Goal: Task Accomplishment & Management: Complete application form

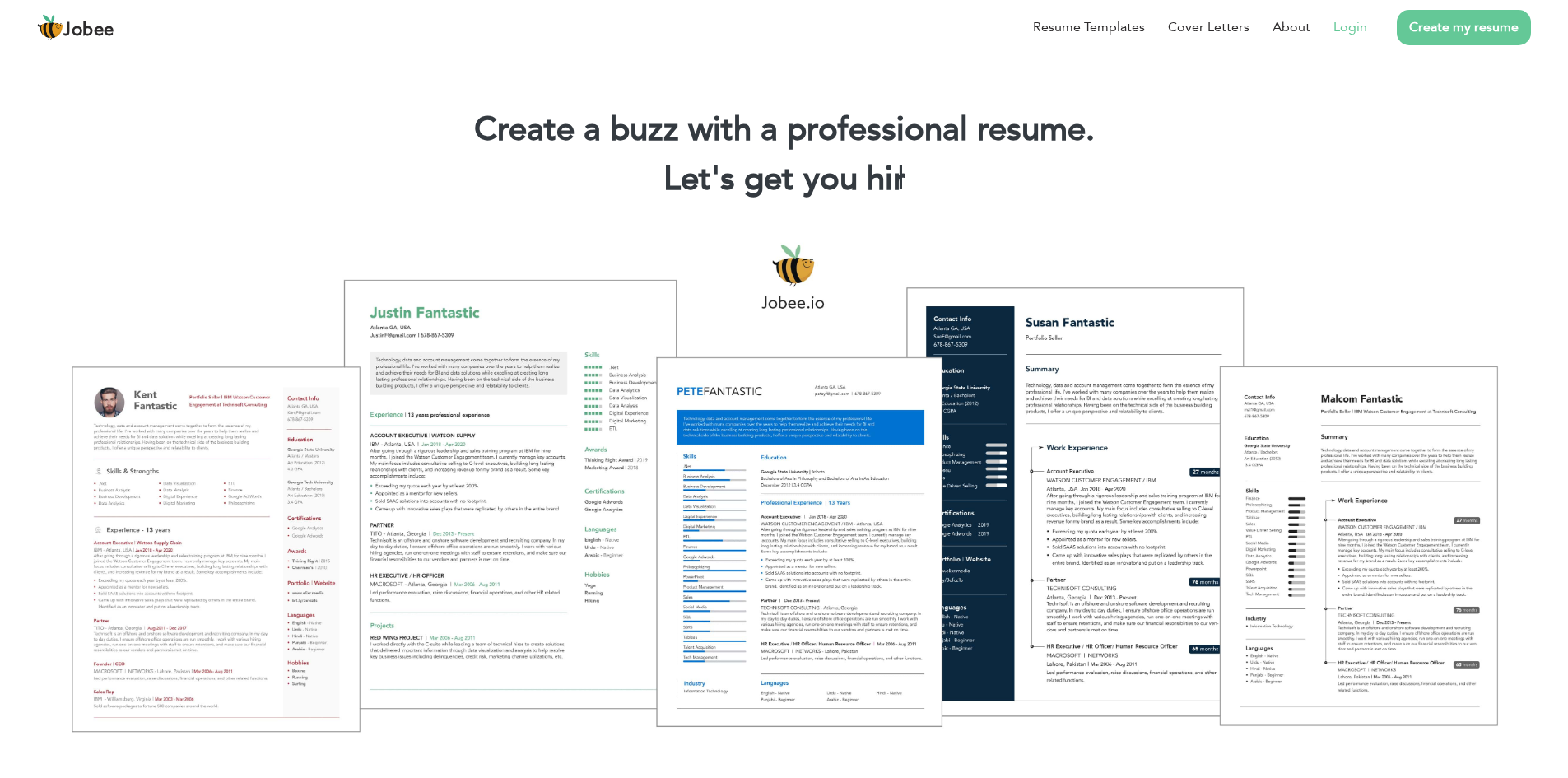
click at [1358, 25] on link "Login" at bounding box center [1350, 28] width 34 height 20
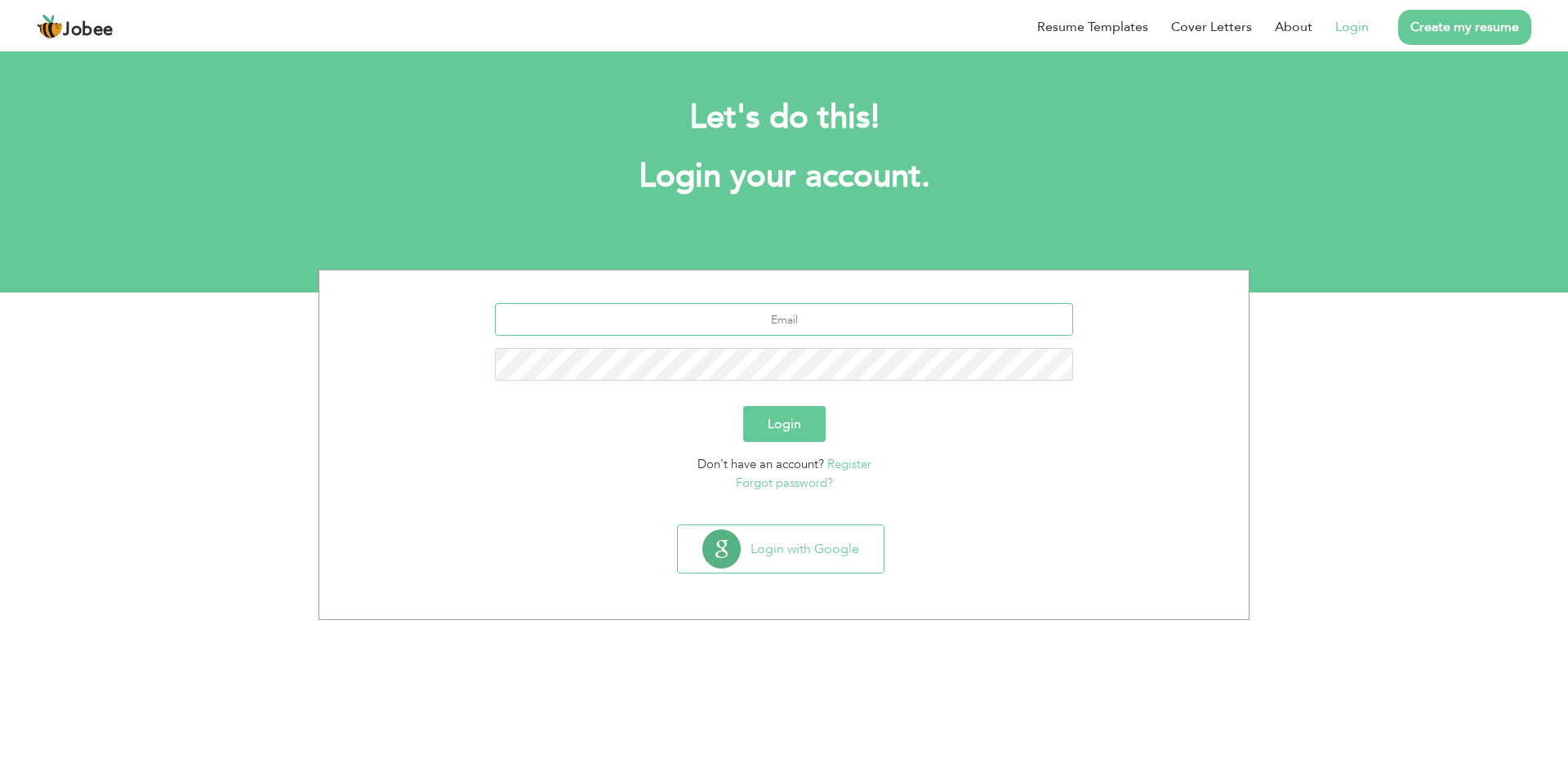
click at [798, 318] on input "text" at bounding box center [784, 319] width 579 height 33
type input "hafizatayyaba.ta@gmail.com"
click at [846, 460] on link "Register" at bounding box center [849, 464] width 44 height 17
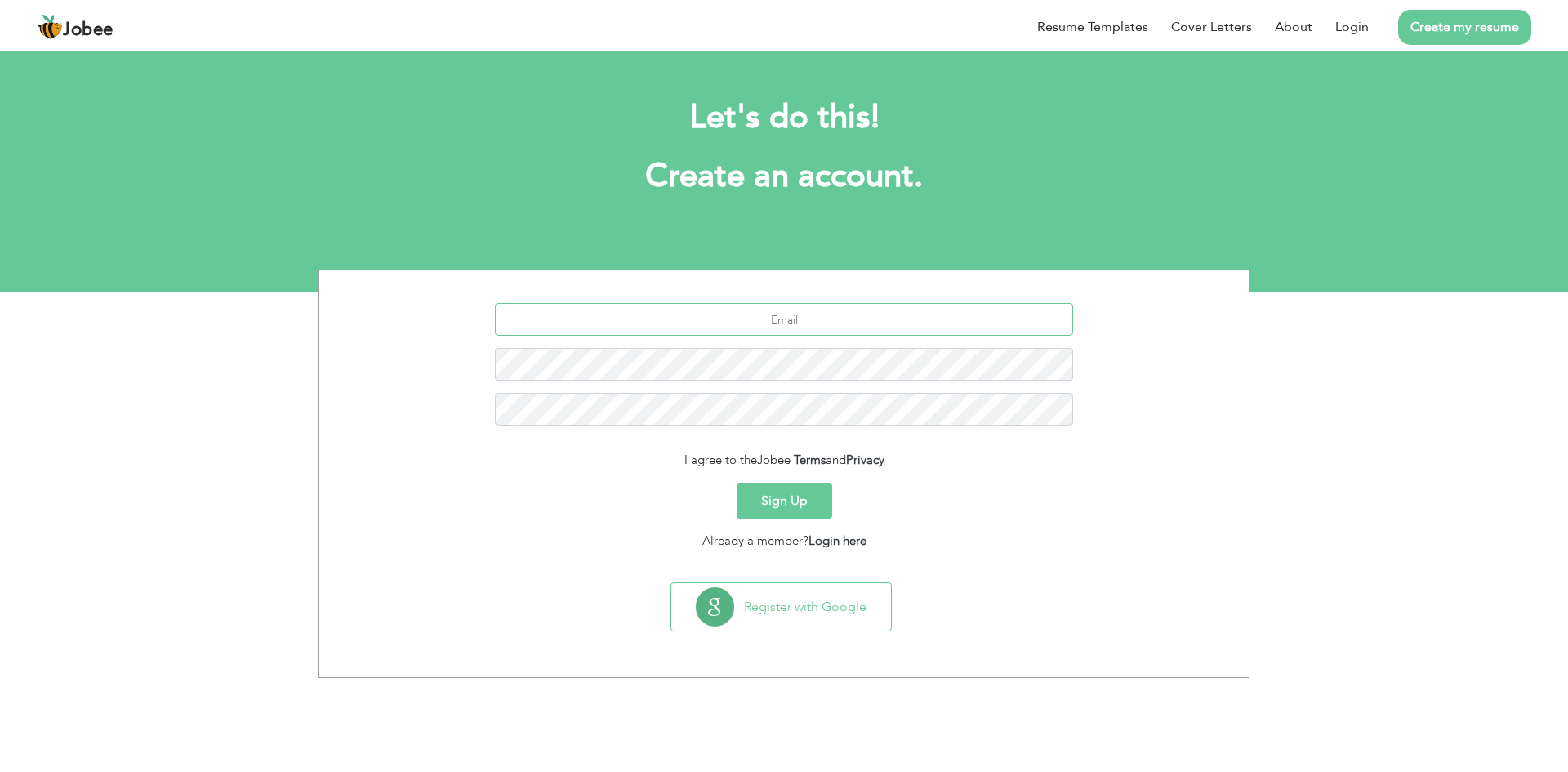
click at [792, 319] on input "text" at bounding box center [784, 319] width 579 height 33
type input "H"
click at [880, 328] on input "hafizatayyaba" at bounding box center [784, 319] width 579 height 33
type input "hafizatayyaba.ta@gmail.com.pk"
click at [787, 499] on button "Sign Up" at bounding box center [784, 500] width 96 height 36
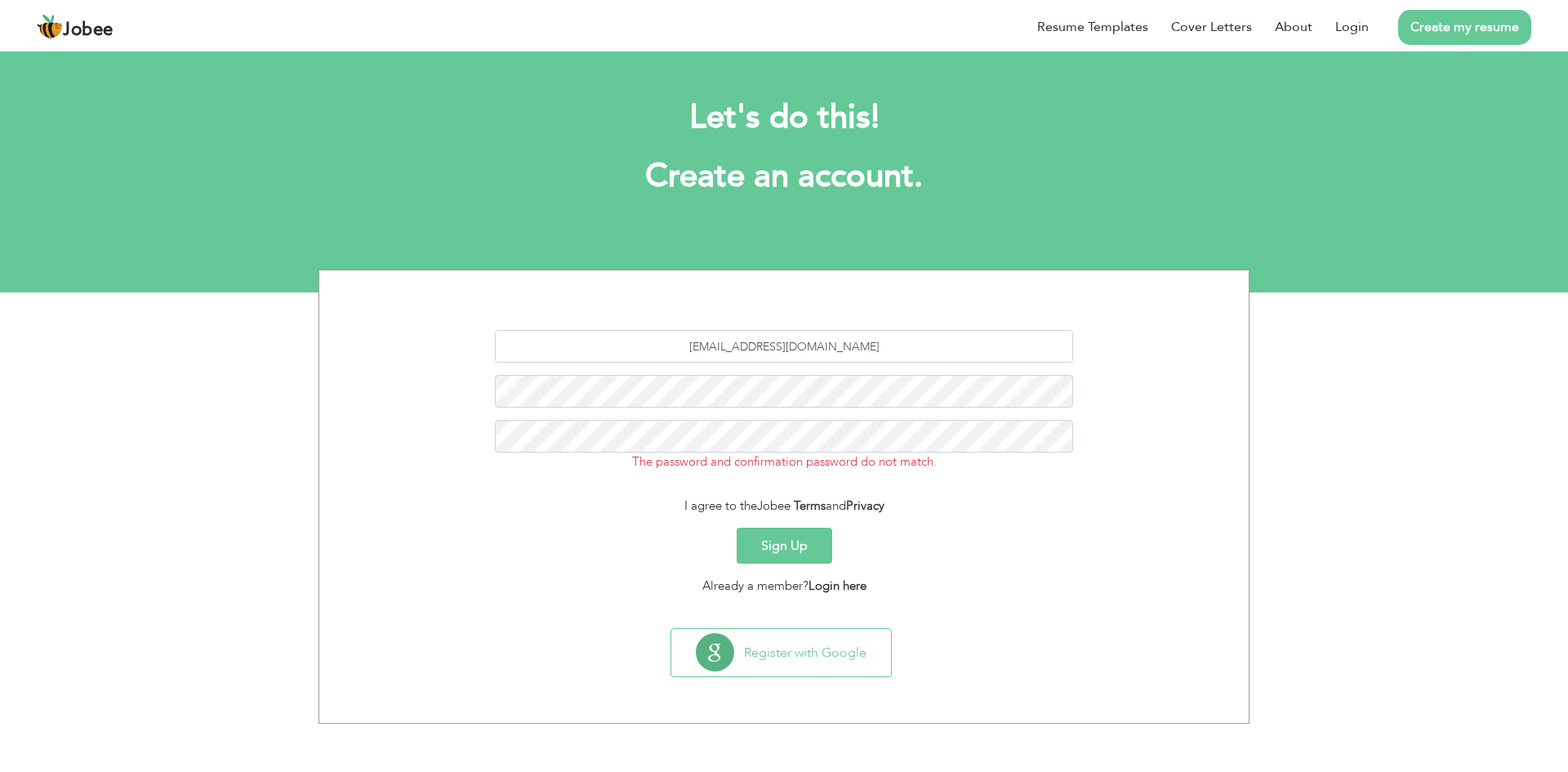
click at [780, 550] on button "Sign Up" at bounding box center [784, 545] width 96 height 36
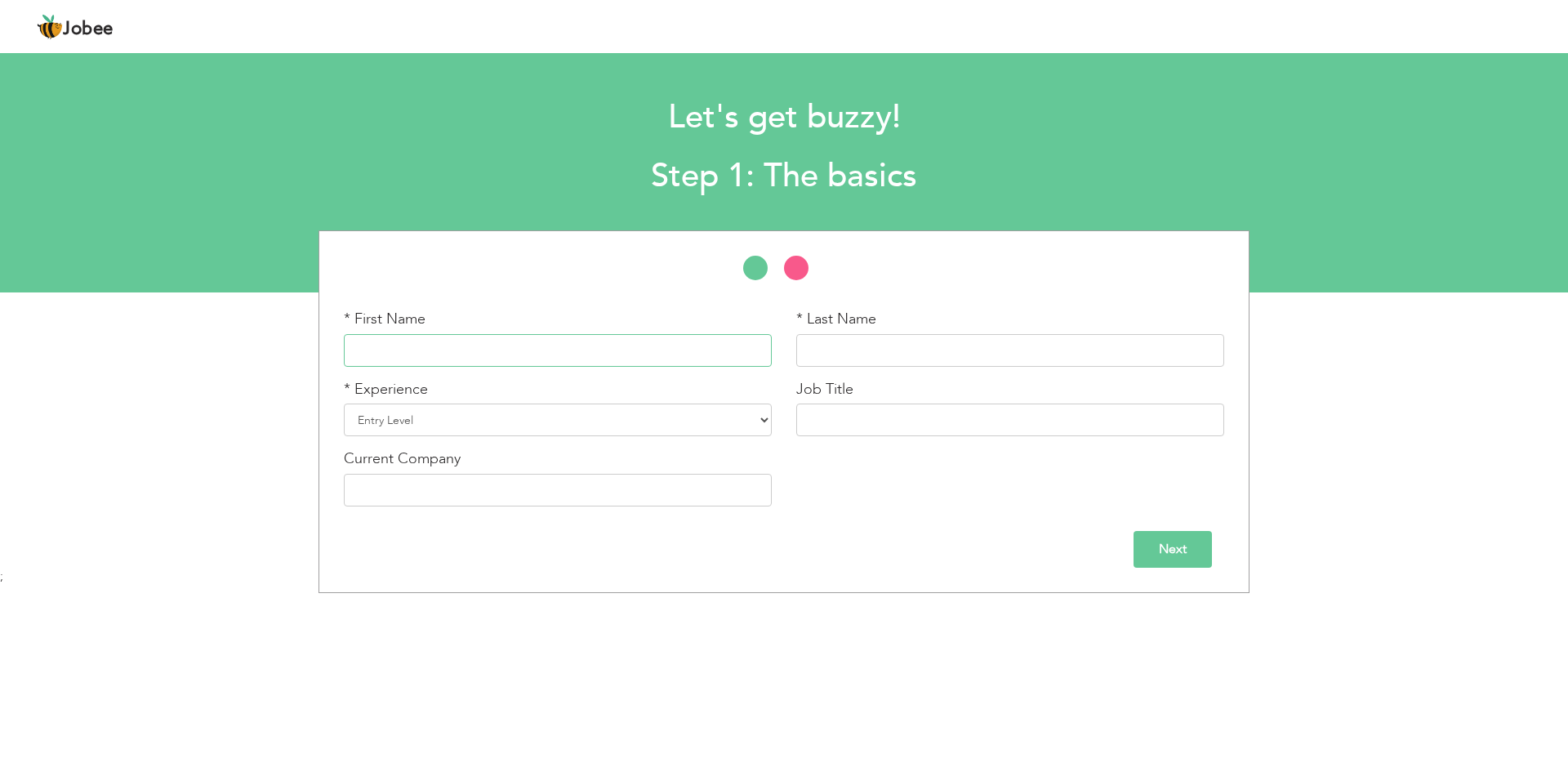
click at [532, 356] on input "text" at bounding box center [558, 350] width 428 height 33
type input "Tayyaba"
click at [864, 353] on input "text" at bounding box center [1009, 350] width 428 height 33
type input "Shoukat"
click at [523, 428] on select "Entry Level Less than 1 Year 1 Year 2 Years 3 Years 4 Years 5 Years 6 Years 7 Y…" at bounding box center [558, 419] width 428 height 33
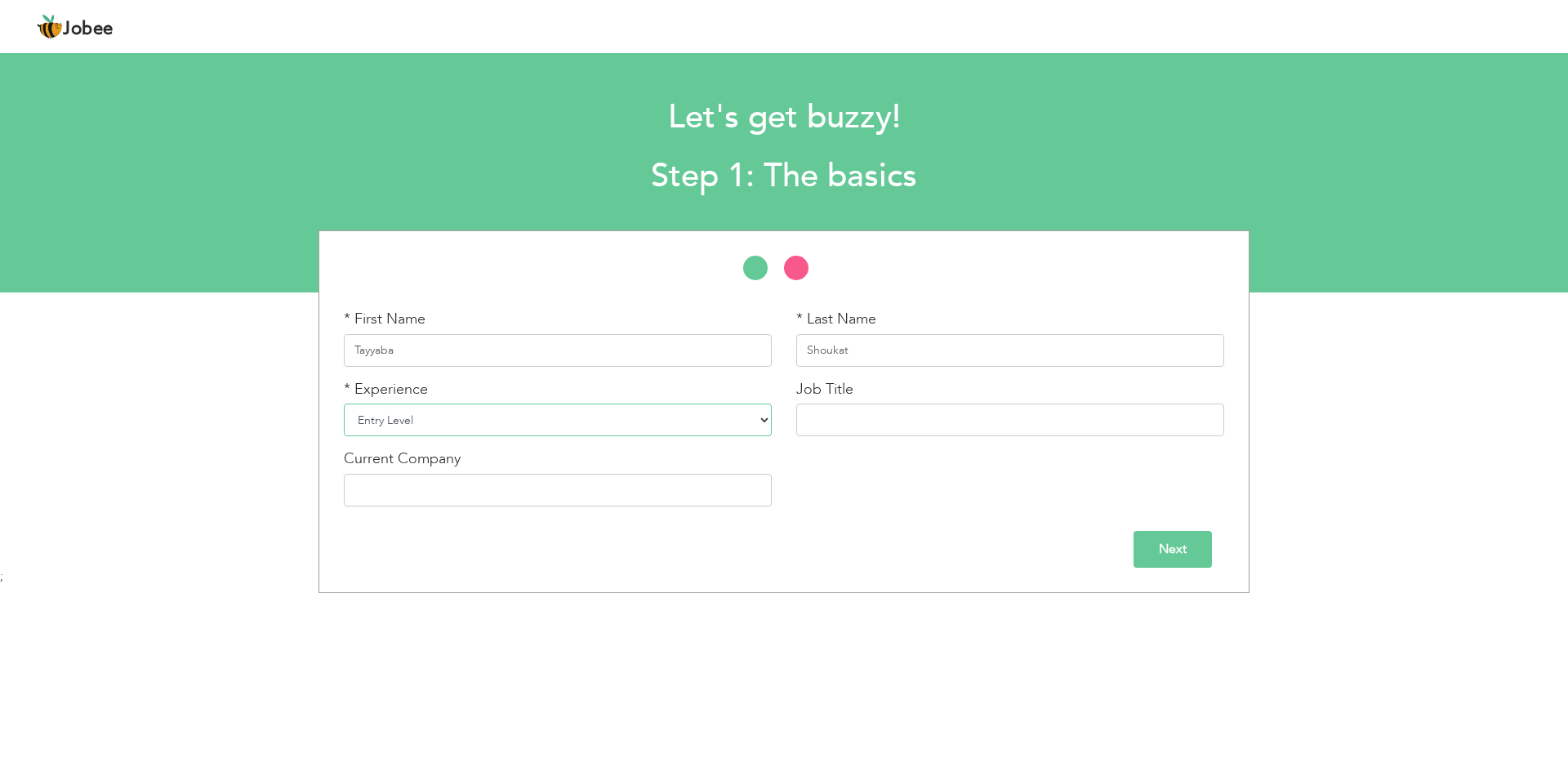
select select "3"
click at [344, 404] on select "Entry Level Less than 1 Year 1 Year 2 Years 3 Years 4 Years 5 Years 6 Years 7 Y…" at bounding box center [558, 419] width 428 height 33
click at [845, 411] on input "text" at bounding box center [1009, 419] width 428 height 33
click at [909, 419] on input "CSP LevelIII" at bounding box center [1009, 419] width 428 height 33
type input "CSP Level III Complaints Handler"
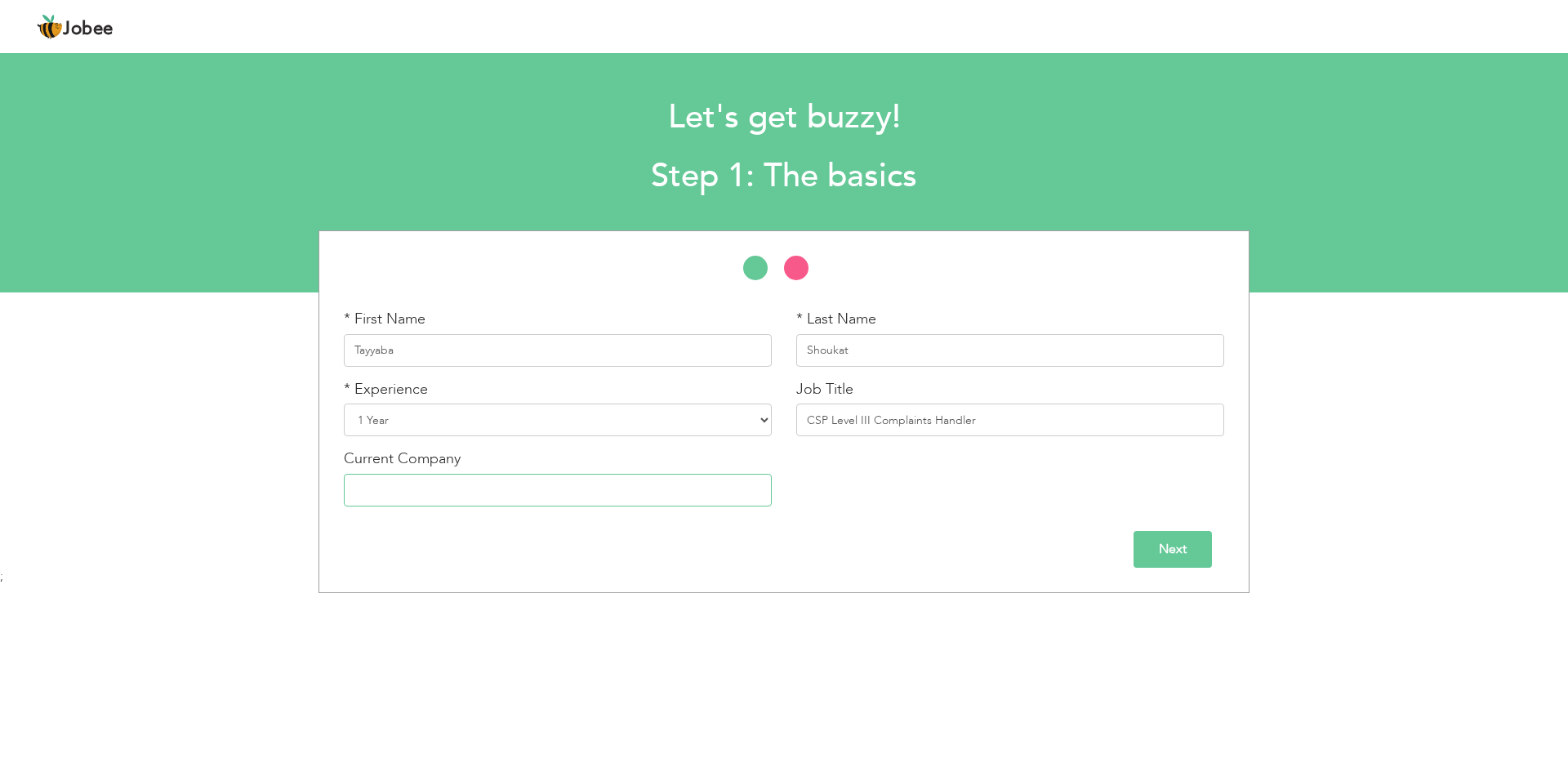
click at [610, 484] on input "text" at bounding box center [558, 489] width 428 height 33
type input "IEngineering"
click at [1161, 553] on input "Next" at bounding box center [1173, 549] width 78 height 37
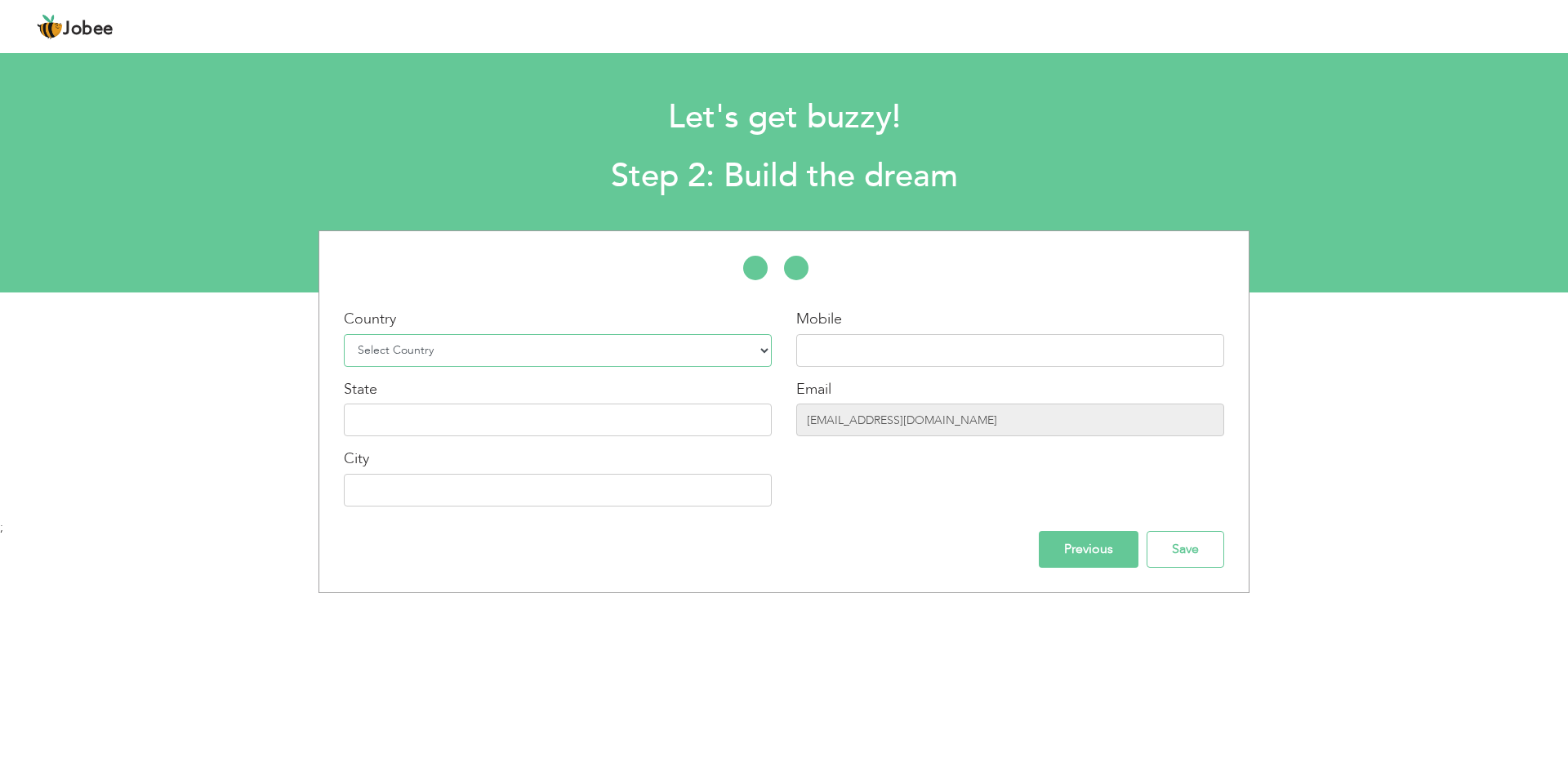
click at [579, 354] on select "Select Country [GEOGRAPHIC_DATA] [GEOGRAPHIC_DATA] [GEOGRAPHIC_DATA] [US_STATE]…" at bounding box center [558, 350] width 428 height 33
select select "166"
click at [344, 334] on select "Select Country [GEOGRAPHIC_DATA] [GEOGRAPHIC_DATA] [GEOGRAPHIC_DATA] [US_STATE]…" at bounding box center [558, 350] width 428 height 33
click at [853, 337] on input "text" at bounding box center [1009, 350] width 428 height 33
type input "03224829388"
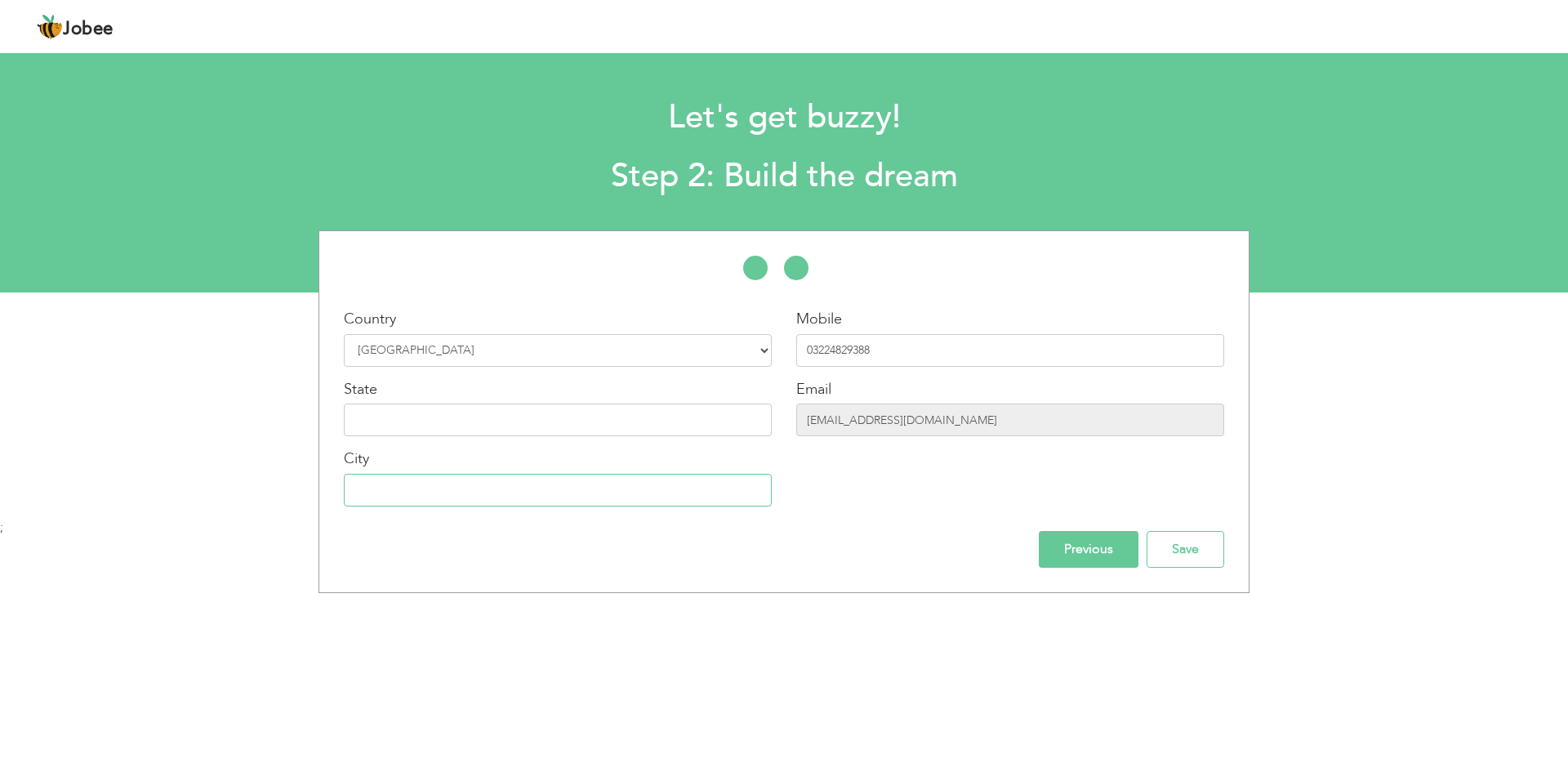
type input "[GEOGRAPHIC_DATA]"
click at [534, 422] on input "text" at bounding box center [558, 419] width 428 height 33
type input "[GEOGRAPHIC_DATA]"
click at [1181, 543] on input "Save" at bounding box center [1185, 549] width 78 height 37
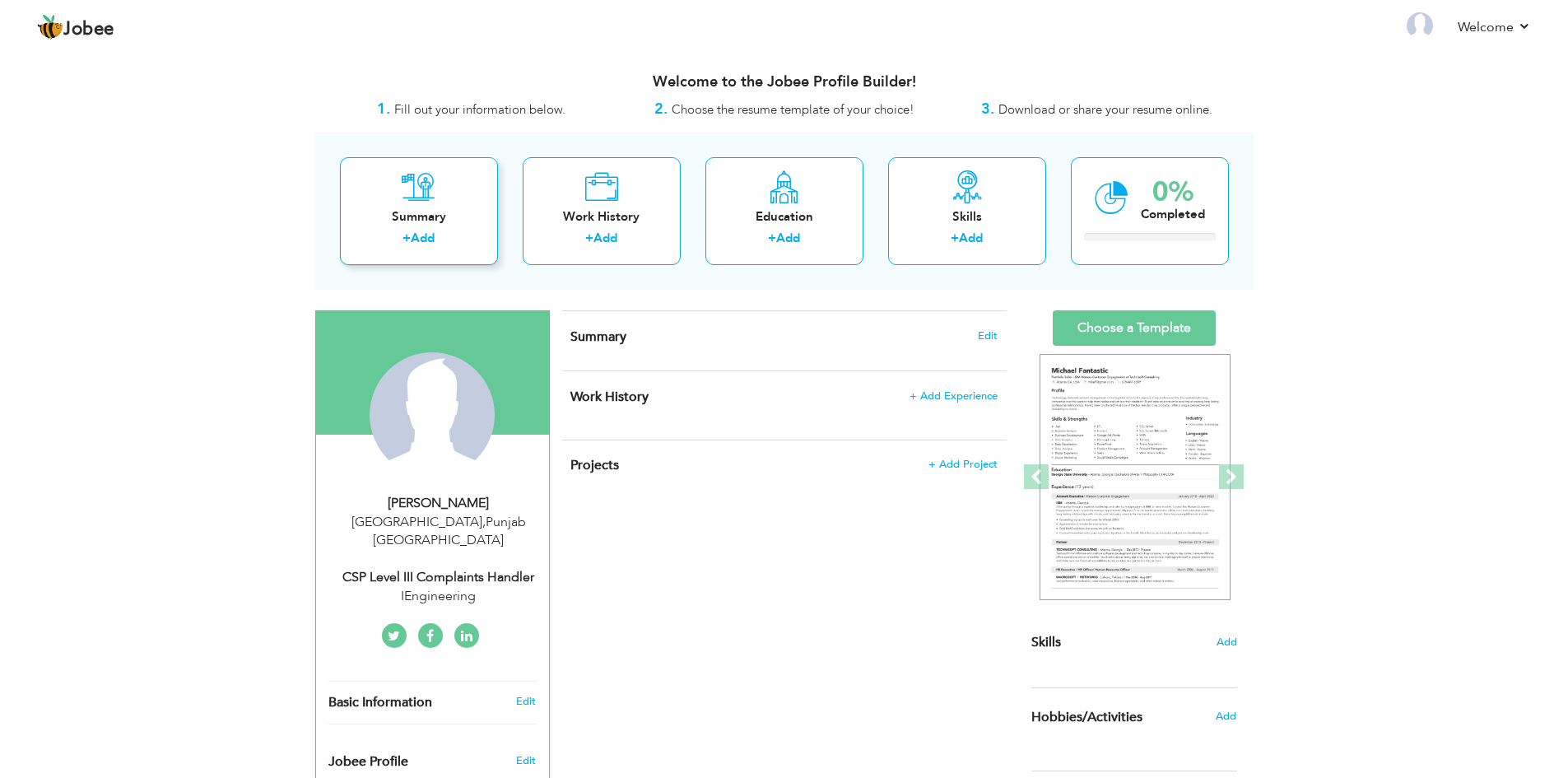
click at [427, 239] on link "Add" at bounding box center [422, 238] width 24 height 17
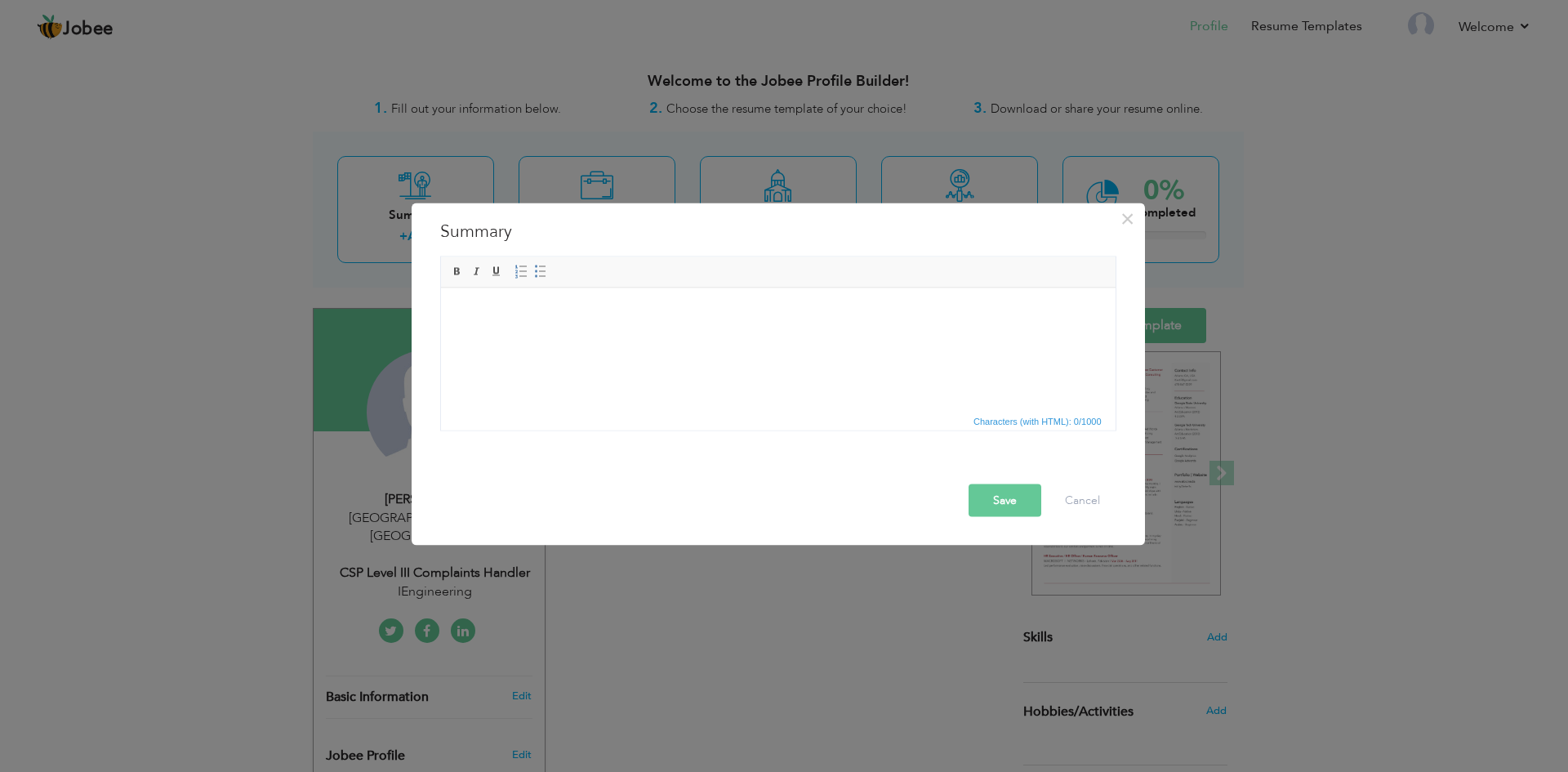
click at [511, 318] on body at bounding box center [778, 313] width 642 height 18
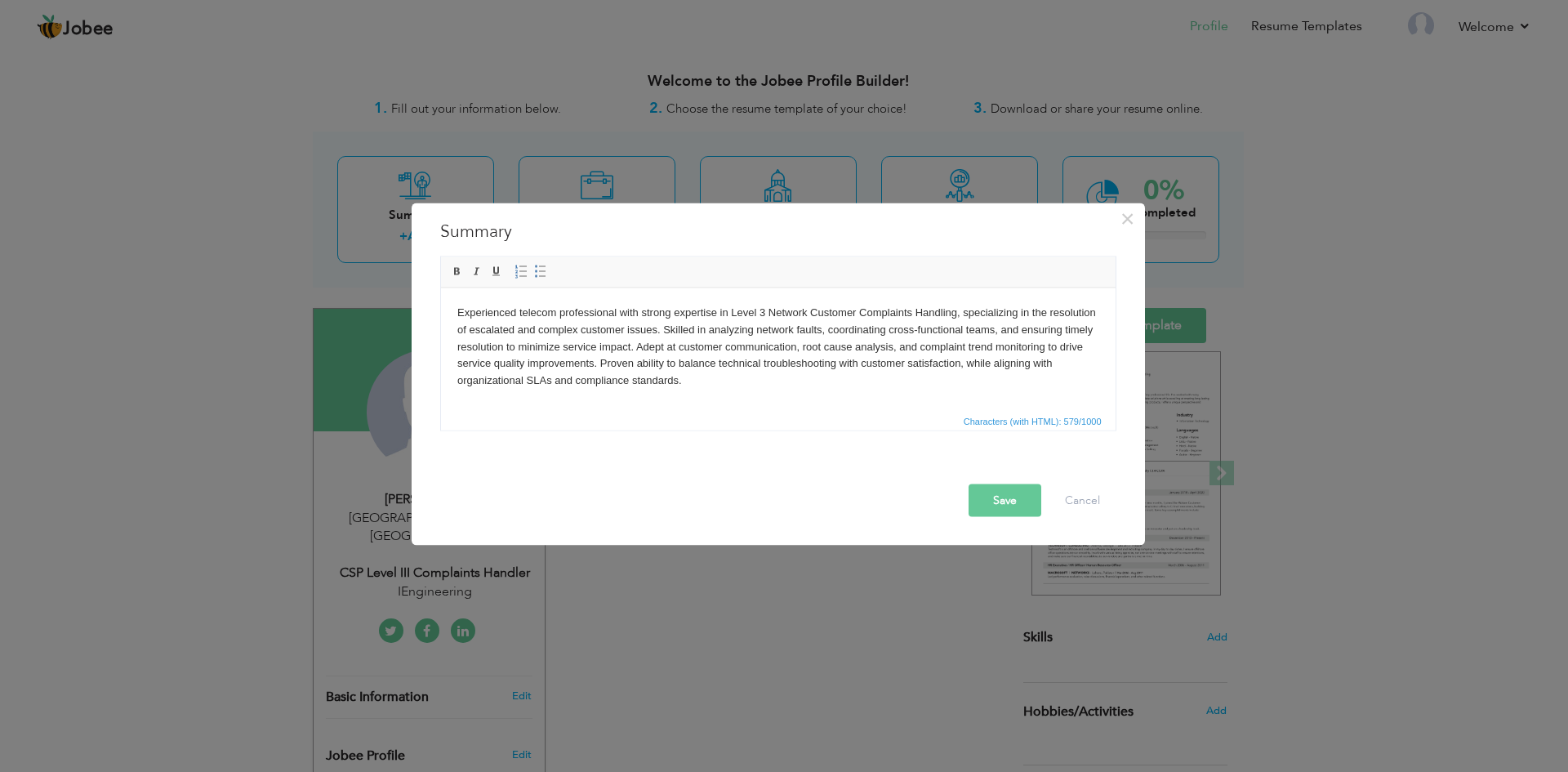
click at [989, 491] on button "Save" at bounding box center [1004, 499] width 73 height 33
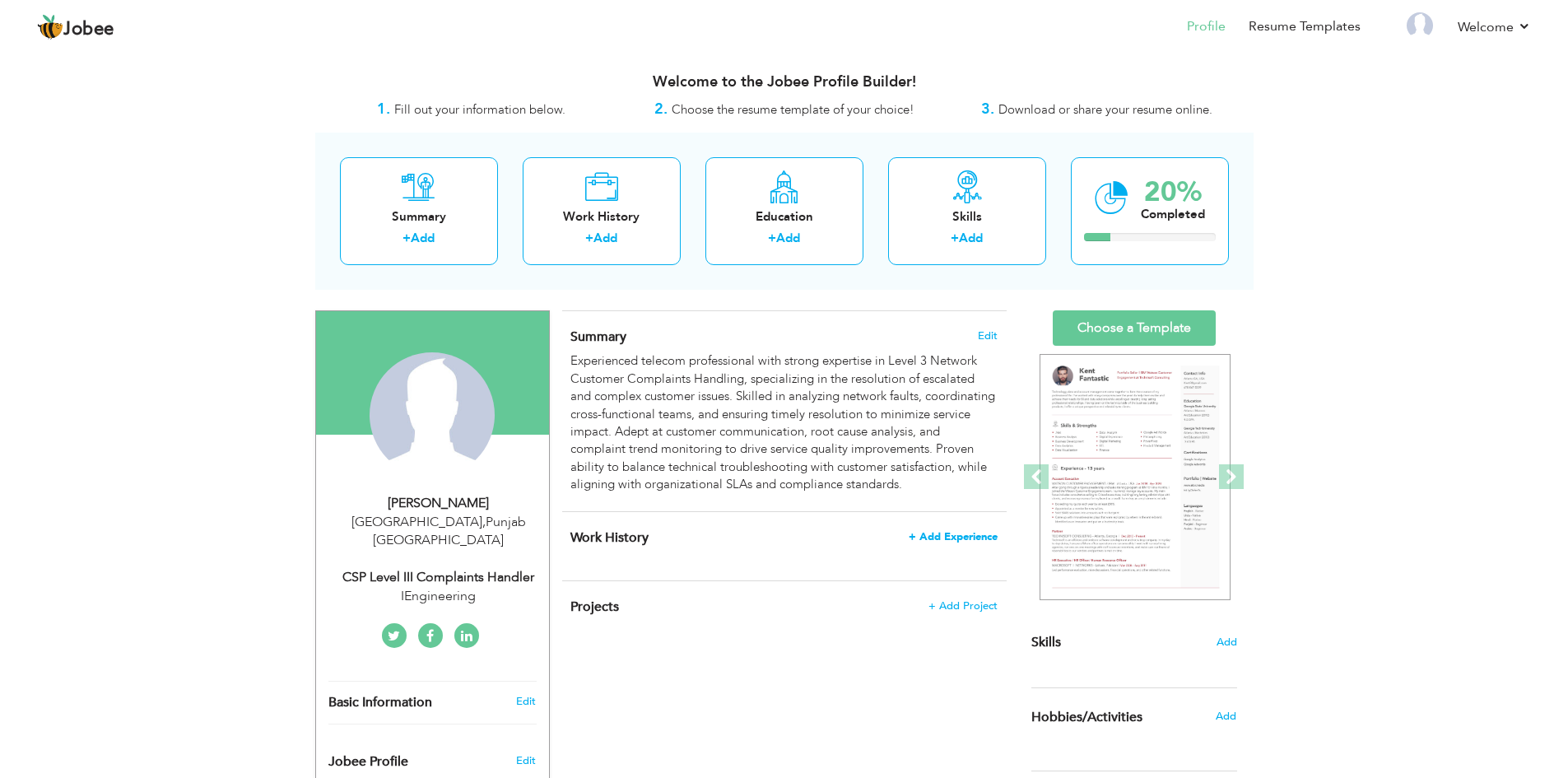
click at [936, 537] on span "+ Add Experience" at bounding box center [953, 537] width 89 height 12
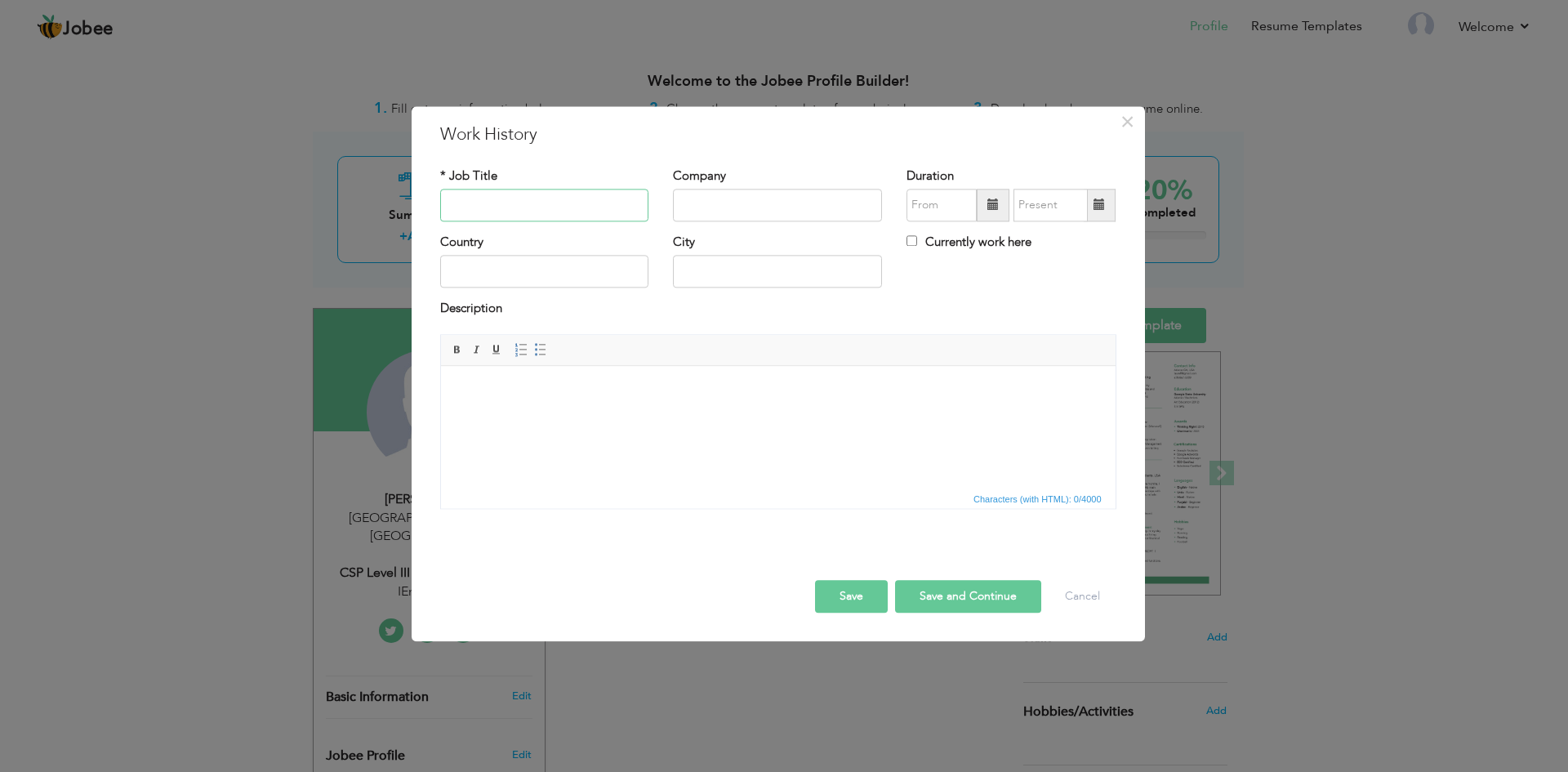
paste input "Level 3 Network Customer Support Engineer"
type input "Level 3 Network Customer Support Engineer"
click at [764, 192] on input "text" at bounding box center [777, 204] width 209 height 33
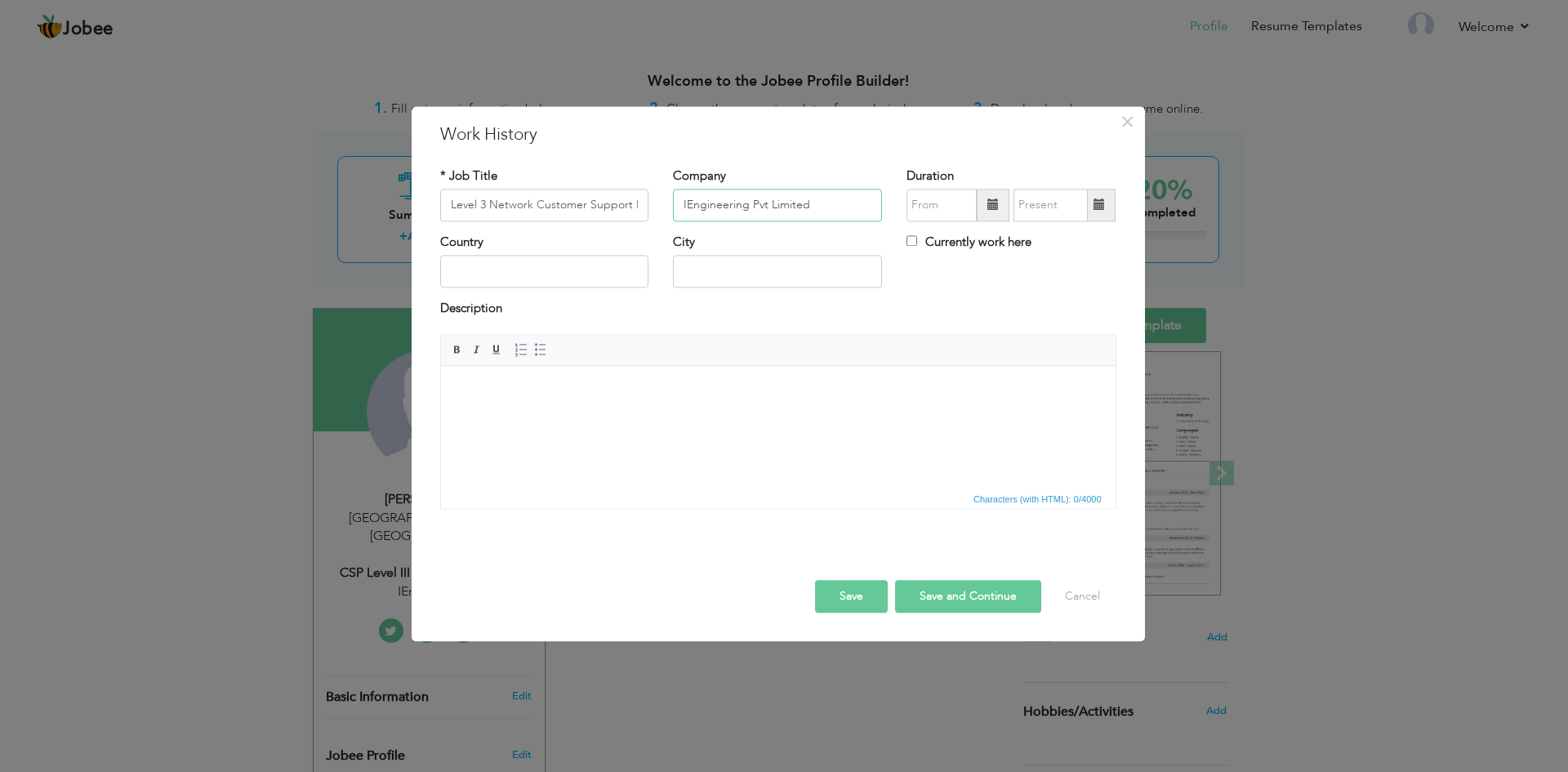
type input "IEngineering Pvt Limited"
click at [987, 203] on span at bounding box center [993, 204] width 33 height 33
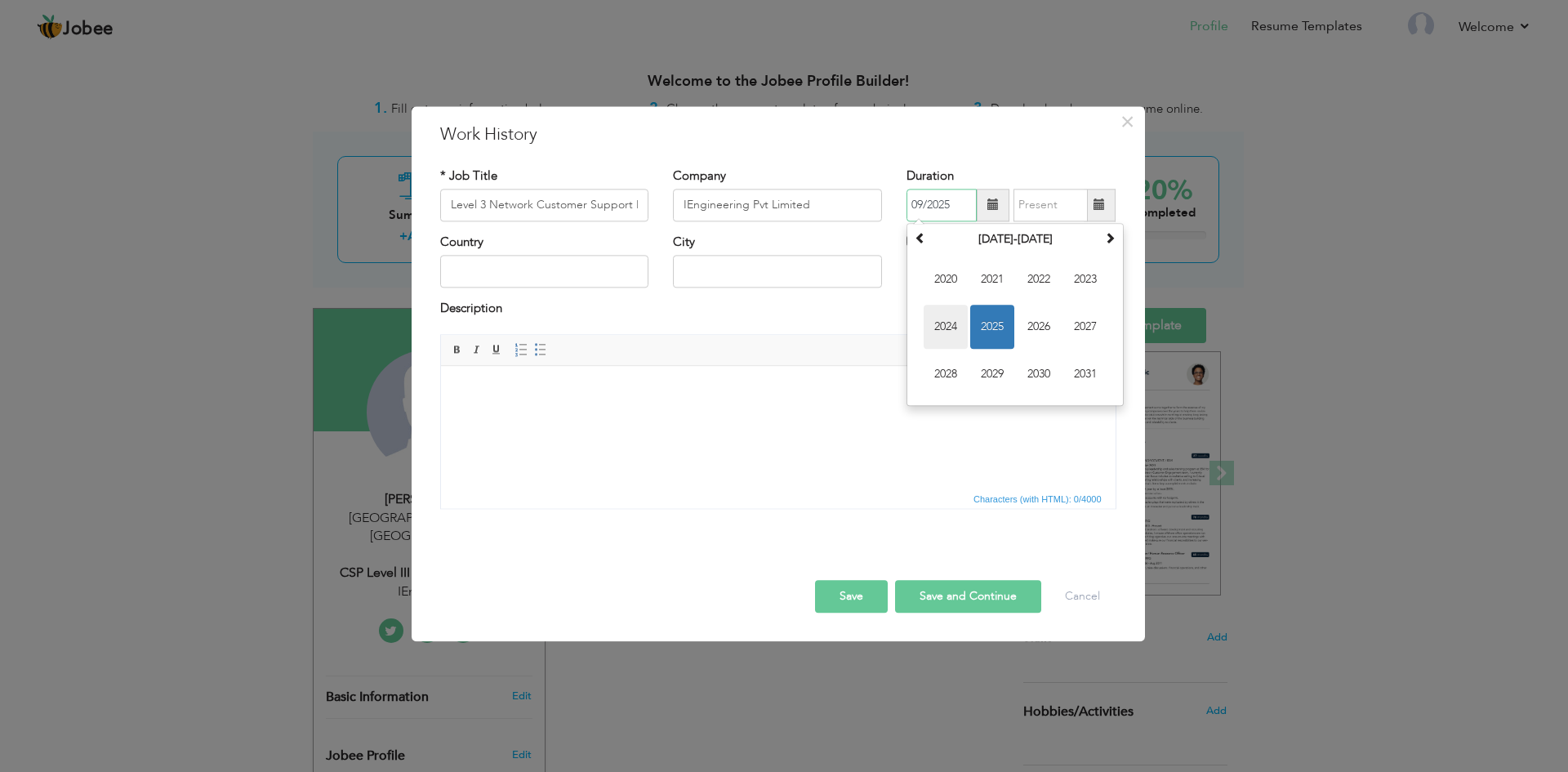
click at [941, 333] on span "2024" at bounding box center [945, 326] width 44 height 44
click at [990, 383] on span "Oct" at bounding box center [992, 373] width 44 height 44
type input "10/2024"
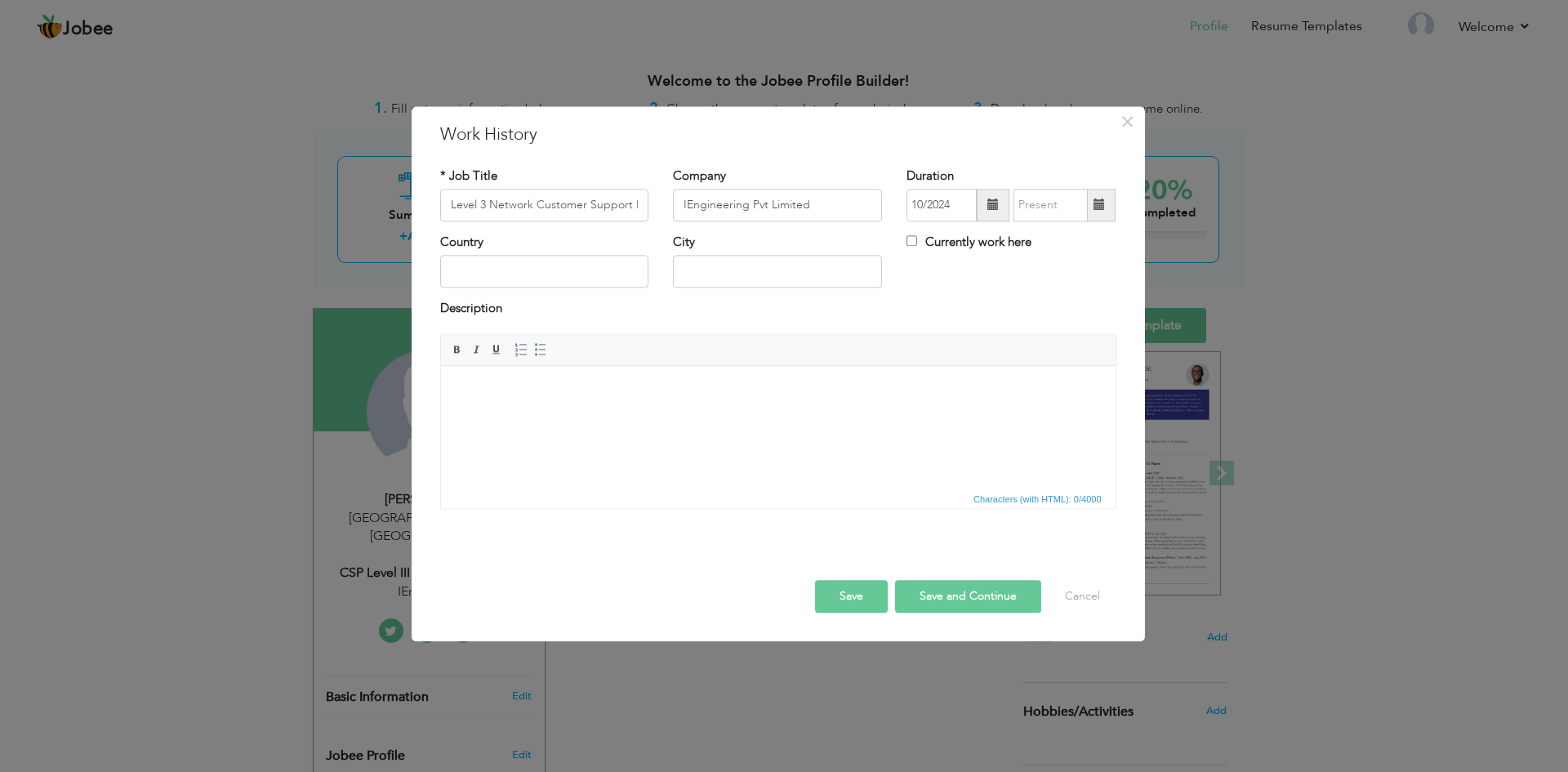
click at [1100, 205] on span at bounding box center [1100, 205] width 12 height 12
type input "09/2025"
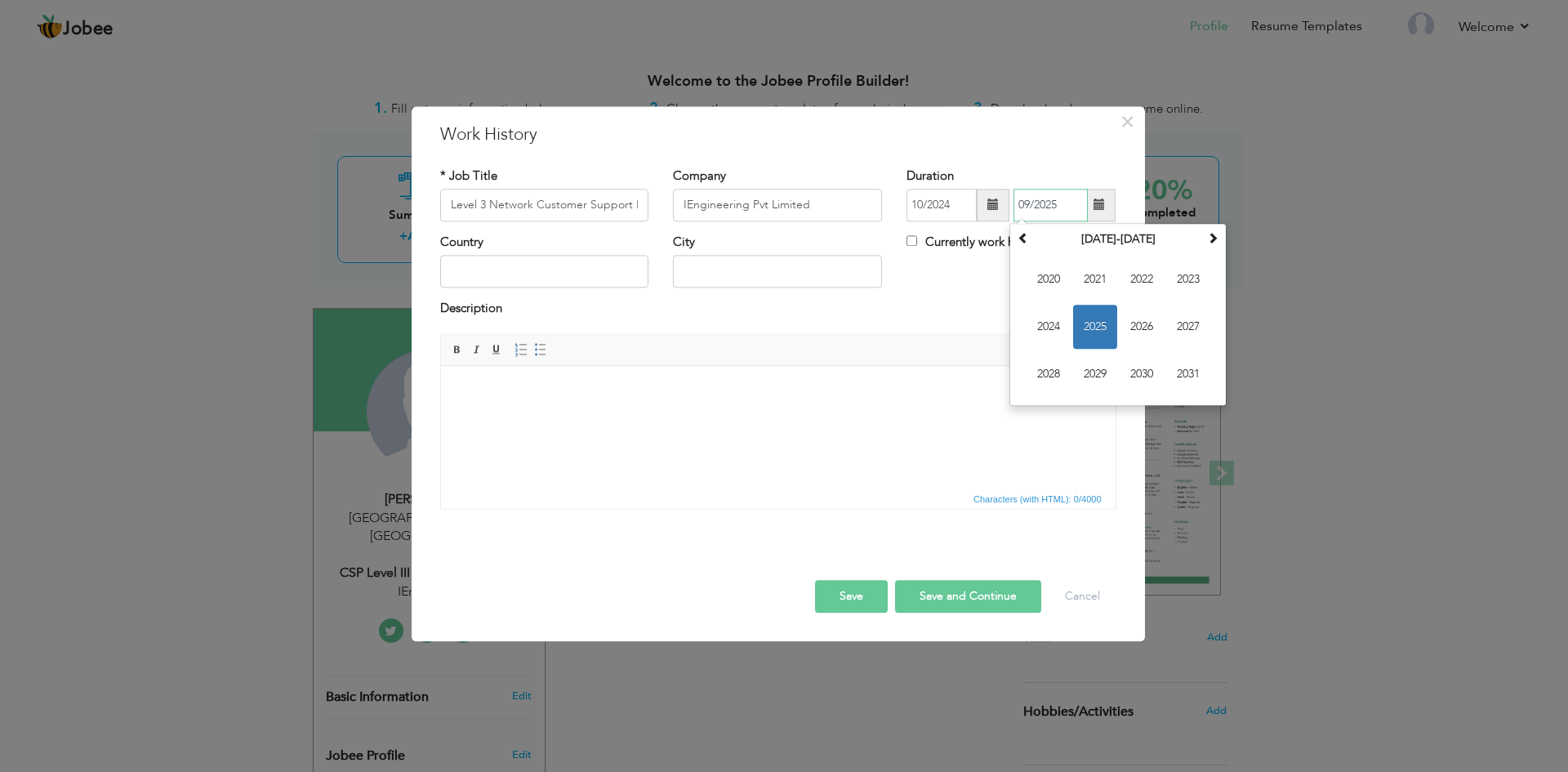
click at [1096, 321] on span "2025" at bounding box center [1095, 326] width 44 height 44
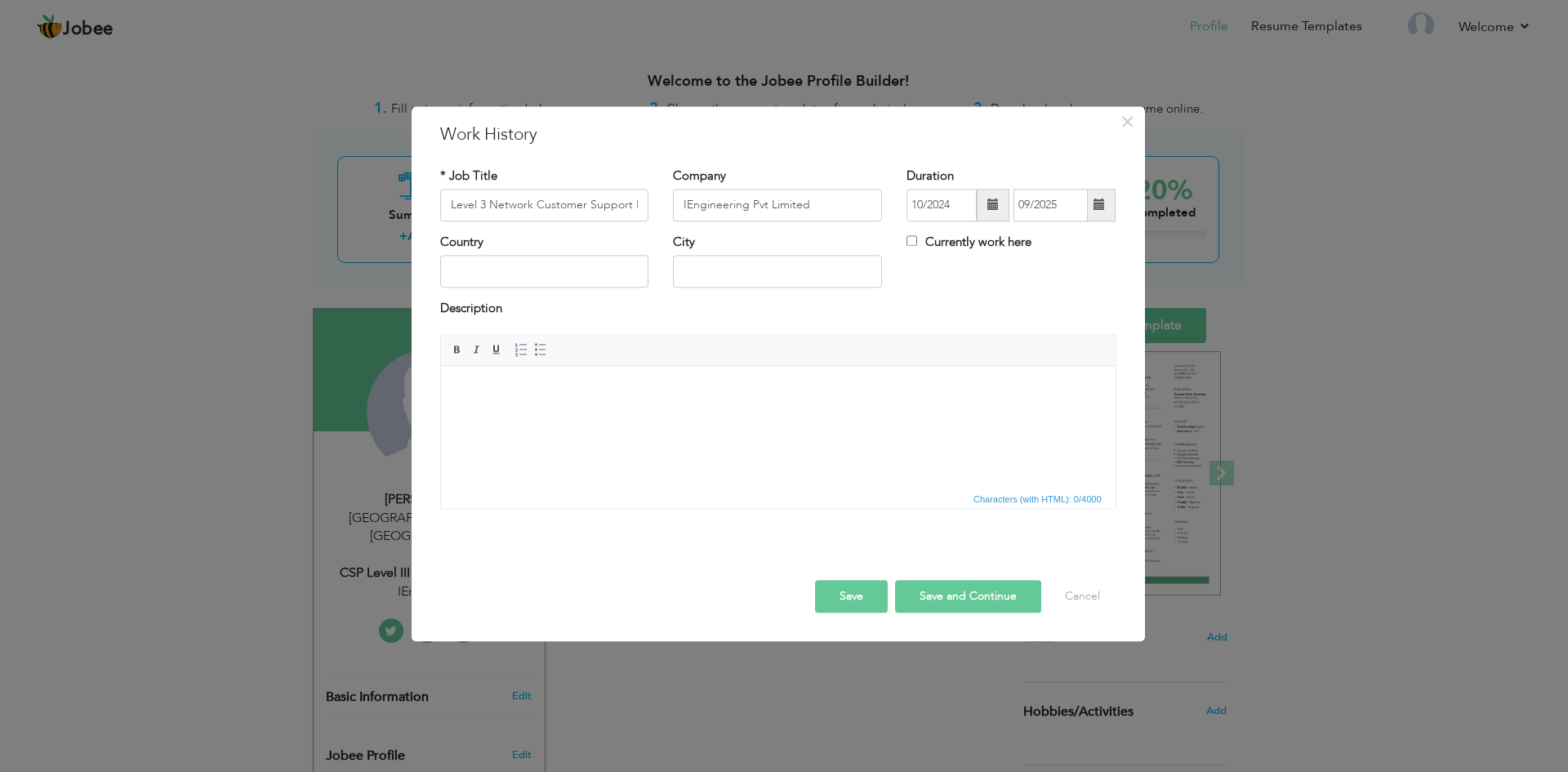
click at [959, 269] on div "Country City Currently work here" at bounding box center [778, 266] width 701 height 66
click at [912, 238] on input "Currently work here" at bounding box center [912, 240] width 11 height 11
checkbox input "true"
click at [509, 275] on input "text" at bounding box center [544, 272] width 209 height 33
type input "[GEOGRAPHIC_DATA]"
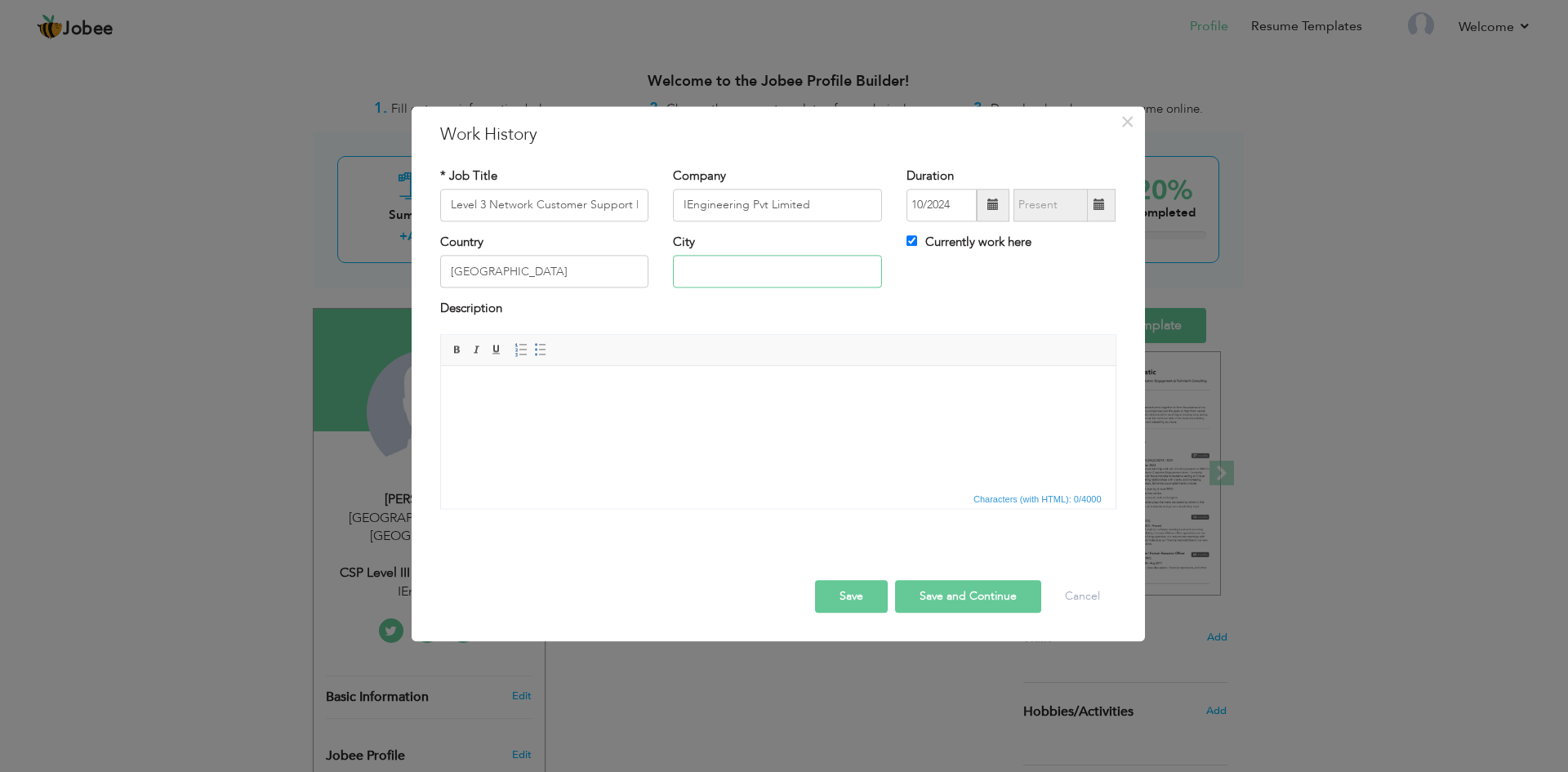
type input "[GEOGRAPHIC_DATA]"
click at [553, 416] on html at bounding box center [777, 391] width 674 height 50
click at [479, 379] on html at bounding box center [777, 391] width 674 height 50
click at [561, 402] on html at bounding box center [777, 391] width 674 height 50
click at [503, 385] on body at bounding box center [778, 391] width 642 height 18
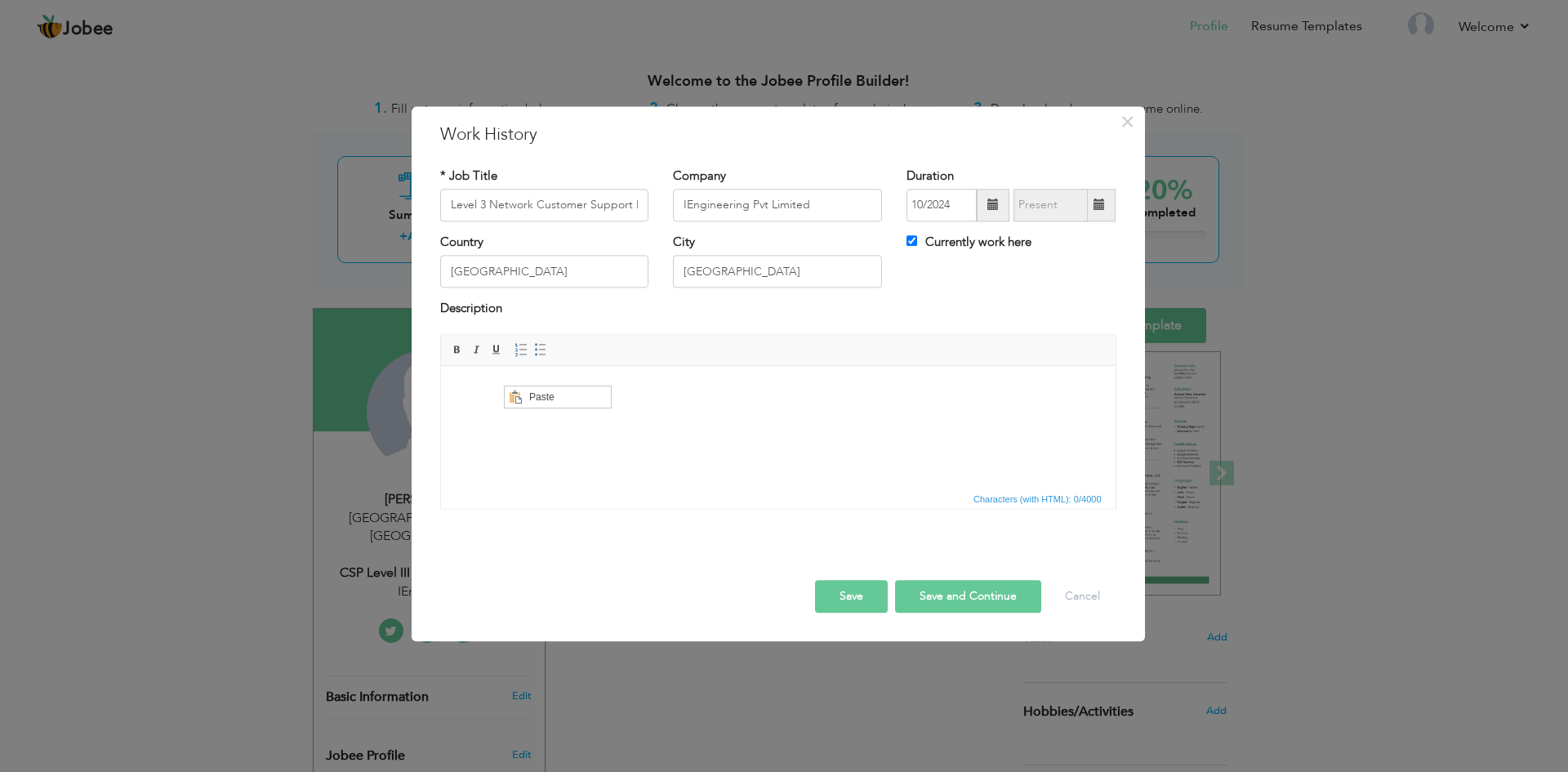
click at [697, 416] on html at bounding box center [777, 391] width 674 height 50
drag, startPoint x: 476, startPoint y: 369, endPoint x: 489, endPoint y: 410, distance: 43.0
click at [489, 410] on html at bounding box center [777, 391] width 674 height 50
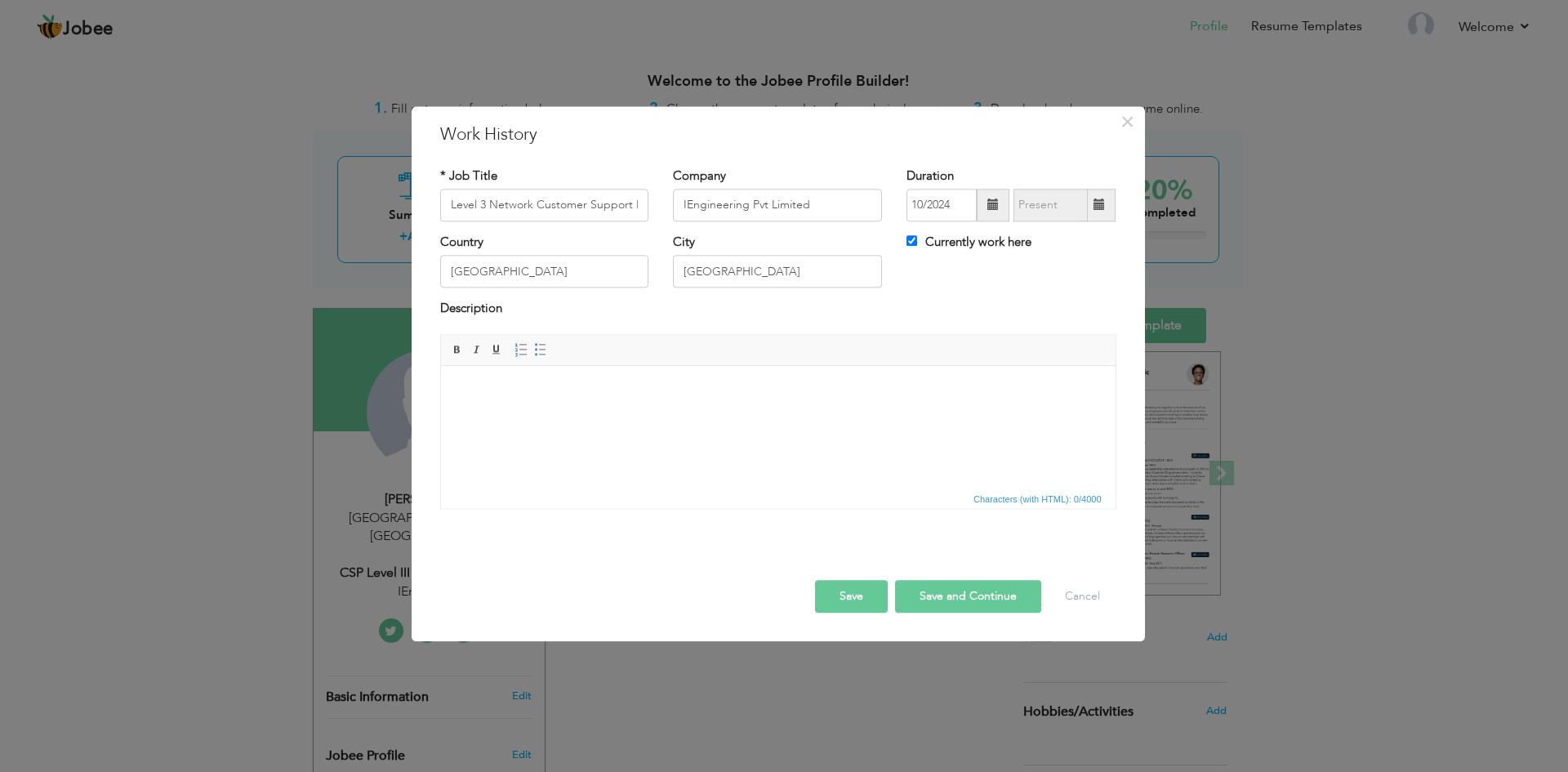
click at [453, 394] on html at bounding box center [777, 391] width 674 height 50
drag, startPoint x: 453, startPoint y: 394, endPoint x: 521, endPoint y: 450, distance: 88.1
click at [521, 416] on html at bounding box center [777, 391] width 674 height 50
click at [482, 370] on html "​​​​​​​" at bounding box center [777, 399] width 674 height 67
click at [534, 421] on span "Paste" at bounding box center [559, 413] width 85 height 20
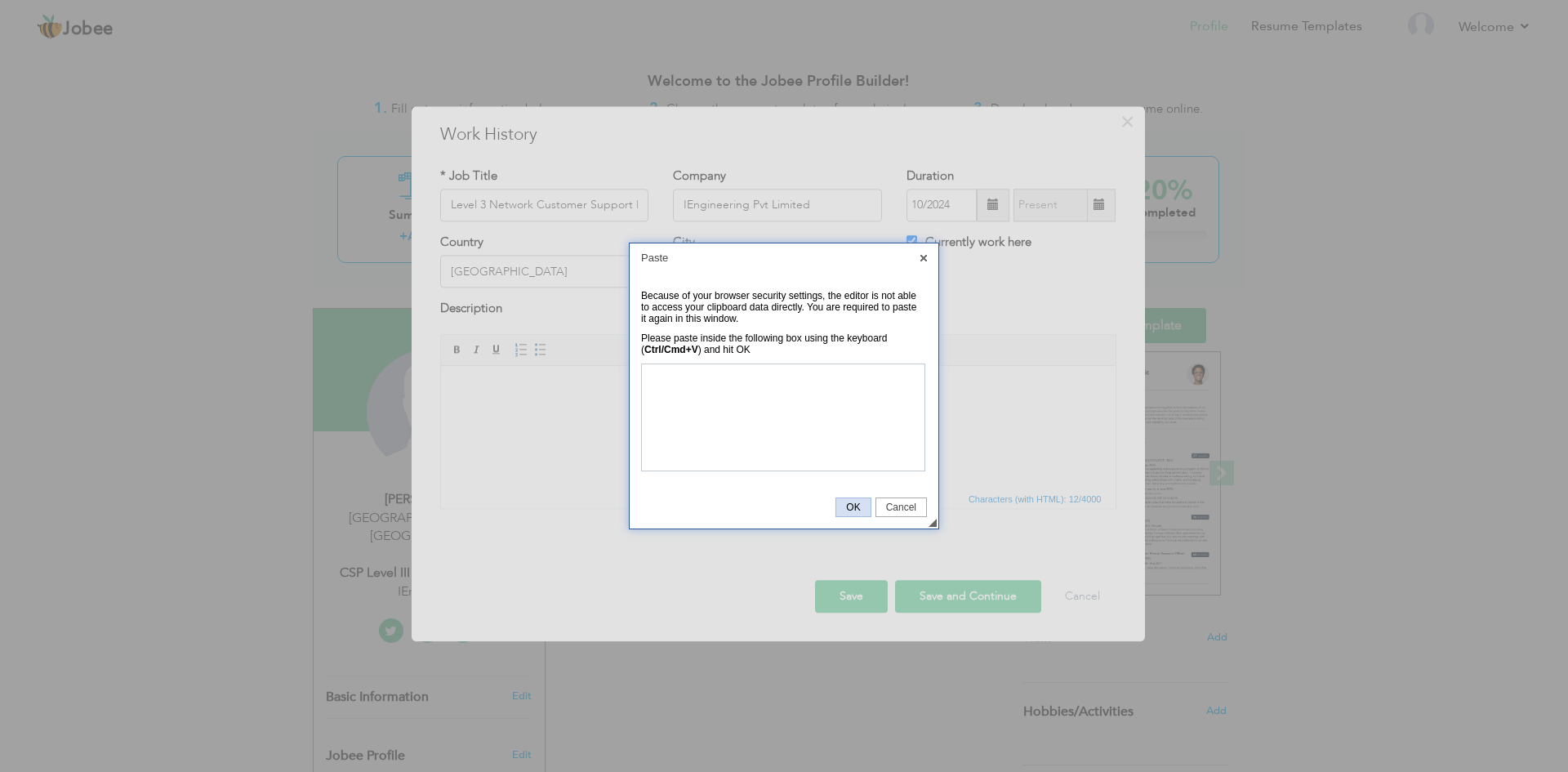
click at [846, 504] on span "OK" at bounding box center [853, 508] width 33 height 12
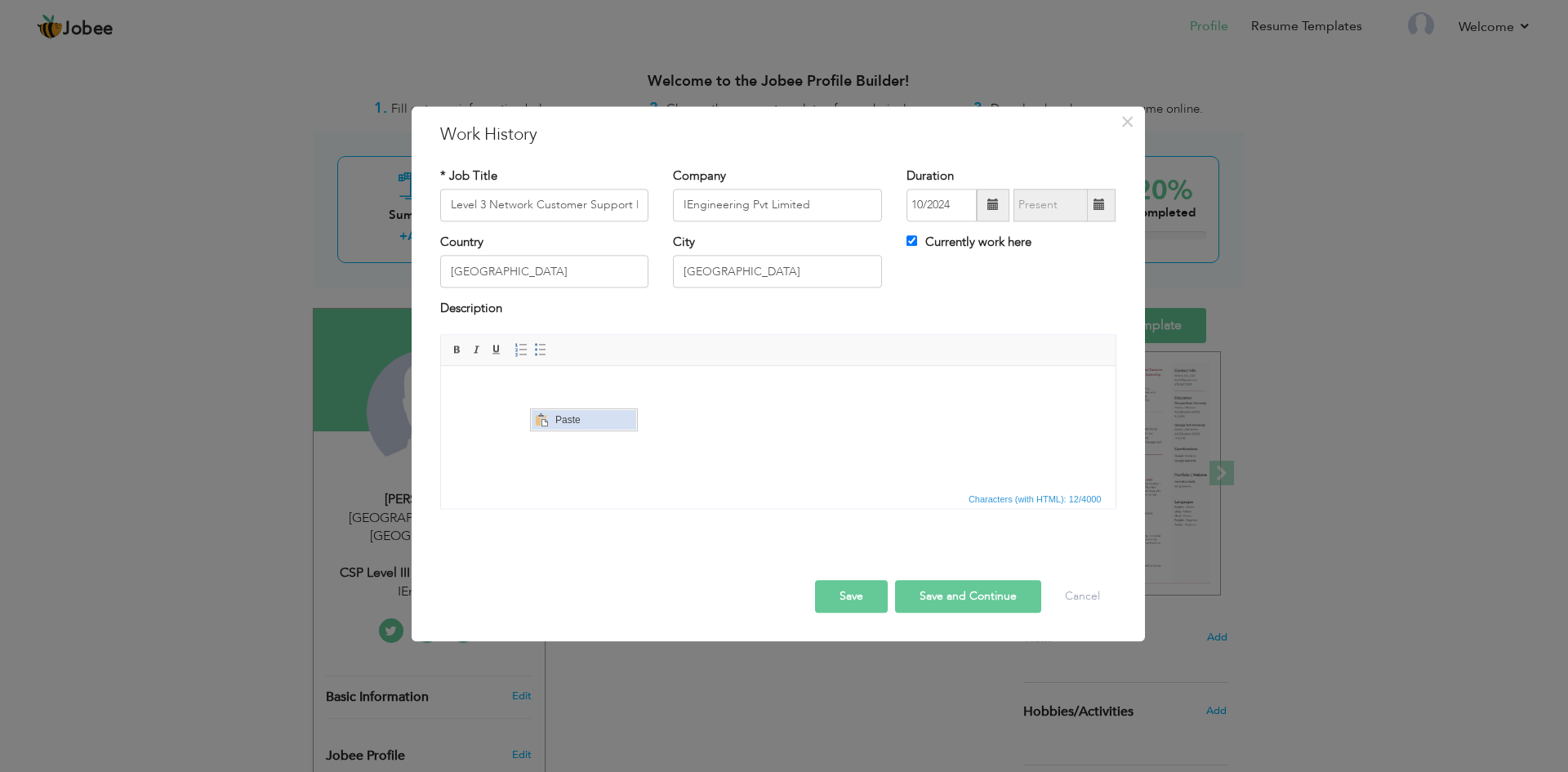
click at [560, 414] on span "Paste" at bounding box center [593, 420] width 85 height 20
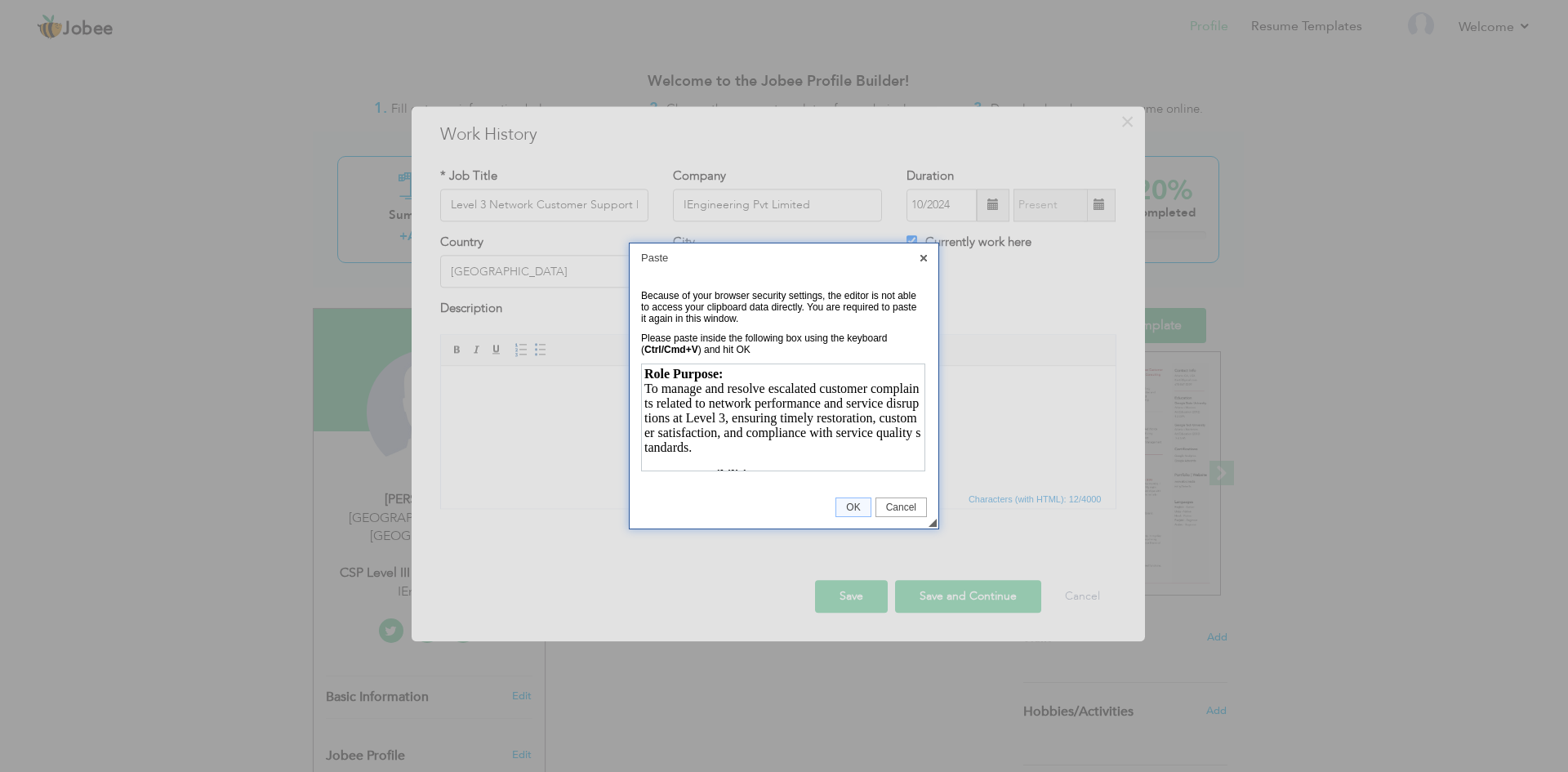
scroll to position [983, 0]
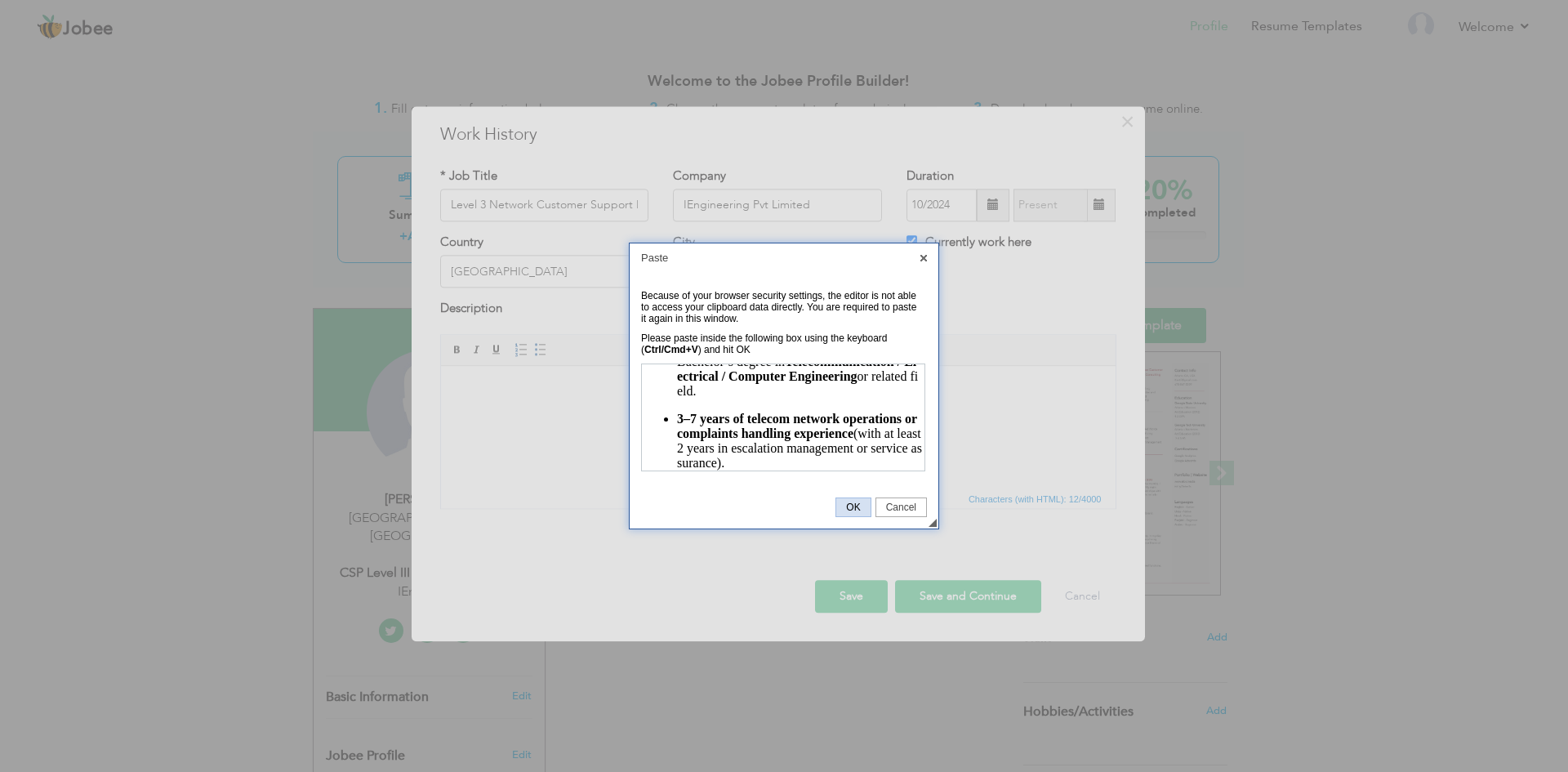
click at [855, 501] on link "OK" at bounding box center [853, 508] width 35 height 20
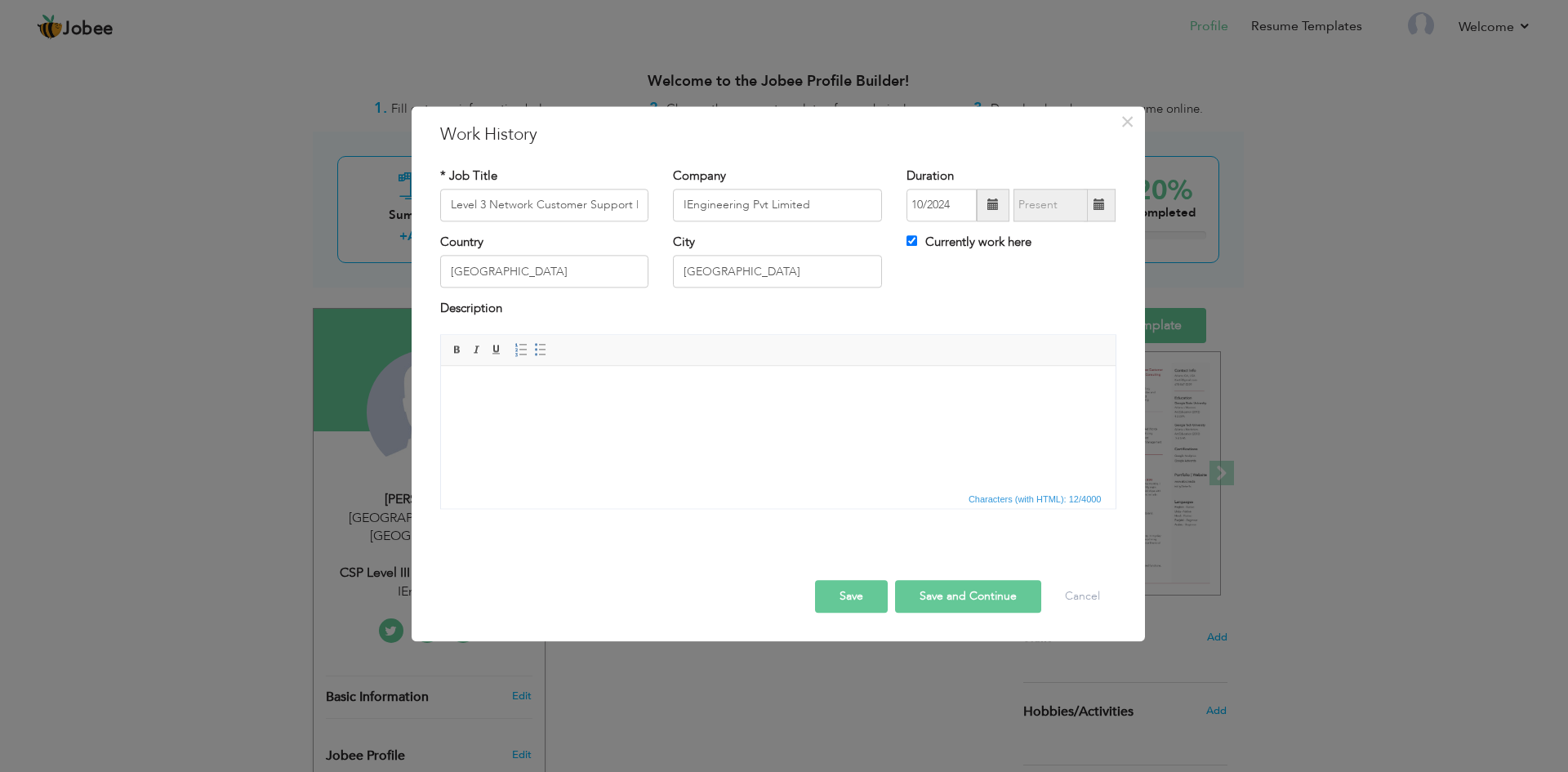
scroll to position [0, 0]
click at [501, 404] on html at bounding box center [777, 391] width 674 height 50
click at [950, 599] on button "Save and Continue" at bounding box center [968, 596] width 146 height 33
checkbox input "false"
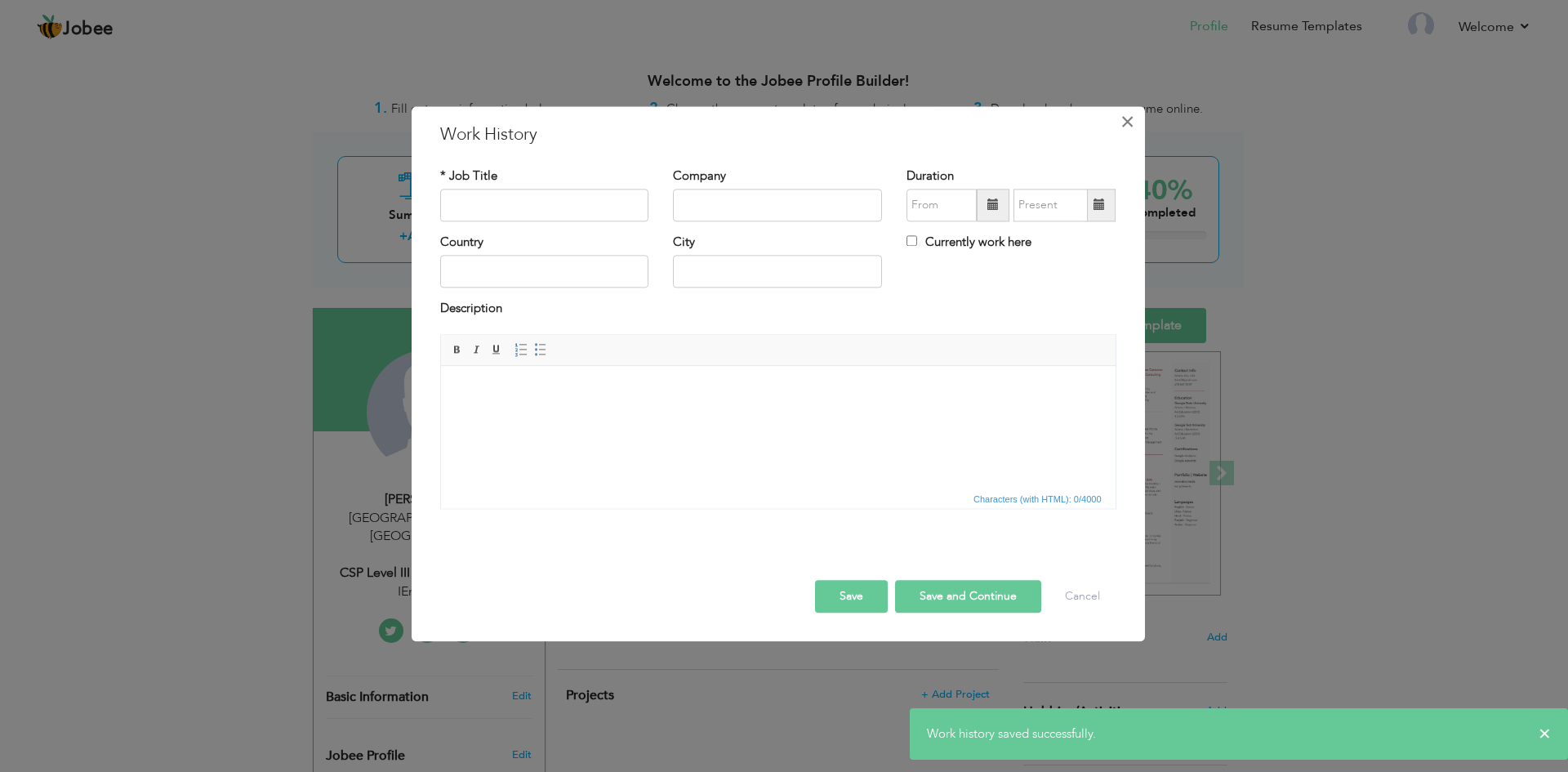
click at [1124, 119] on span "×" at bounding box center [1127, 121] width 14 height 29
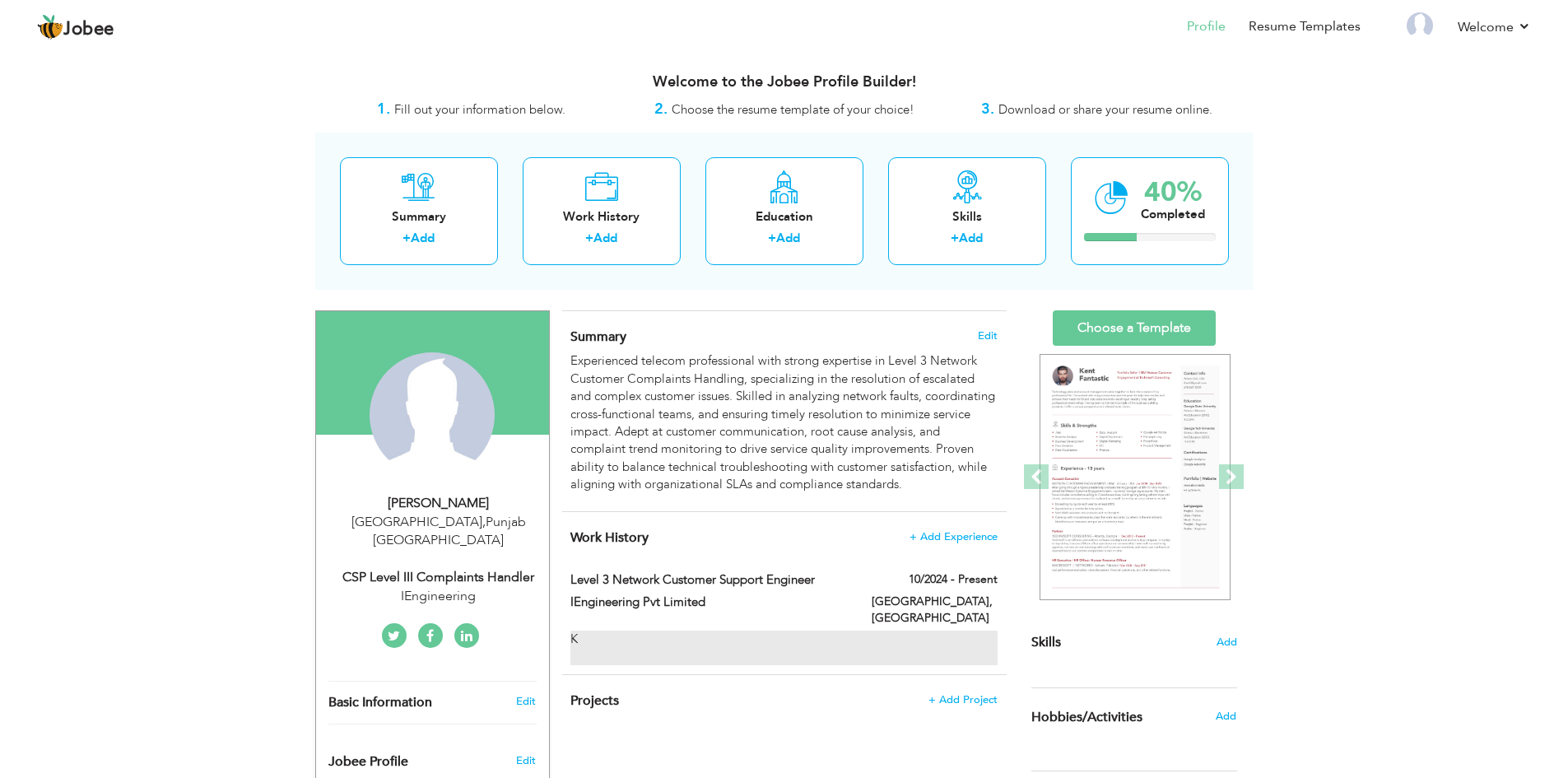
click at [573, 631] on div "K" at bounding box center [784, 649] width 427 height 35
type input "Level 3 Network Customer Support Engineer"
type input "IEngineering Pvt Limited"
type input "10/2024"
type input "[GEOGRAPHIC_DATA]"
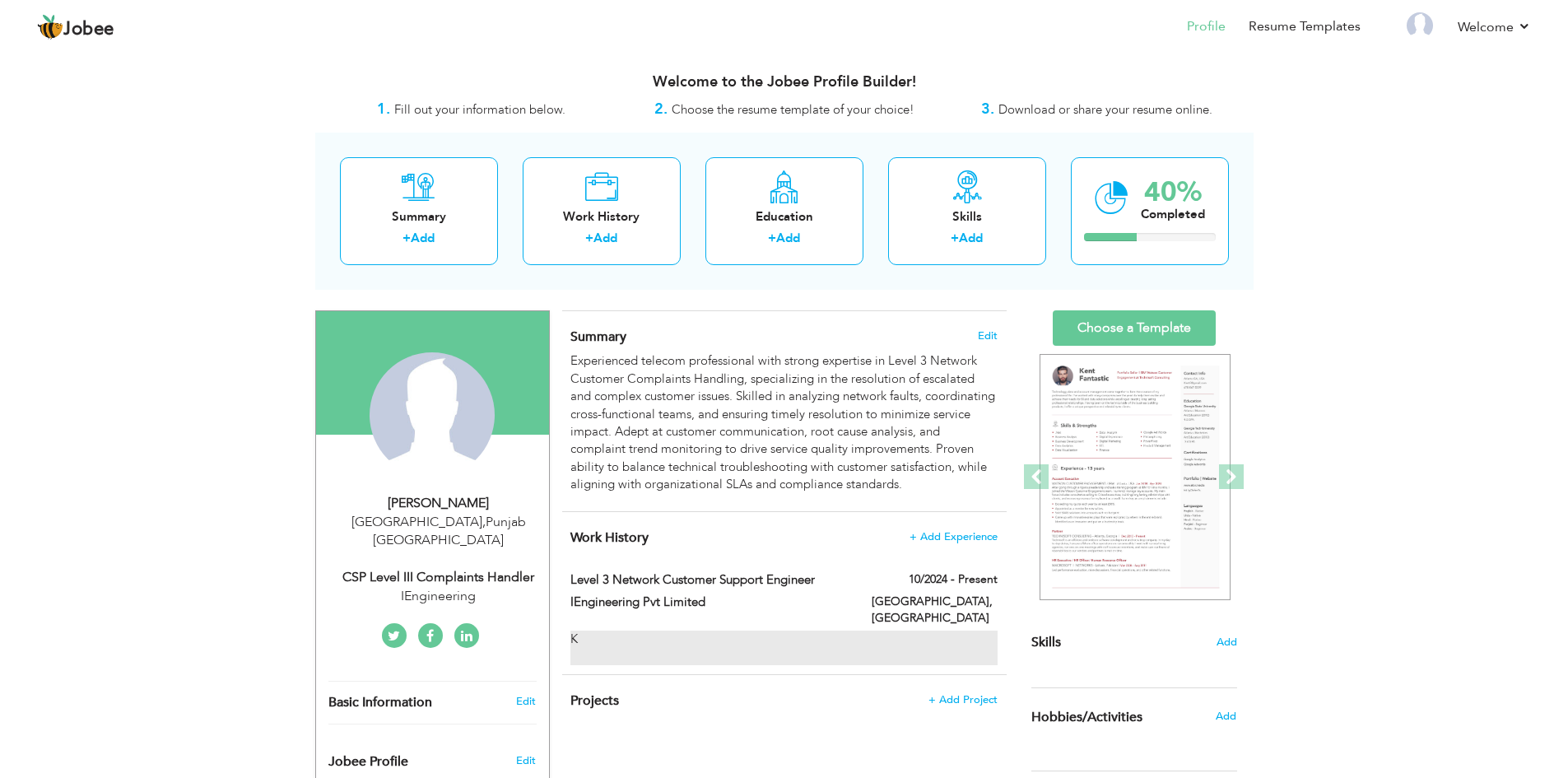
type input "[GEOGRAPHIC_DATA]"
checkbox input "true"
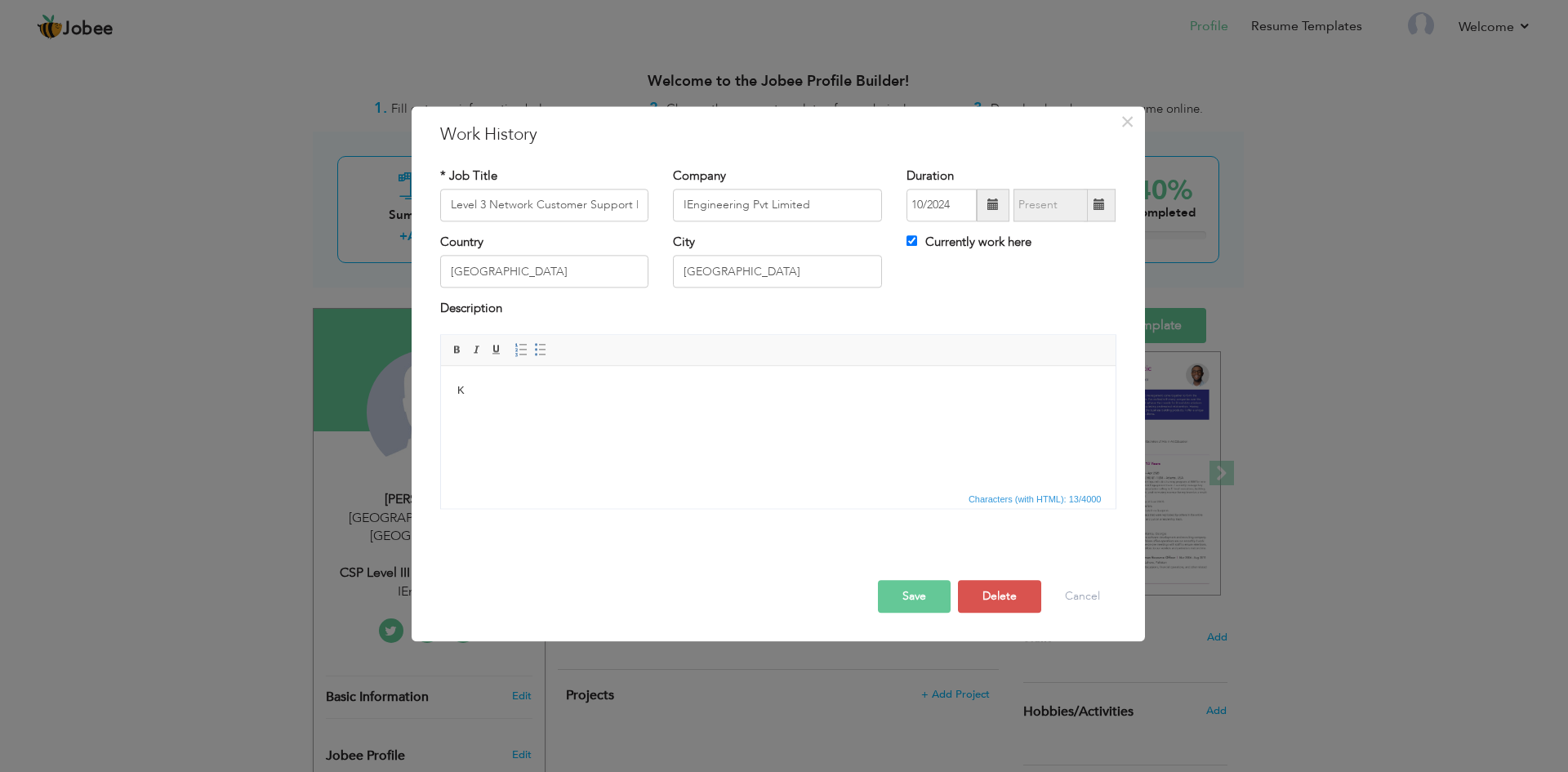
click at [508, 398] on body "K" at bounding box center [778, 399] width 642 height 34
click at [524, 392] on body at bounding box center [778, 399] width 642 height 34
click at [537, 405] on body at bounding box center [778, 399] width 642 height 34
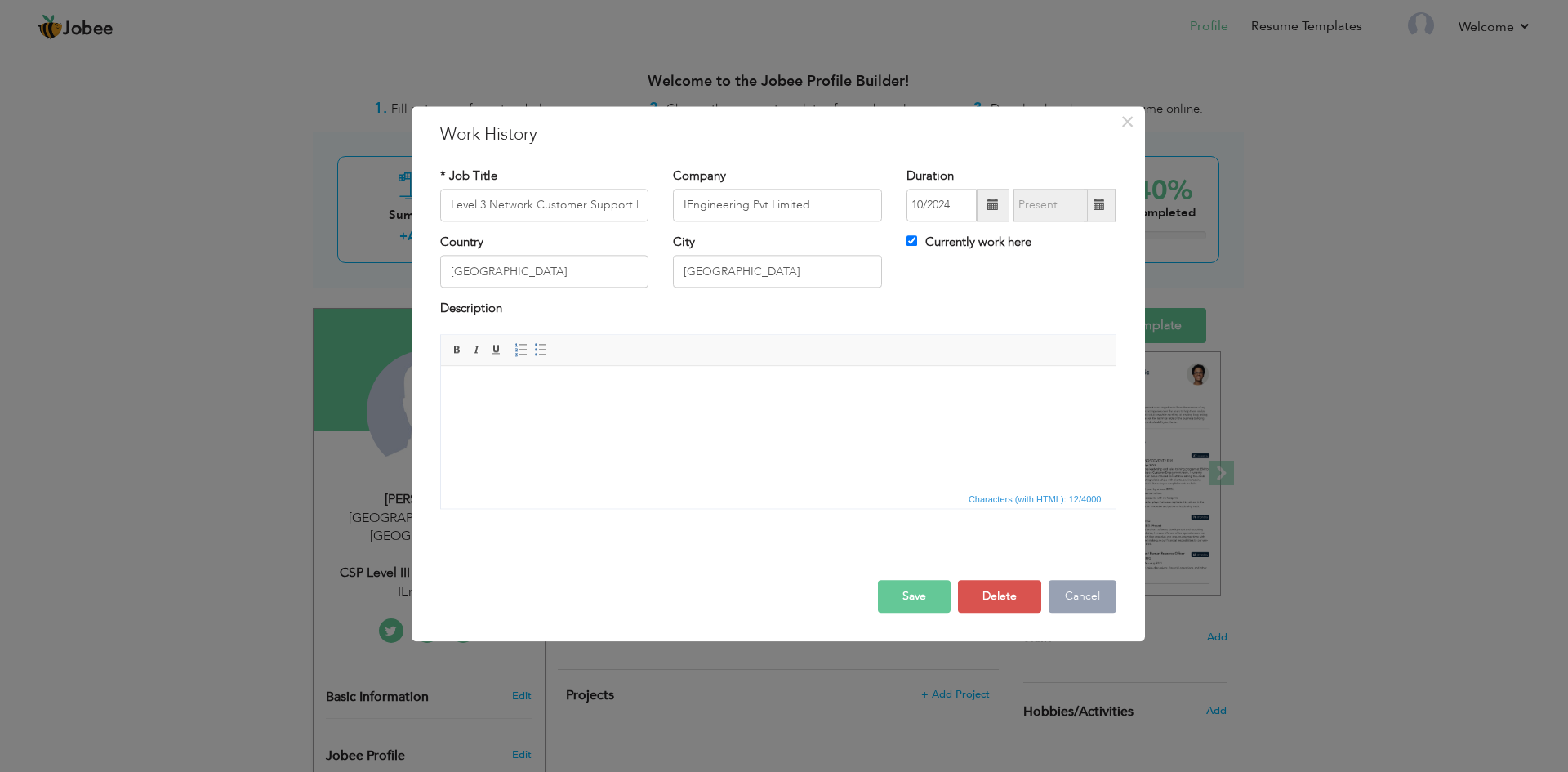
click at [1080, 599] on button "Cancel" at bounding box center [1082, 596] width 68 height 33
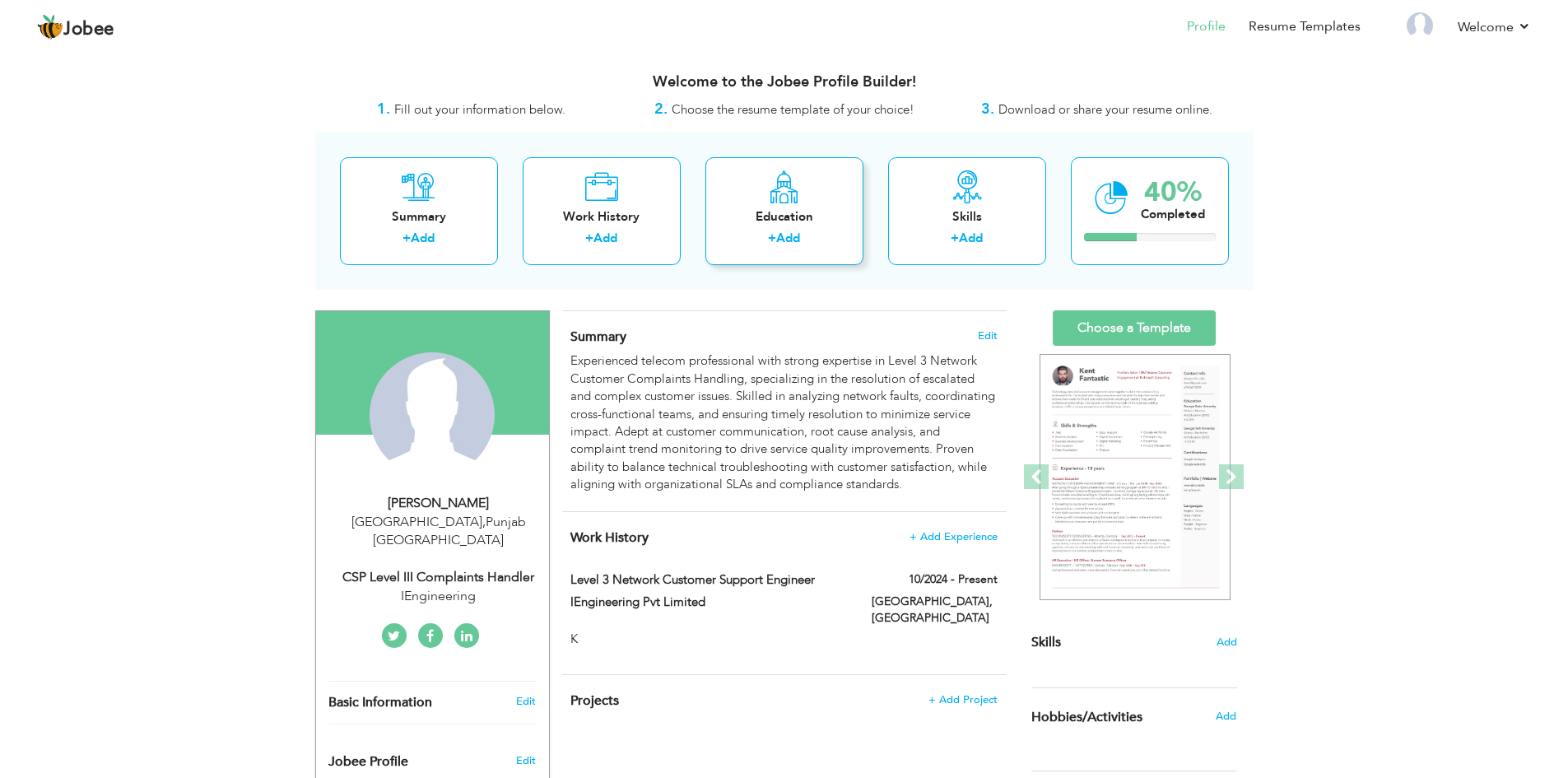
click at [786, 201] on icon at bounding box center [784, 187] width 32 height 33
radio input "true"
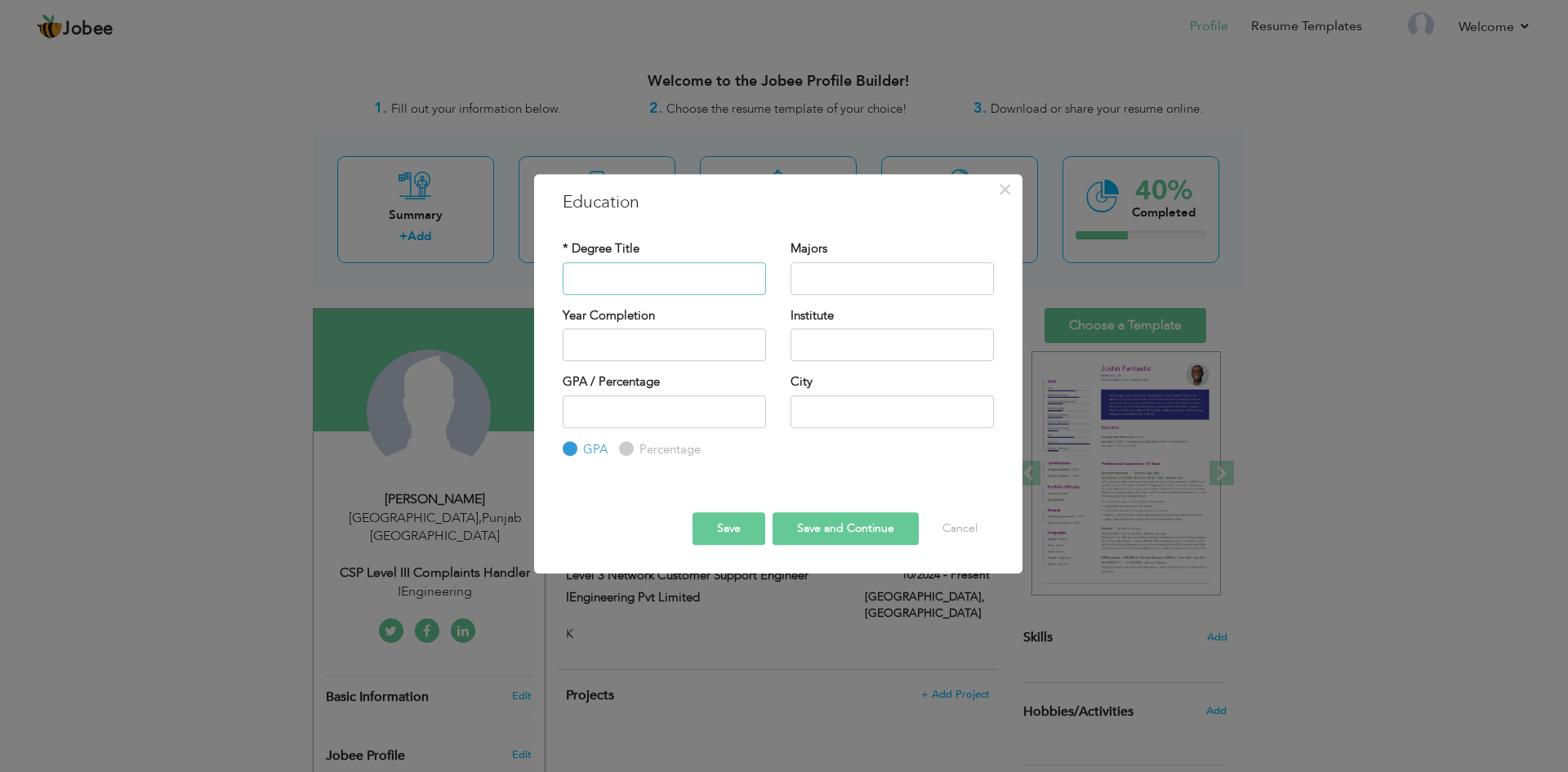
click at [630, 277] on input "text" at bounding box center [664, 278] width 203 height 33
type input "BS (Computer Science)"
click at [842, 278] on input "text" at bounding box center [892, 278] width 203 height 33
type input "Softwere Development, Computer Networking, Information Security"
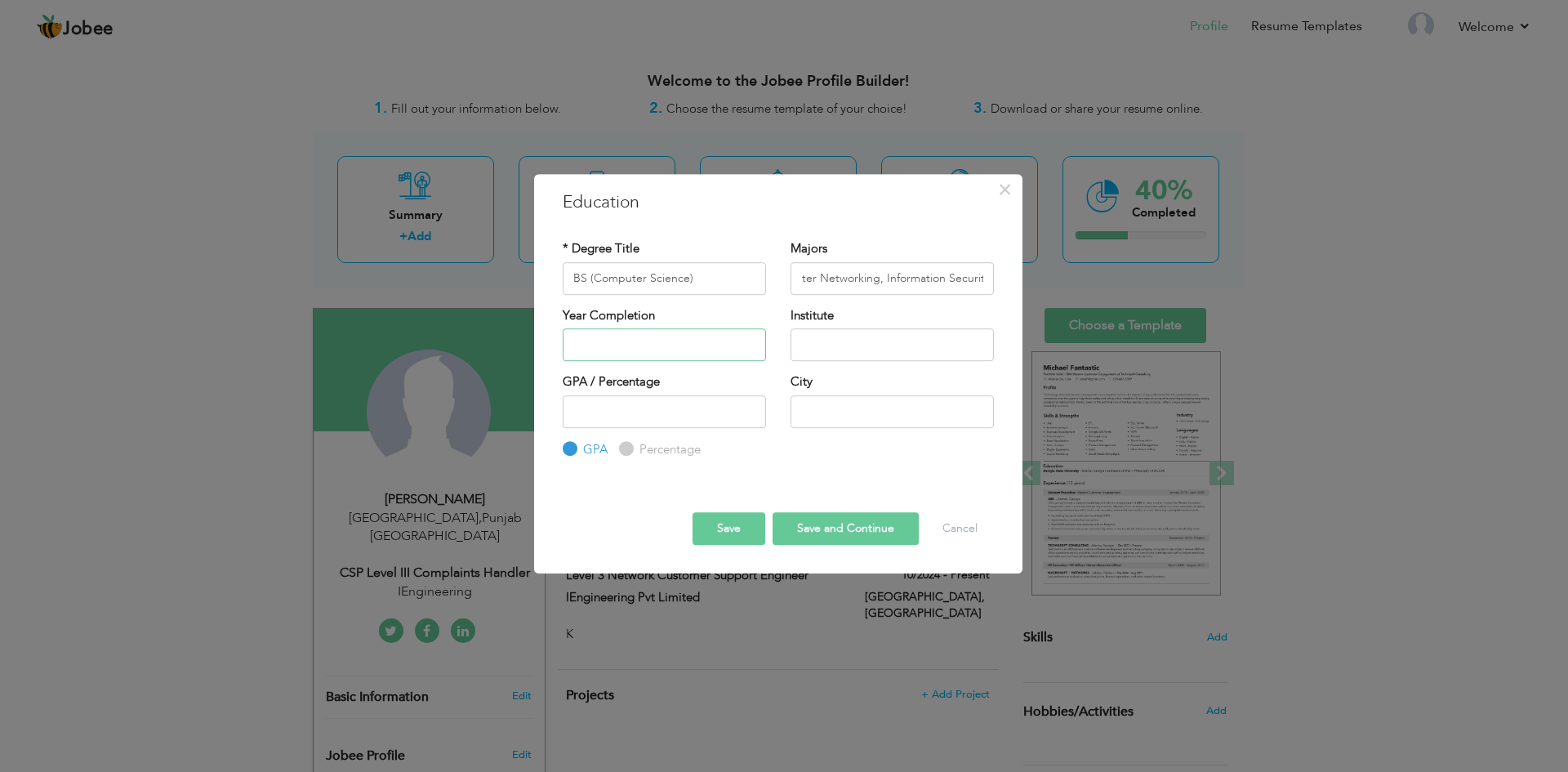
type input "2025"
click at [622, 353] on input "2025" at bounding box center [664, 344] width 203 height 33
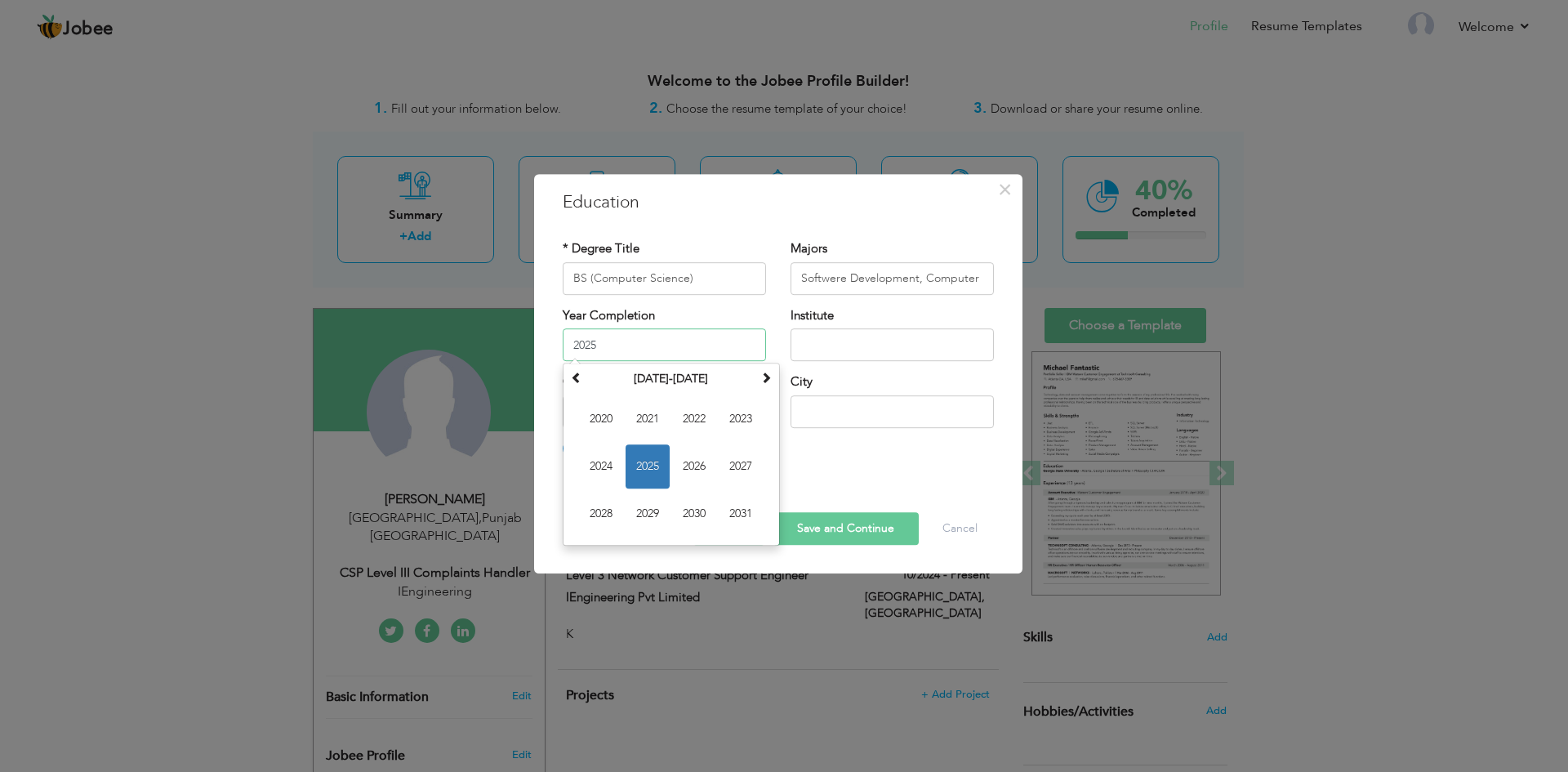
click at [648, 468] on span "2025" at bounding box center [648, 466] width 44 height 44
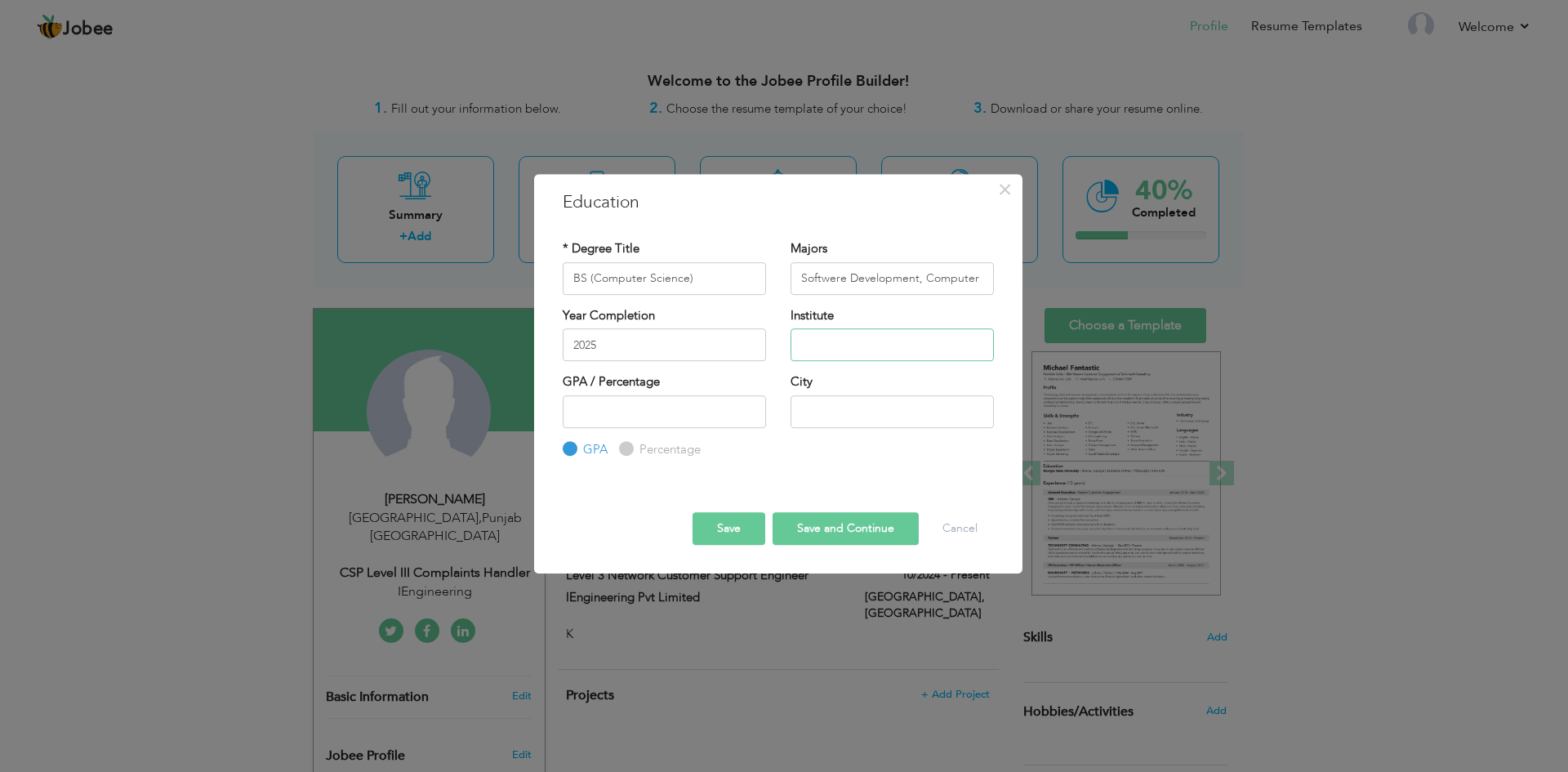
click at [828, 347] on input "text" at bounding box center [892, 344] width 203 height 33
click at [949, 275] on input "Softwere Development, Computer Networking, Information Security" at bounding box center [892, 278] width 203 height 33
type input "Softwere Development, Computer Networking, Information Security, Operating Syst…"
click at [840, 346] on input "text" at bounding box center [892, 344] width 203 height 33
paste input "National College of Business Accounts and Economics"
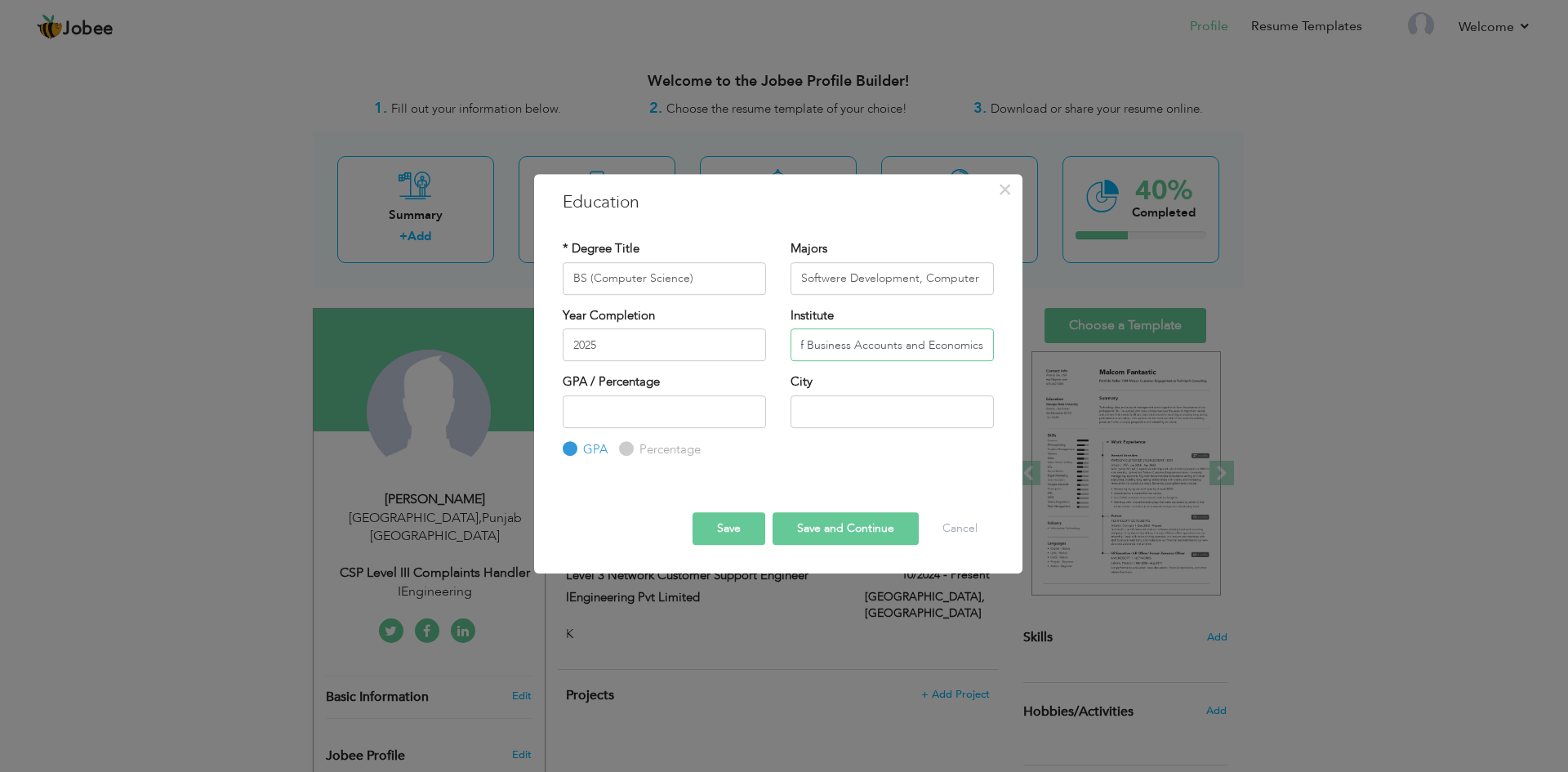
type input "National College of Business Accounts and Economics"
click at [620, 410] on input "number" at bounding box center [664, 411] width 203 height 33
type input "2"
type input "3.4"
click at [811, 414] on input "text" at bounding box center [892, 411] width 203 height 33
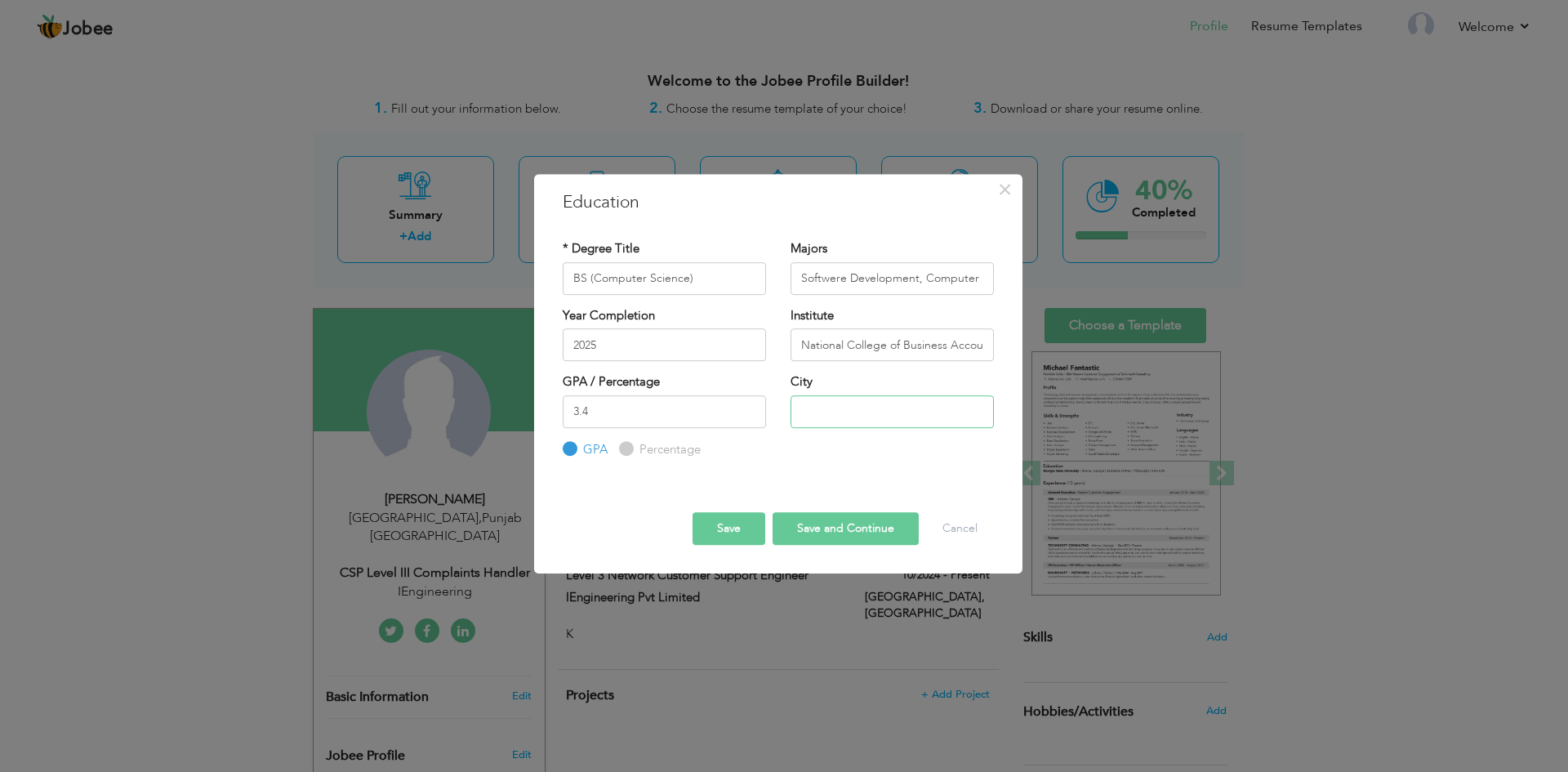
type input "[GEOGRAPHIC_DATA]"
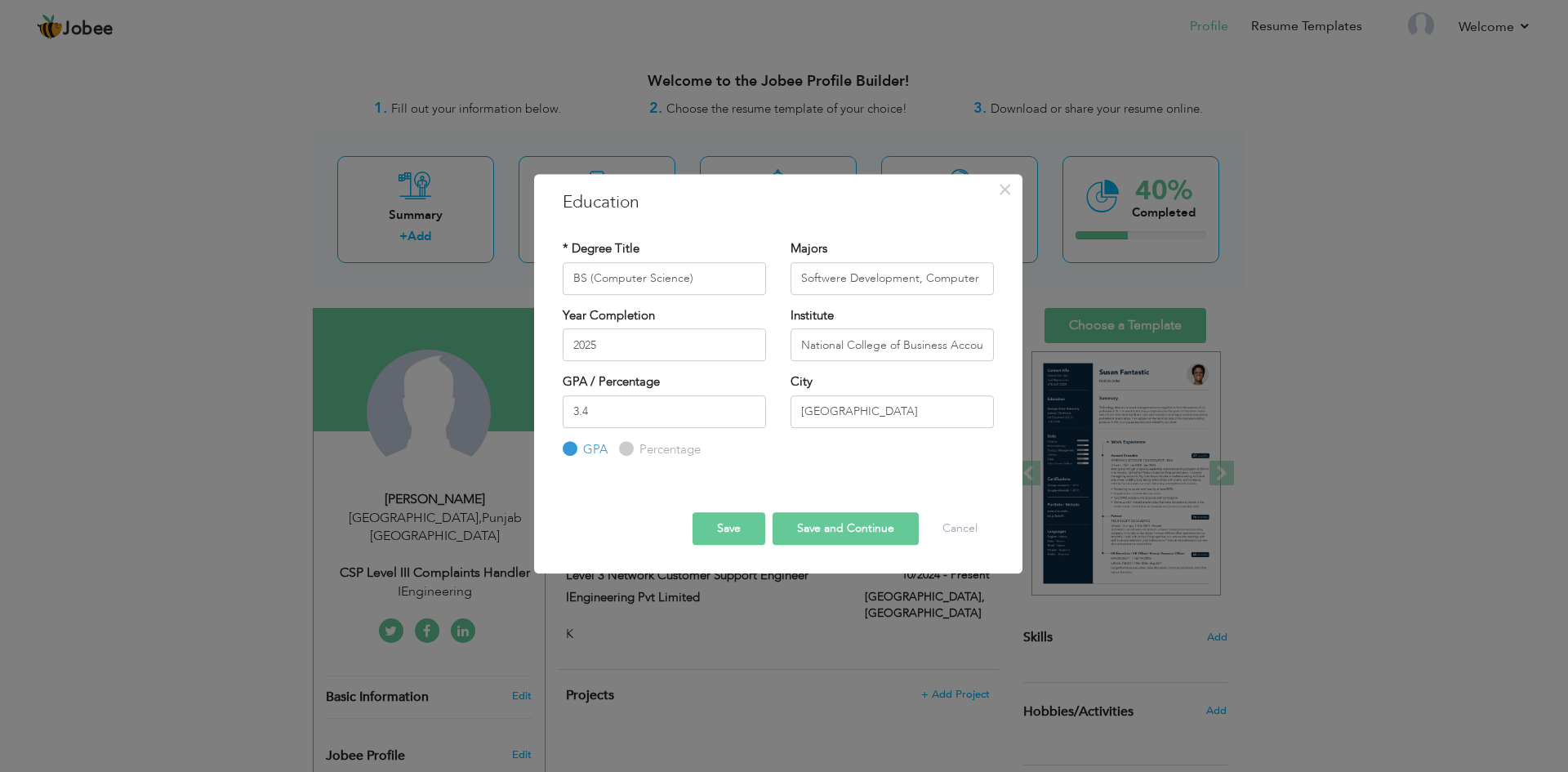
click at [849, 525] on button "Save and Continue" at bounding box center [845, 528] width 146 height 33
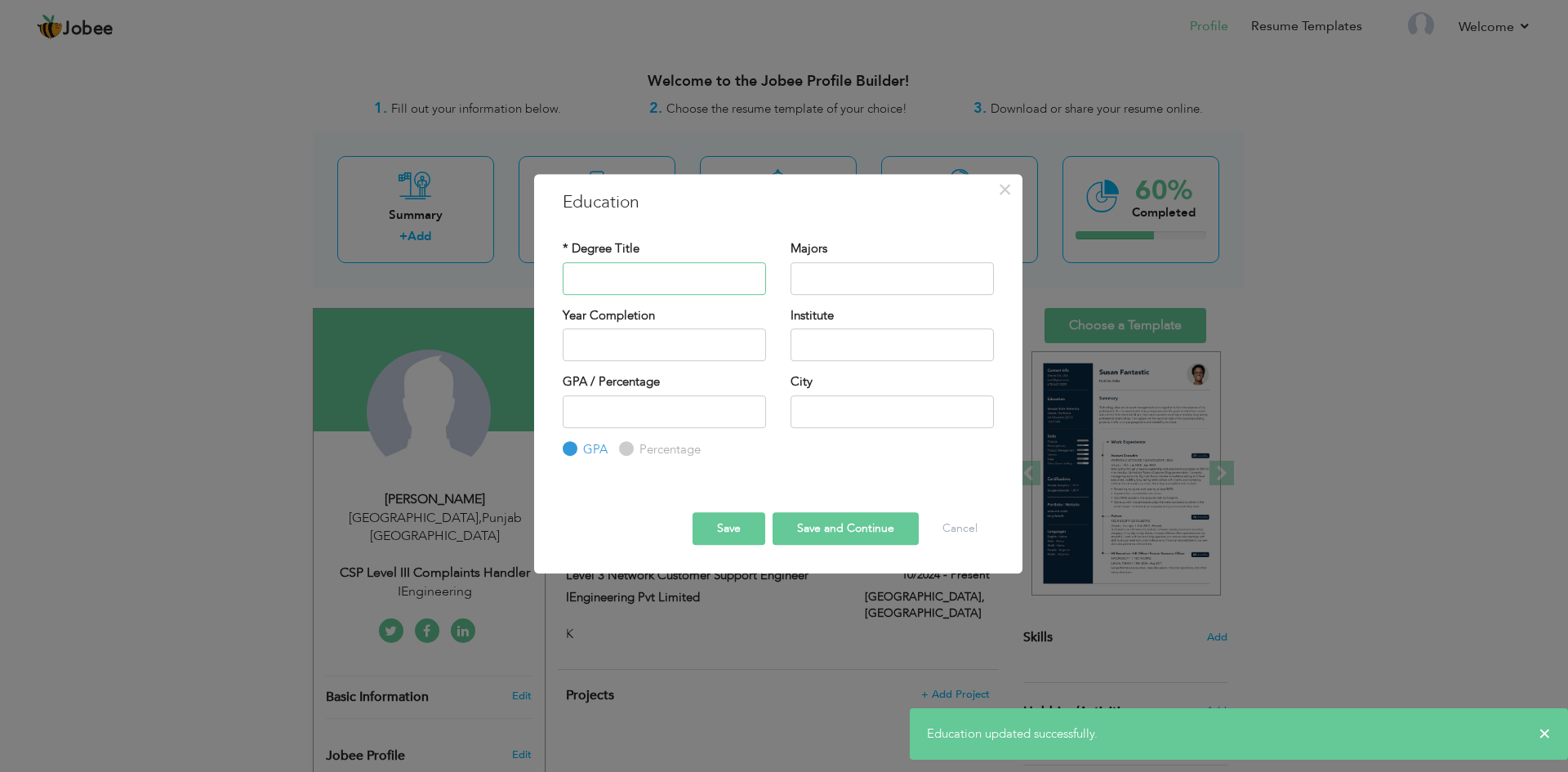
click at [739, 277] on input "text" at bounding box center [664, 278] width 203 height 33
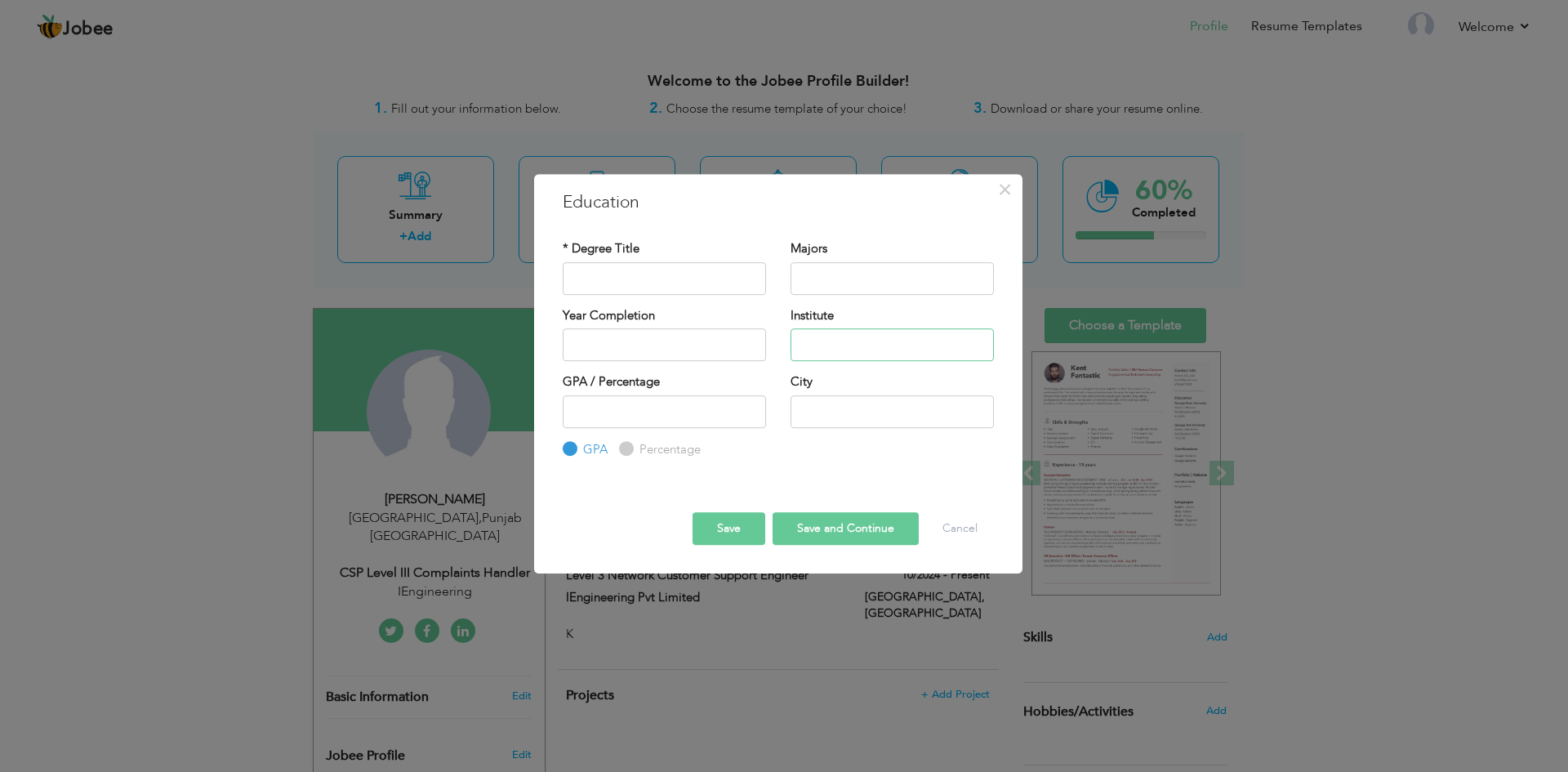
click at [821, 357] on input "text" at bounding box center [892, 344] width 203 height 33
paste input "Aspire Group of Colleges College Gluberg Campus"
type input "Aspire Group of Colleges College Gluberg Campus"
click at [631, 281] on input "text" at bounding box center [664, 278] width 203 height 33
paste input "FSC Pre-Engineering"
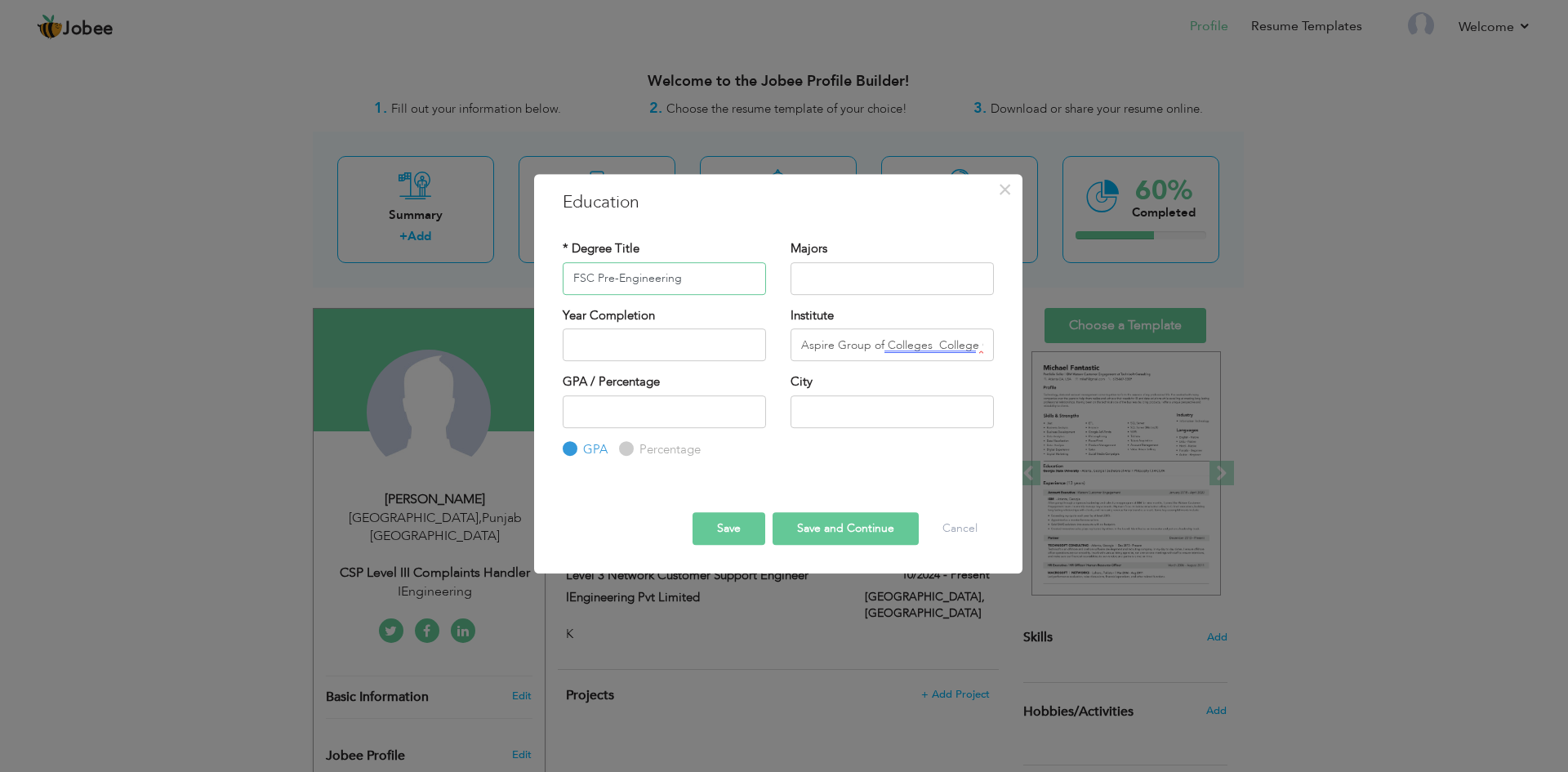
drag, startPoint x: 689, startPoint y: 278, endPoint x: 597, endPoint y: 280, distance: 92.0
click at [597, 280] on input "FSC Pre-Engineering" at bounding box center [664, 278] width 203 height 33
type input "FSC Pre-Engineering"
click at [889, 276] on input "text" at bounding box center [892, 278] width 203 height 33
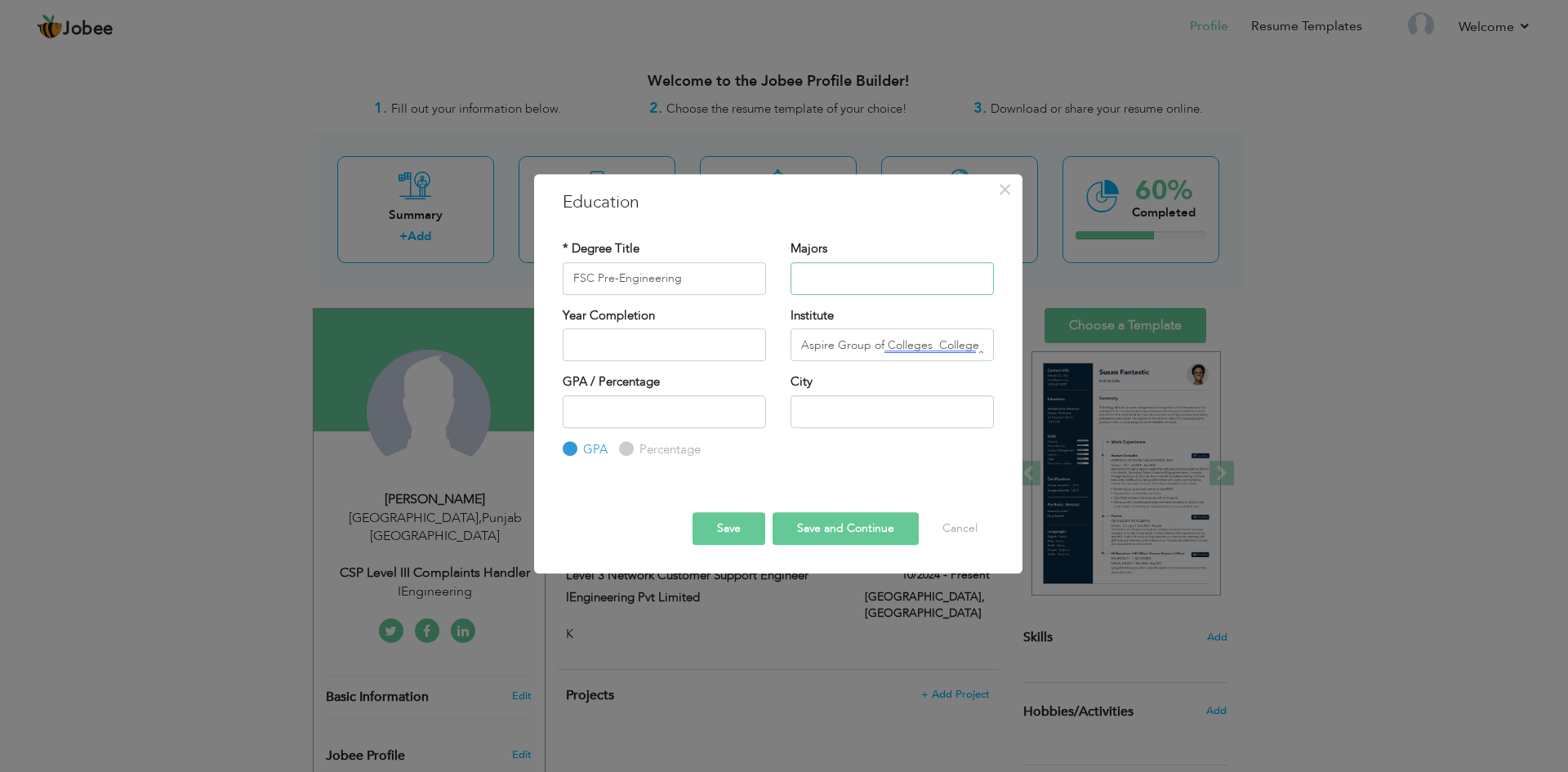
paste input "Pre-Engineering"
type input "Pre-Engineering"
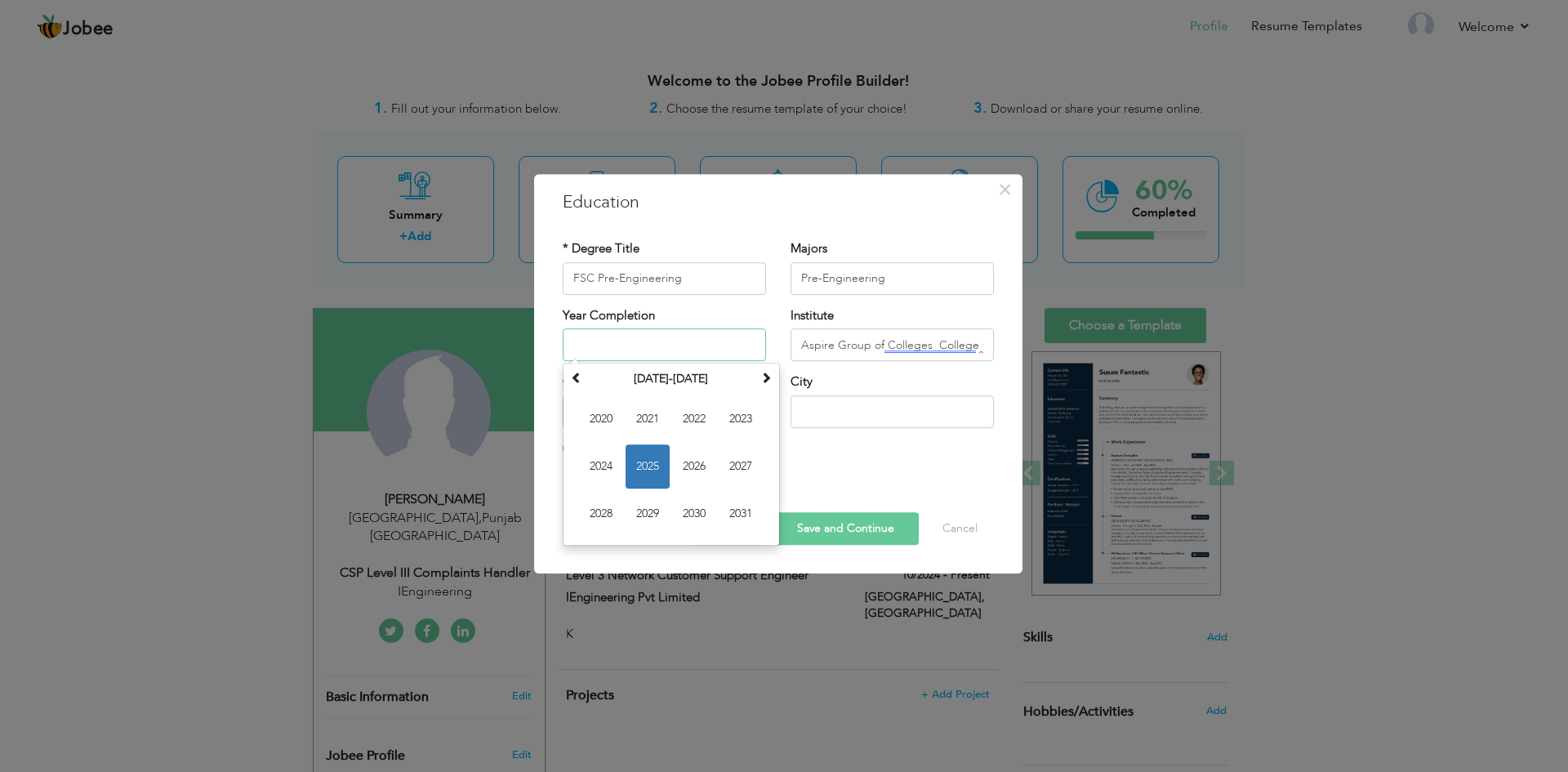
click at [630, 342] on input "text" at bounding box center [664, 344] width 203 height 33
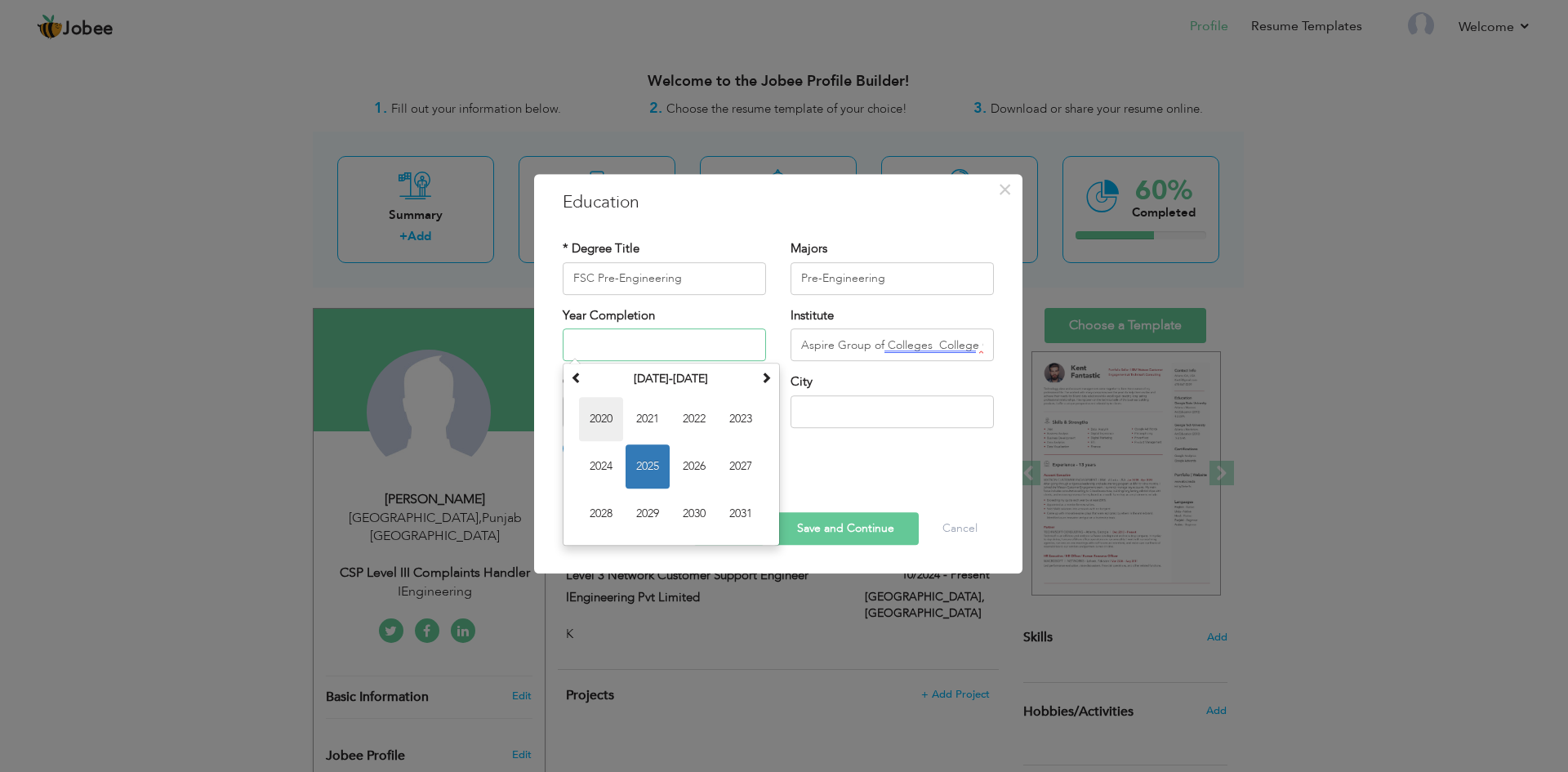
click at [604, 414] on span "2020" at bounding box center [601, 419] width 44 height 44
click at [629, 340] on input "2020" at bounding box center [664, 344] width 203 height 33
click at [696, 464] on span "2021" at bounding box center [694, 466] width 44 height 44
type input "2021"
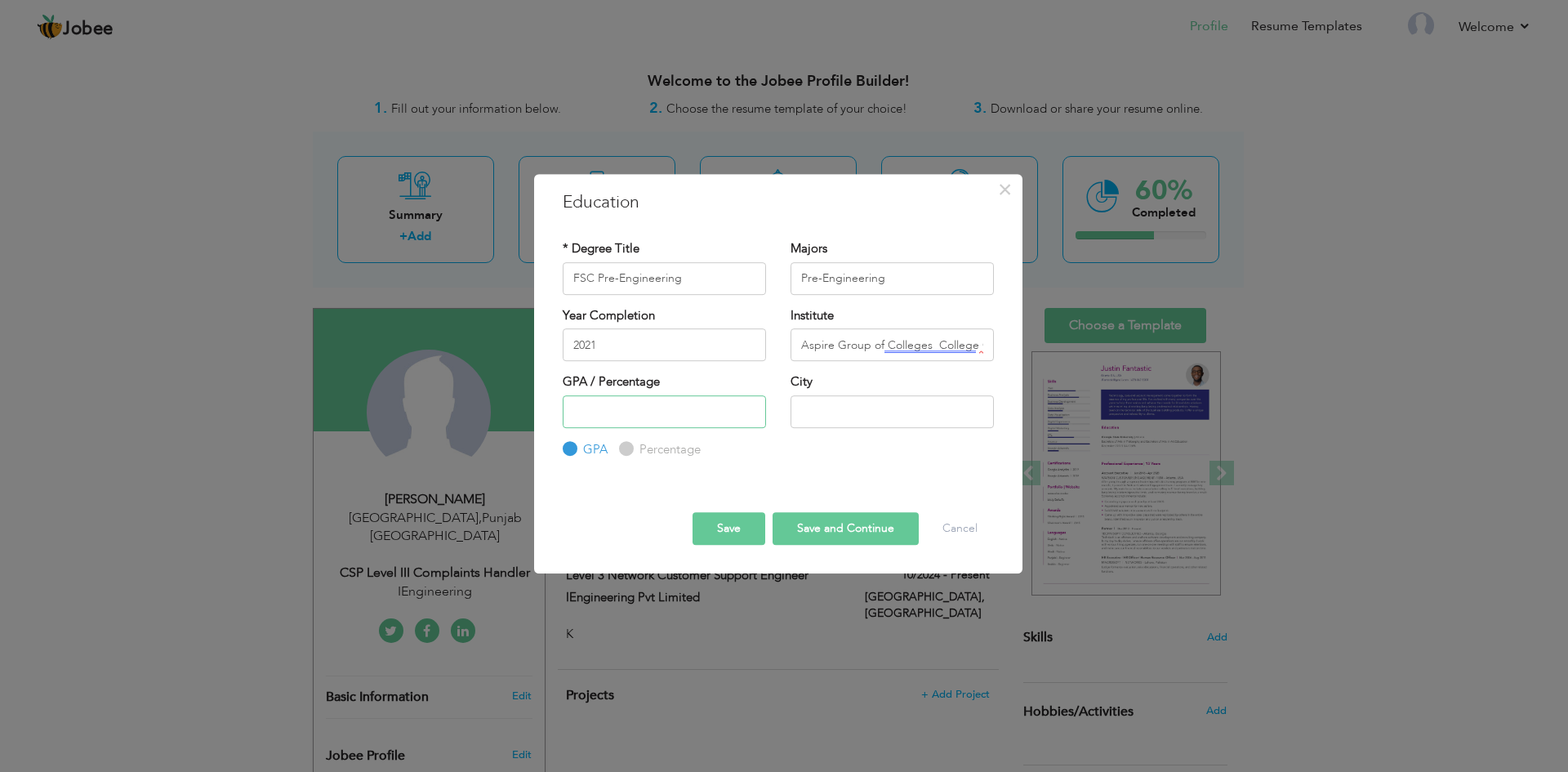
click at [609, 413] on input "number" at bounding box center [664, 411] width 203 height 33
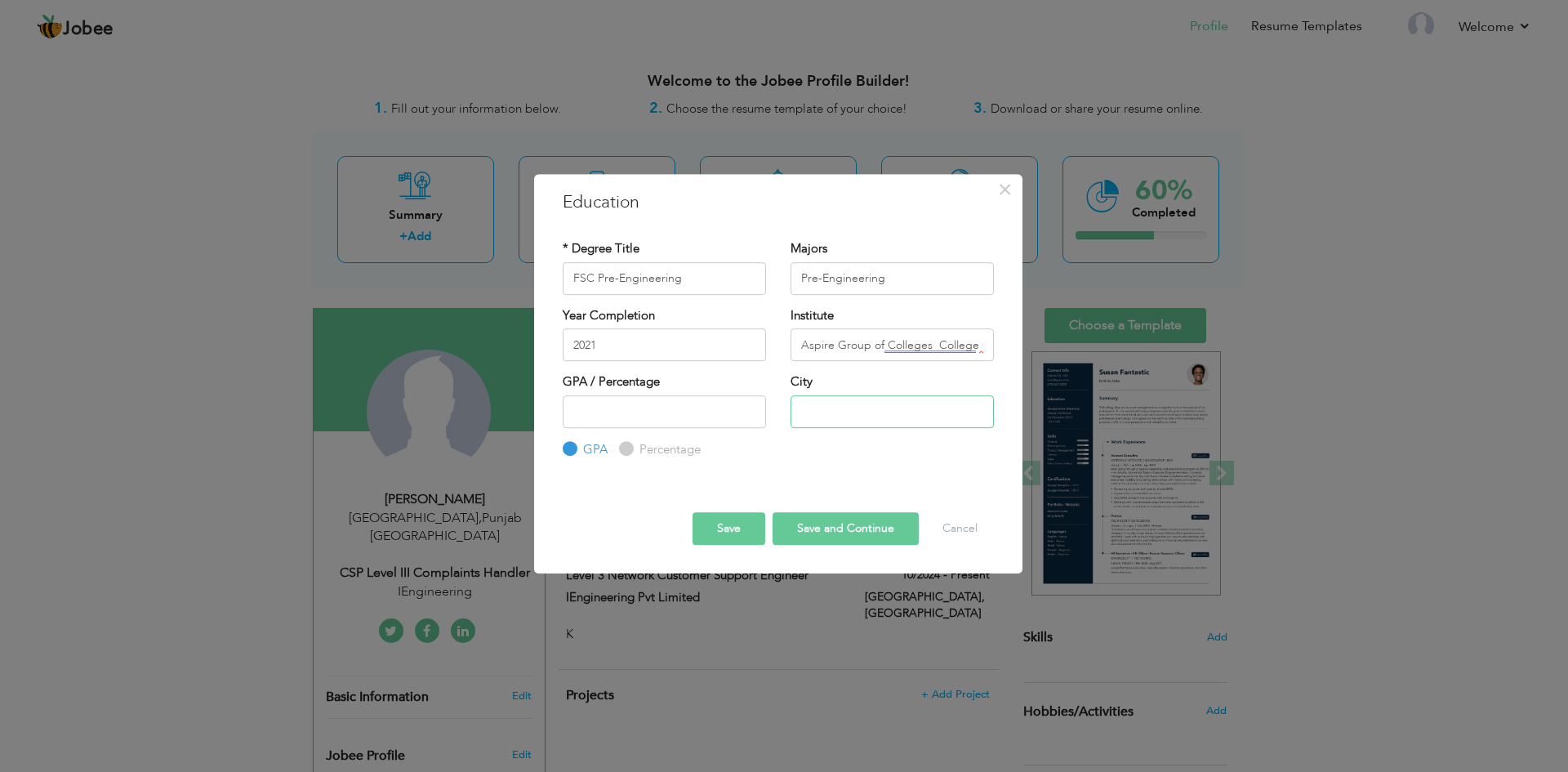
click at [839, 414] on input "text" at bounding box center [892, 411] width 203 height 33
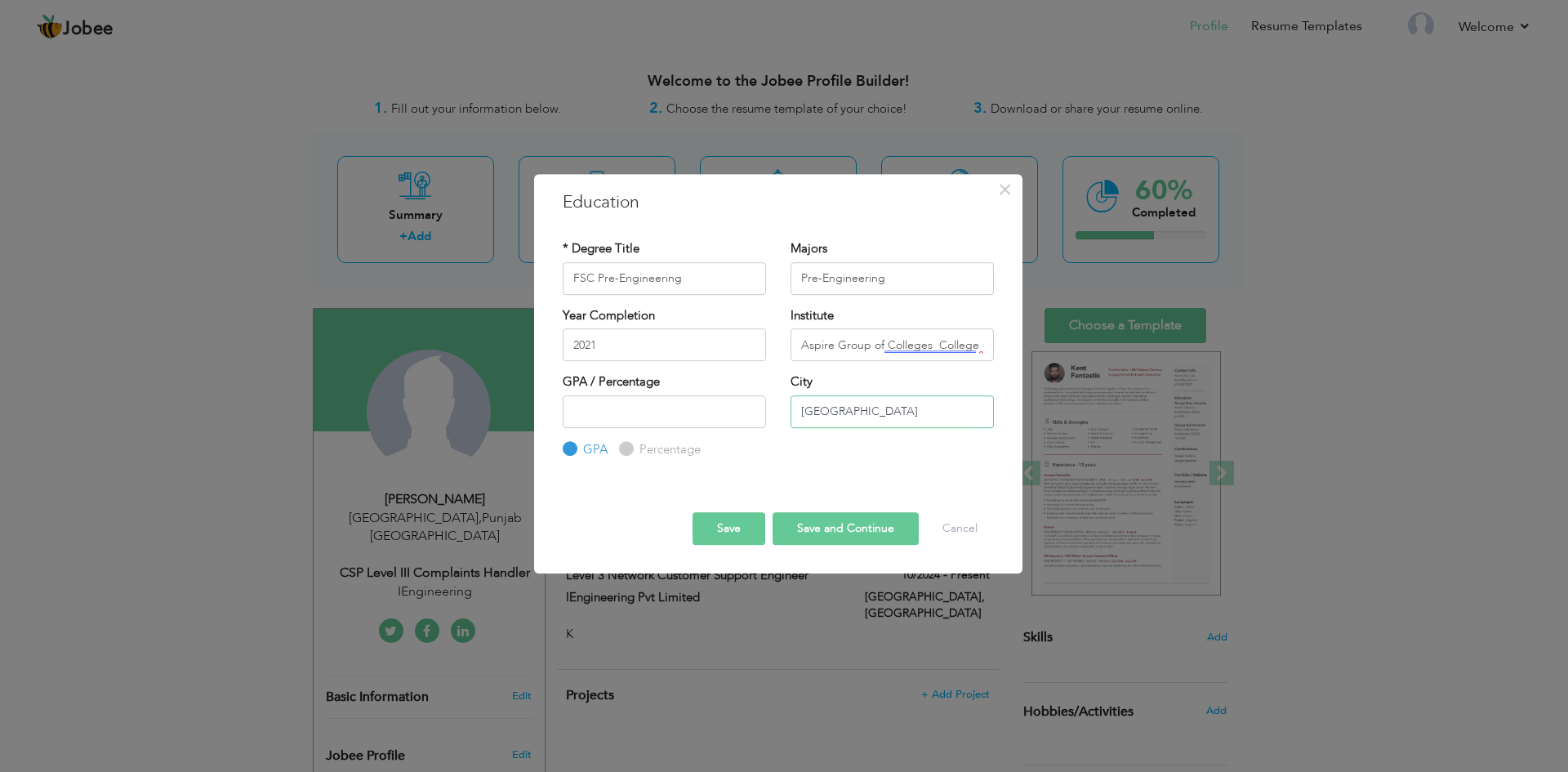
type input "[GEOGRAPHIC_DATA]"
click at [709, 424] on input "number" at bounding box center [664, 411] width 203 height 33
click at [932, 348] on input "Aspire Group of Colleges College Gluberg Campus" at bounding box center [892, 344] width 203 height 33
type input "Aspire Group of Colleges Gluberg Campus"
click at [665, 405] on input "number" at bounding box center [664, 411] width 203 height 33
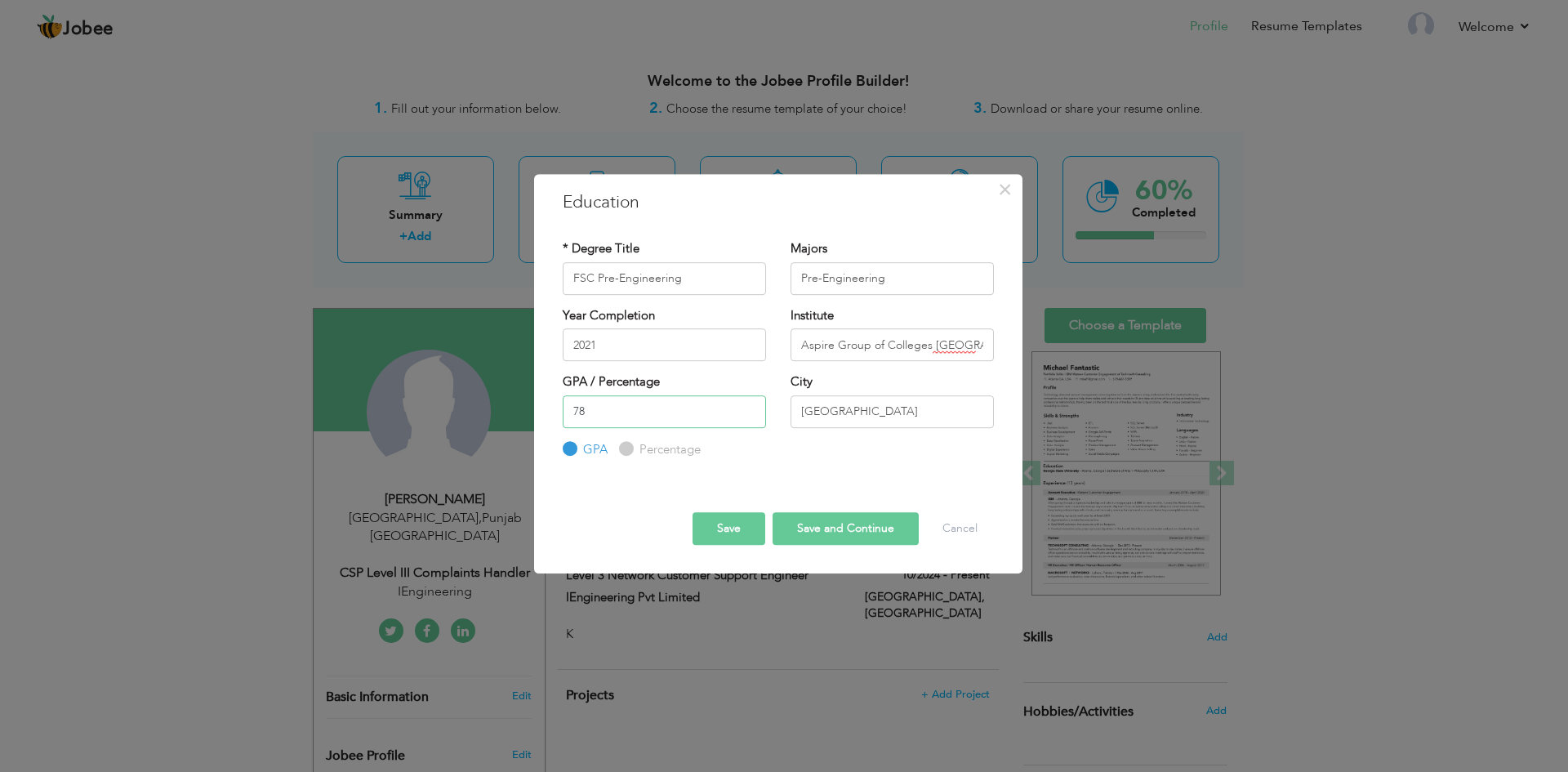
type input "78"
click at [849, 534] on button "Save and Continue" at bounding box center [845, 528] width 146 height 33
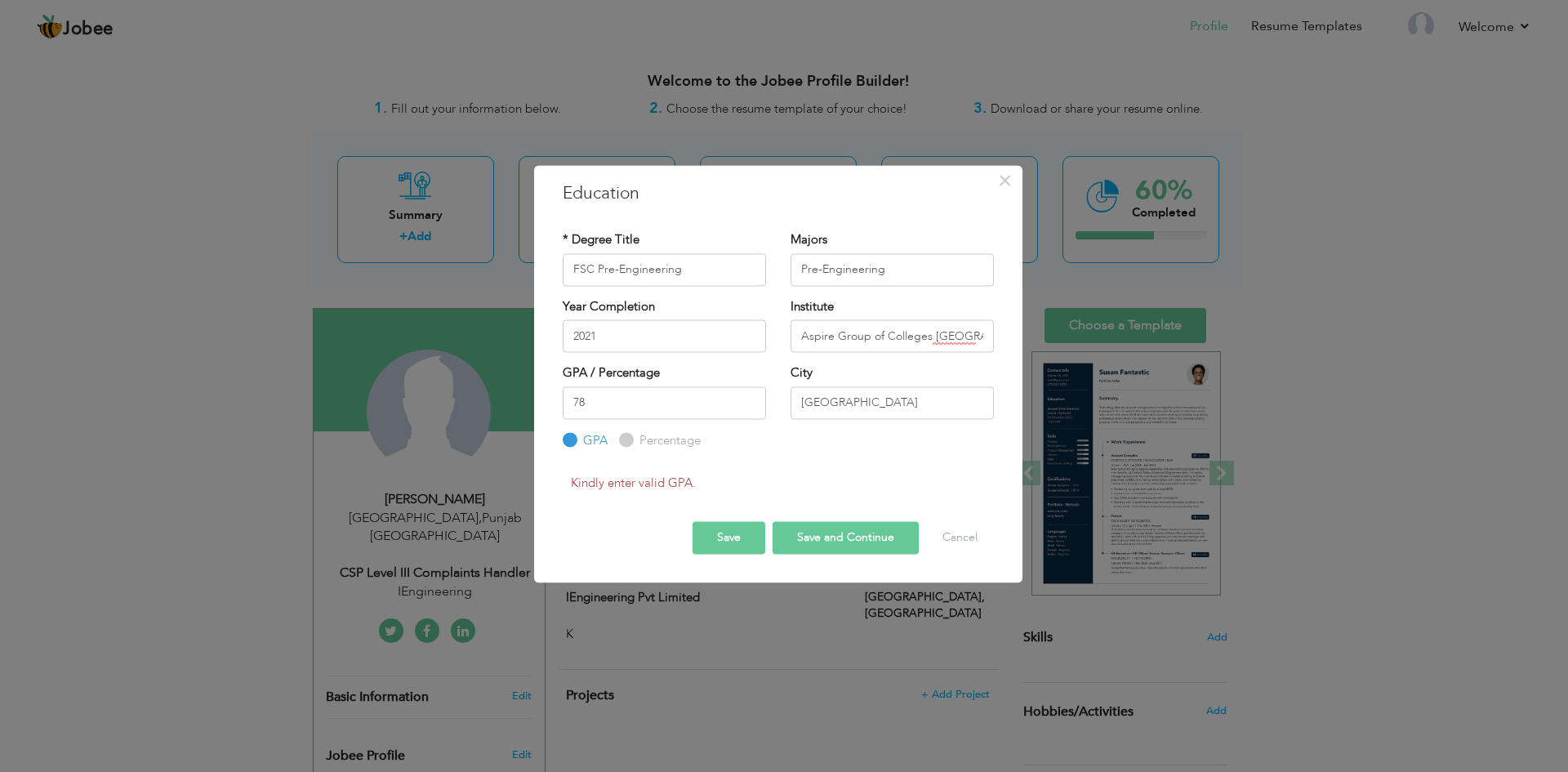
click at [628, 435] on input "Percentage" at bounding box center [624, 439] width 11 height 11
radio input "true"
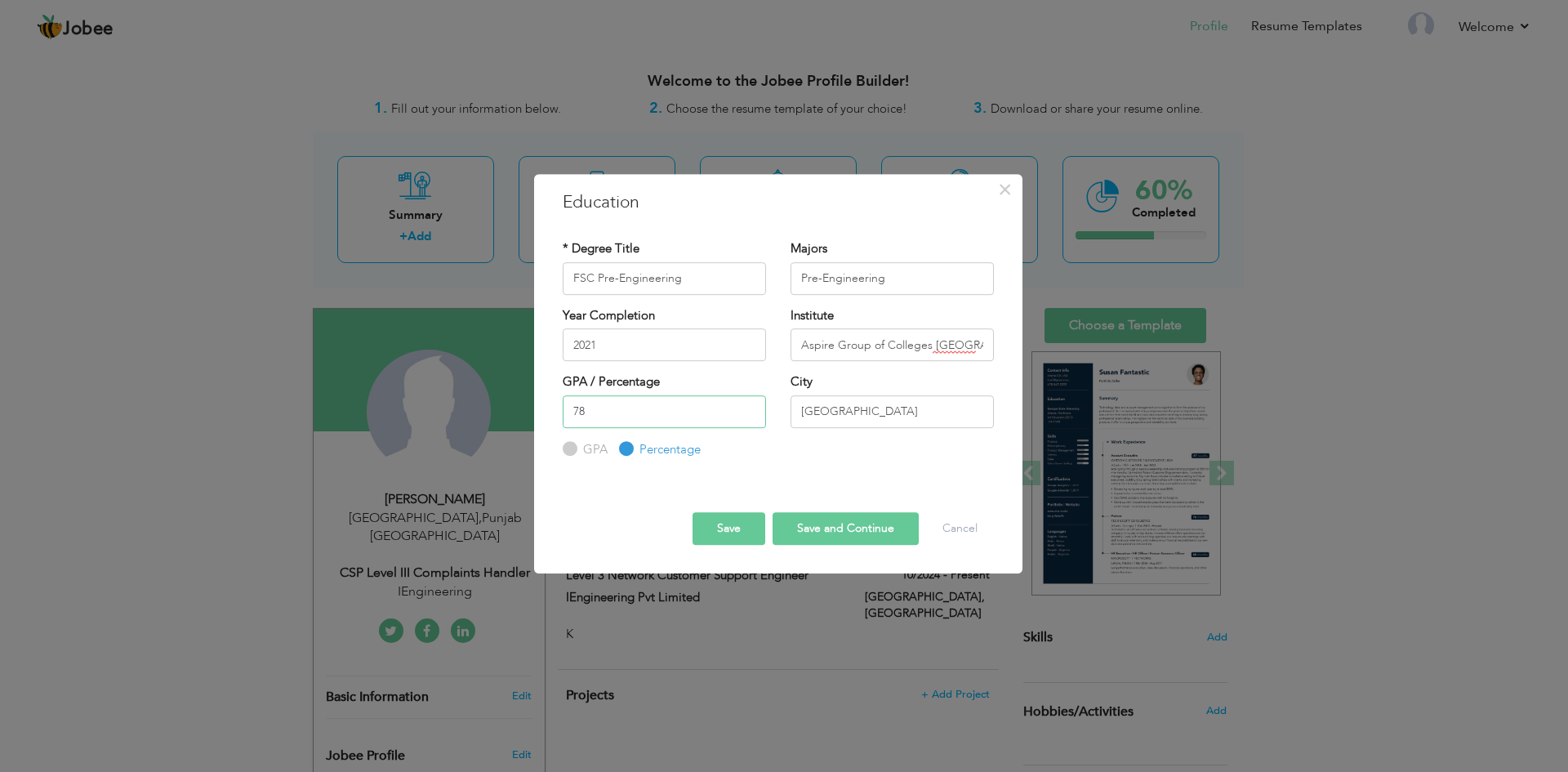
click at [614, 411] on input "78" at bounding box center [664, 411] width 203 height 33
click at [831, 534] on button "Save and Continue" at bounding box center [845, 528] width 146 height 33
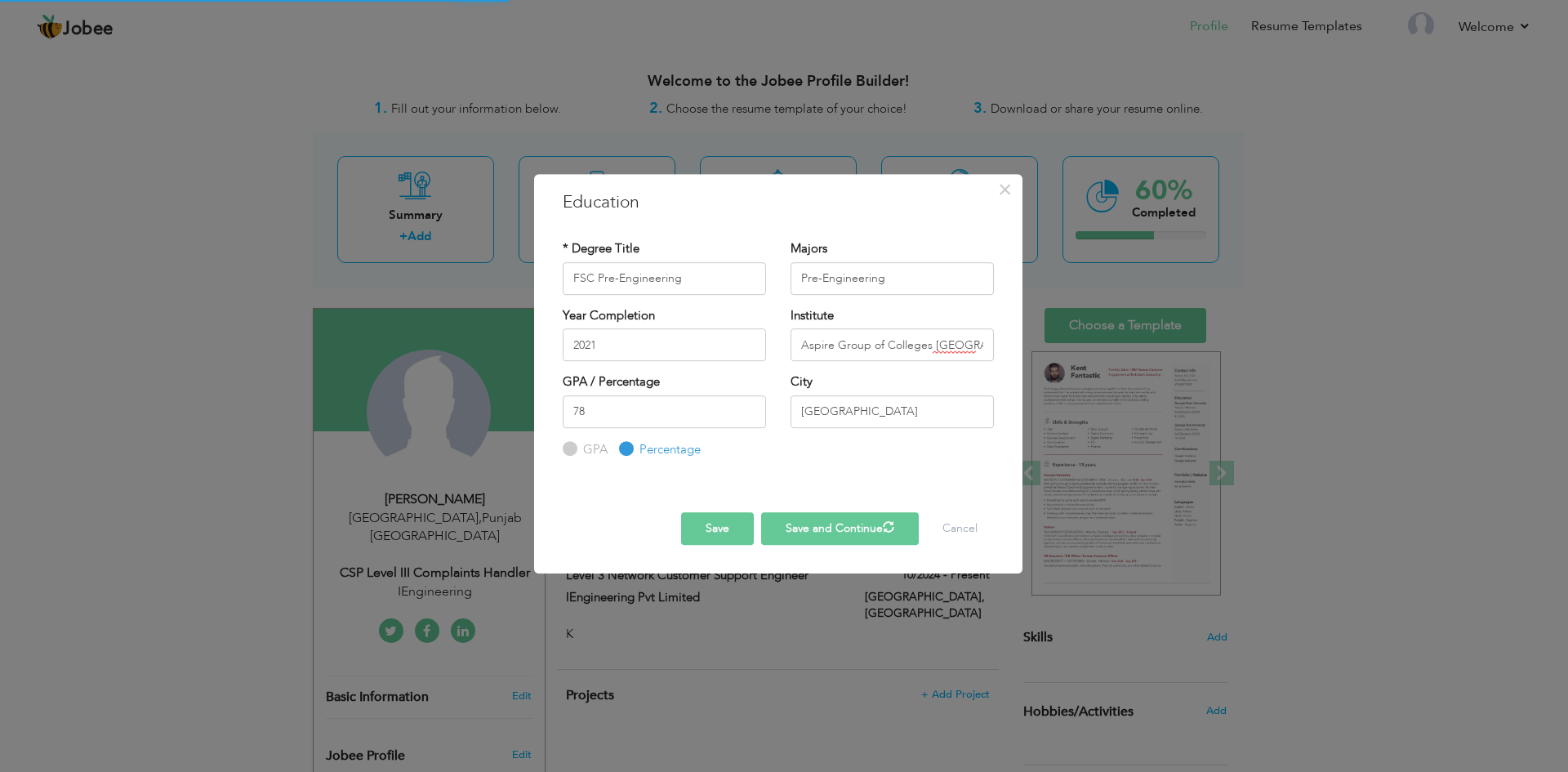
radio input "true"
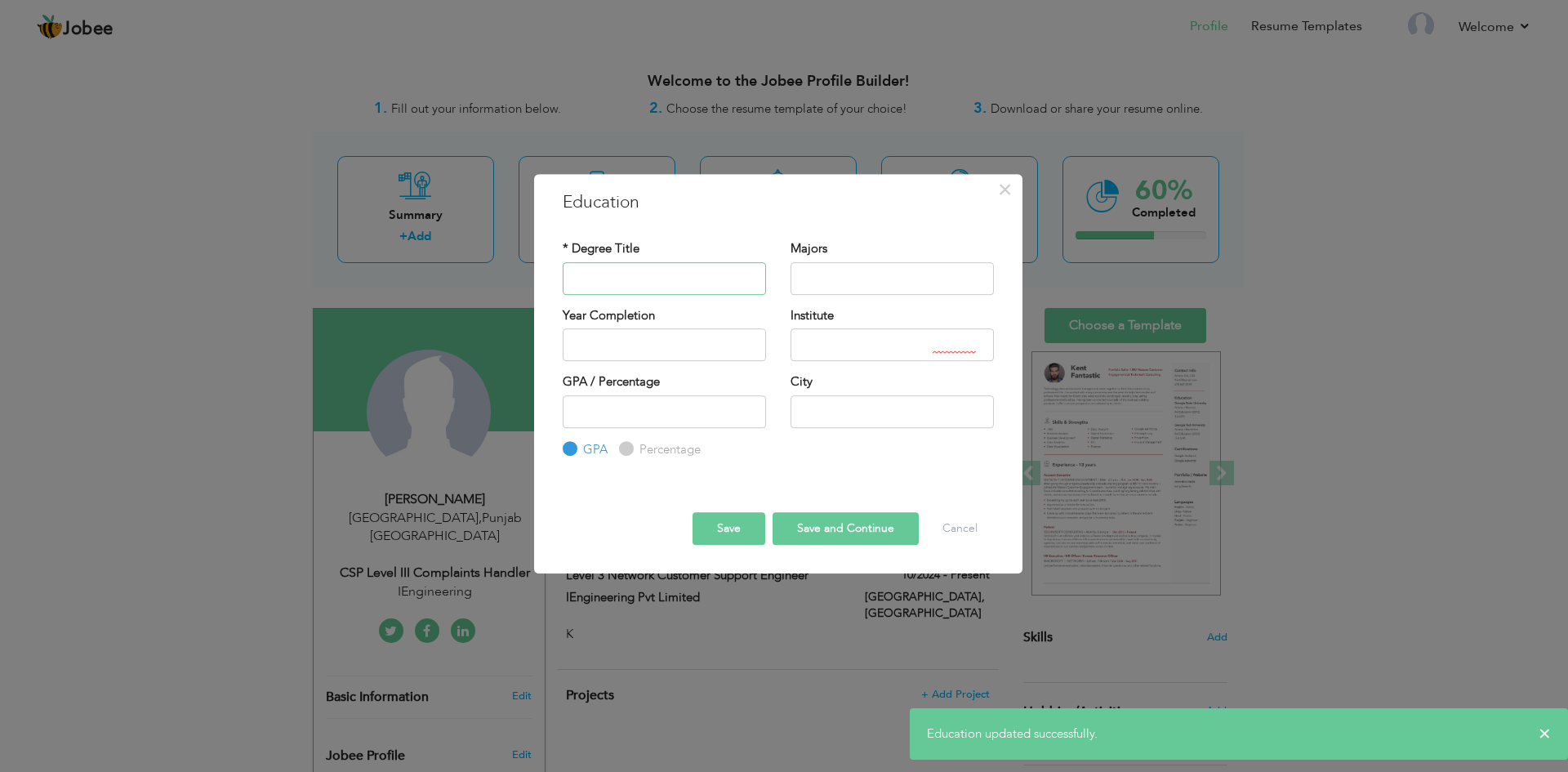
click at [689, 279] on input "text" at bounding box center [664, 278] width 203 height 33
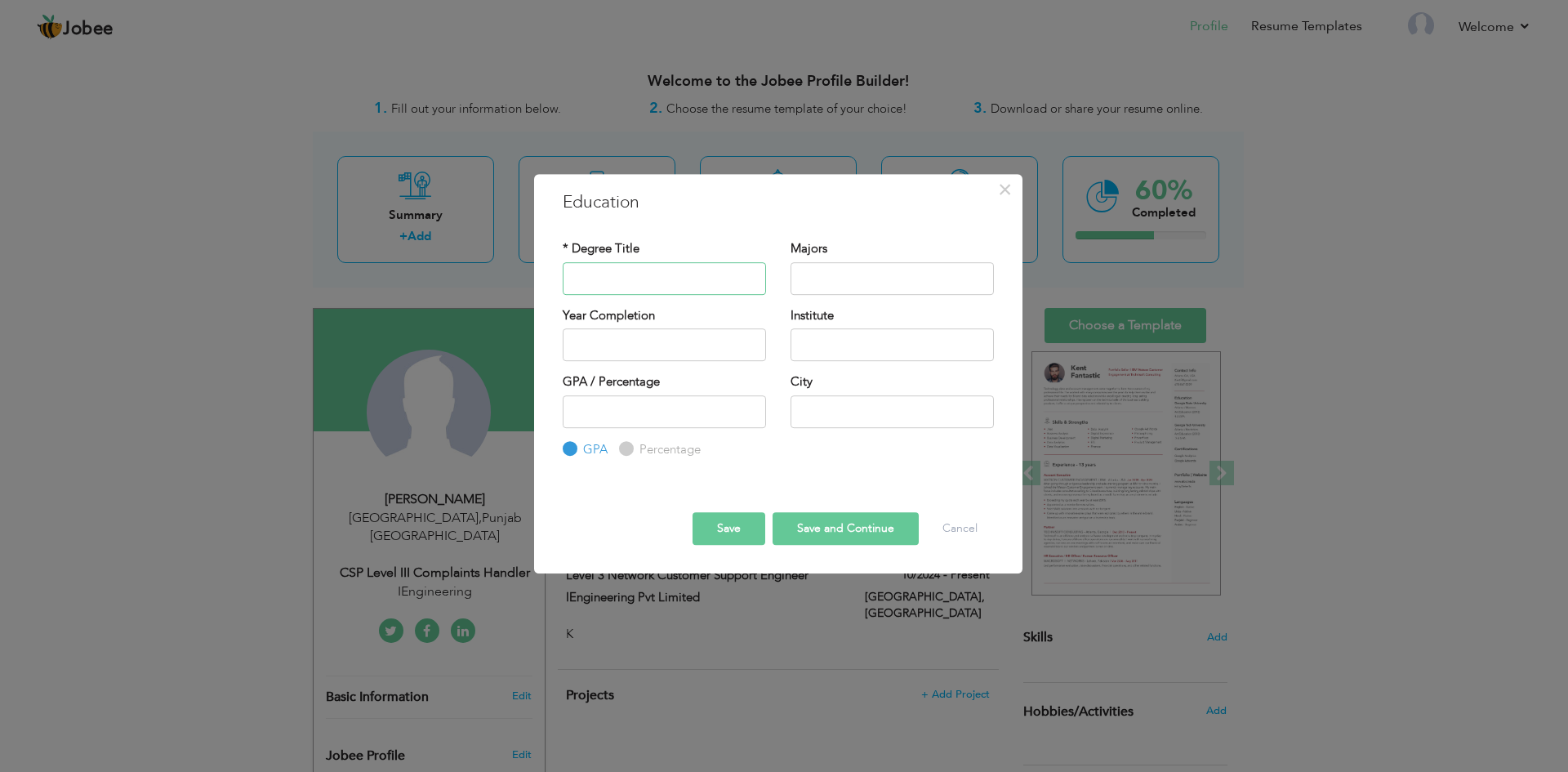
paste input "Matriculation"
type input "Matriculation"
click at [851, 293] on input "text" at bounding box center [892, 278] width 203 height 33
type input "Science"
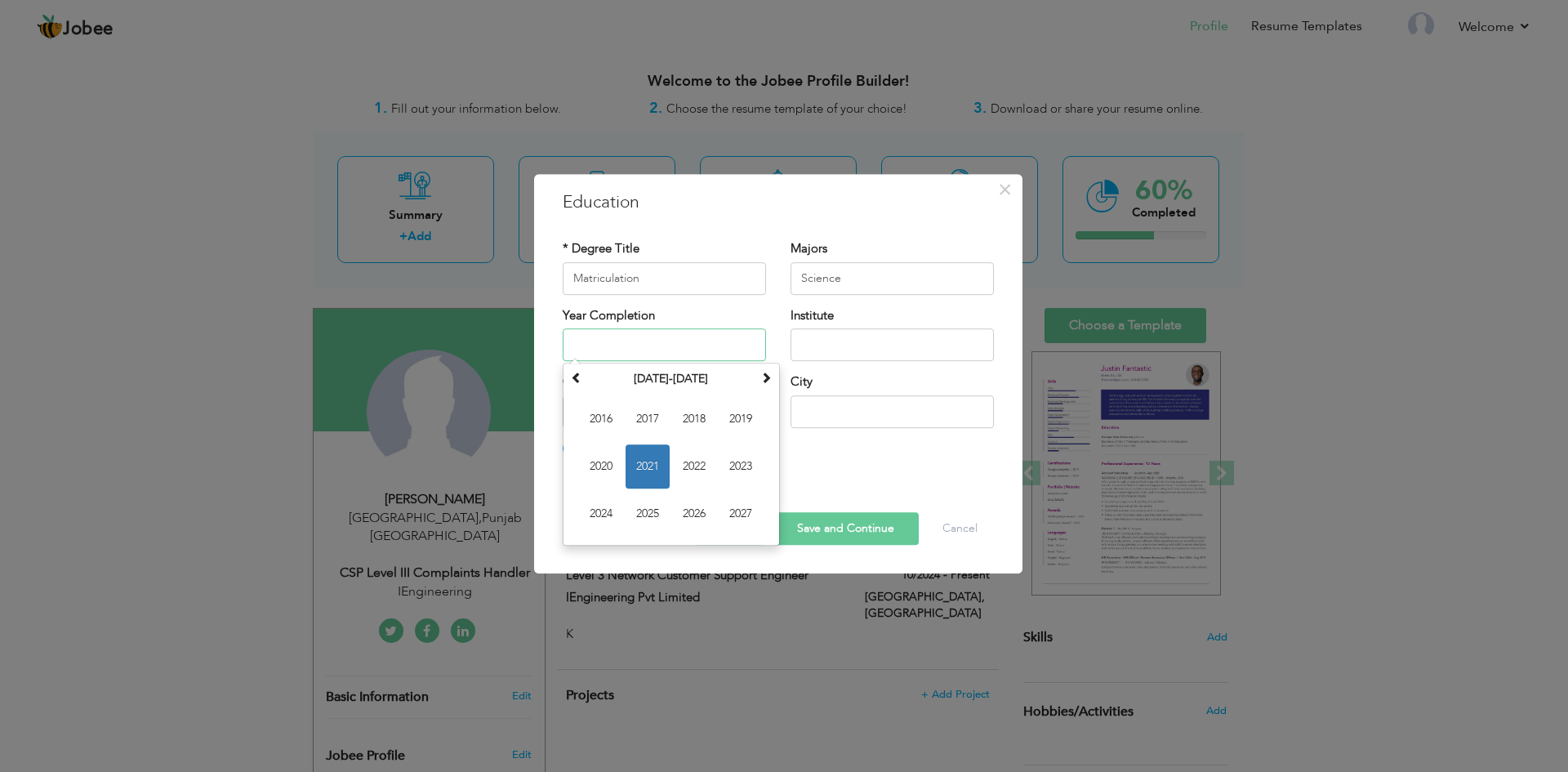
click at [589, 343] on input "text" at bounding box center [664, 344] width 203 height 33
click at [749, 416] on span "2019" at bounding box center [740, 419] width 44 height 44
type input "2019"
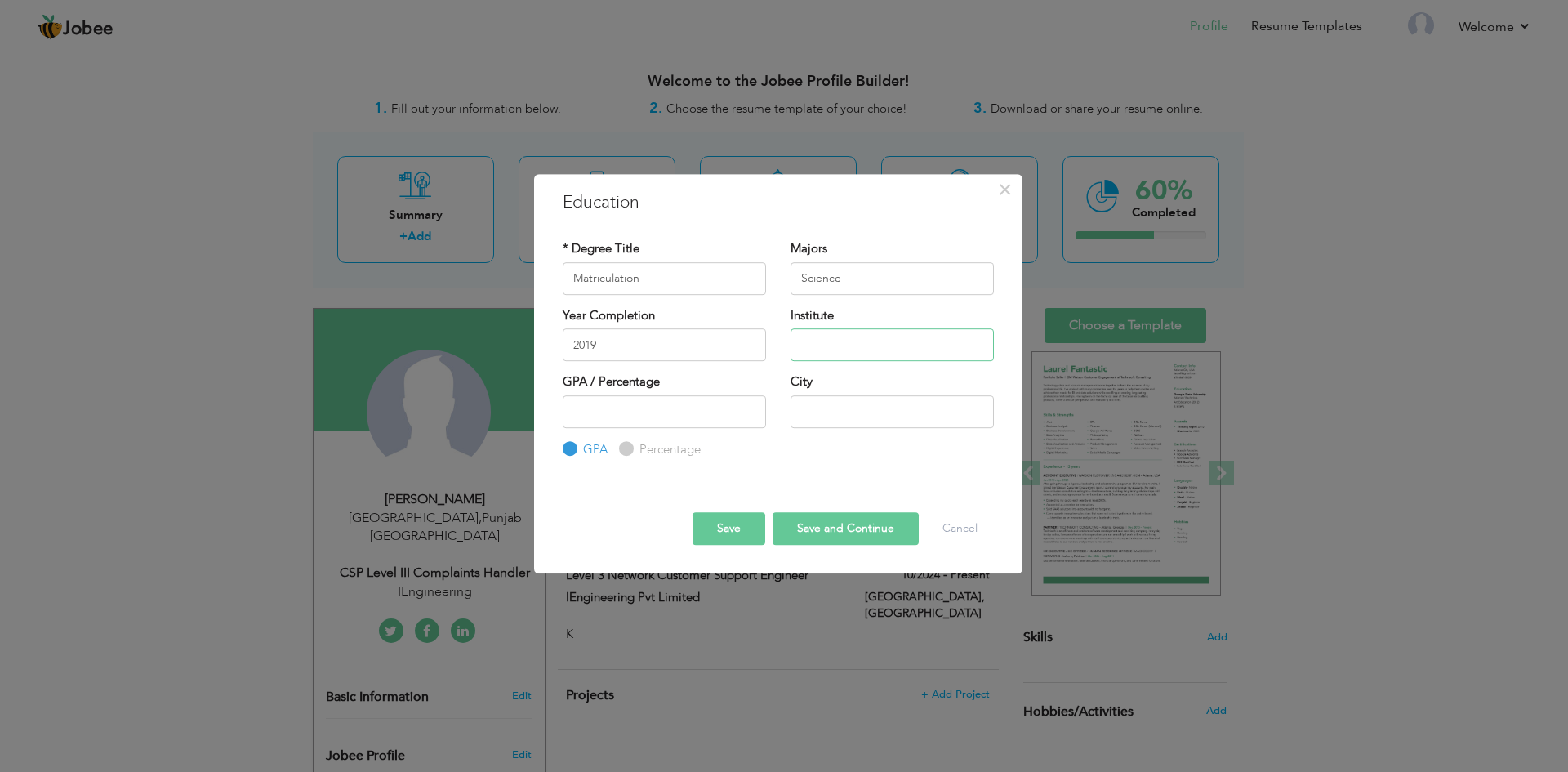
click at [880, 330] on input "text" at bounding box center [892, 344] width 203 height 33
drag, startPoint x: 799, startPoint y: 347, endPoint x: 1389, endPoint y: 303, distance: 591.6
click at [1389, 303] on div "× Education * Degree Title Matriculation Majors Science 2019 GPA" at bounding box center [784, 386] width 1568 height 772
paste input "Iqra Huffaz Girls Secondary School"
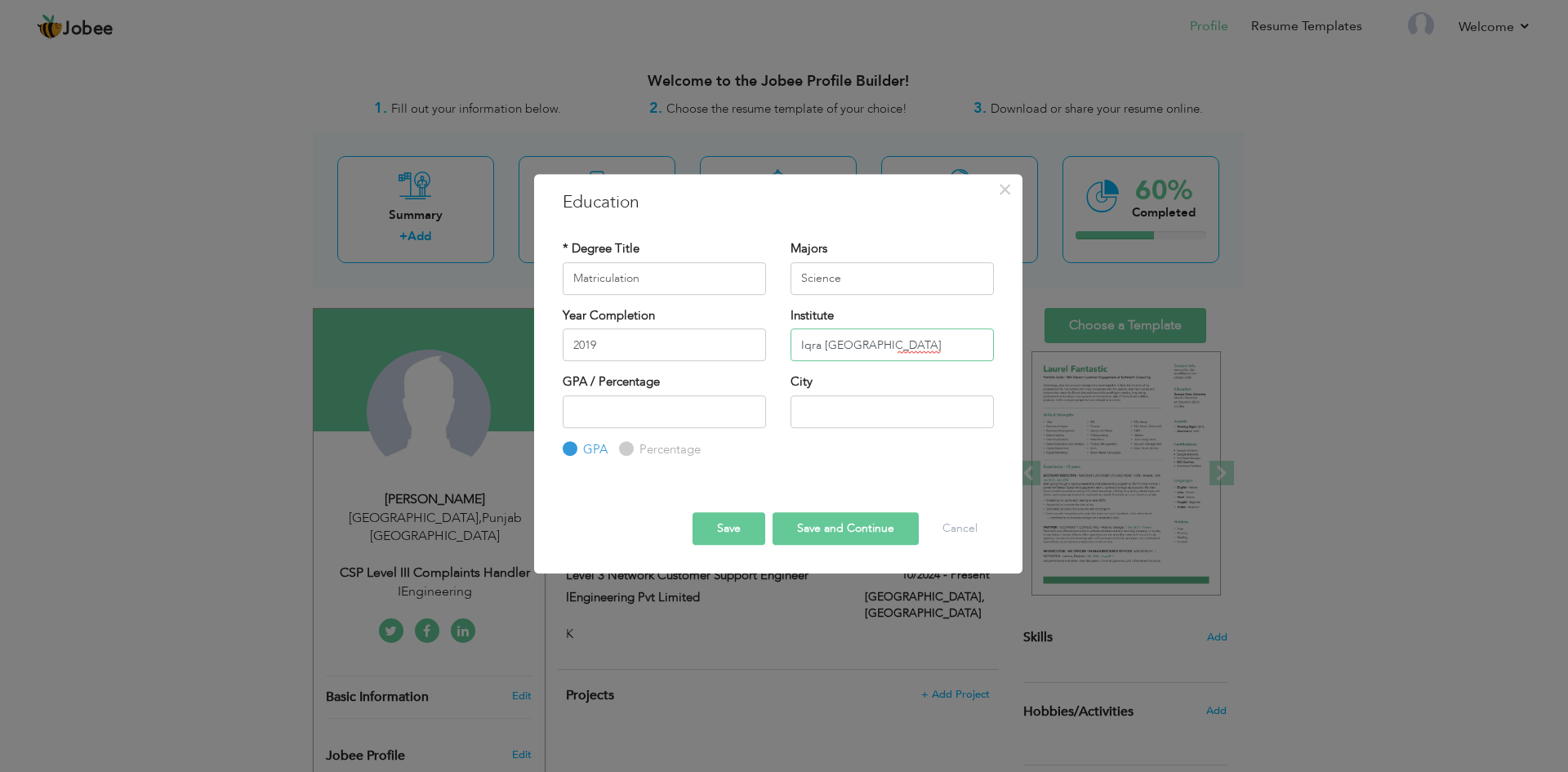
scroll to position [0, 4]
click at [952, 347] on input "Iqra Huffaz Girls Secondary School" at bounding box center [892, 344] width 203 height 33
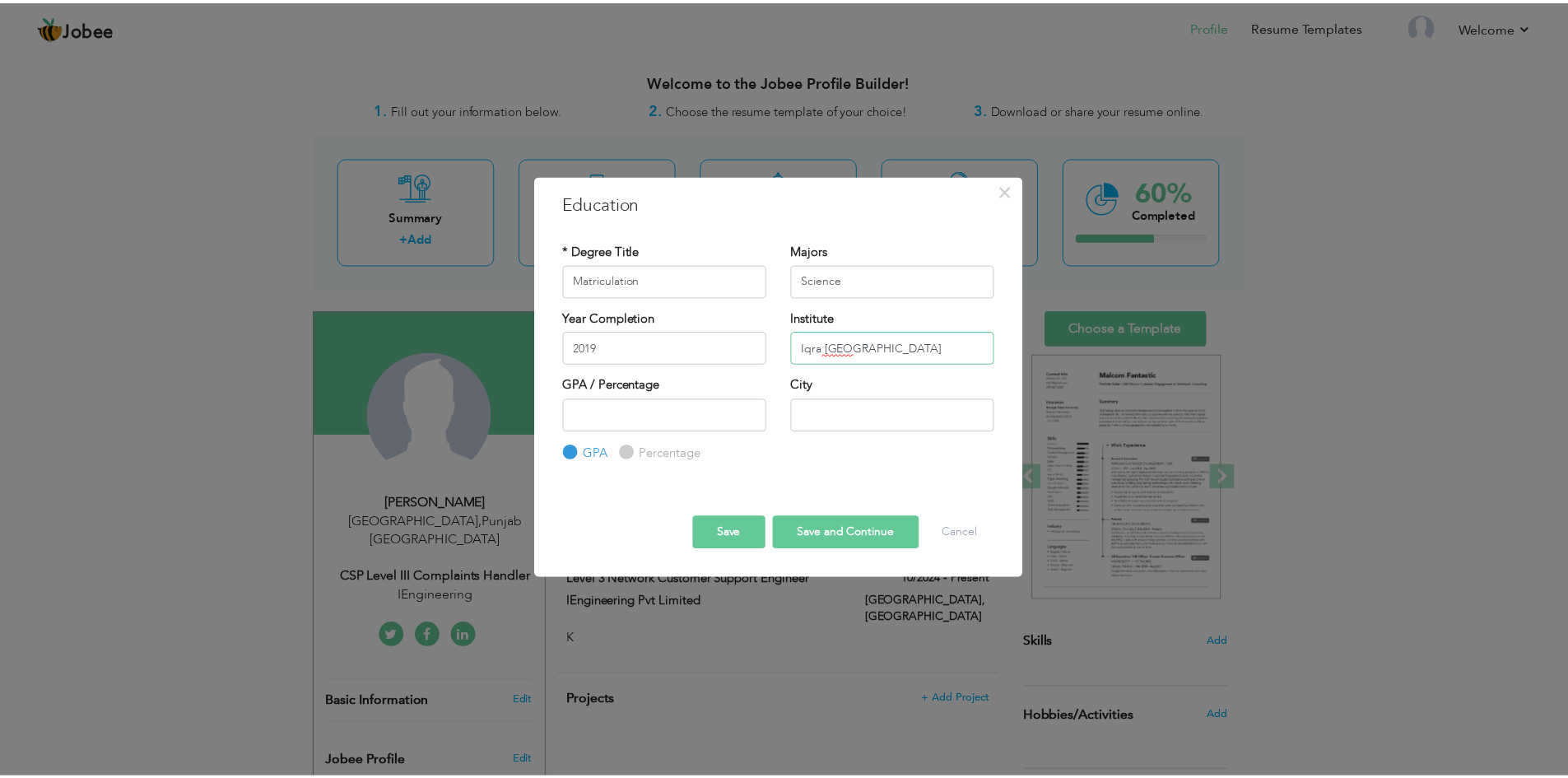
scroll to position [0, 0]
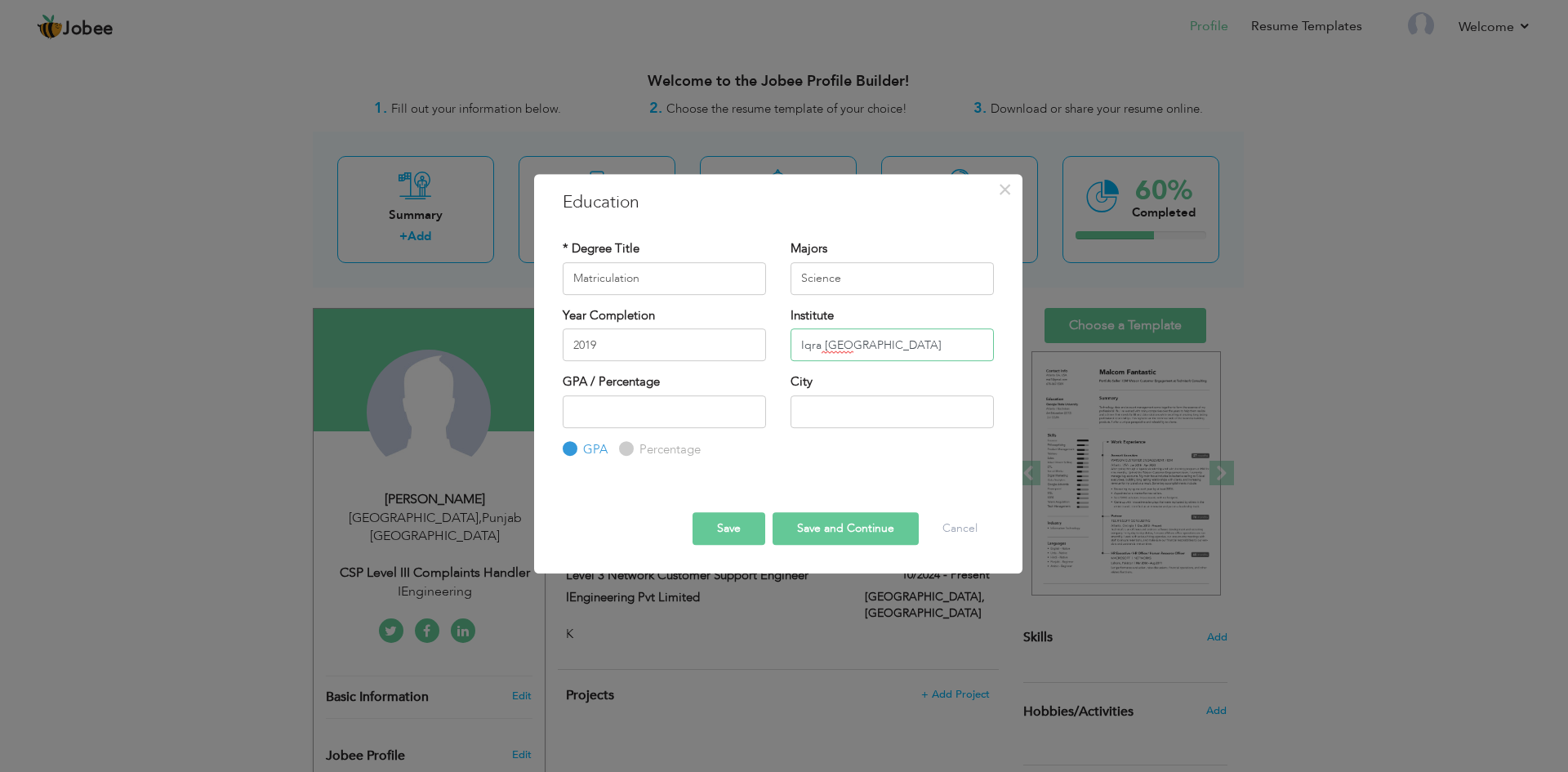
type input "Iqra Huffaz Girls Secondary School"
click at [628, 415] on input "number" at bounding box center [664, 411] width 203 height 33
click at [869, 416] on input "text" at bounding box center [892, 411] width 203 height 33
type input "[GEOGRAPHIC_DATA]"
click at [674, 409] on input "number" at bounding box center [664, 411] width 203 height 33
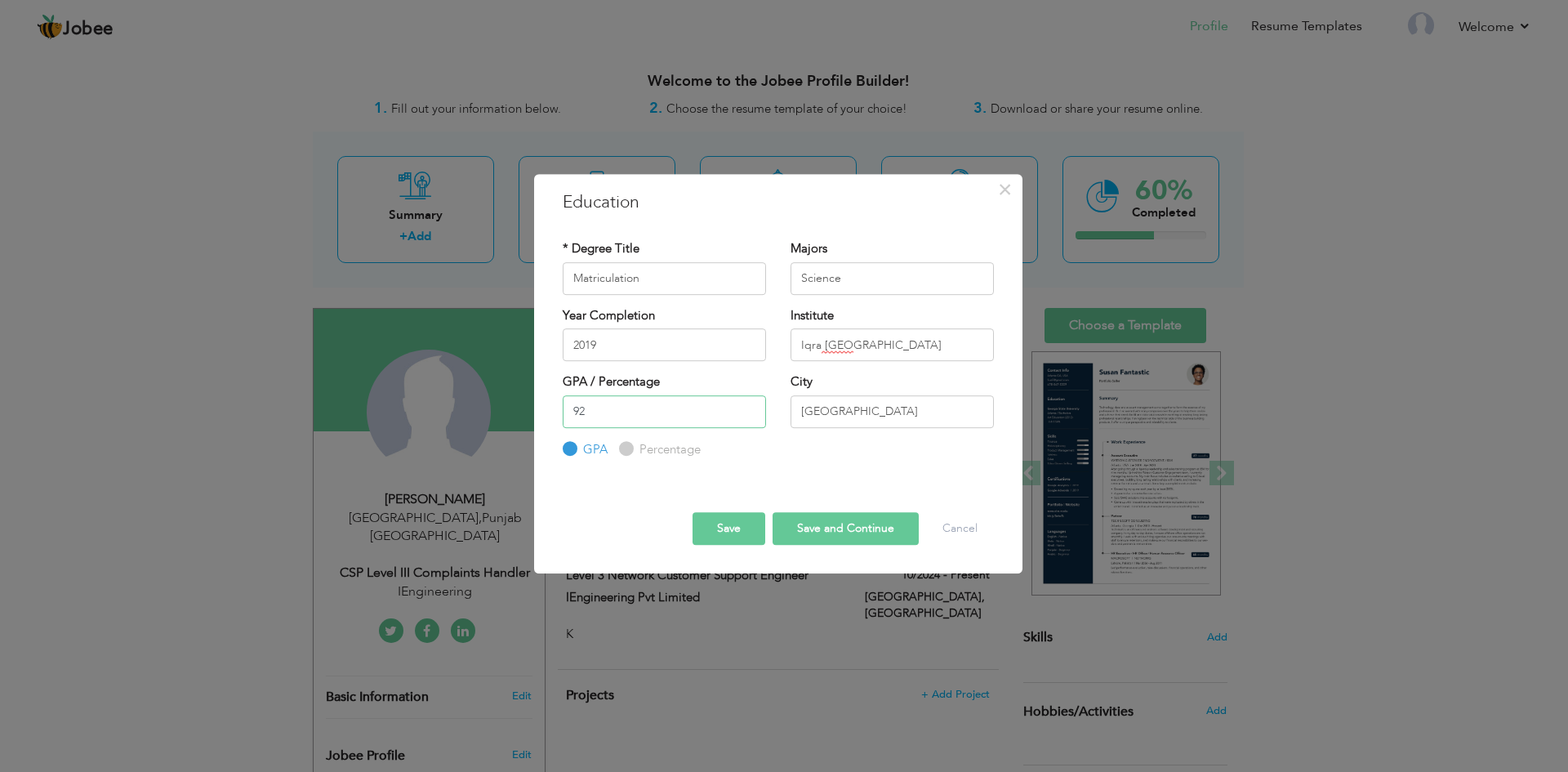
type input "92"
click at [628, 452] on input "Percentage" at bounding box center [624, 449] width 11 height 11
radio input "true"
click at [804, 524] on button "Save and Continue" at bounding box center [845, 528] width 146 height 33
radio input "true"
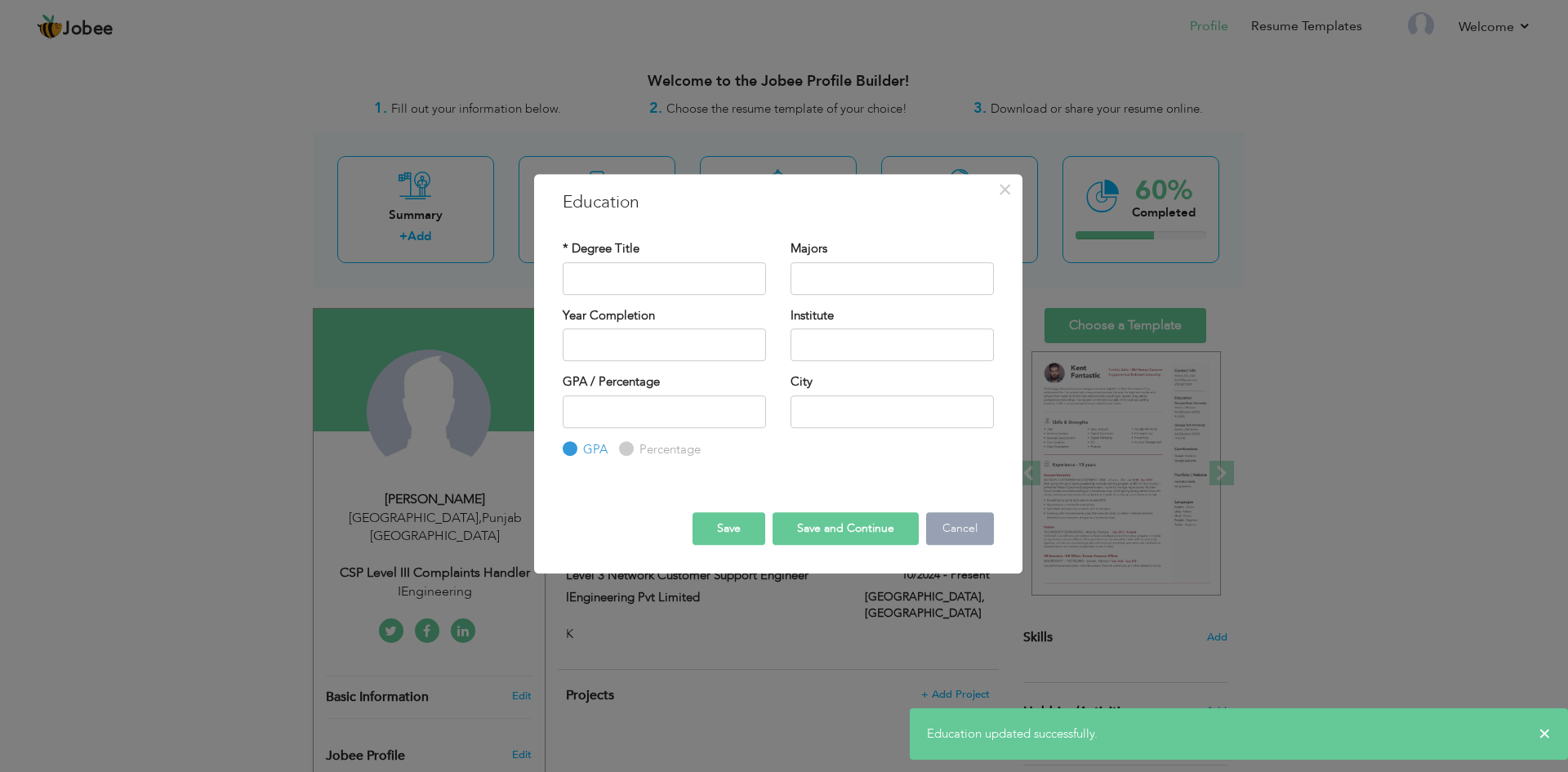
click at [960, 534] on button "Cancel" at bounding box center [959, 528] width 68 height 33
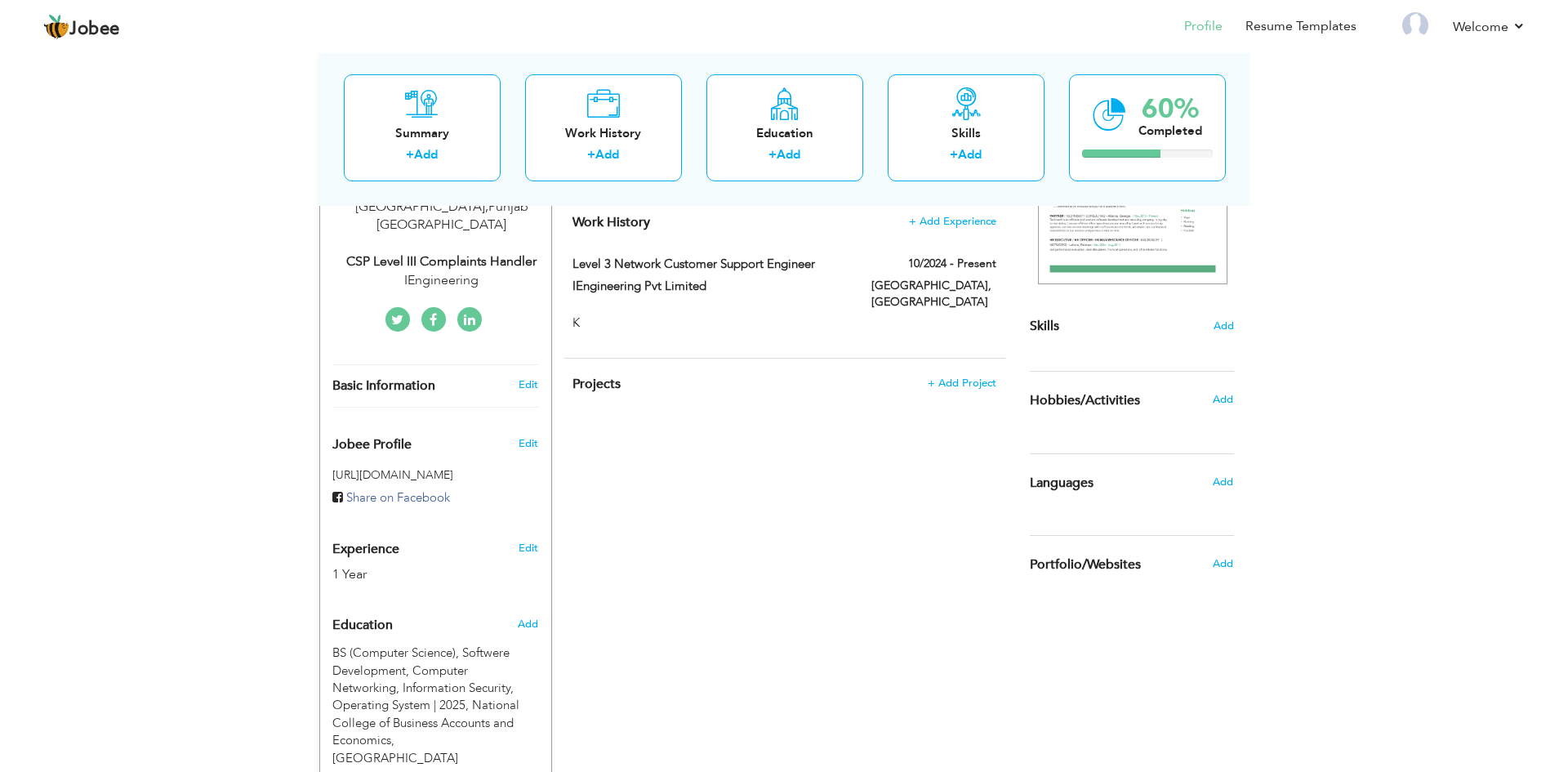
scroll to position [363, 0]
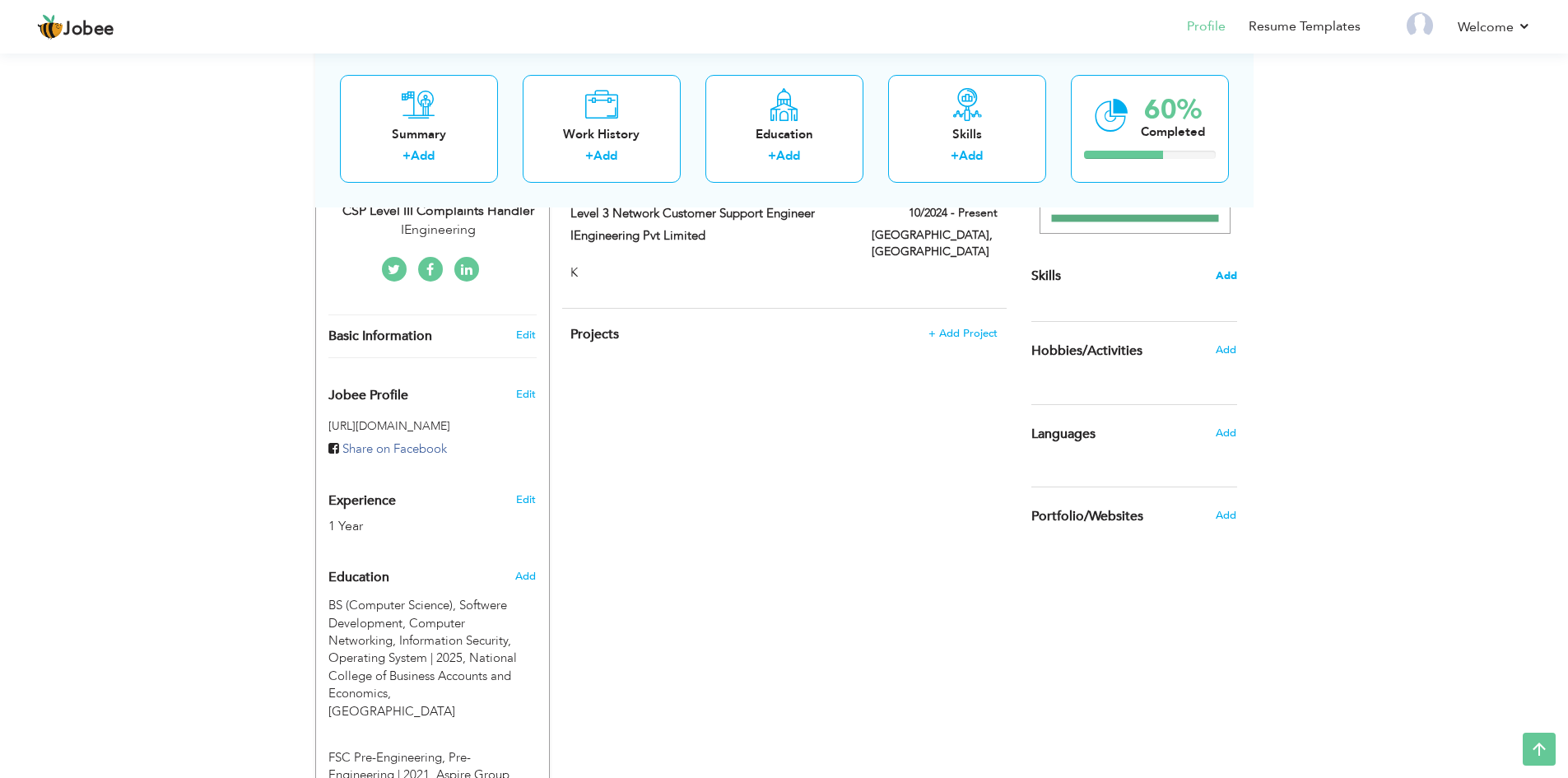
click at [1230, 275] on span "Add" at bounding box center [1225, 276] width 21 height 16
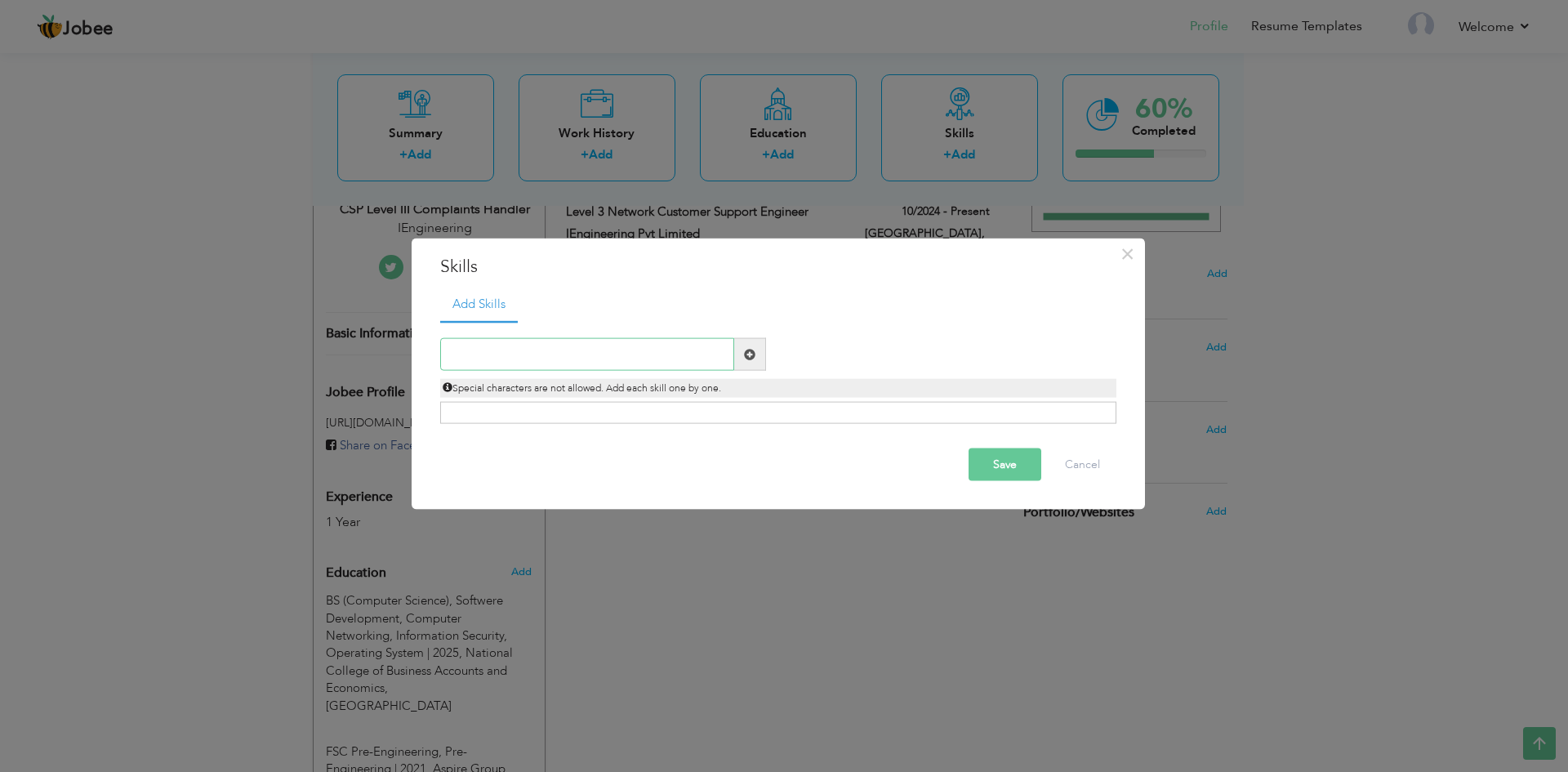
click at [514, 348] on input "text" at bounding box center [587, 354] width 294 height 33
type input "Power Bi"
click at [758, 351] on span at bounding box center [750, 354] width 32 height 33
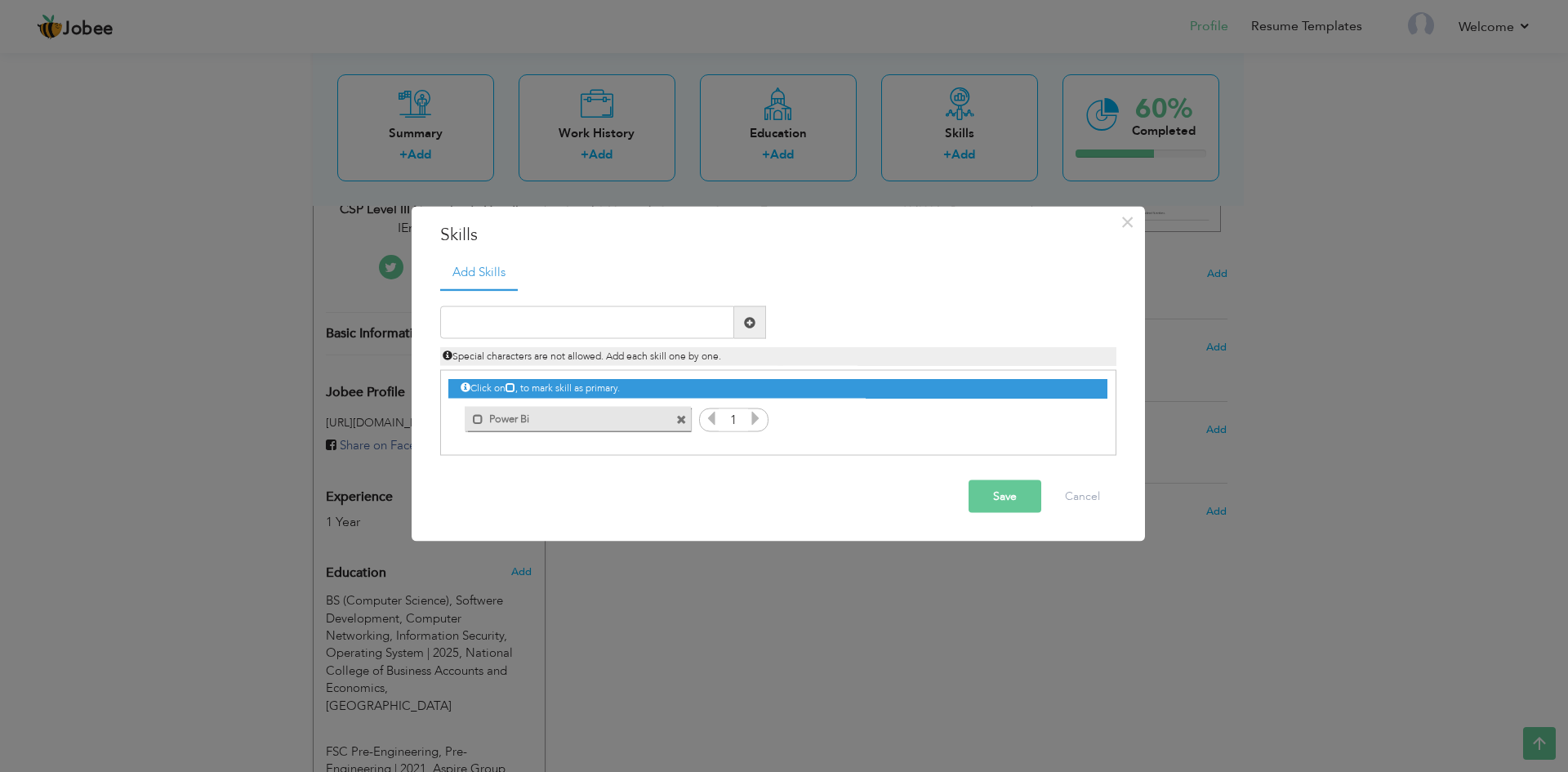
click at [751, 420] on icon at bounding box center [756, 419] width 15 height 15
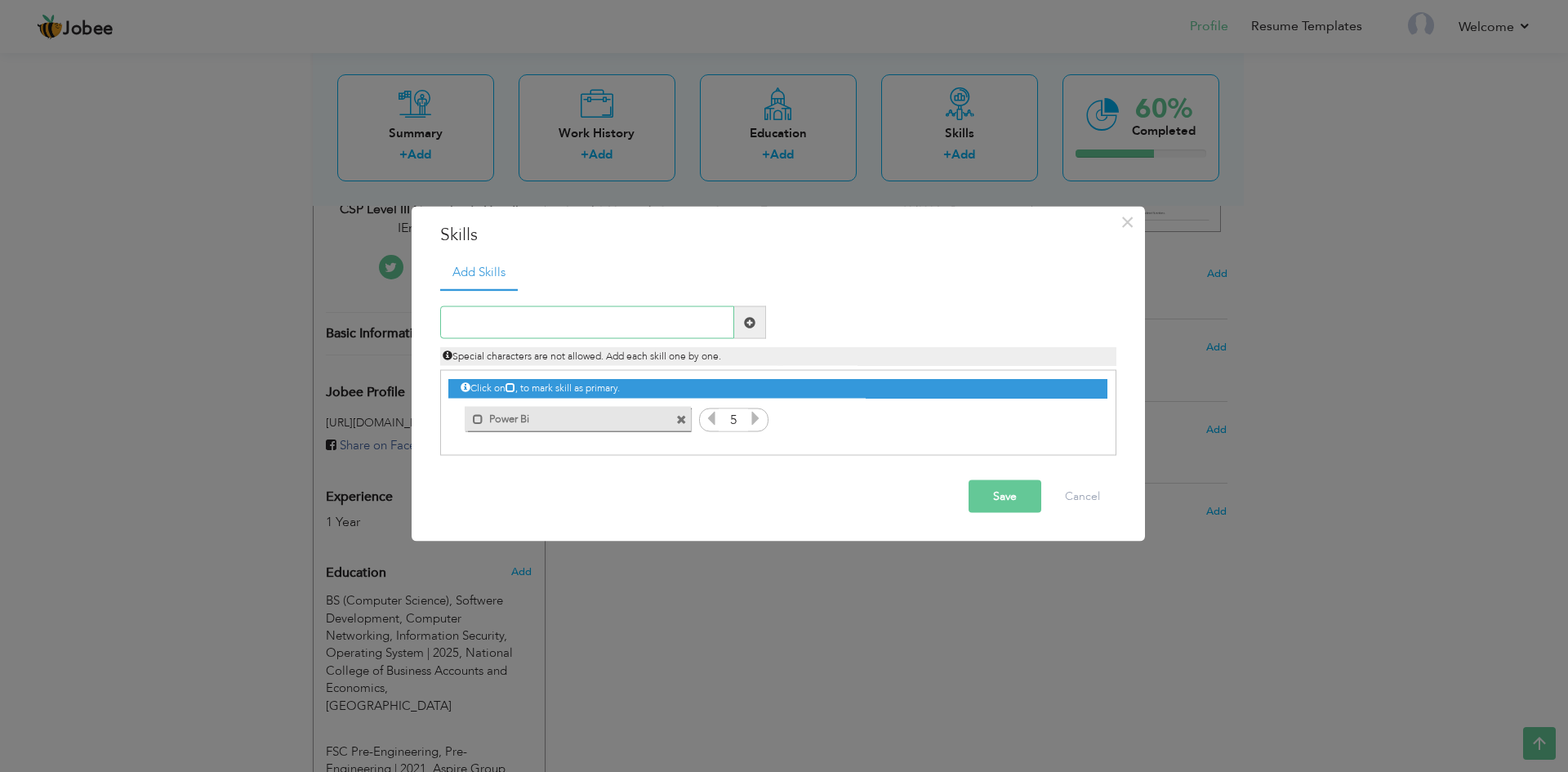
click at [507, 329] on input "text" at bounding box center [587, 322] width 294 height 33
type input "MS Excel"
click at [756, 321] on span at bounding box center [750, 322] width 32 height 33
click at [1071, 421] on icon at bounding box center [1076, 419] width 15 height 15
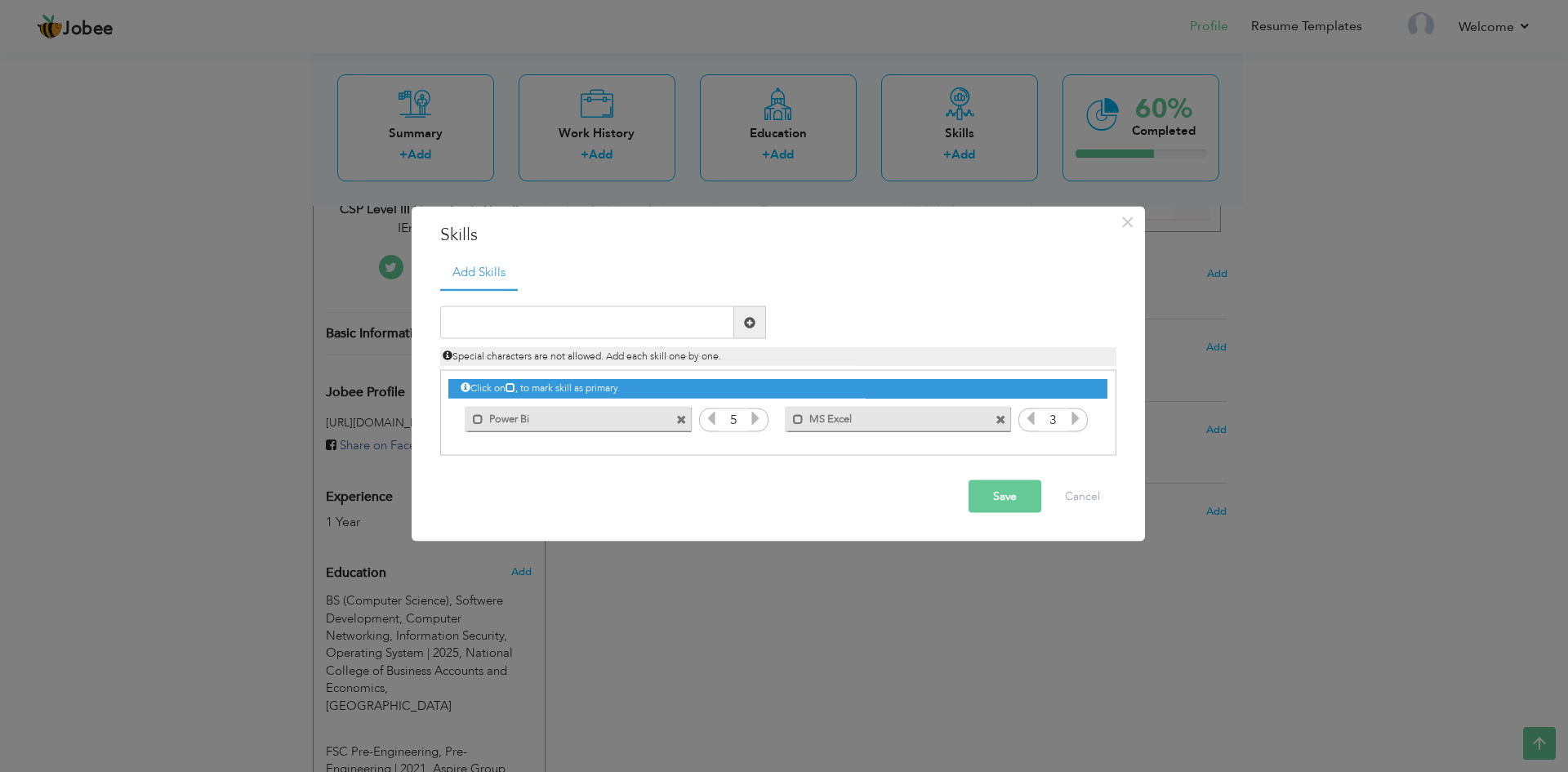
click at [1071, 421] on icon at bounding box center [1076, 419] width 15 height 15
click at [564, 328] on input "text" at bounding box center [587, 322] width 294 height 33
type input "MS Power Point"
click at [750, 325] on span at bounding box center [750, 322] width 12 height 12
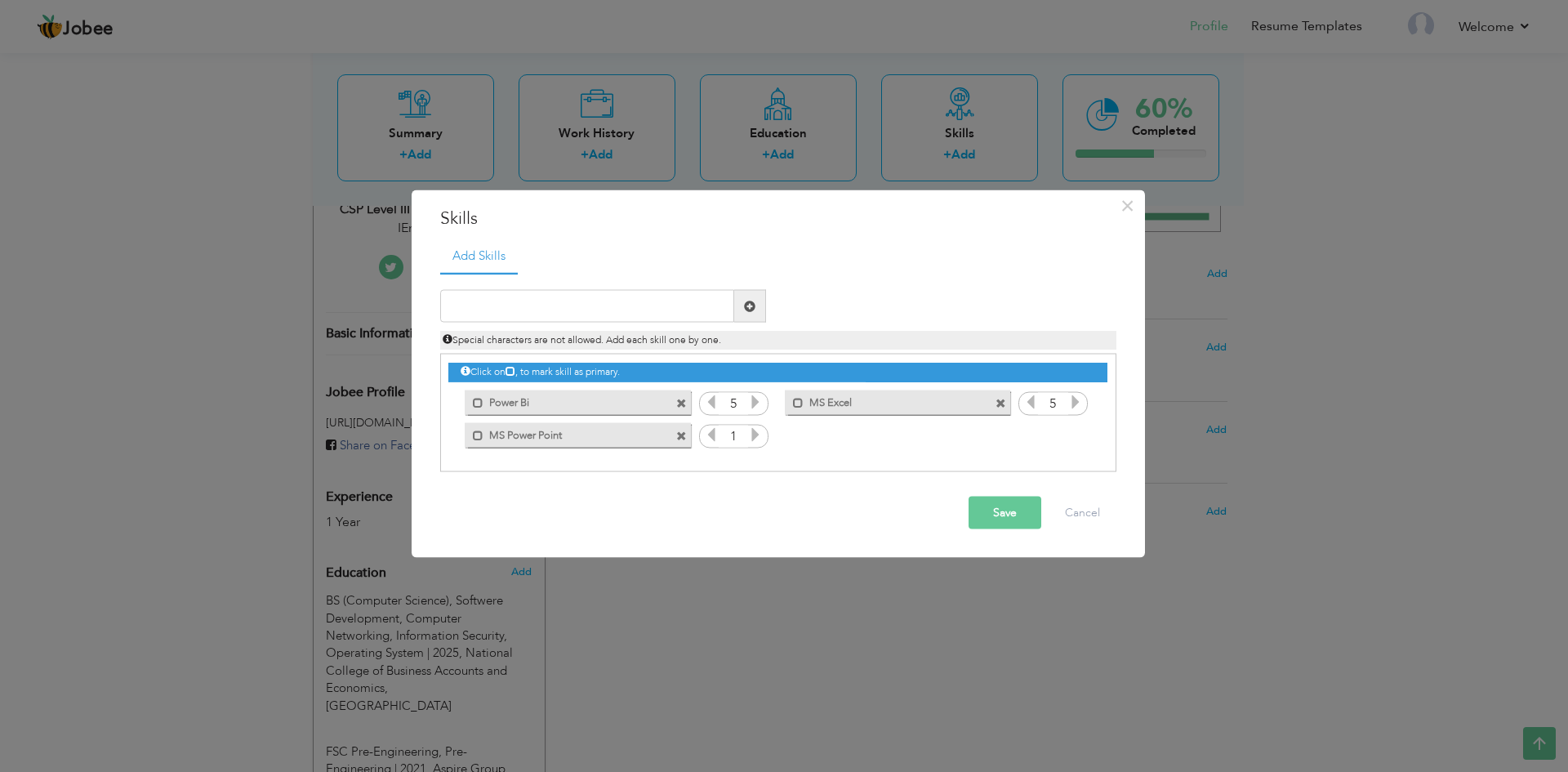
click at [754, 433] on icon at bounding box center [756, 434] width 15 height 15
click at [626, 314] on input "text" at bounding box center [587, 306] width 294 height 33
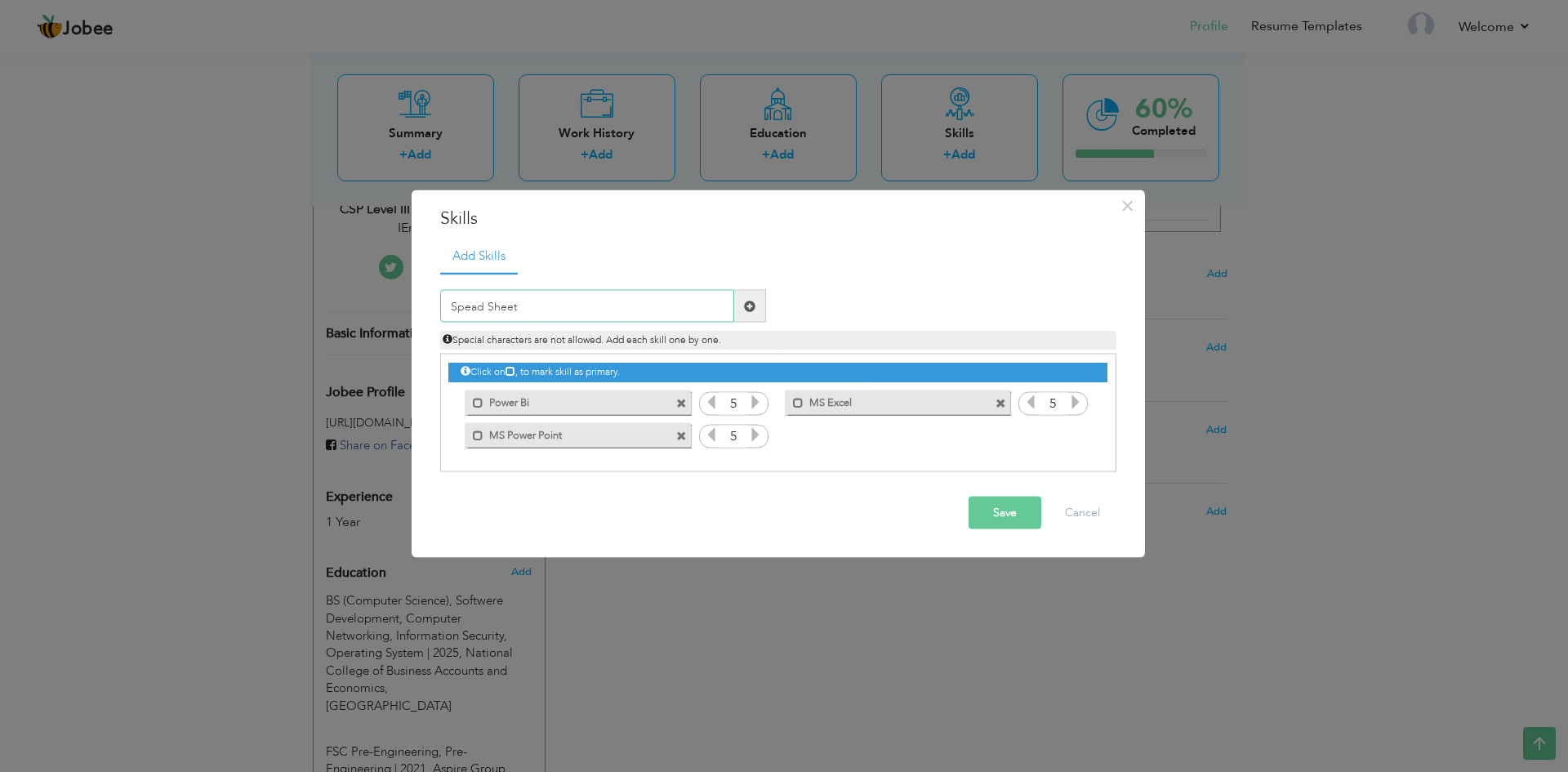
click at [460, 305] on input "Spead Sheet" at bounding box center [587, 306] width 294 height 33
click at [578, 311] on input "Spread Sheet" at bounding box center [587, 306] width 294 height 33
type input "Spread Sheets"
click at [749, 307] on span at bounding box center [750, 306] width 12 height 12
click at [1069, 433] on icon at bounding box center [1076, 434] width 15 height 15
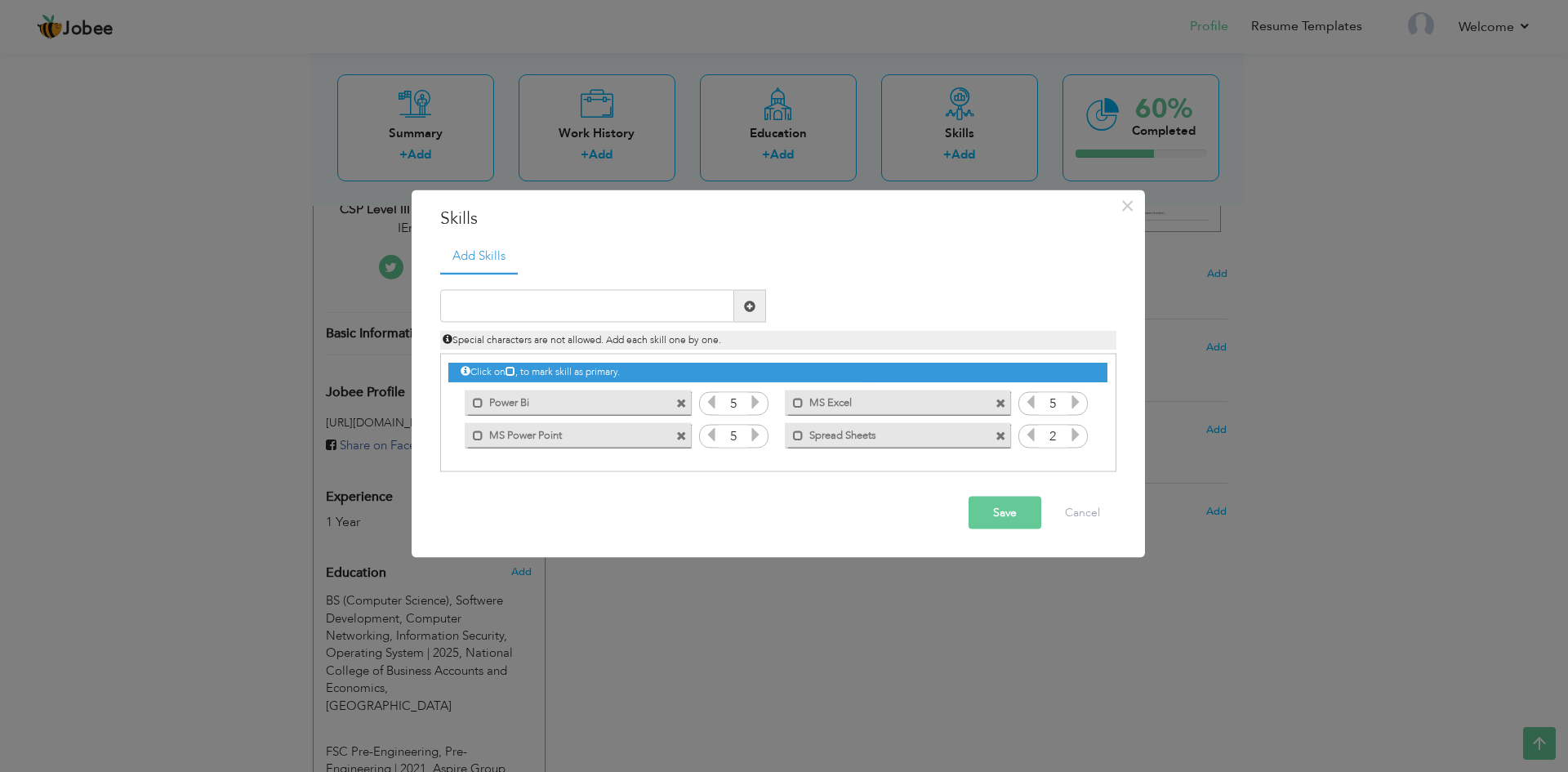
click at [1069, 433] on icon at bounding box center [1076, 434] width 15 height 15
click at [493, 318] on input "text" at bounding box center [587, 306] width 294 height 33
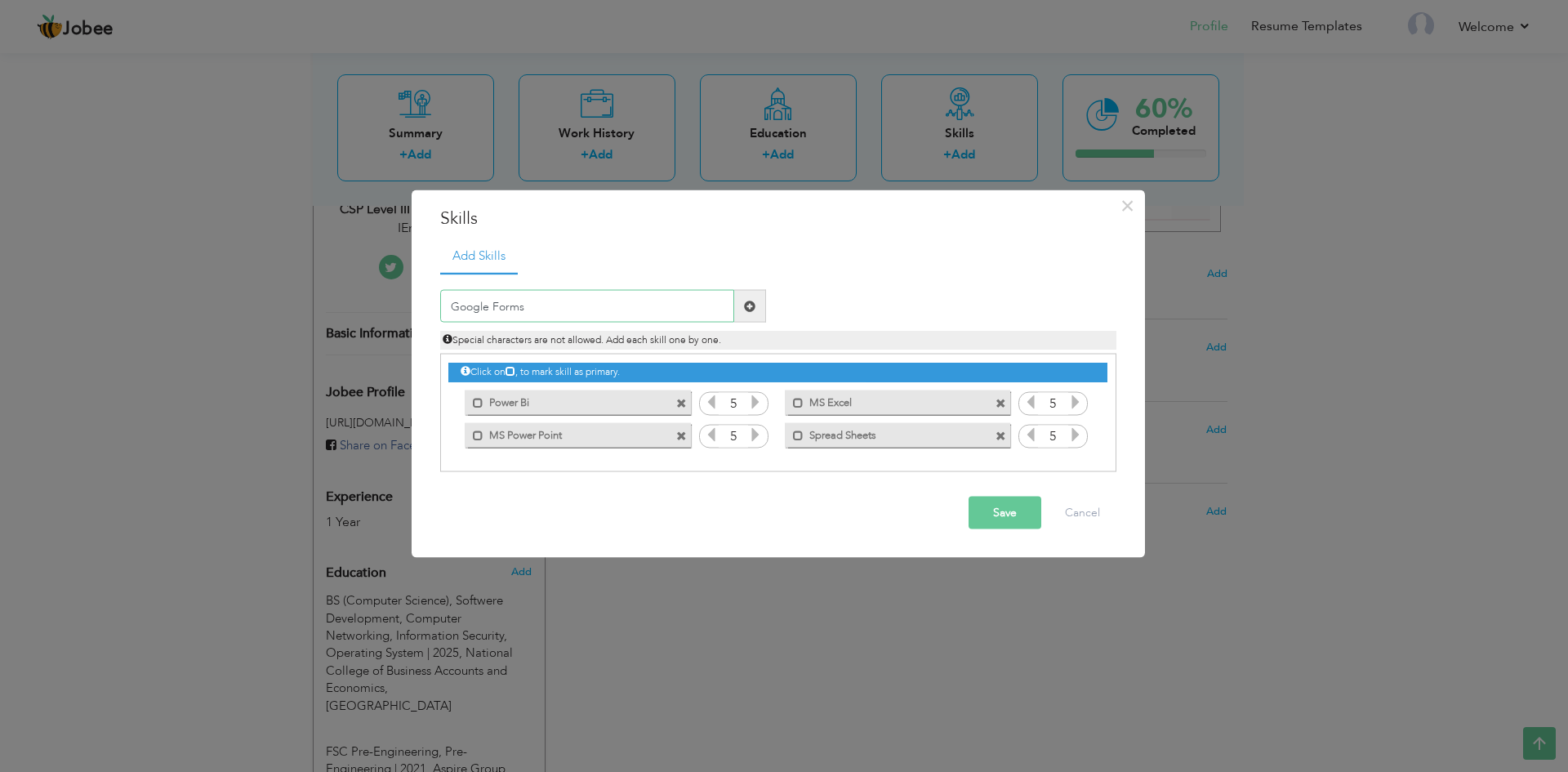
type input "Google Forms"
click at [749, 304] on span at bounding box center [750, 306] width 12 height 12
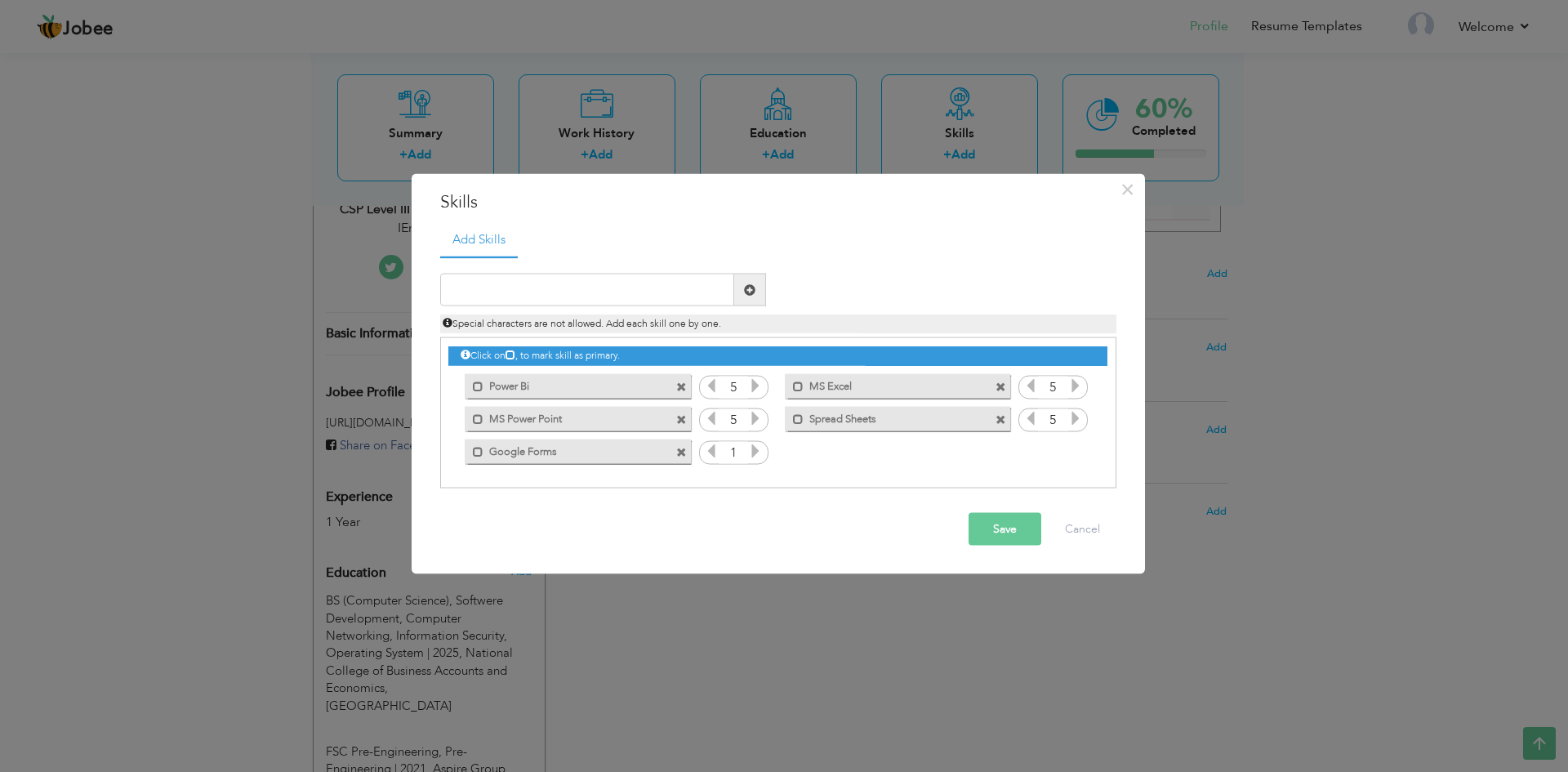
click at [761, 452] on icon at bounding box center [756, 451] width 15 height 15
click at [553, 286] on input "text" at bounding box center [587, 289] width 294 height 33
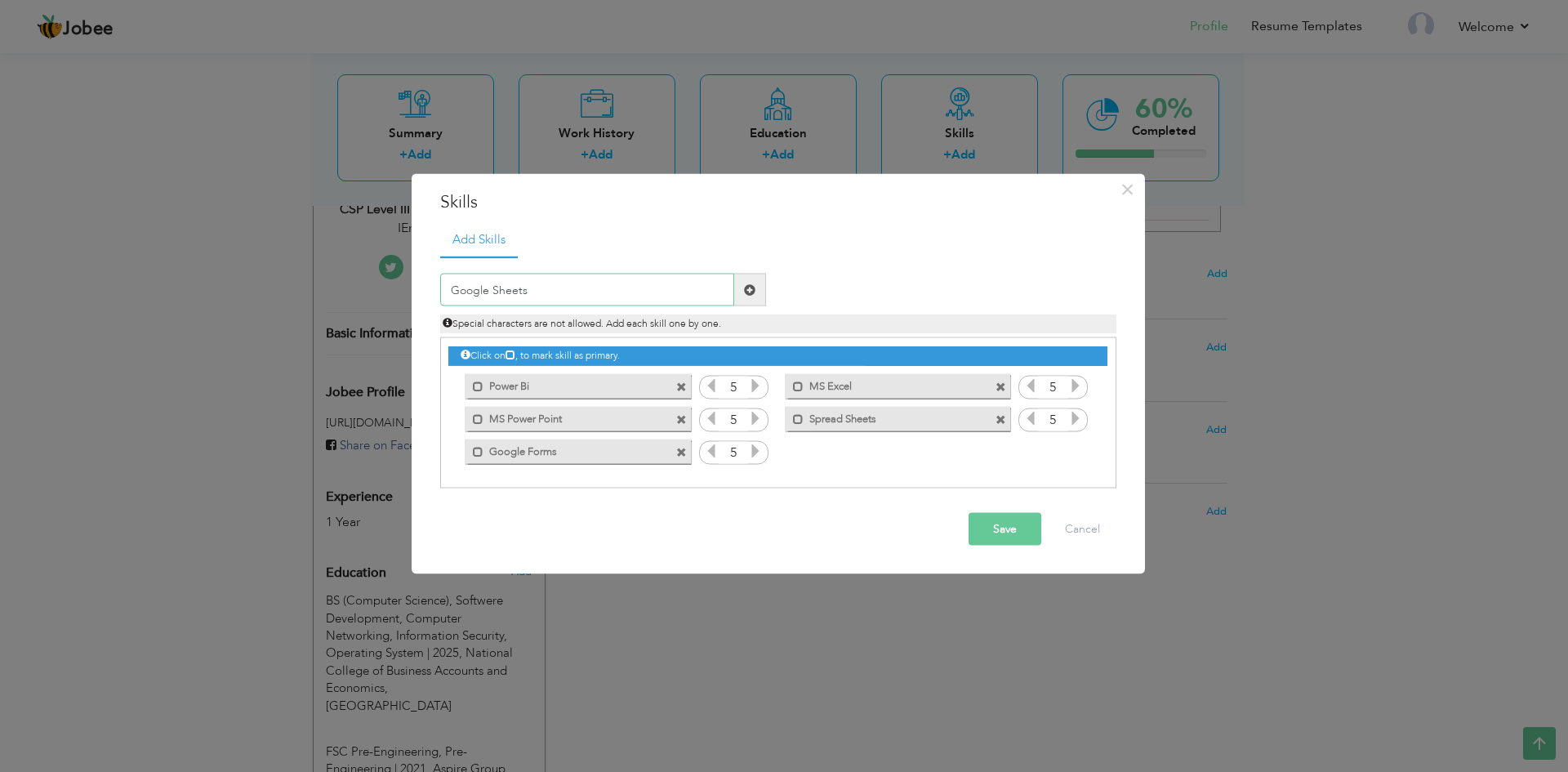
type input "Google Sheets"
click at [749, 291] on span at bounding box center [750, 289] width 12 height 12
click at [1072, 451] on icon at bounding box center [1076, 451] width 15 height 15
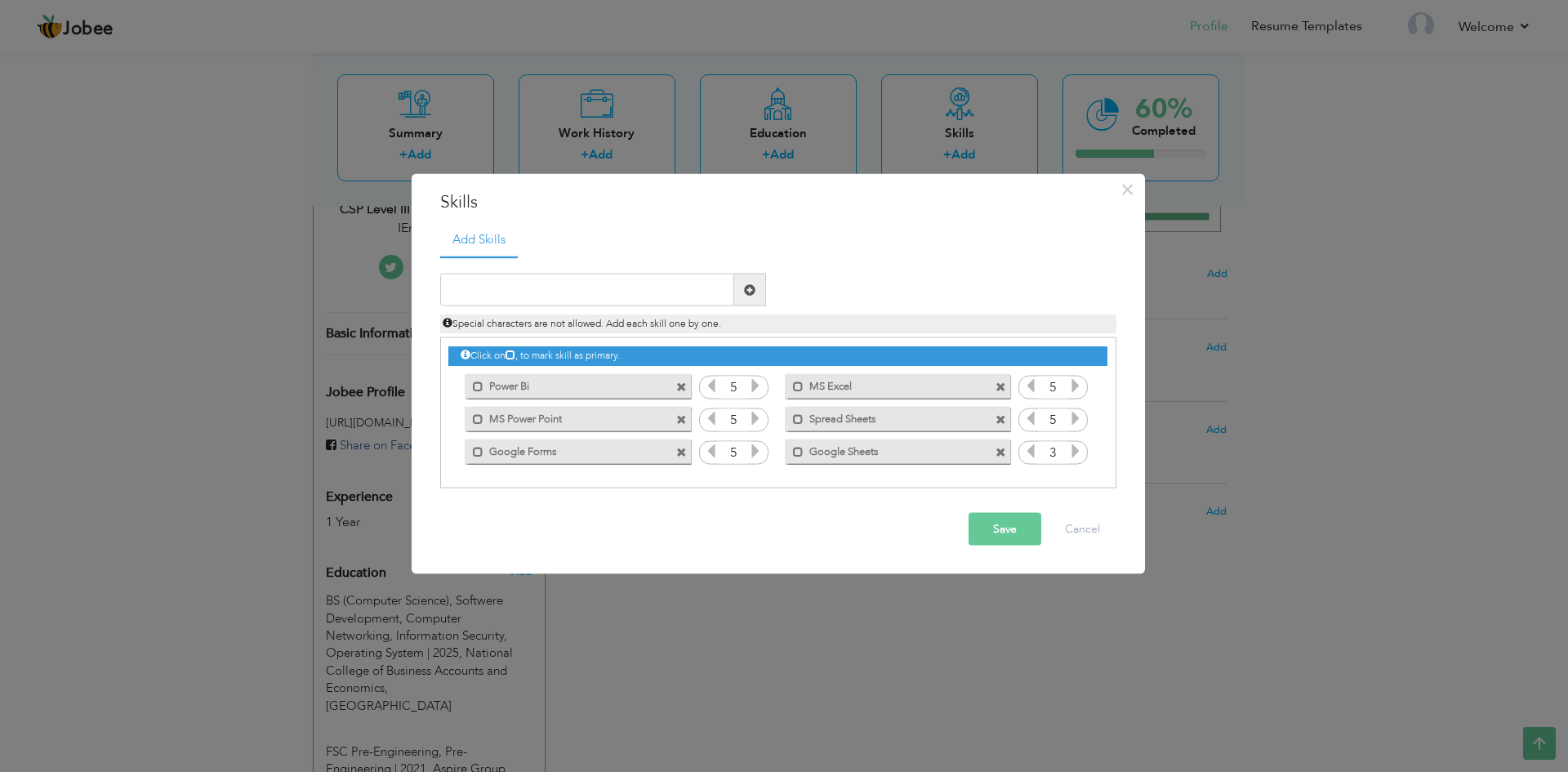
click at [1072, 451] on icon at bounding box center [1076, 451] width 15 height 15
click at [513, 290] on input "text" at bounding box center [587, 289] width 294 height 33
click at [510, 287] on input "Problem Soving" at bounding box center [587, 289] width 294 height 33
type input "Problem Solving"
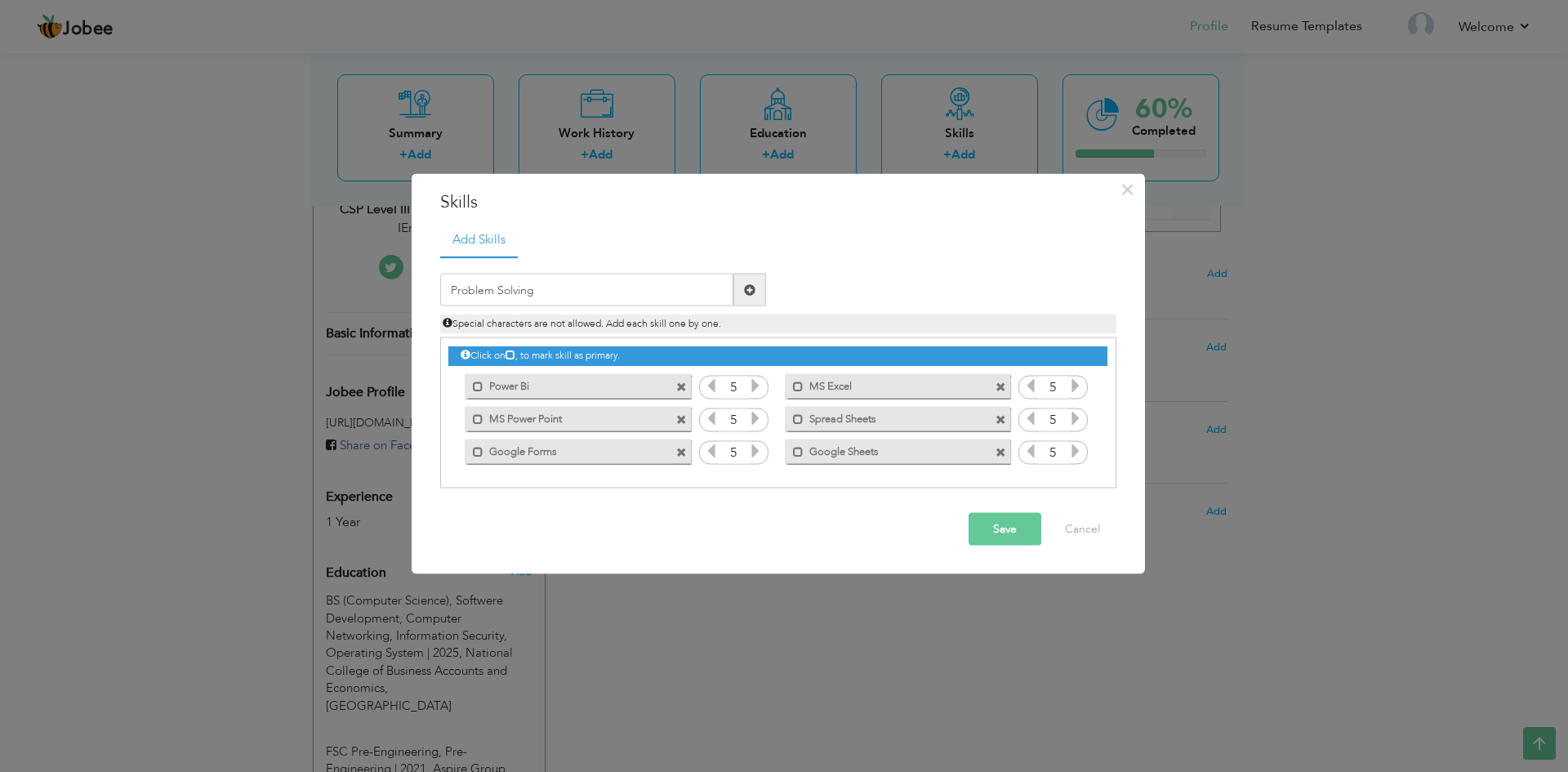
click at [751, 288] on span at bounding box center [750, 289] width 12 height 12
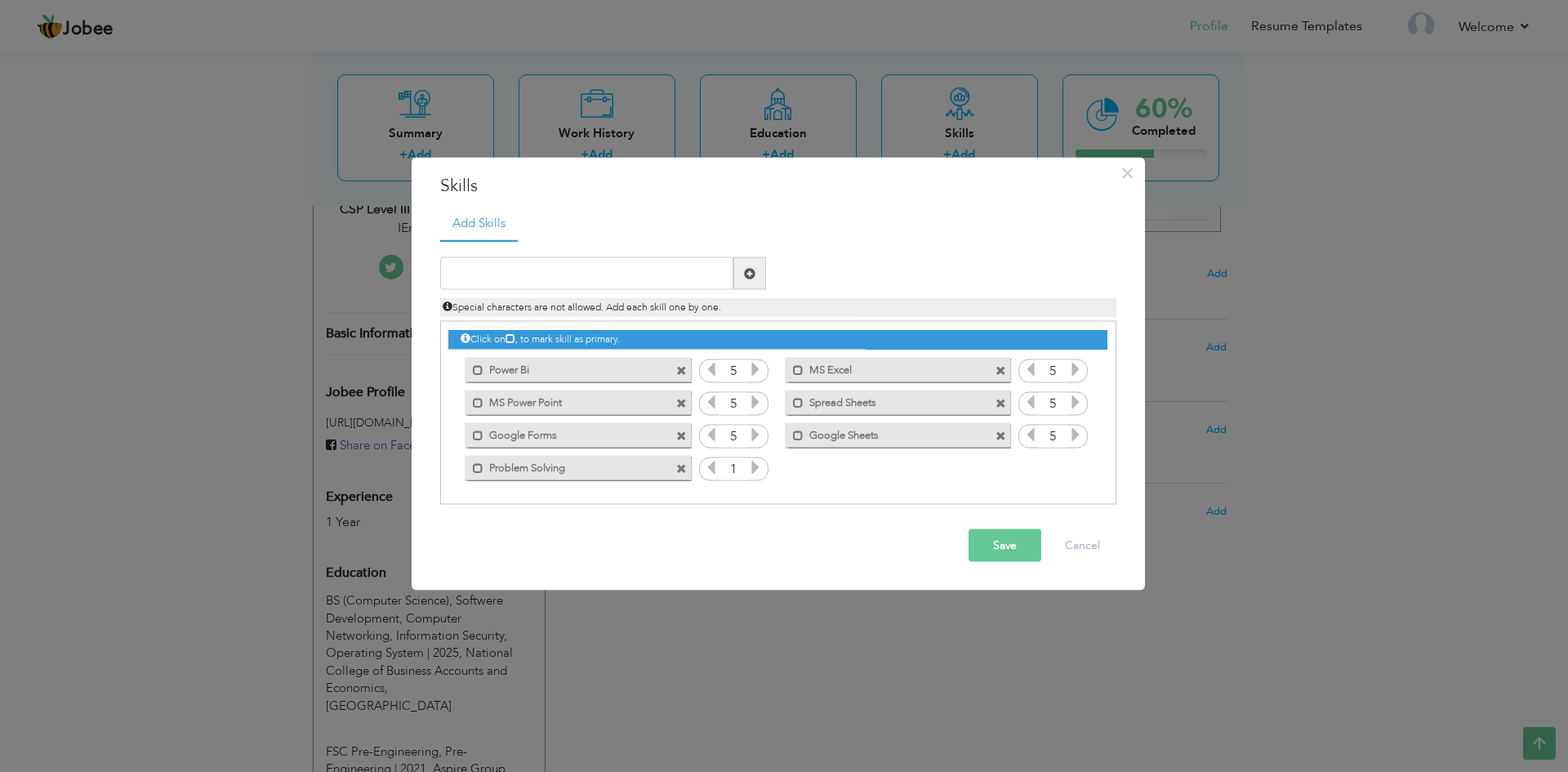
click at [750, 469] on icon at bounding box center [756, 468] width 15 height 15
click at [1013, 545] on button "Save" at bounding box center [1004, 545] width 73 height 33
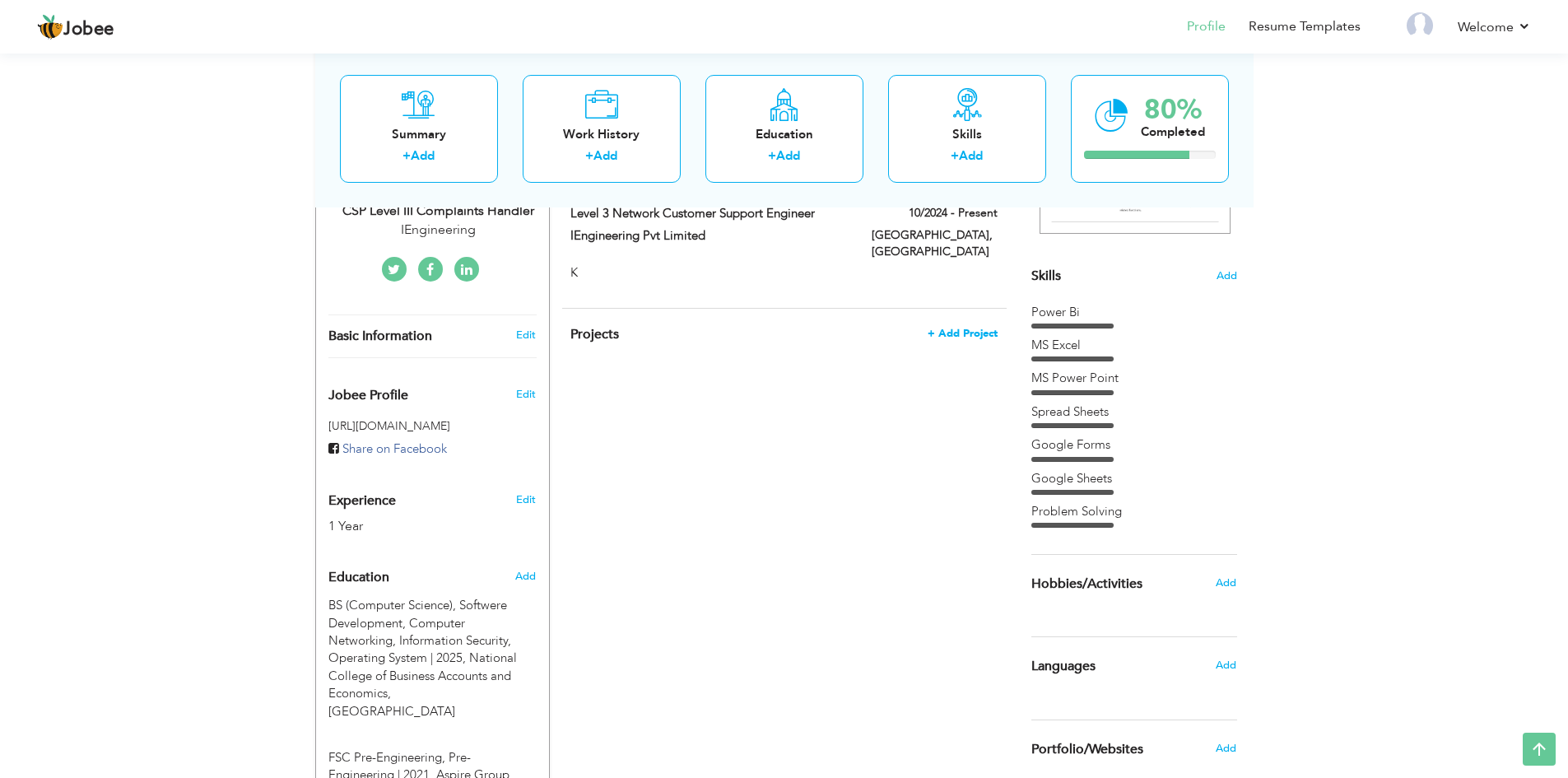
click at [953, 328] on span "+ Add Project" at bounding box center [962, 334] width 70 height 12
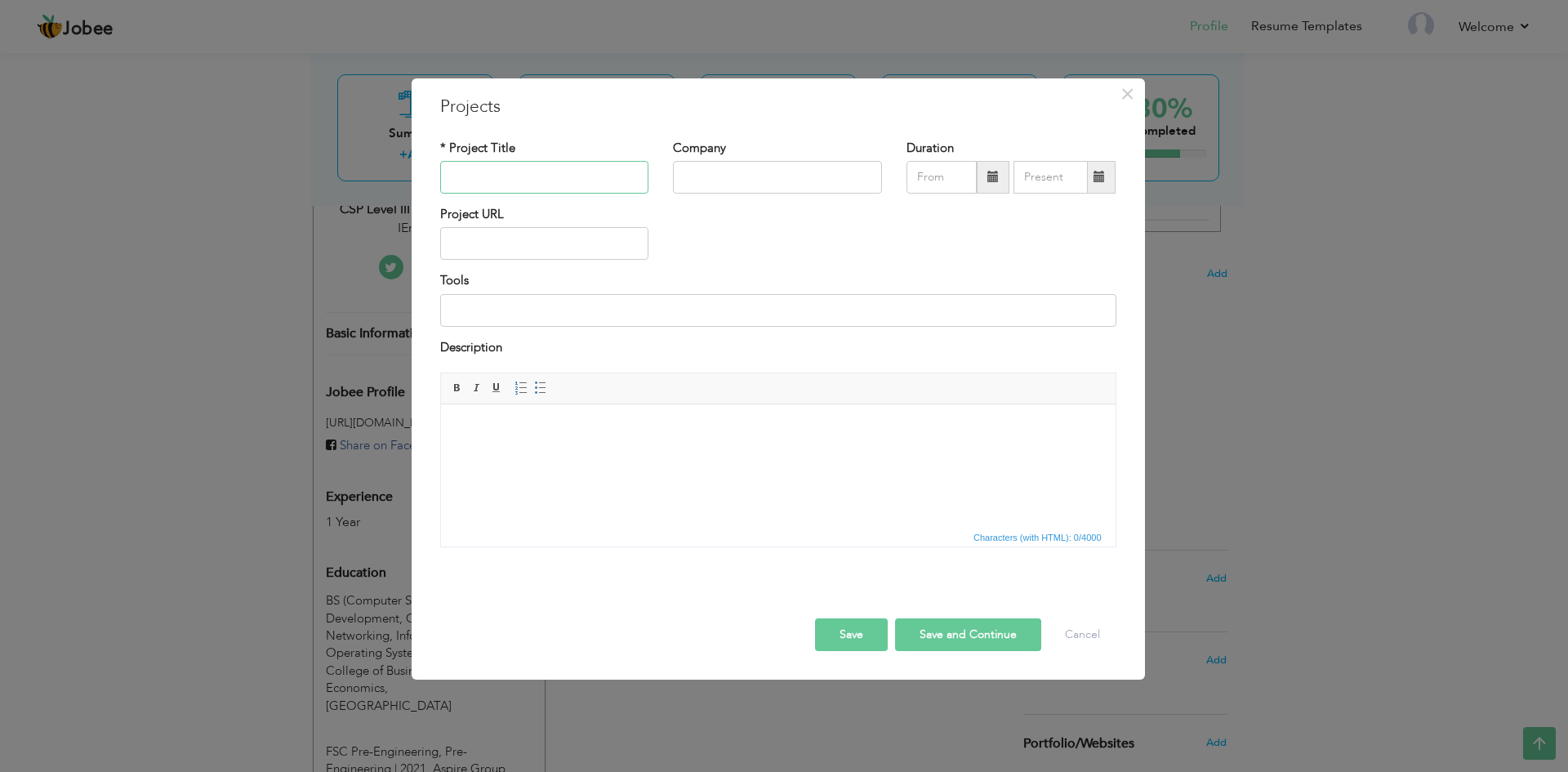
click at [491, 170] on input "text" at bounding box center [544, 177] width 209 height 33
type input "C"
click at [530, 175] on input "text" at bounding box center [544, 177] width 209 height 33
click at [501, 177] on input "text" at bounding box center [544, 177] width 209 height 33
paste input "Level 3 Network Customer Complaints Resolution & Service Assurance"
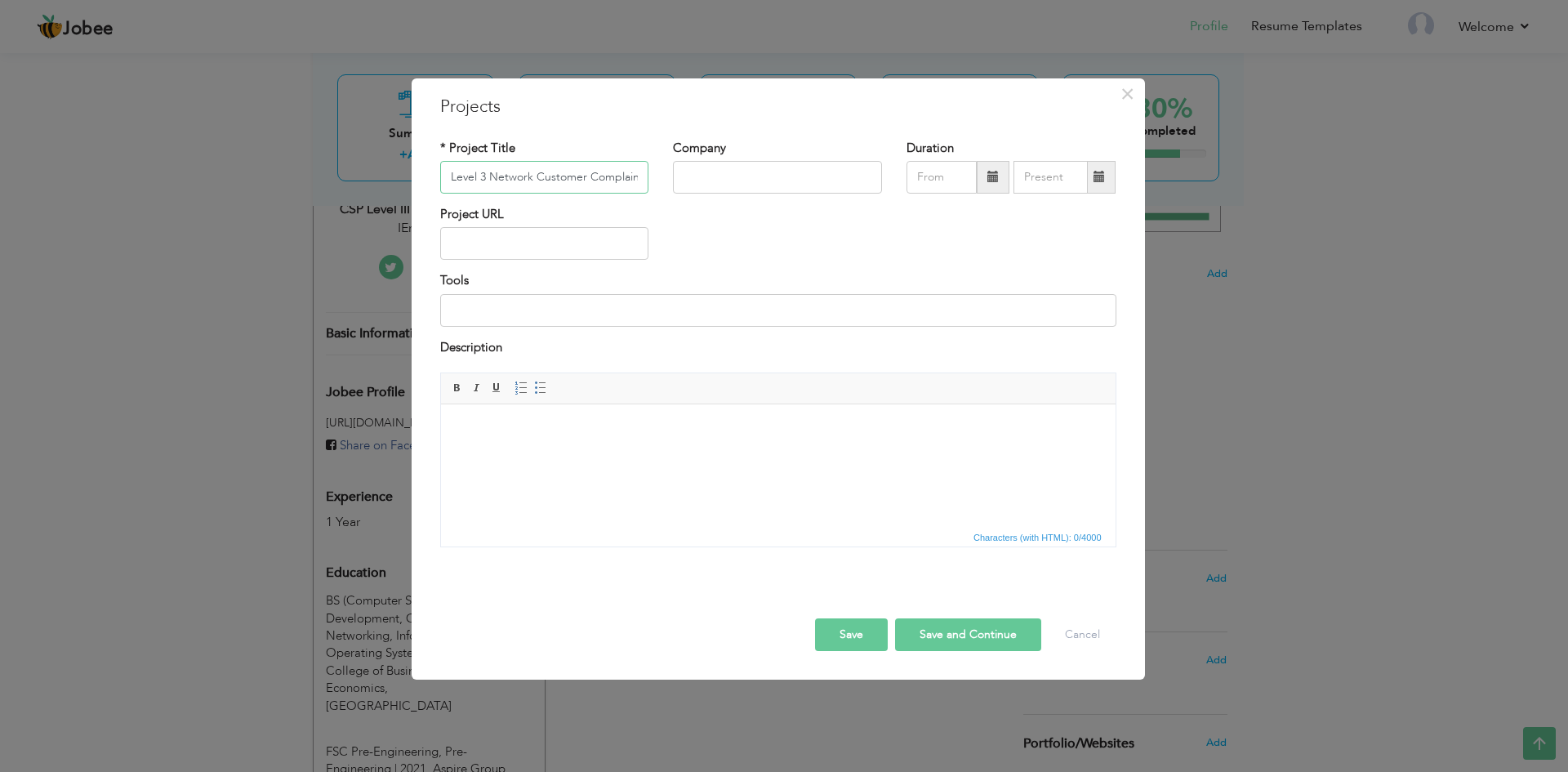
scroll to position [0, 169]
type input "Level 3 Network Customer Complaints Resolution & Service Assurance"
click at [749, 176] on input "text" at bounding box center [777, 177] width 209 height 33
type input "IEngineering"
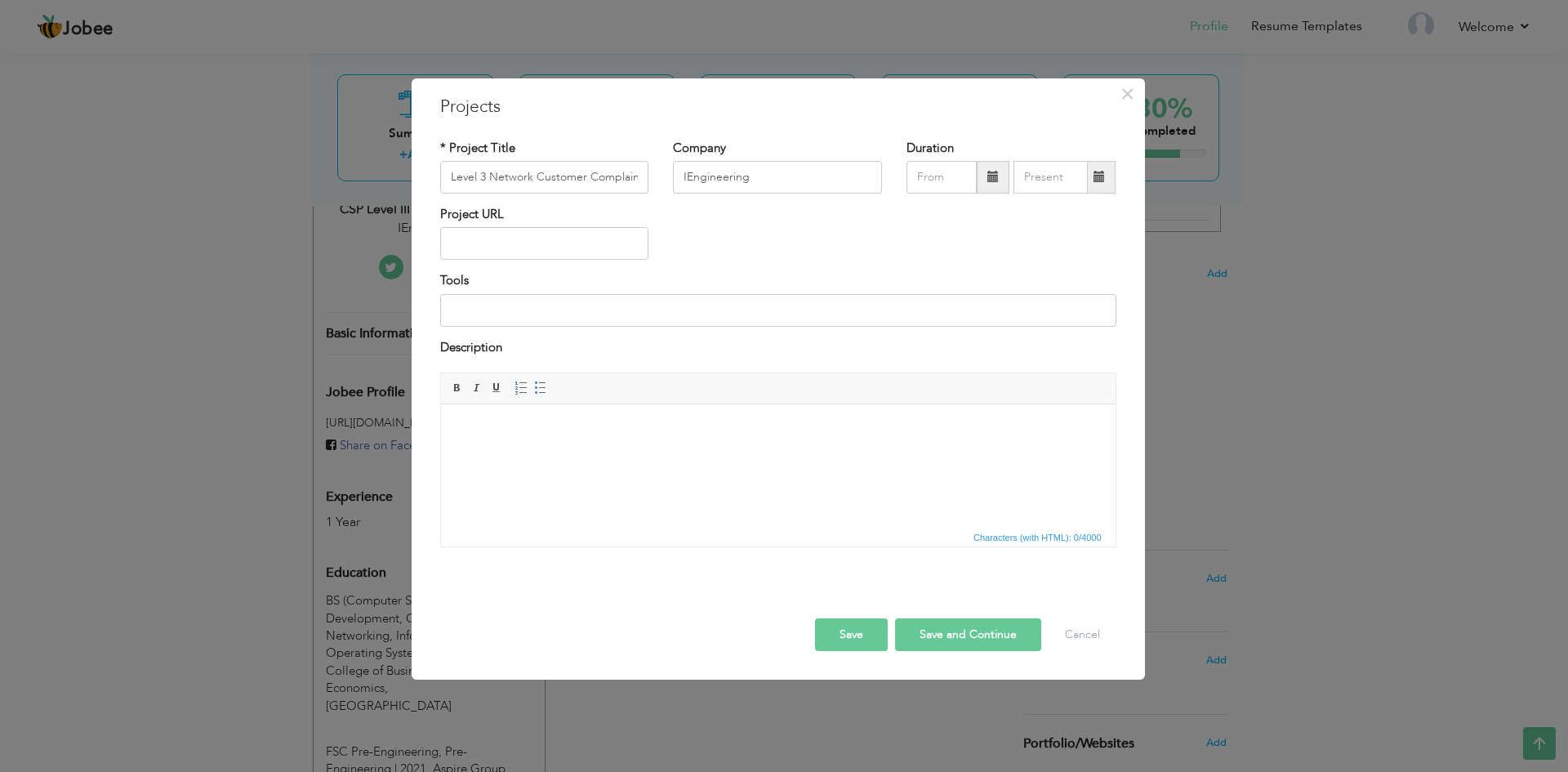
click at [1001, 173] on span at bounding box center [993, 177] width 33 height 33
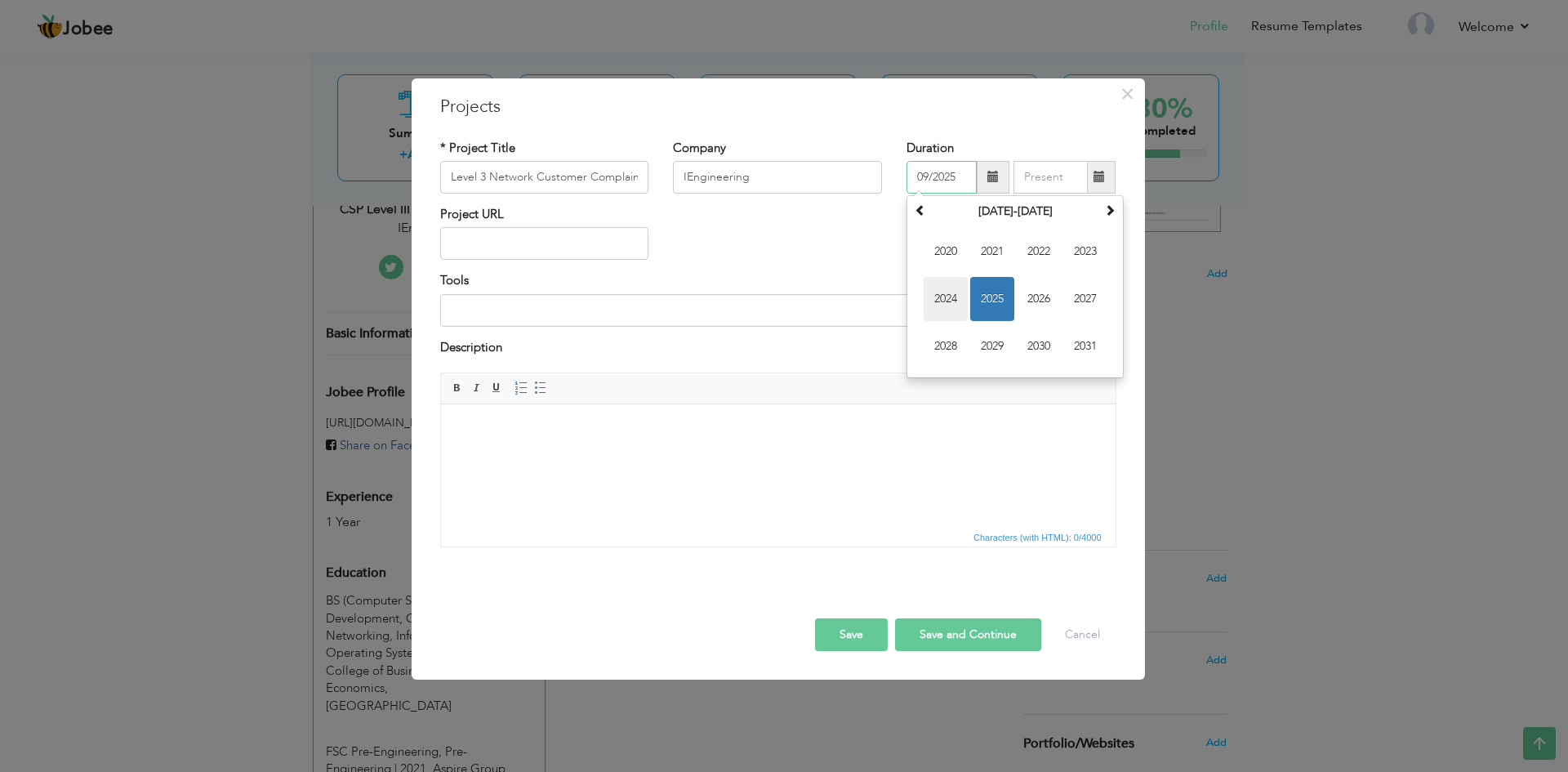
click at [952, 303] on span "2024" at bounding box center [945, 298] width 44 height 44
click at [1001, 340] on span "Oct" at bounding box center [992, 346] width 44 height 44
type input "10/2024"
click at [479, 249] on input "text" at bounding box center [544, 243] width 209 height 33
click at [504, 302] on input at bounding box center [778, 310] width 676 height 33
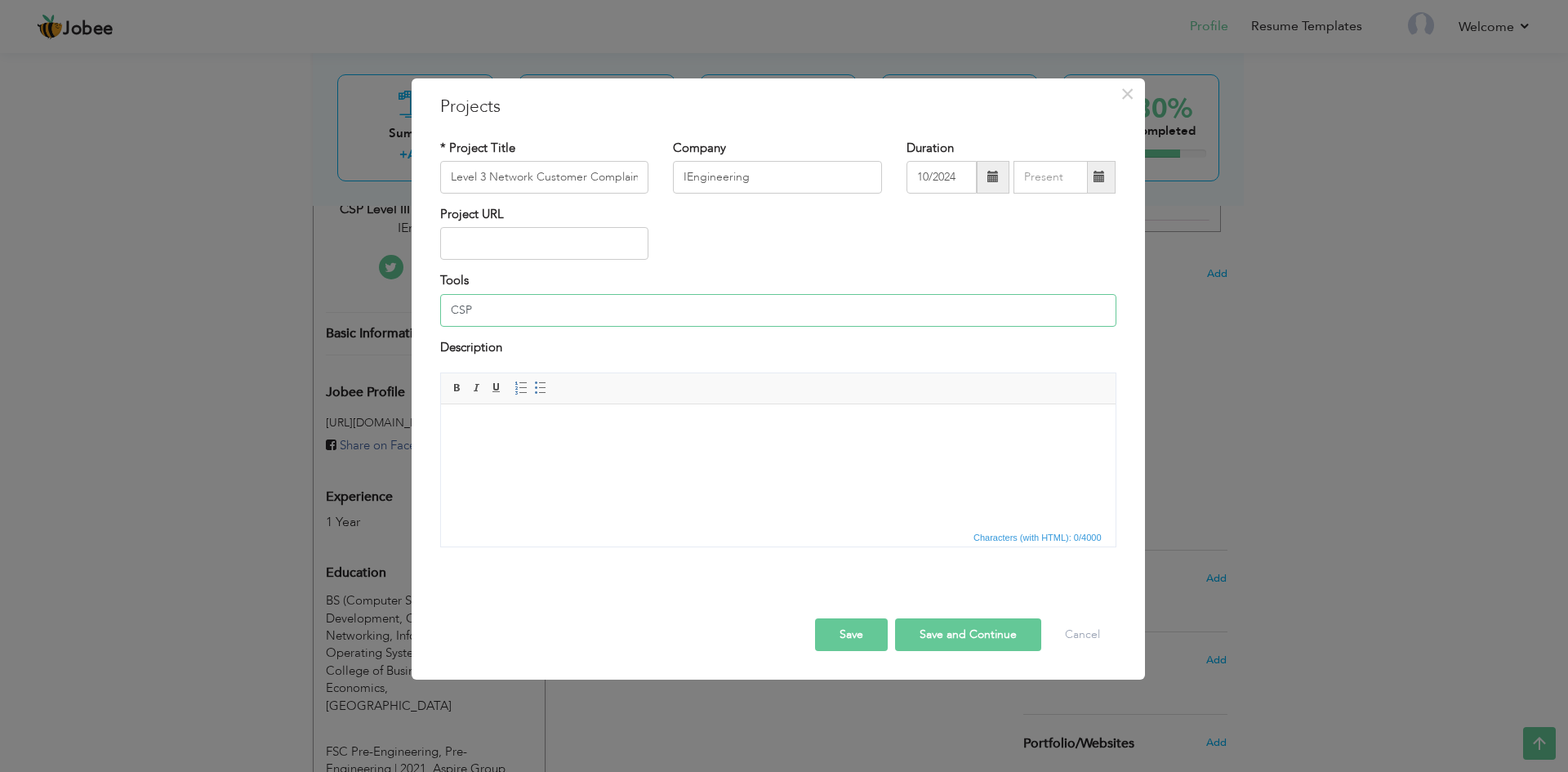
type input "CSP"
click at [501, 441] on html at bounding box center [777, 429] width 674 height 50
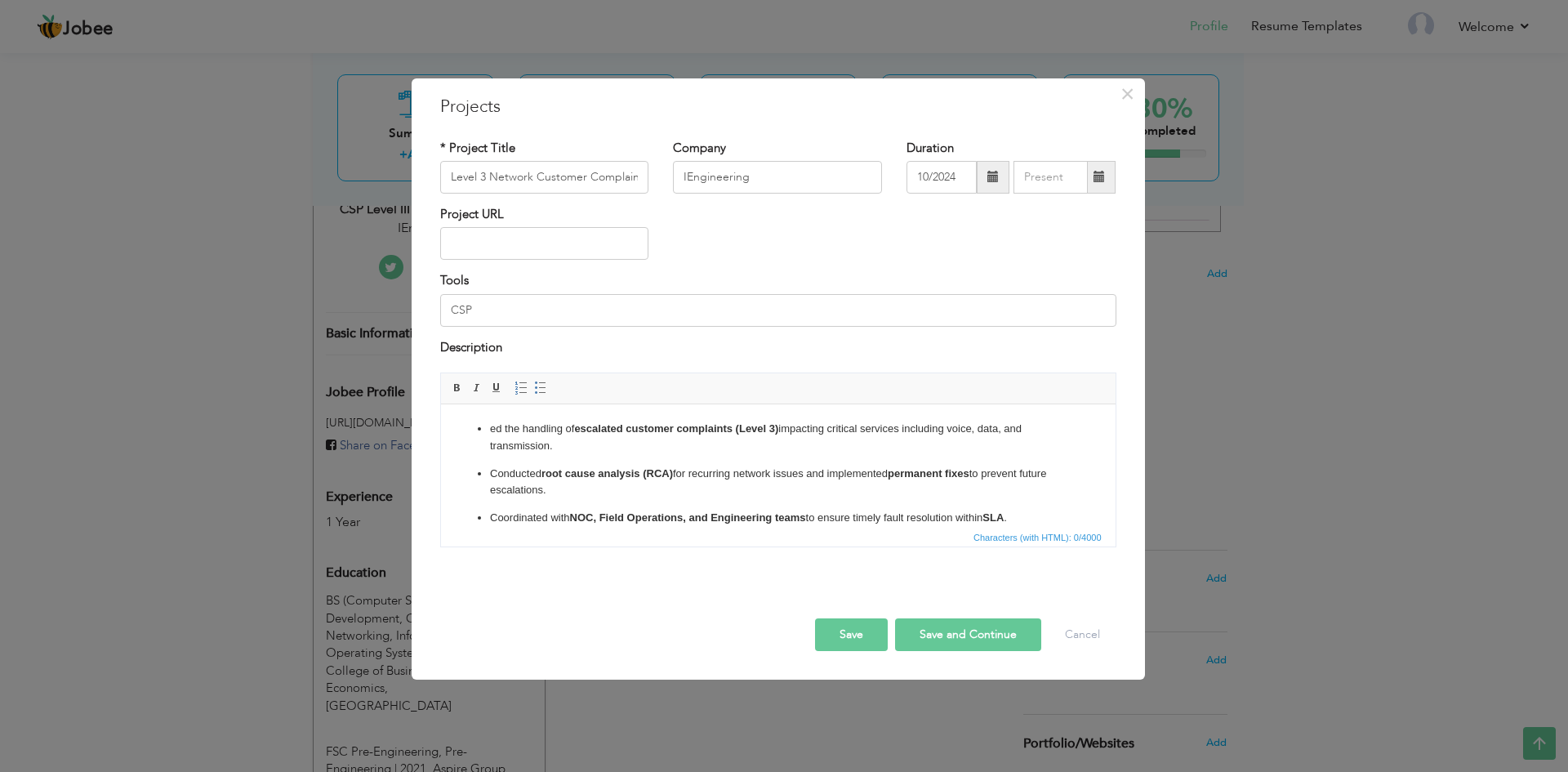
scroll to position [158, 0]
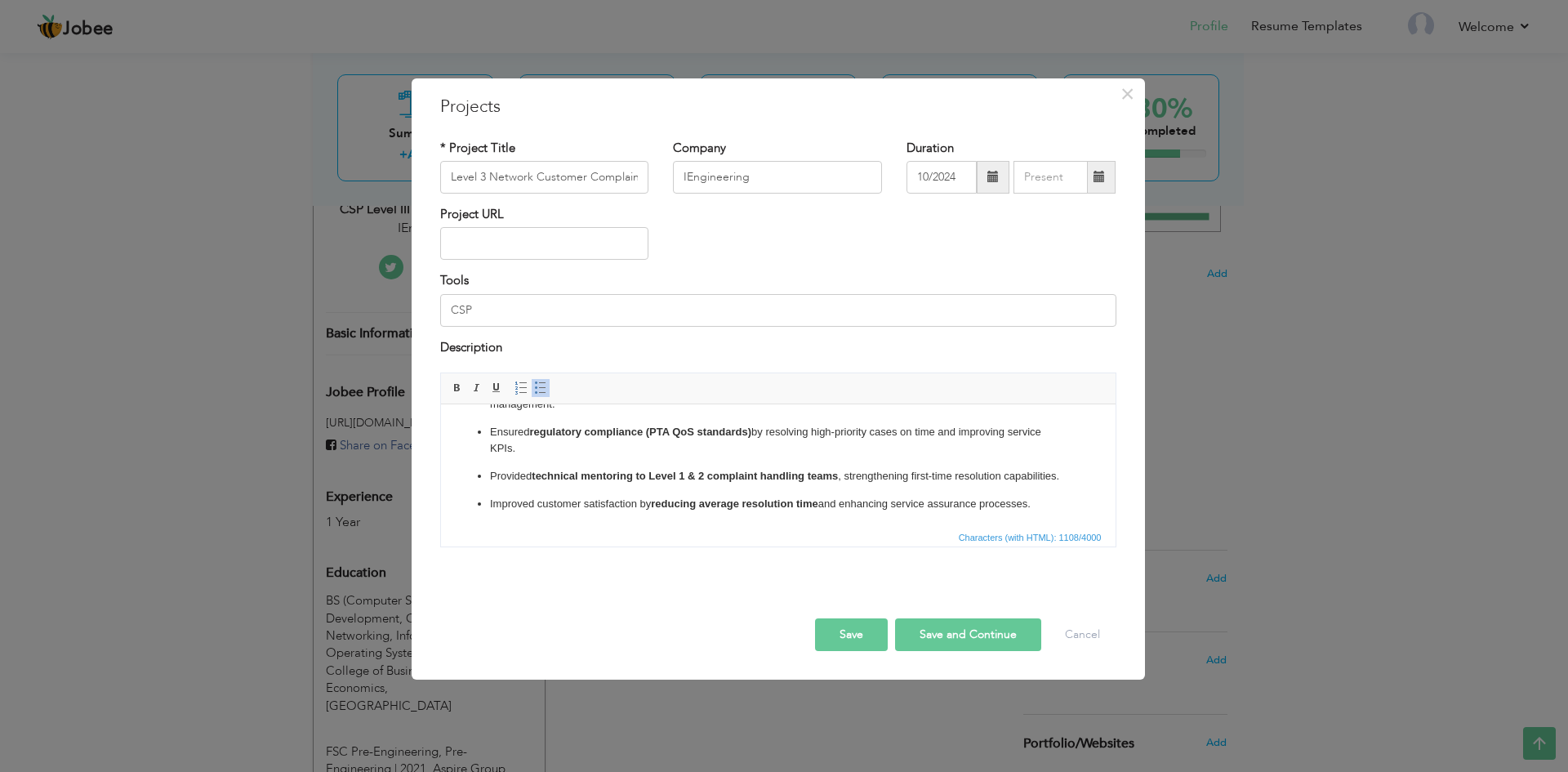
click at [967, 640] on button "Save and Continue" at bounding box center [968, 634] width 146 height 33
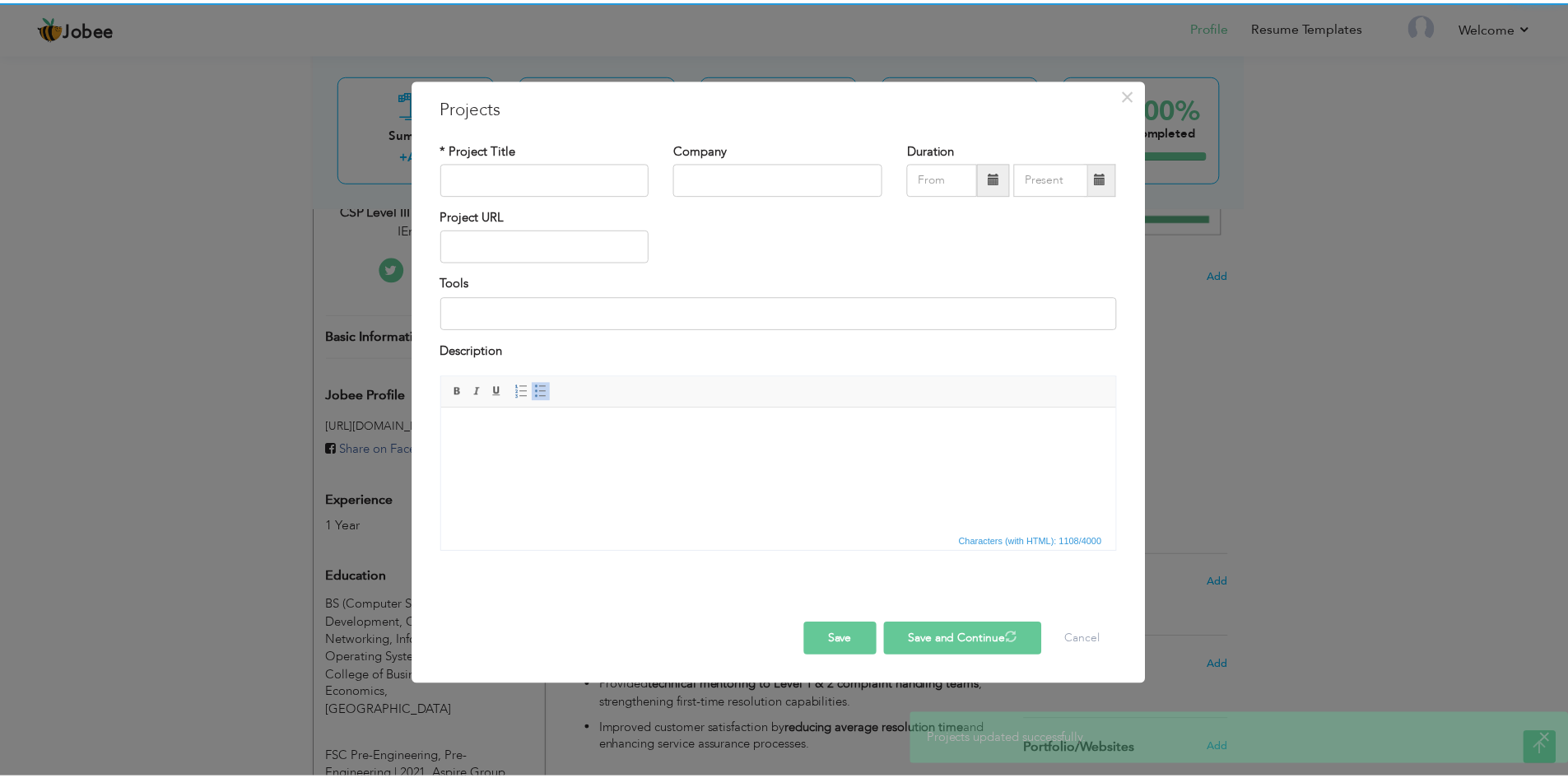
scroll to position [0, 0]
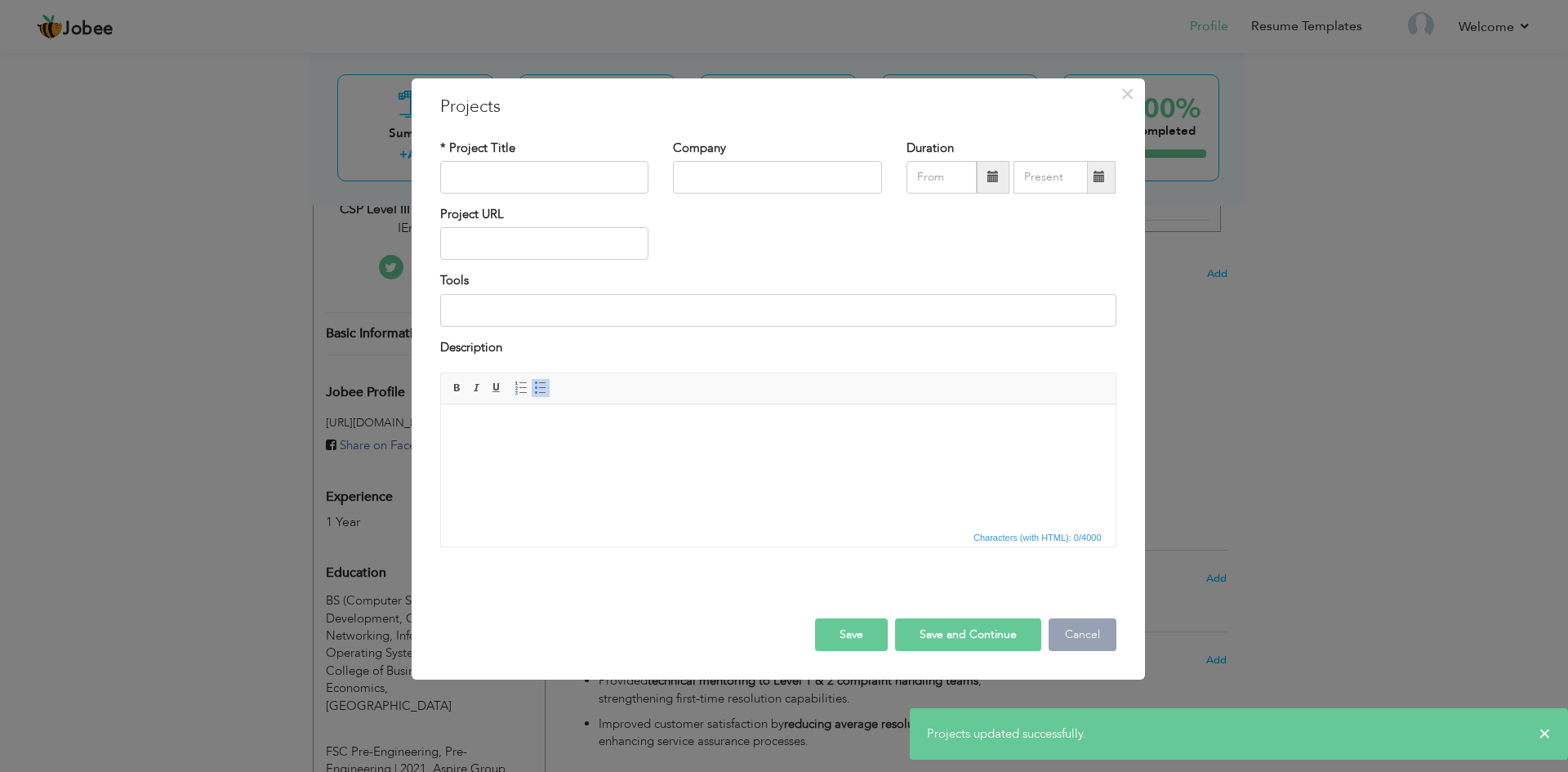
click at [1087, 629] on button "Cancel" at bounding box center [1082, 634] width 68 height 33
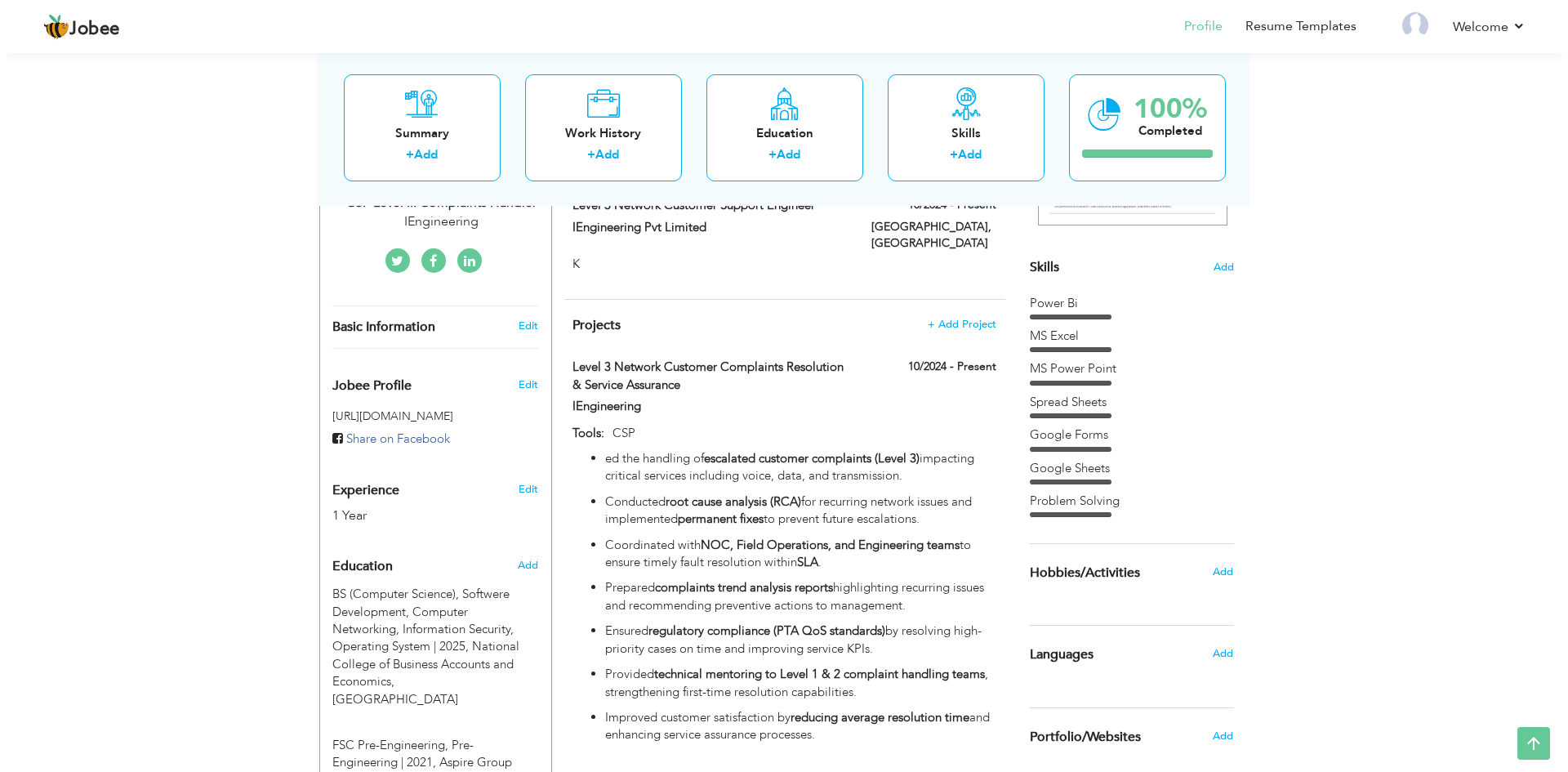
scroll to position [375, 0]
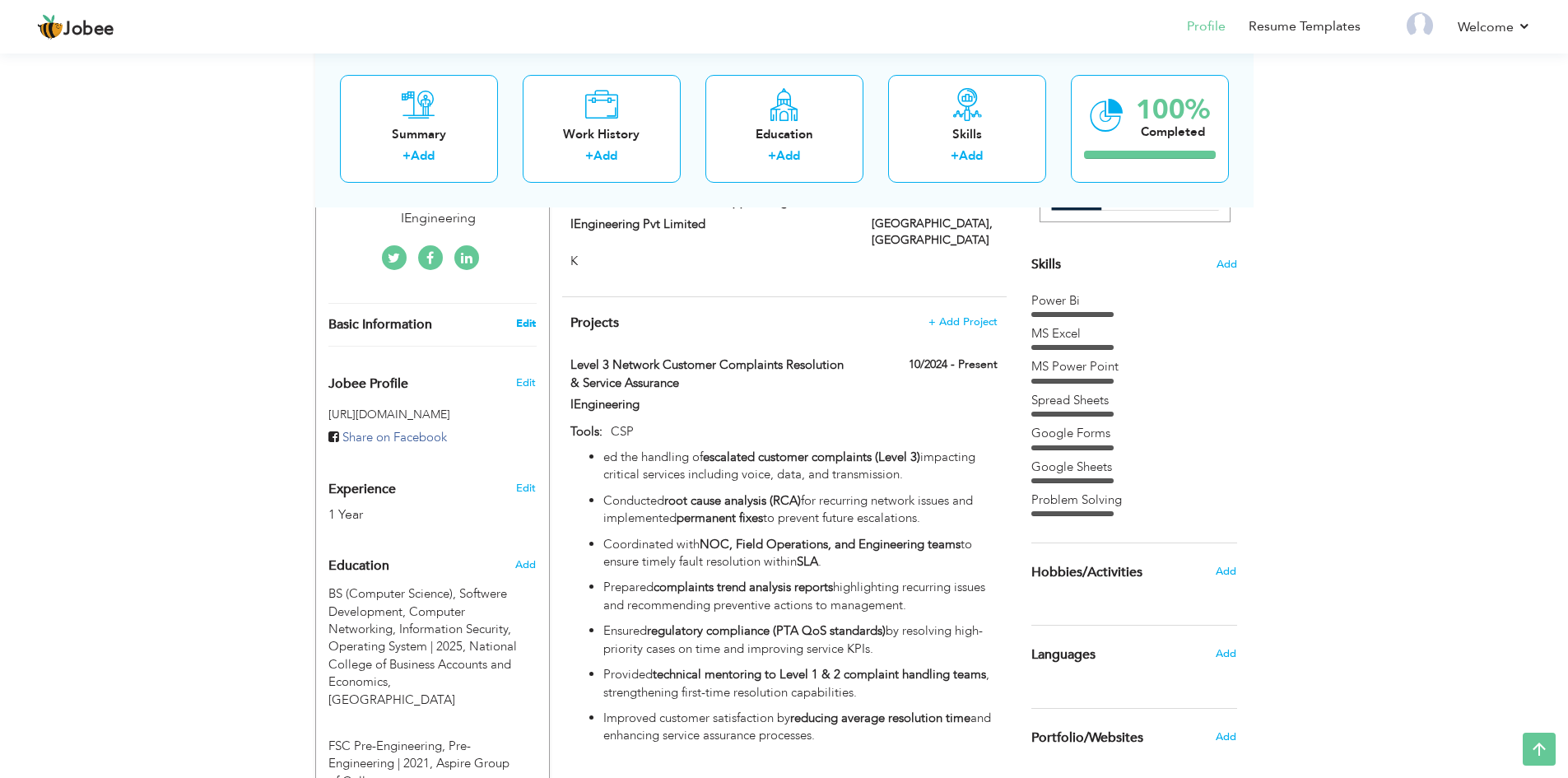
click at [521, 316] on link "Edit" at bounding box center [526, 323] width 20 height 15
type input "Tayyaba"
type input "Shoukat"
type input "03224829388"
select select "number:166"
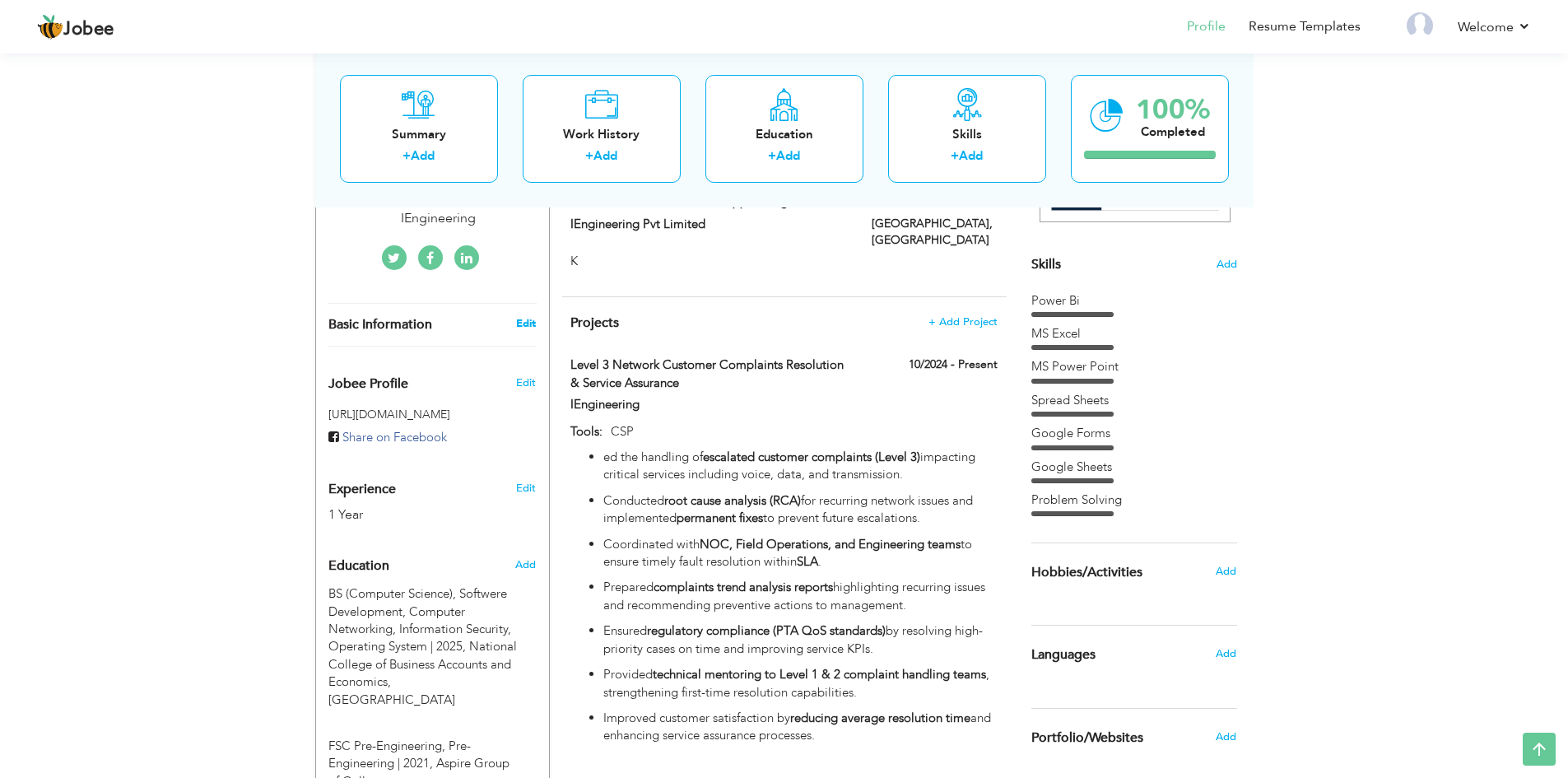
type input "[GEOGRAPHIC_DATA]"
select select "number:3"
type input "IEngineering"
type input "CSP Level III Complaints Handler"
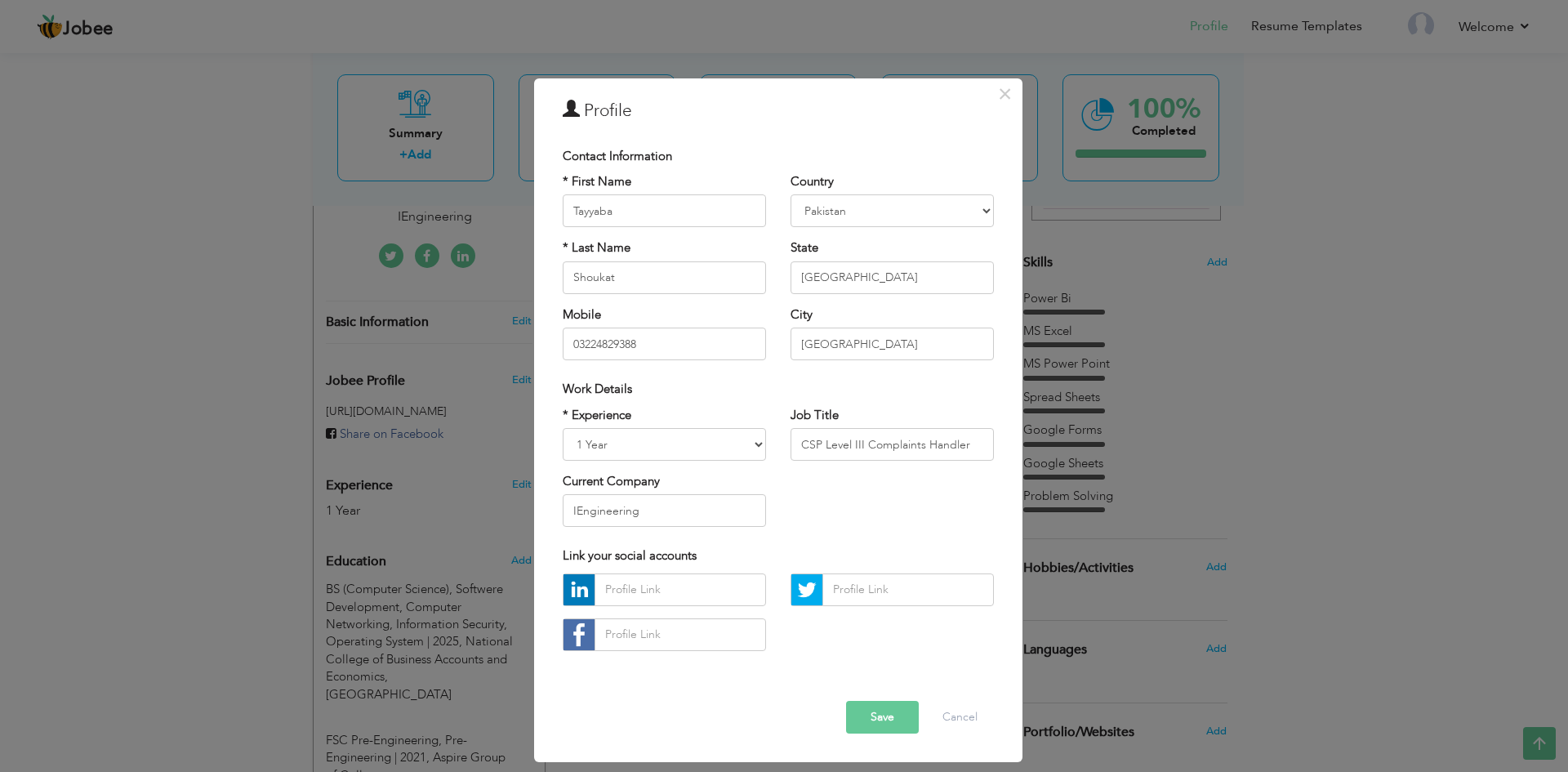
click at [895, 716] on button "Save" at bounding box center [882, 717] width 73 height 33
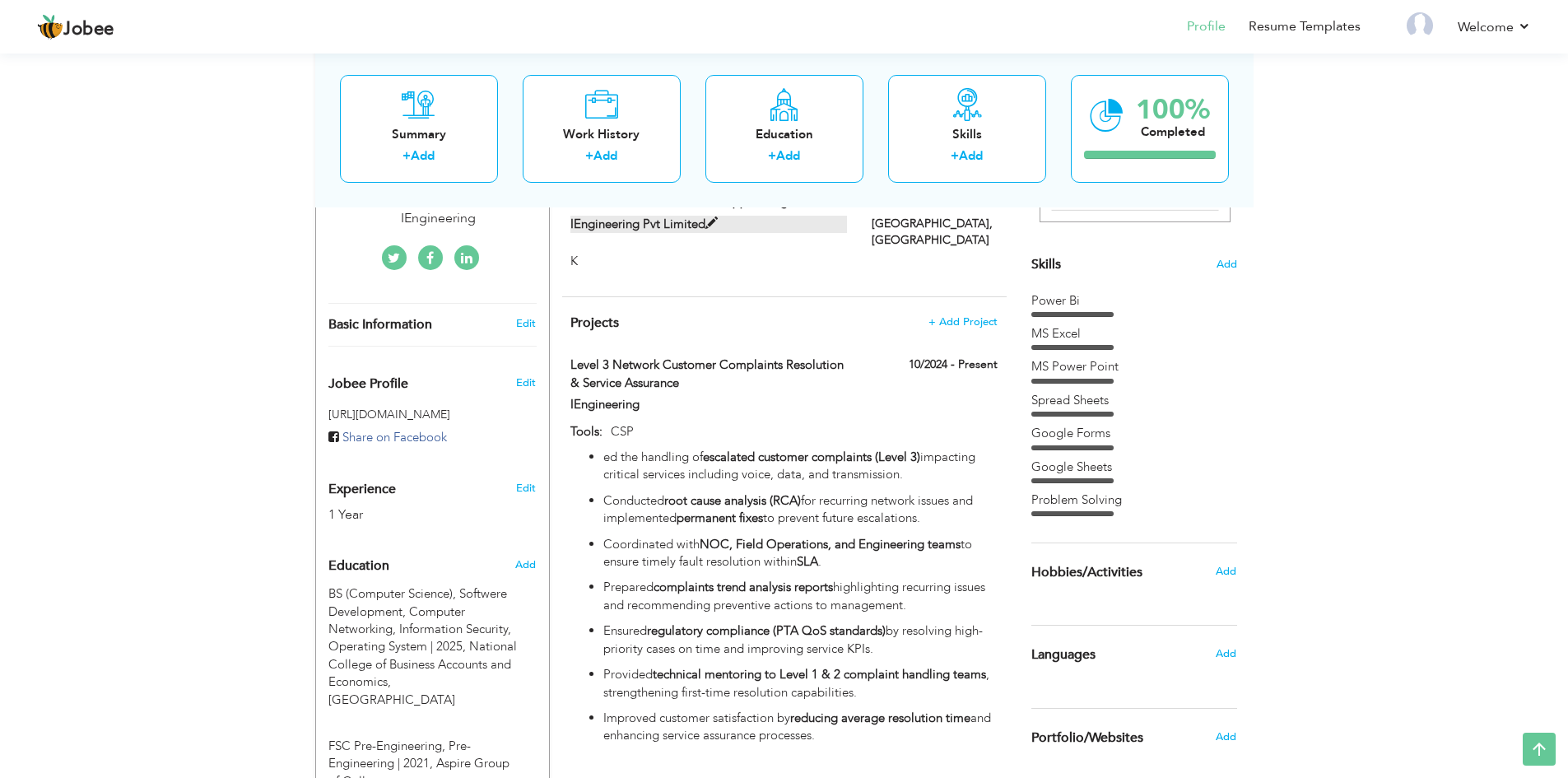
click at [644, 223] on label "IEngineering Pvt Limited" at bounding box center [708, 224] width 276 height 18
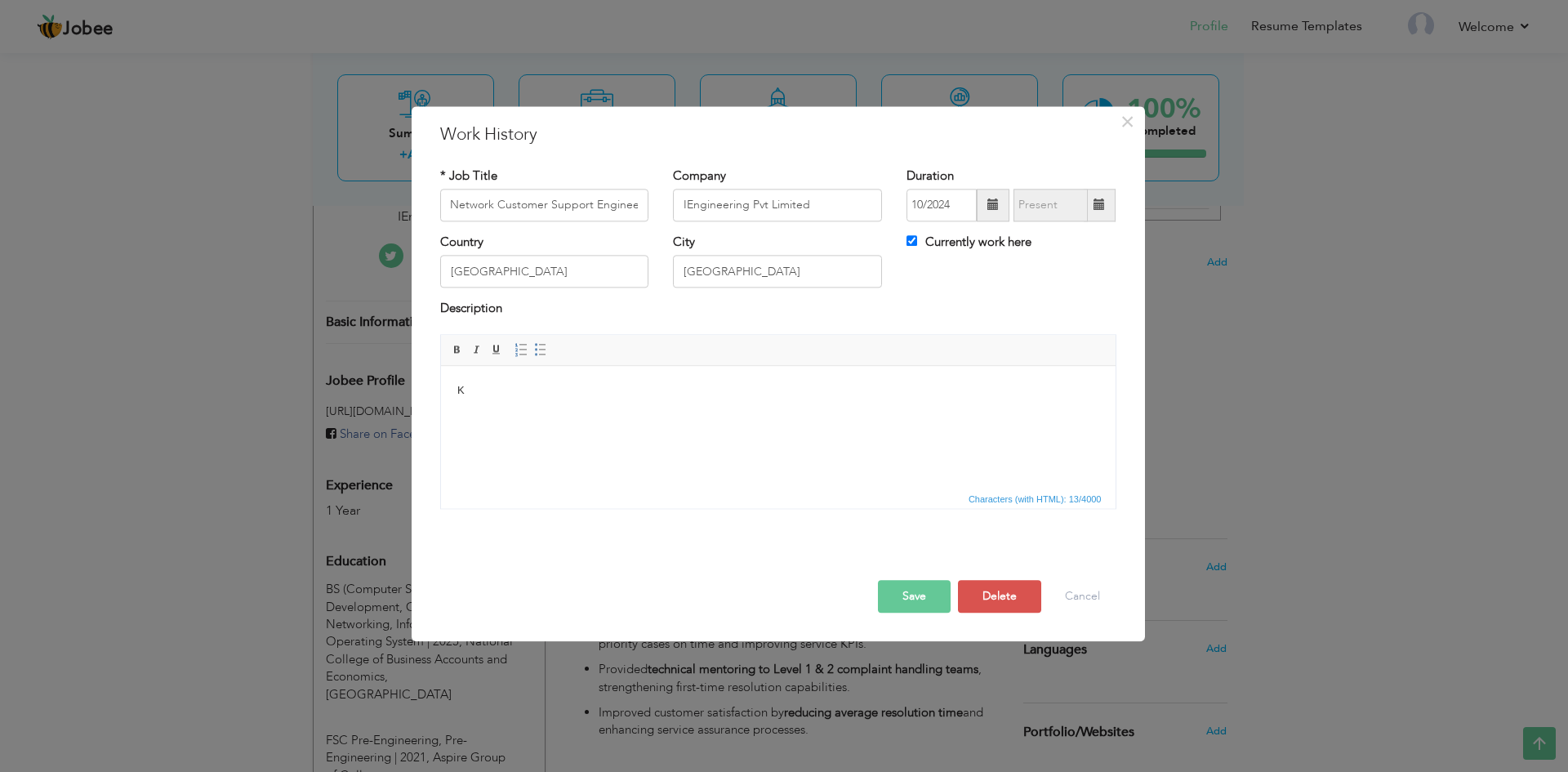
scroll to position [0, 0]
click at [472, 395] on body "K" at bounding box center [778, 399] width 642 height 34
click at [492, 399] on body at bounding box center [778, 399] width 642 height 34
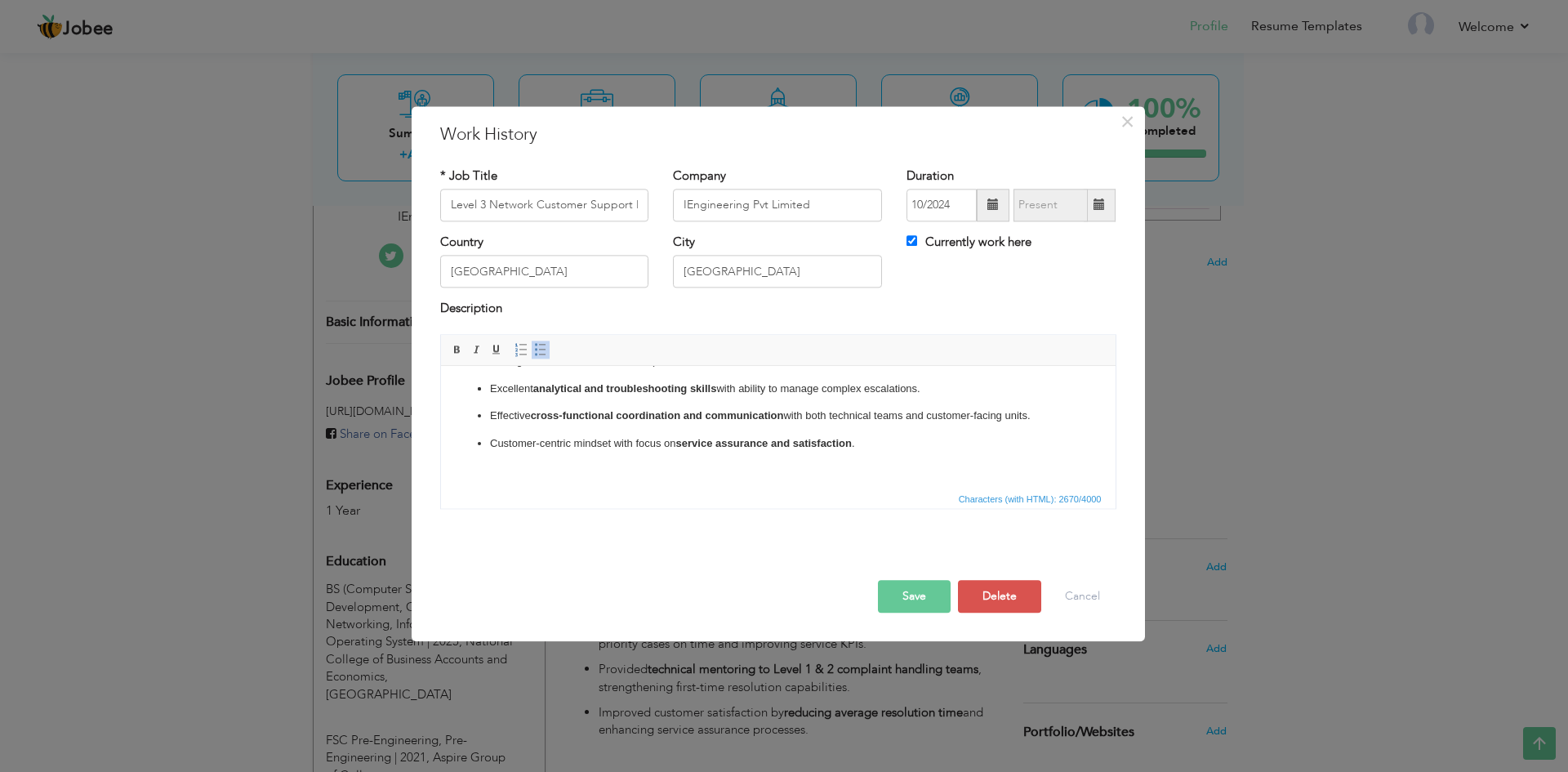
scroll to position [649, 0]
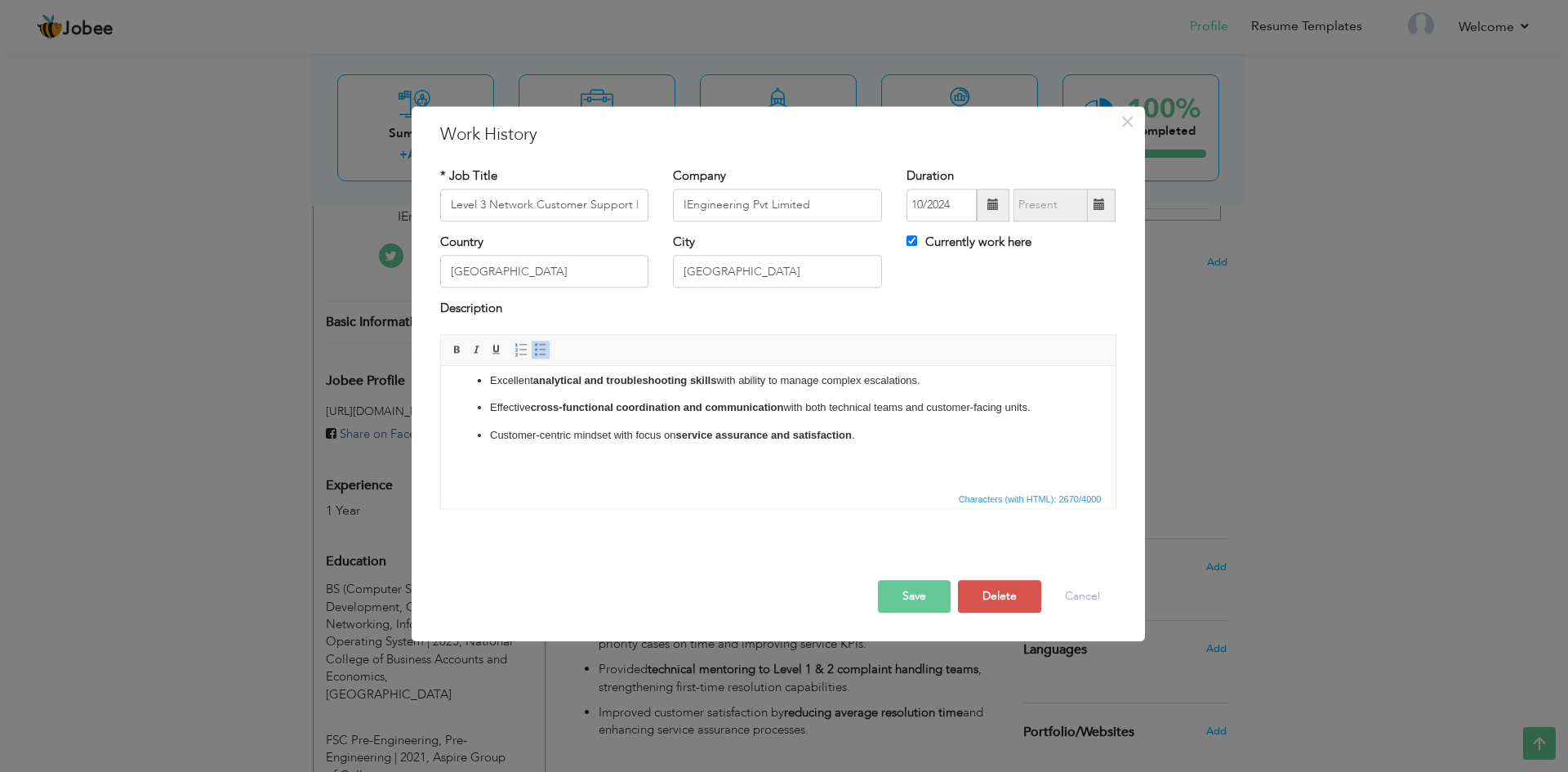
drag, startPoint x: 1111, startPoint y: 454, endPoint x: 1565, endPoint y: 852, distance: 603.8
click at [594, 430] on p "Customer-centric mindset with focus on service assurance and satisfaction ." at bounding box center [778, 435] width 577 height 18
click at [0, 0] on lt-span "mindset ," at bounding box center [0, 0] width 0 height 0
click at [702, 381] on strong "analytical and troubleshooting skills" at bounding box center [624, 380] width 183 height 13
click at [0, 0] on lt-span "skills ," at bounding box center [0, 0] width 0 height 0
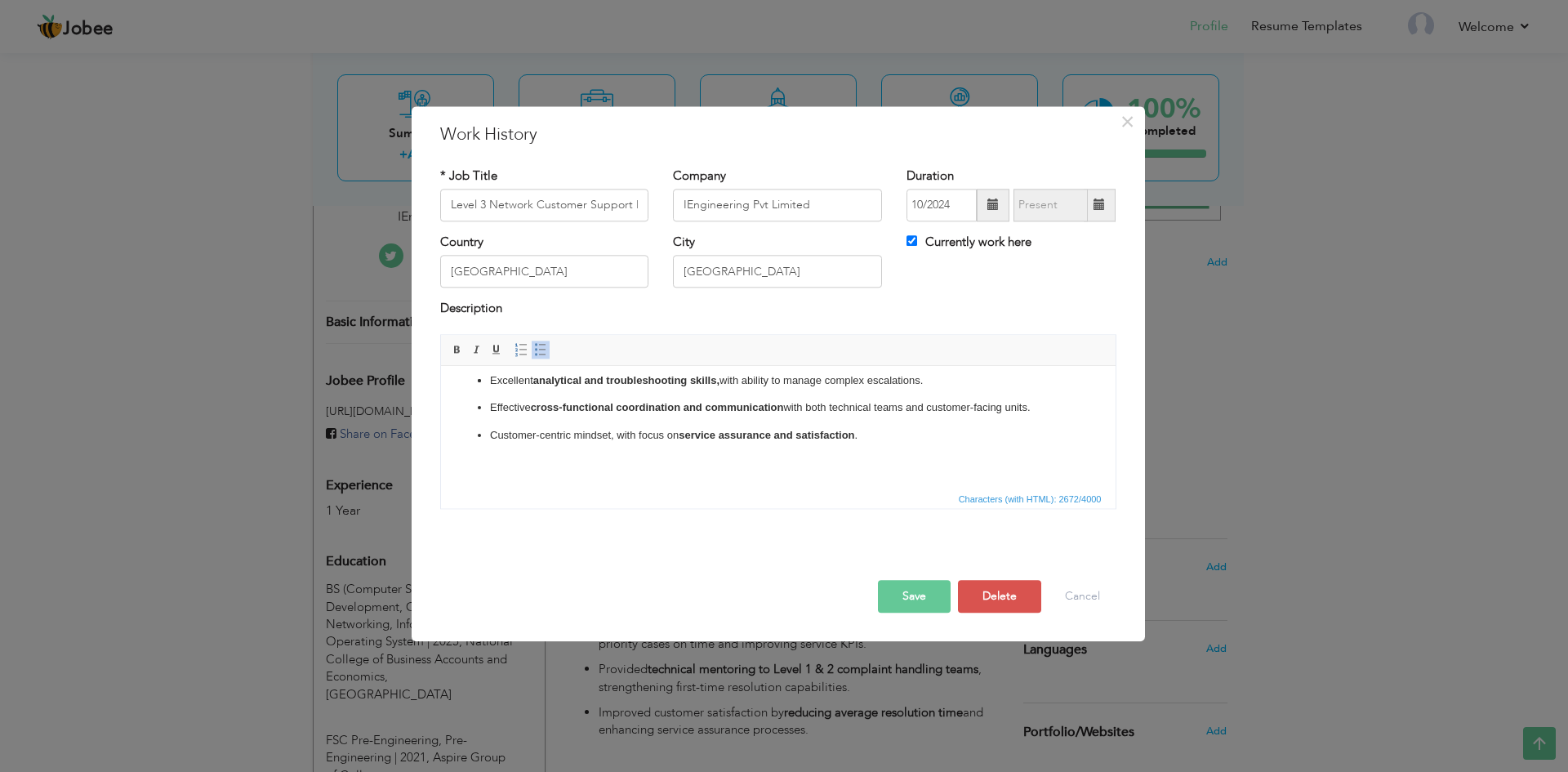
scroll to position [0, 0]
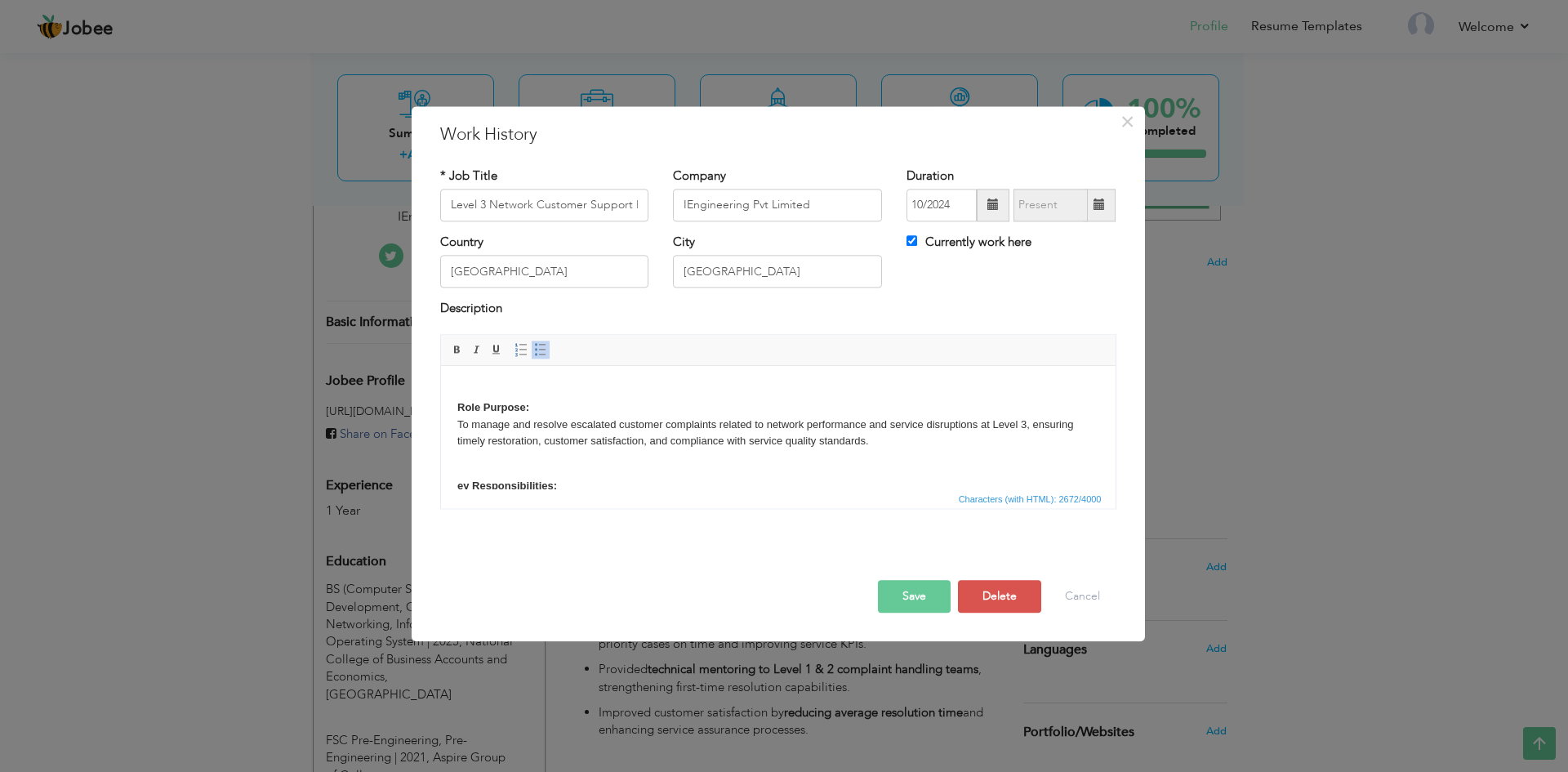
drag, startPoint x: 1106, startPoint y: 466, endPoint x: 1537, endPoint y: 723, distance: 501.8
click at [473, 484] on strong "ey Responsibilities:" at bounding box center [507, 485] width 100 height 13
click at [474, 484] on strong "ey Responsibilities:" at bounding box center [507, 482] width 100 height 13
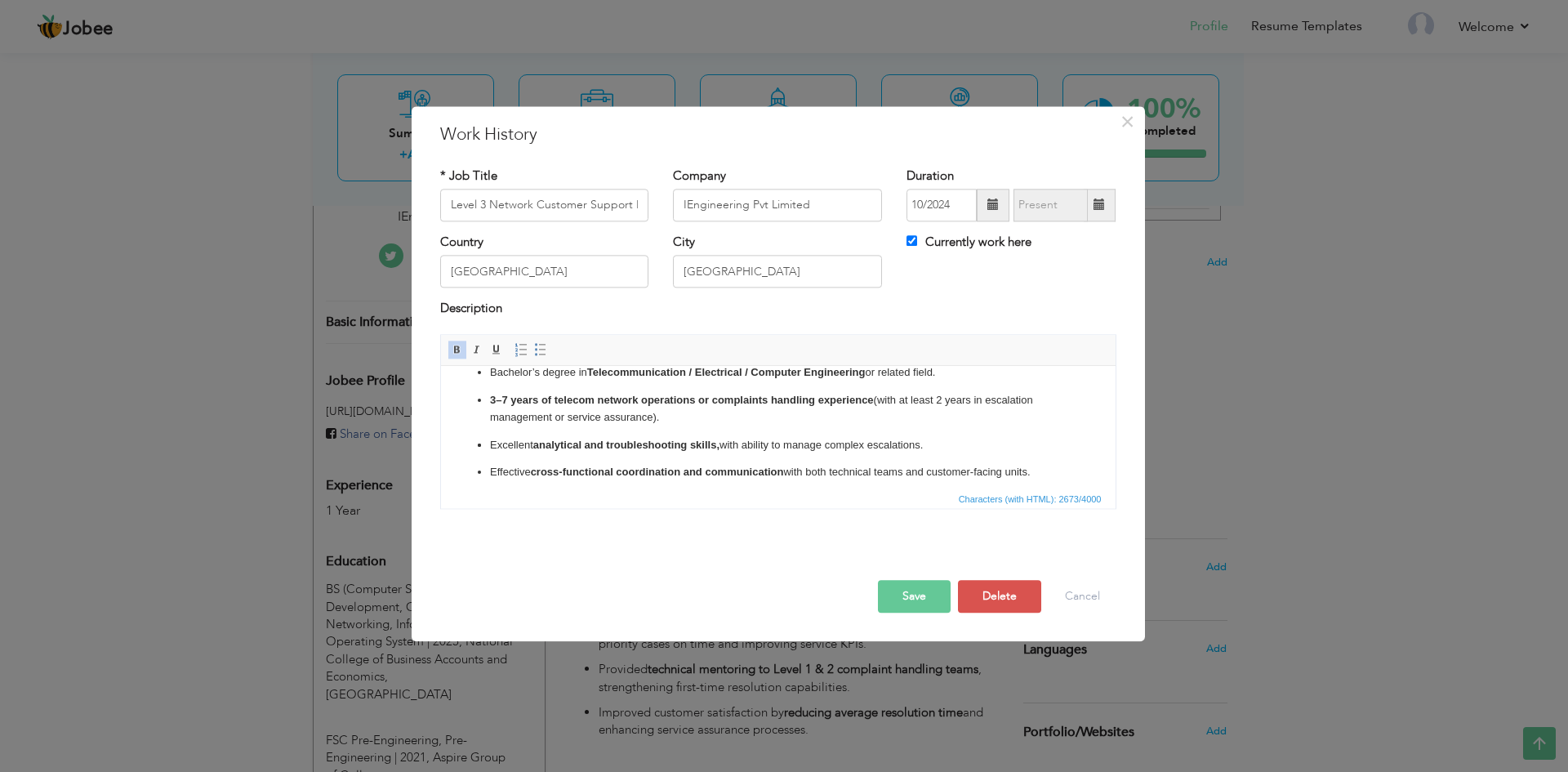
scroll to position [649, 0]
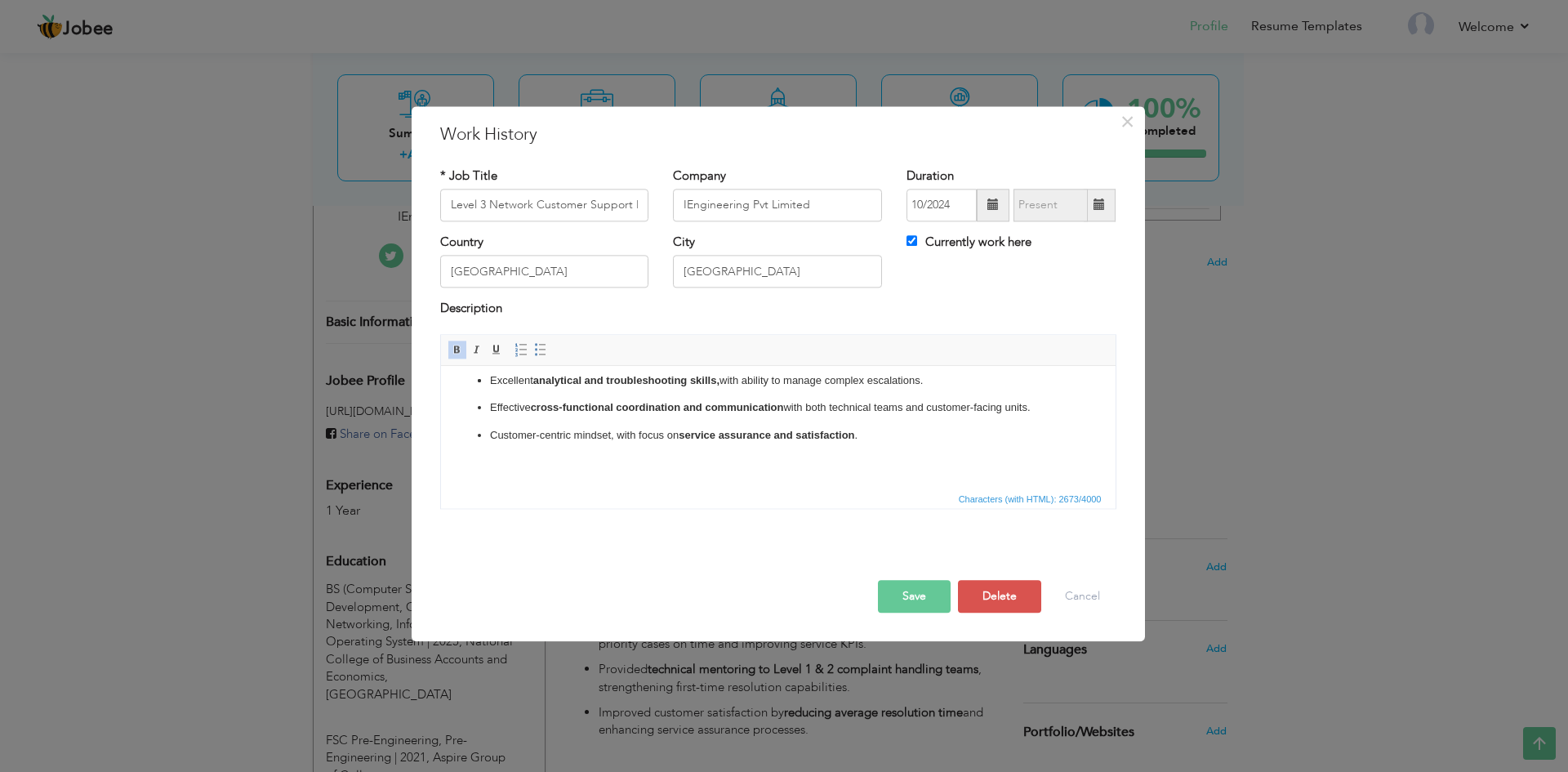
click at [918, 599] on button "Save" at bounding box center [914, 596] width 73 height 33
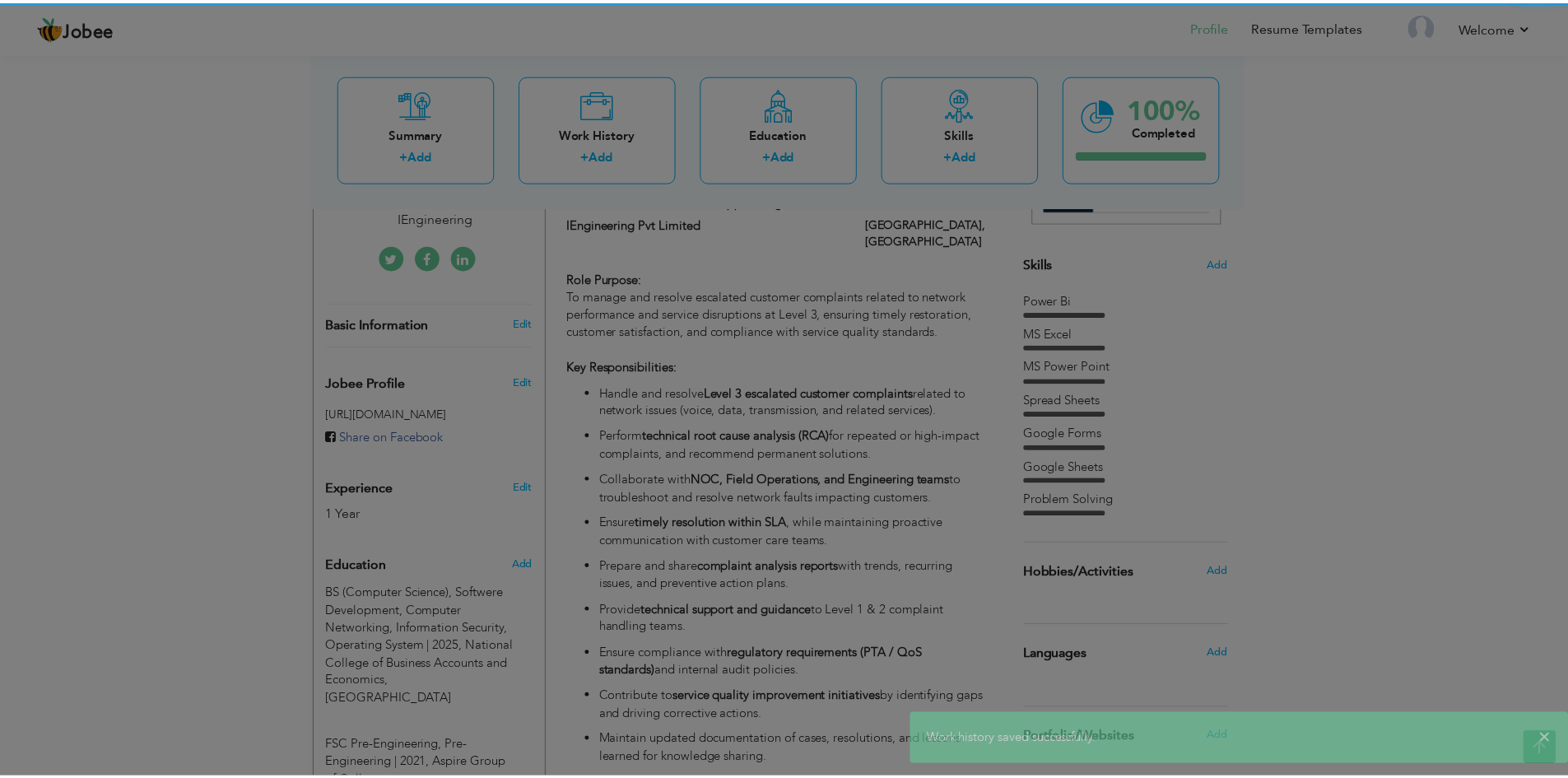
scroll to position [0, 0]
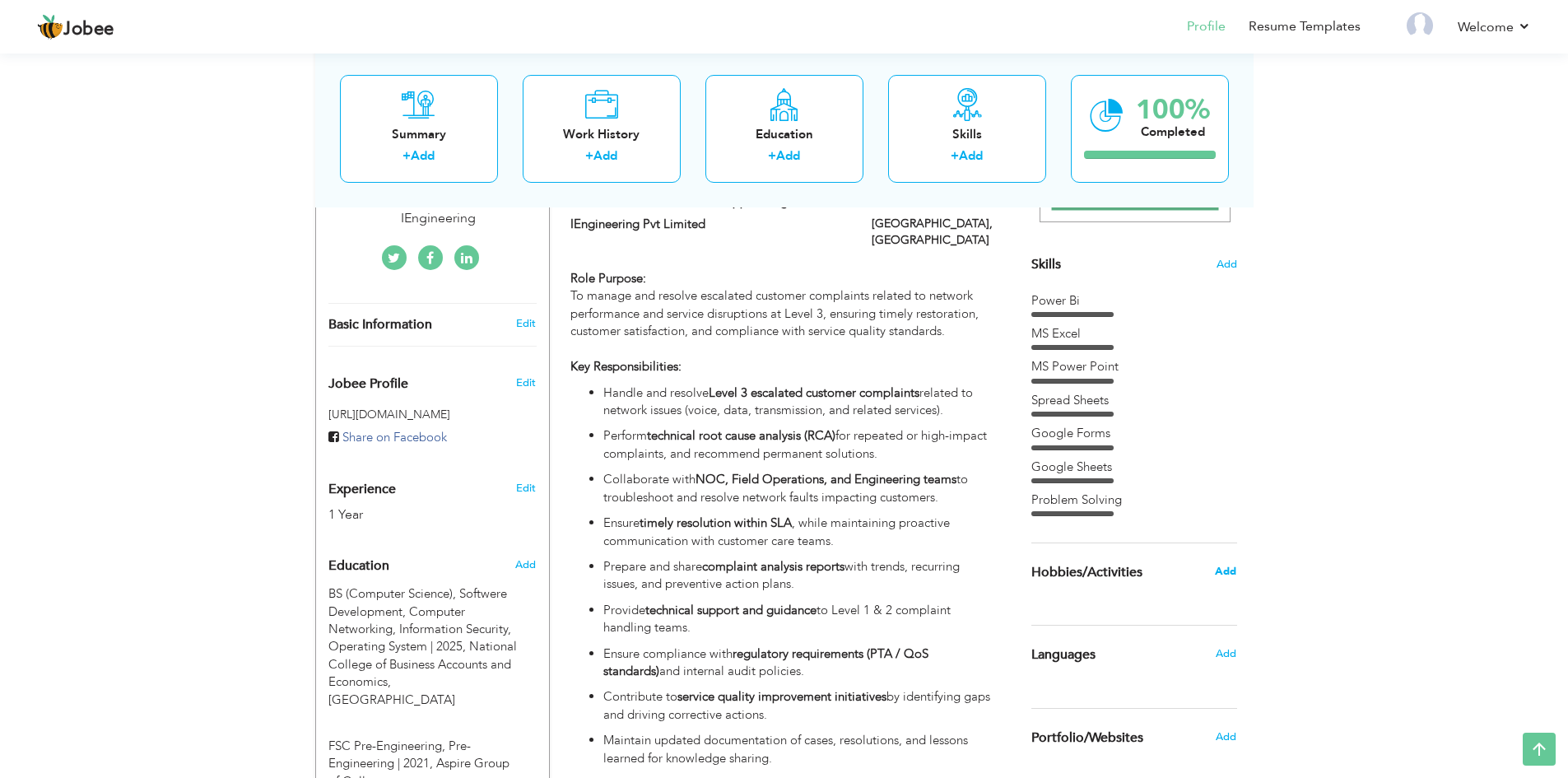
click at [1224, 569] on span "Add" at bounding box center [1225, 571] width 21 height 15
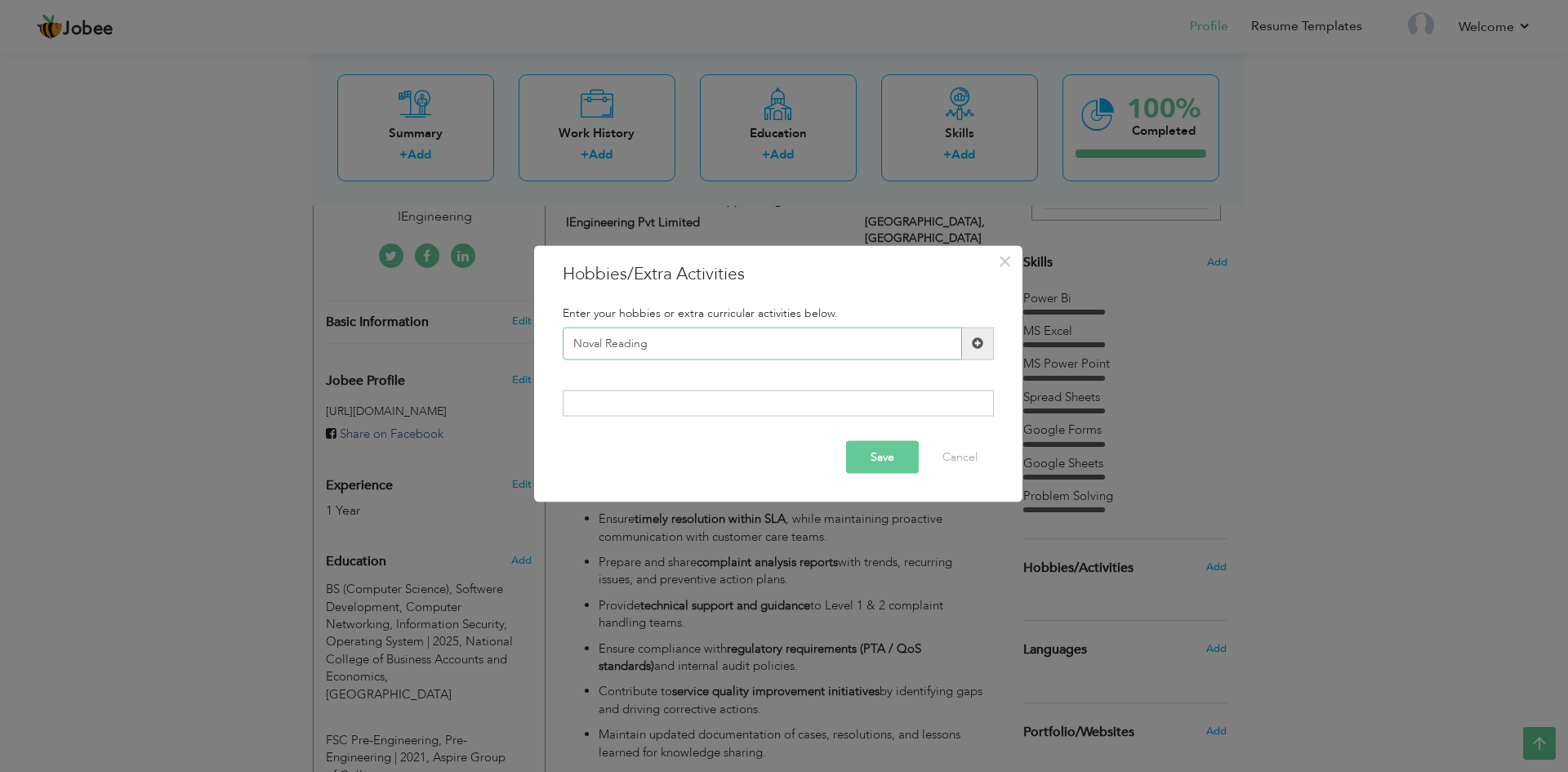
type input "Noval Reading"
click at [975, 342] on span at bounding box center [978, 343] width 12 height 12
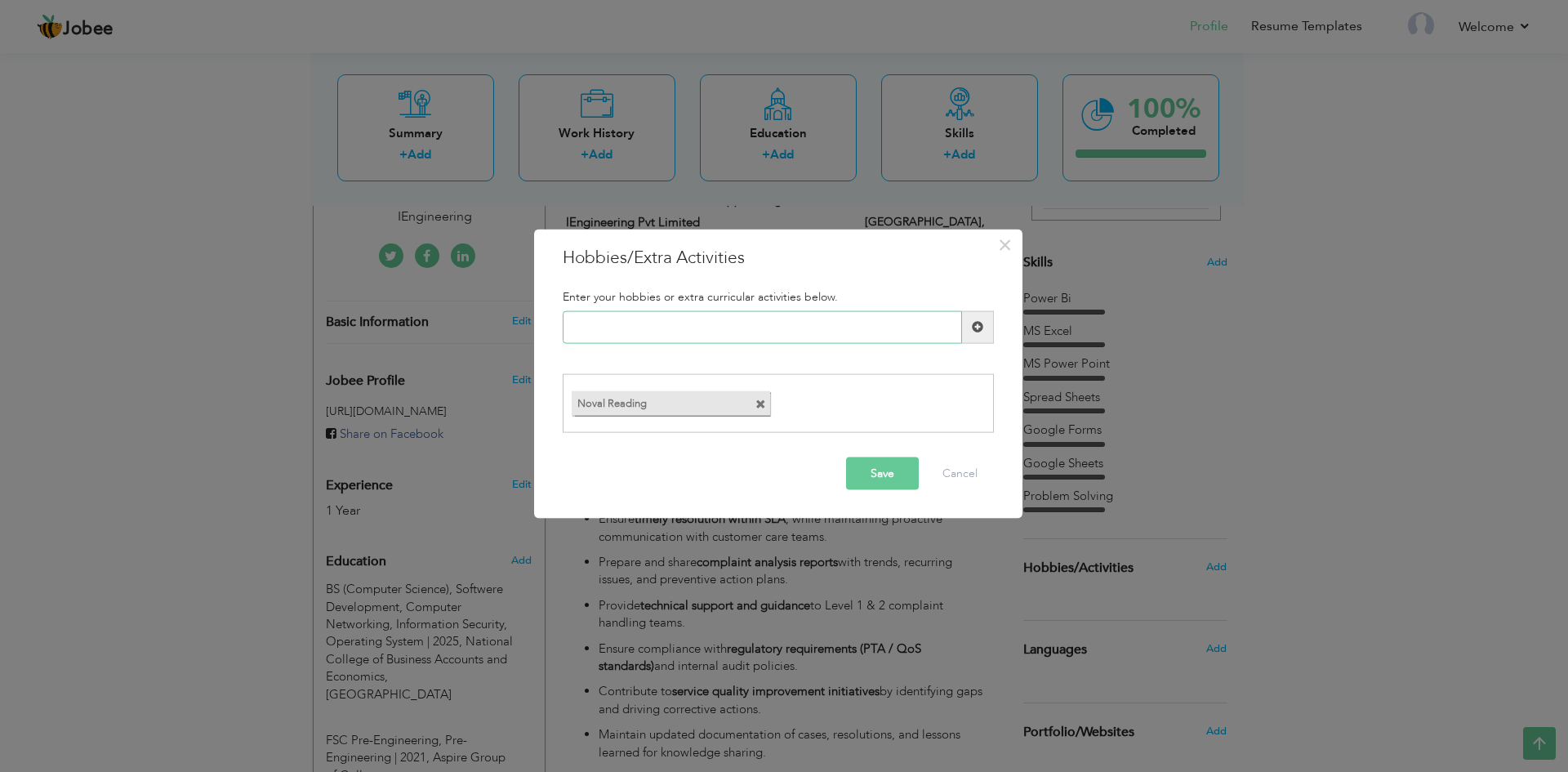
click at [609, 321] on input "text" at bounding box center [762, 326] width 399 height 33
paste input "Technology & Telecom Tren"
click at [724, 327] on input "Technology & Telecom Tren" at bounding box center [762, 326] width 399 height 33
drag, startPoint x: 722, startPoint y: 333, endPoint x: 644, endPoint y: 333, distance: 78.0
click at [644, 333] on input "Technology & Telecom Tren" at bounding box center [762, 326] width 399 height 33
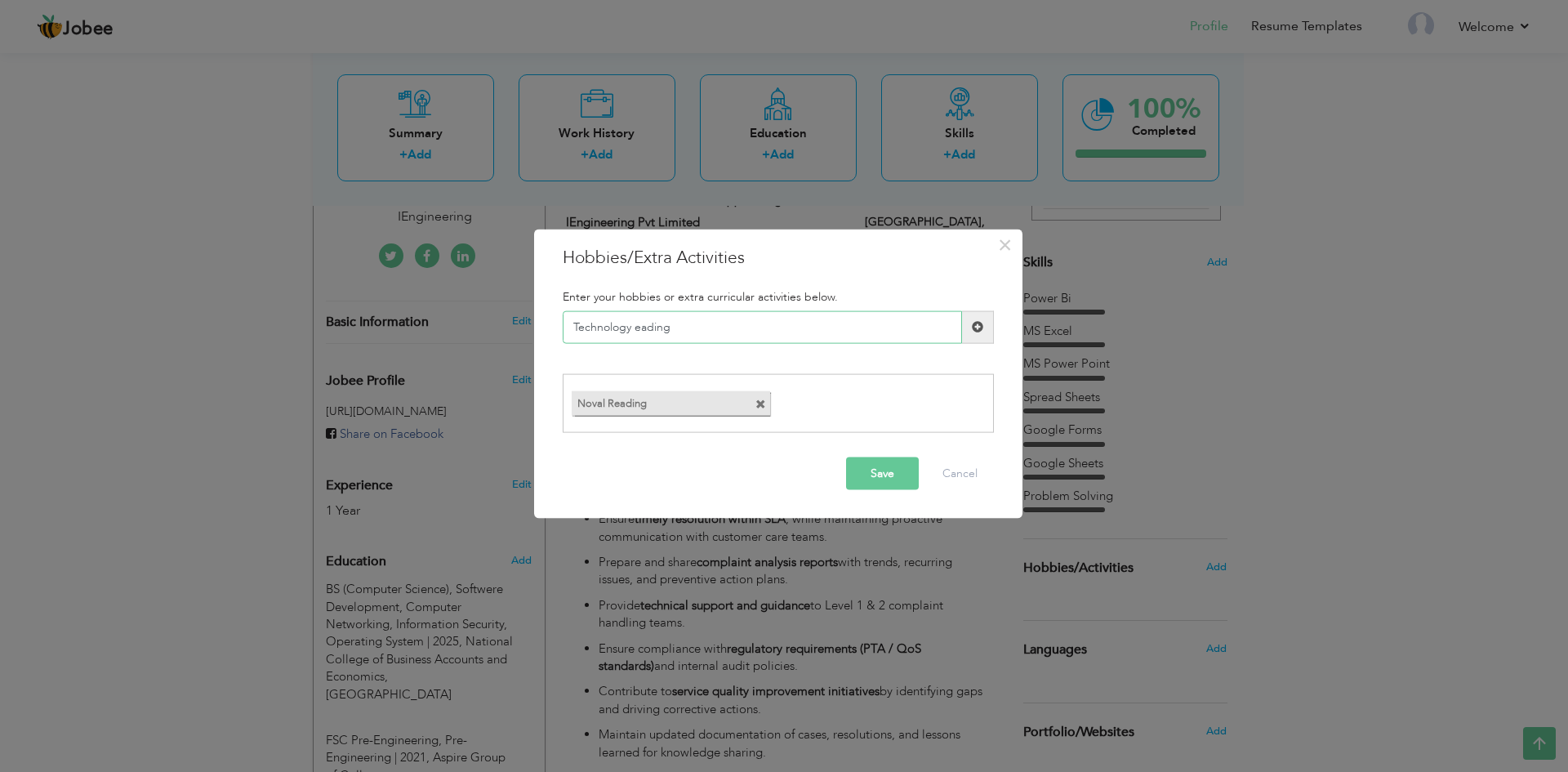
click at [636, 330] on input "Technology eading" at bounding box center [762, 326] width 399 height 33
type input "Technology Reading"
click at [904, 470] on button "Save" at bounding box center [882, 474] width 73 height 33
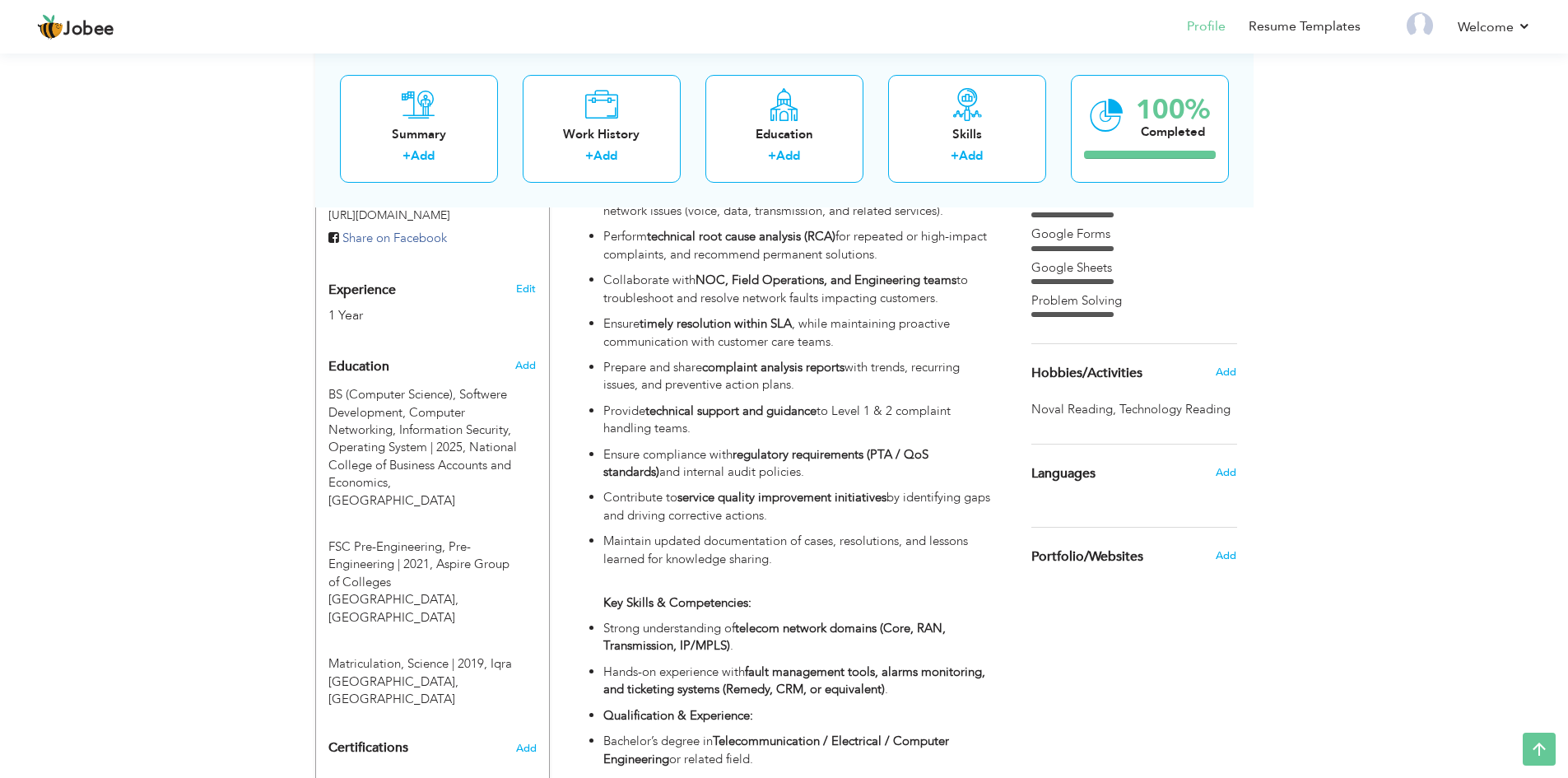
scroll to position [565, 0]
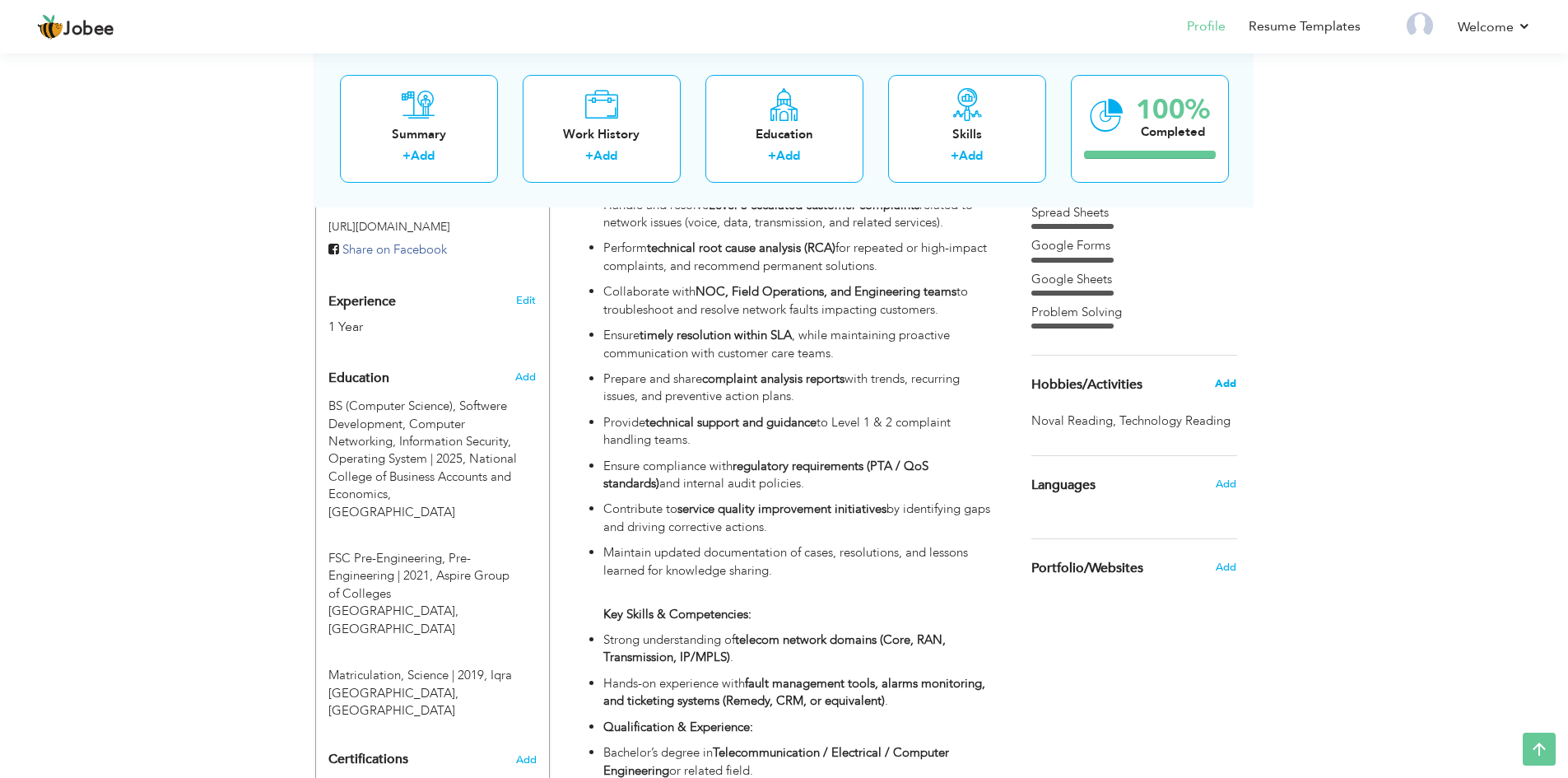
click at [1225, 387] on span "Add" at bounding box center [1225, 384] width 21 height 15
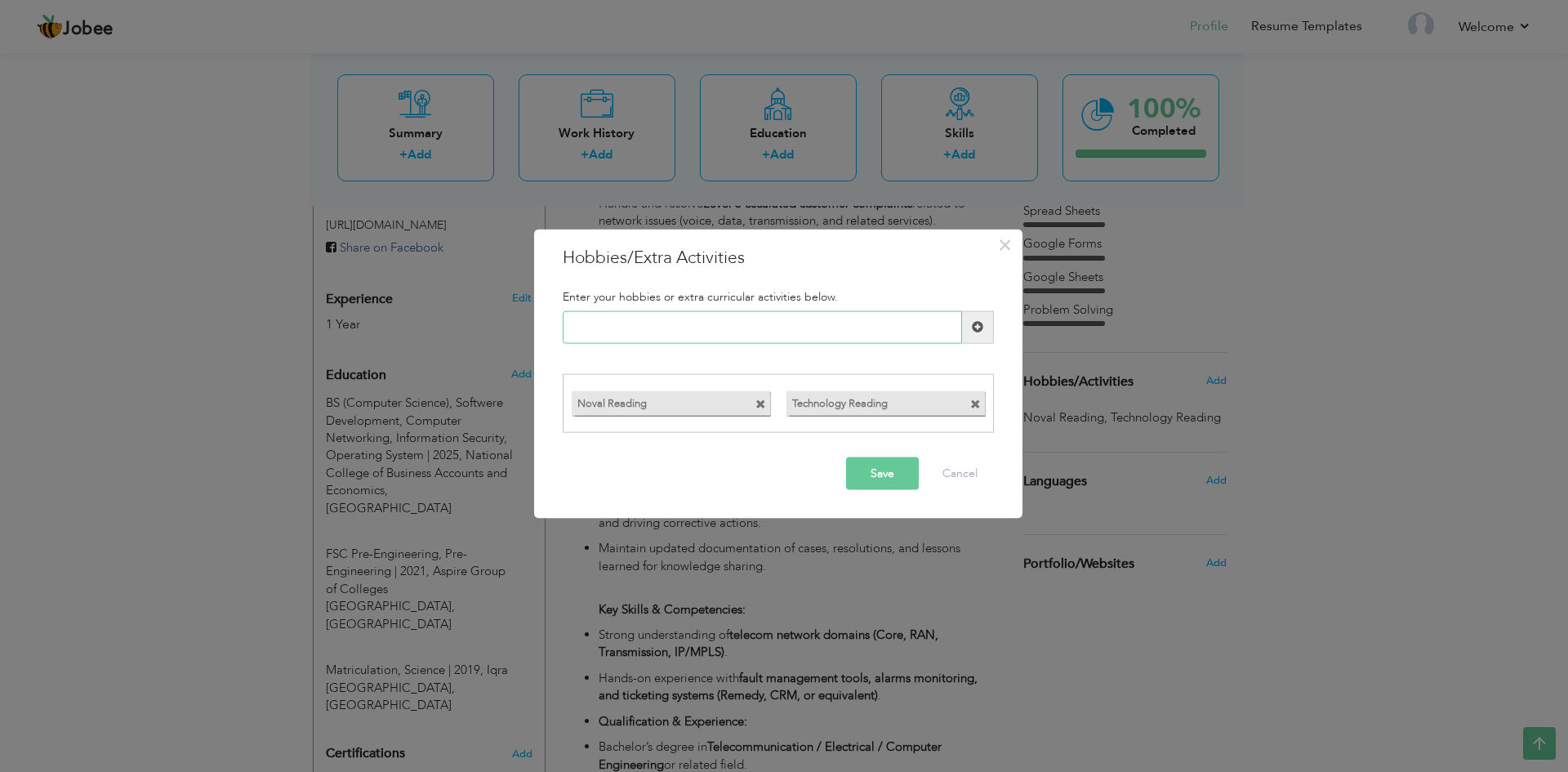
paste input "Travel & Exploring Cultur"
click at [619, 327] on input "Travel & Exploring Cultur" at bounding box center [762, 326] width 398 height 33
click at [709, 329] on input "Travel &Exploring Culture" at bounding box center [762, 326] width 398 height 33
type input "Travel &Exploring Culture"
click at [870, 469] on button "Save" at bounding box center [882, 474] width 73 height 33
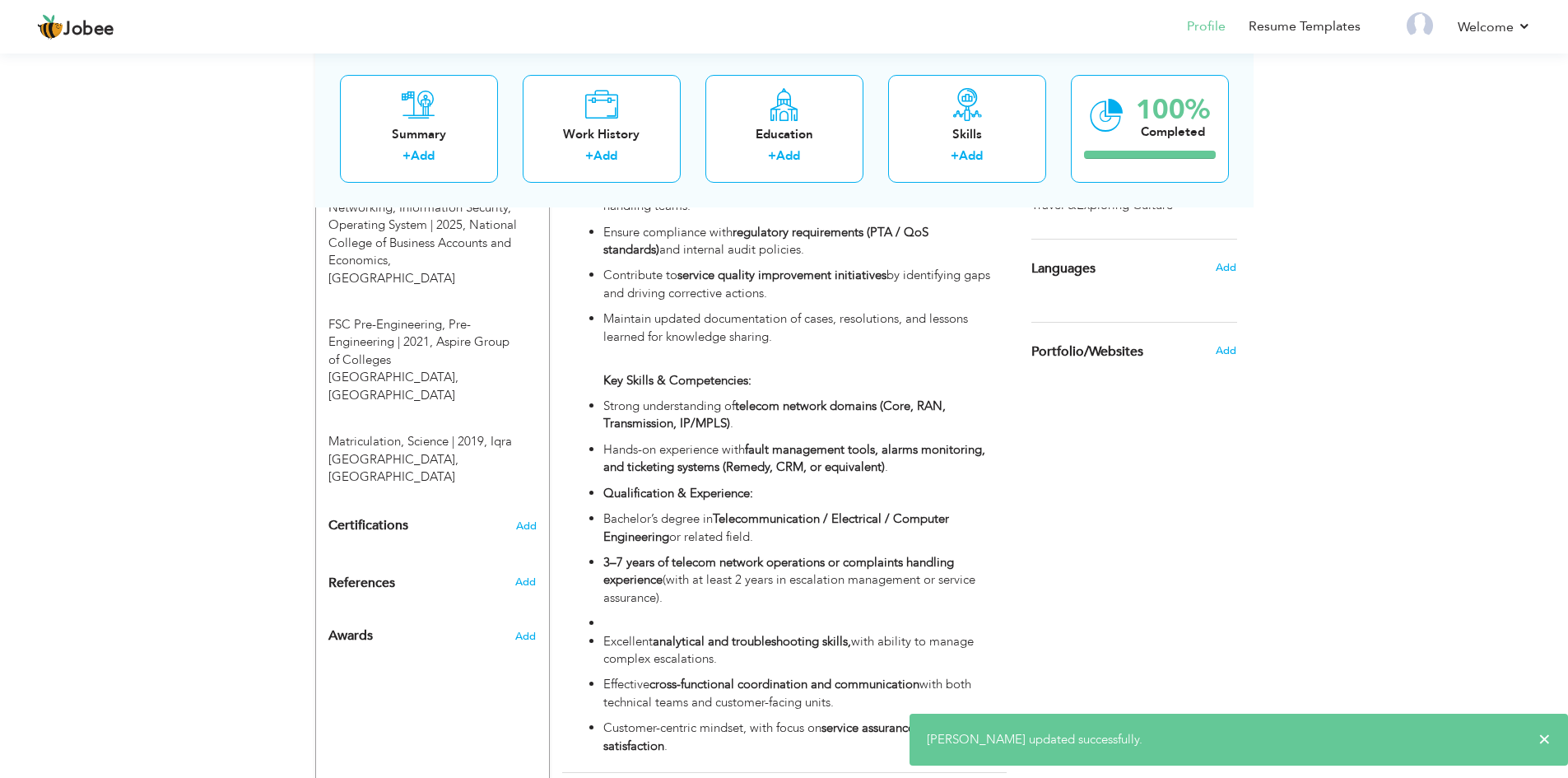
scroll to position [808, 0]
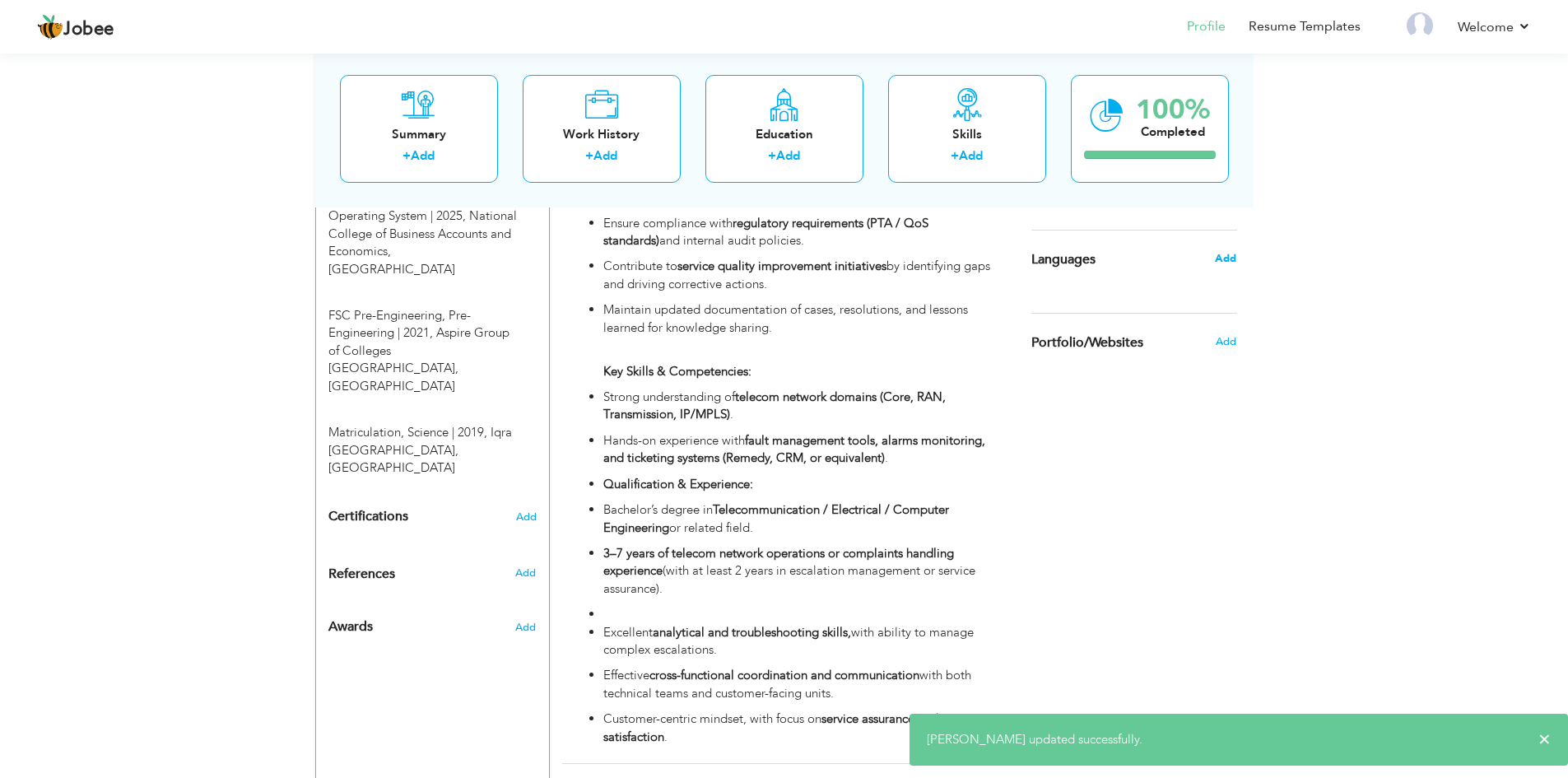
click at [1221, 260] on span "Add" at bounding box center [1225, 259] width 21 height 15
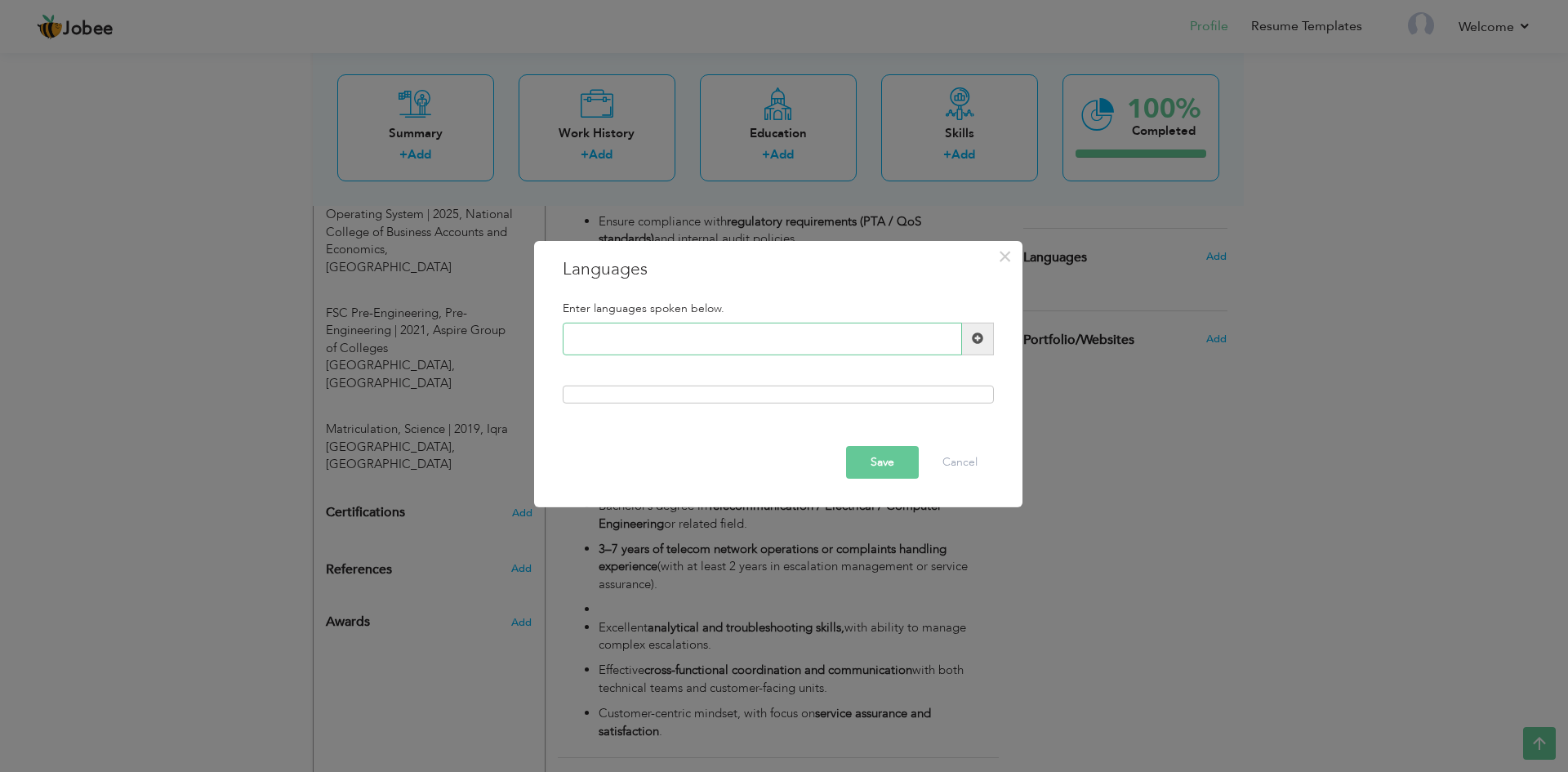
click at [589, 339] on input "text" at bounding box center [762, 338] width 399 height 33
type input "English"
click at [982, 338] on span at bounding box center [978, 338] width 12 height 12
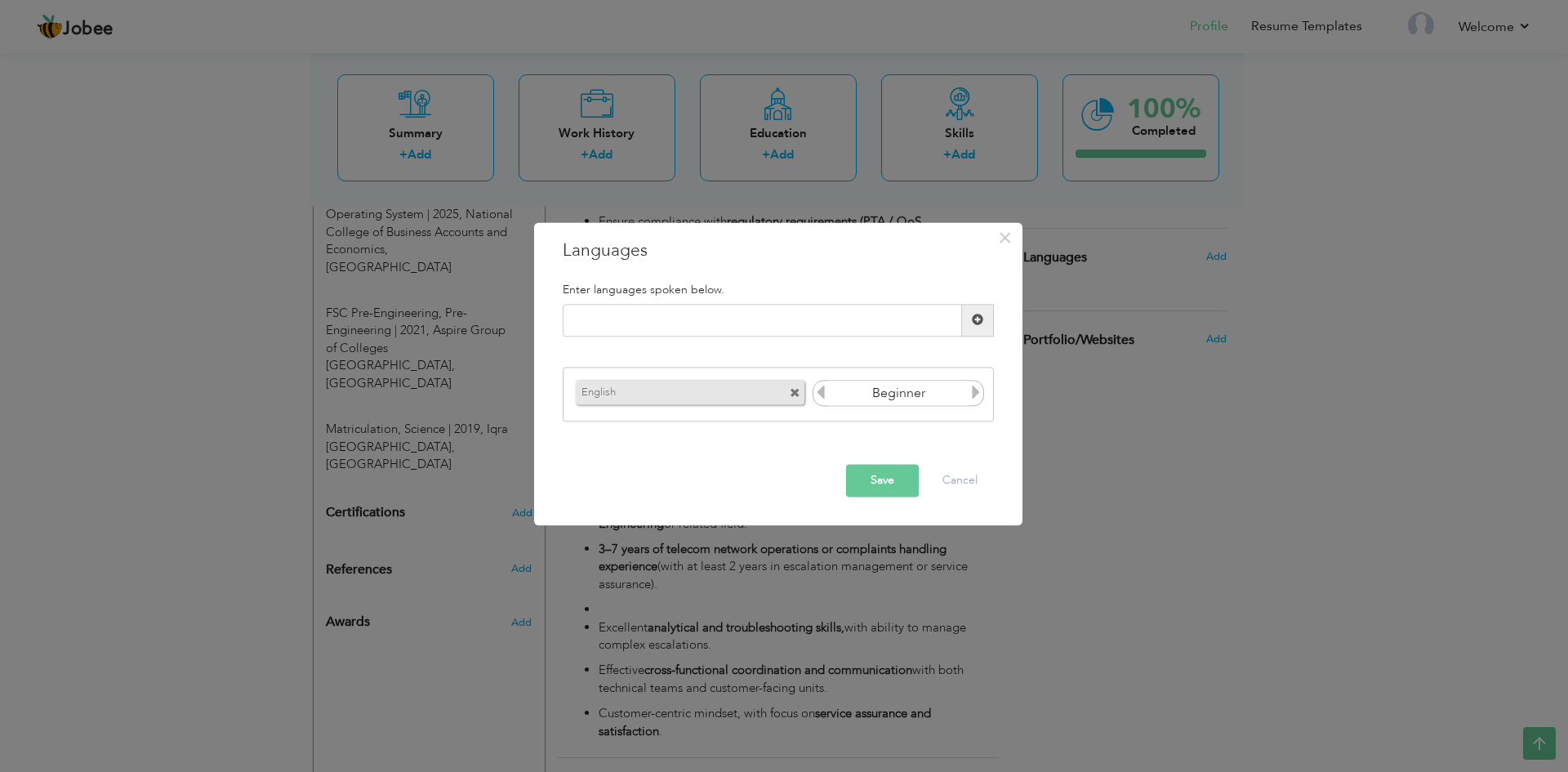
click at [974, 389] on icon at bounding box center [976, 393] width 15 height 15
click at [818, 394] on icon at bounding box center [821, 393] width 15 height 15
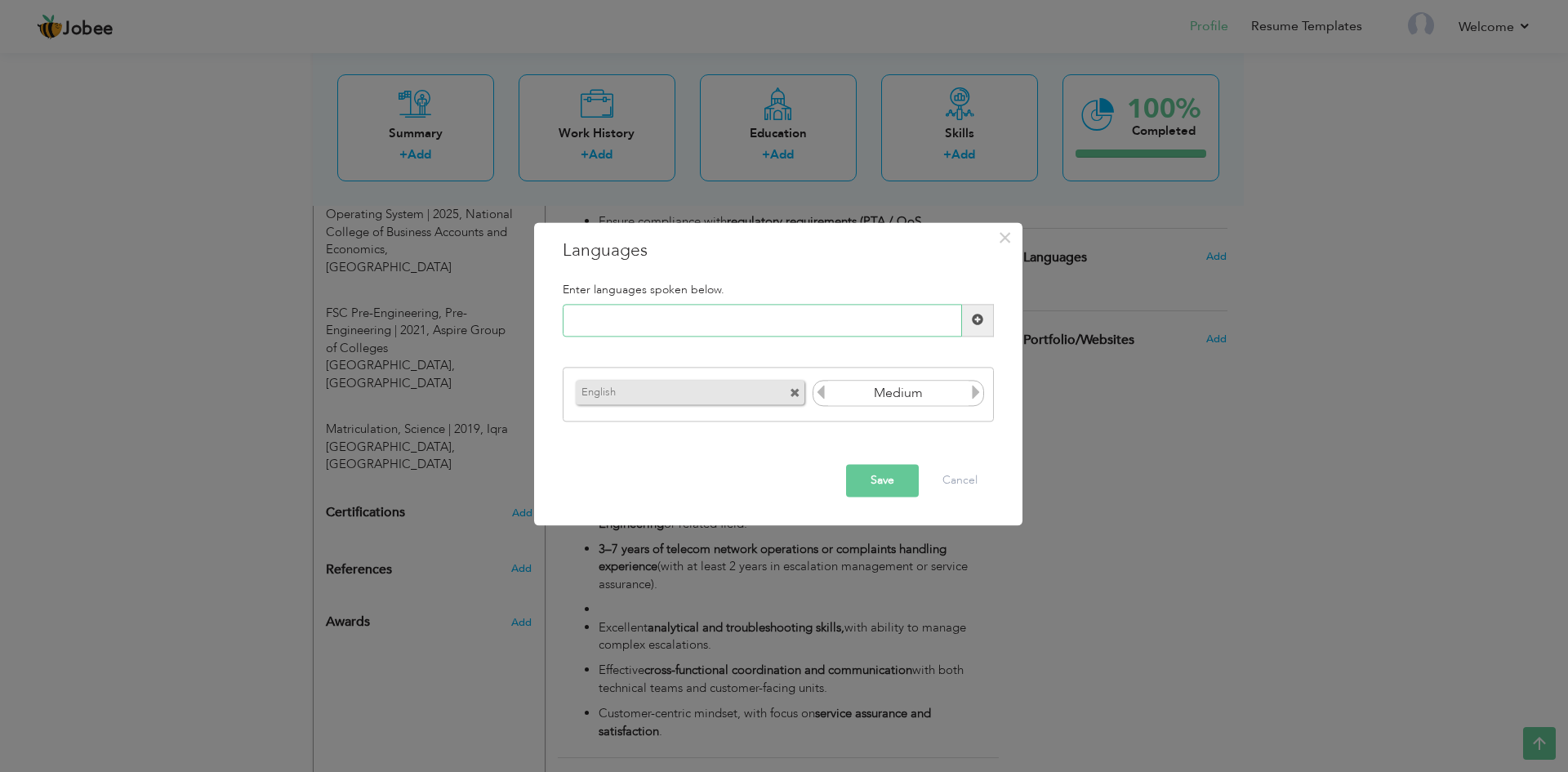
click at [610, 320] on input "text" at bounding box center [762, 320] width 399 height 33
type input "Urdu"
click at [980, 318] on span at bounding box center [978, 320] width 12 height 12
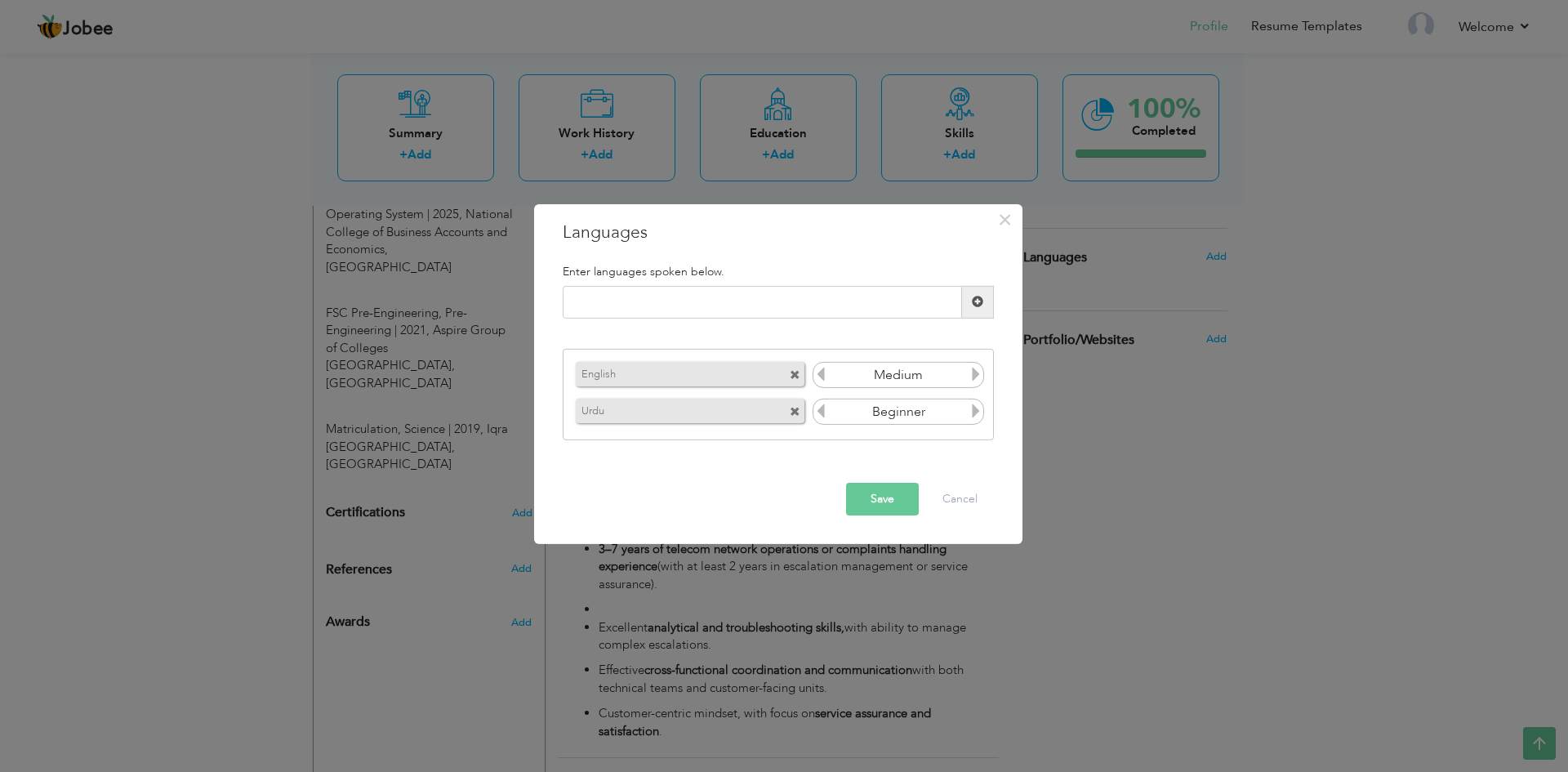
click at [980, 409] on icon at bounding box center [976, 411] width 15 height 15
click at [631, 290] on input "text" at bounding box center [762, 302] width 399 height 33
type input "Punjabi"
click at [982, 301] on span at bounding box center [978, 302] width 12 height 12
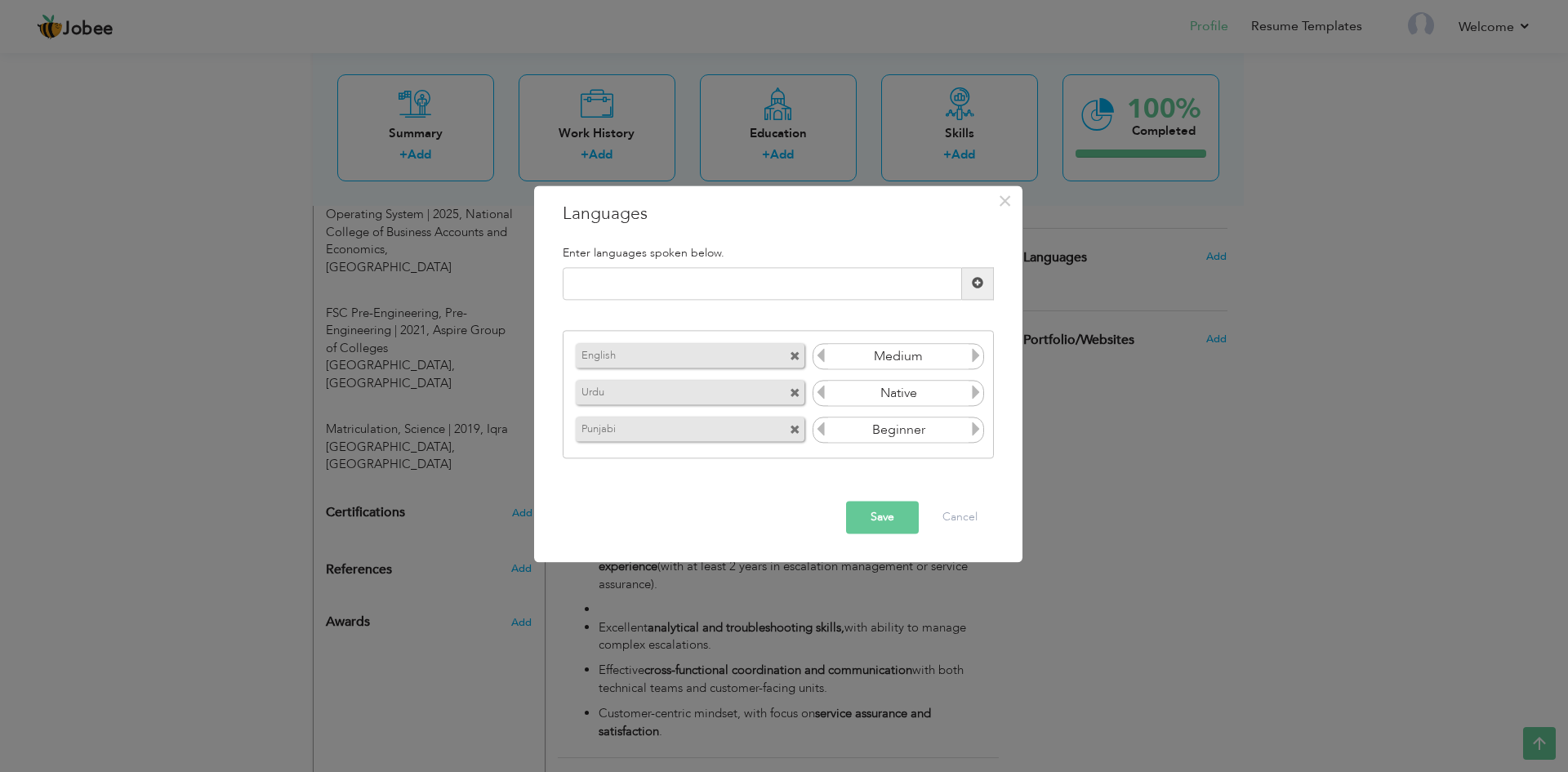
click at [979, 426] on icon at bounding box center [976, 430] width 15 height 15
click at [900, 514] on button "Save" at bounding box center [882, 517] width 73 height 33
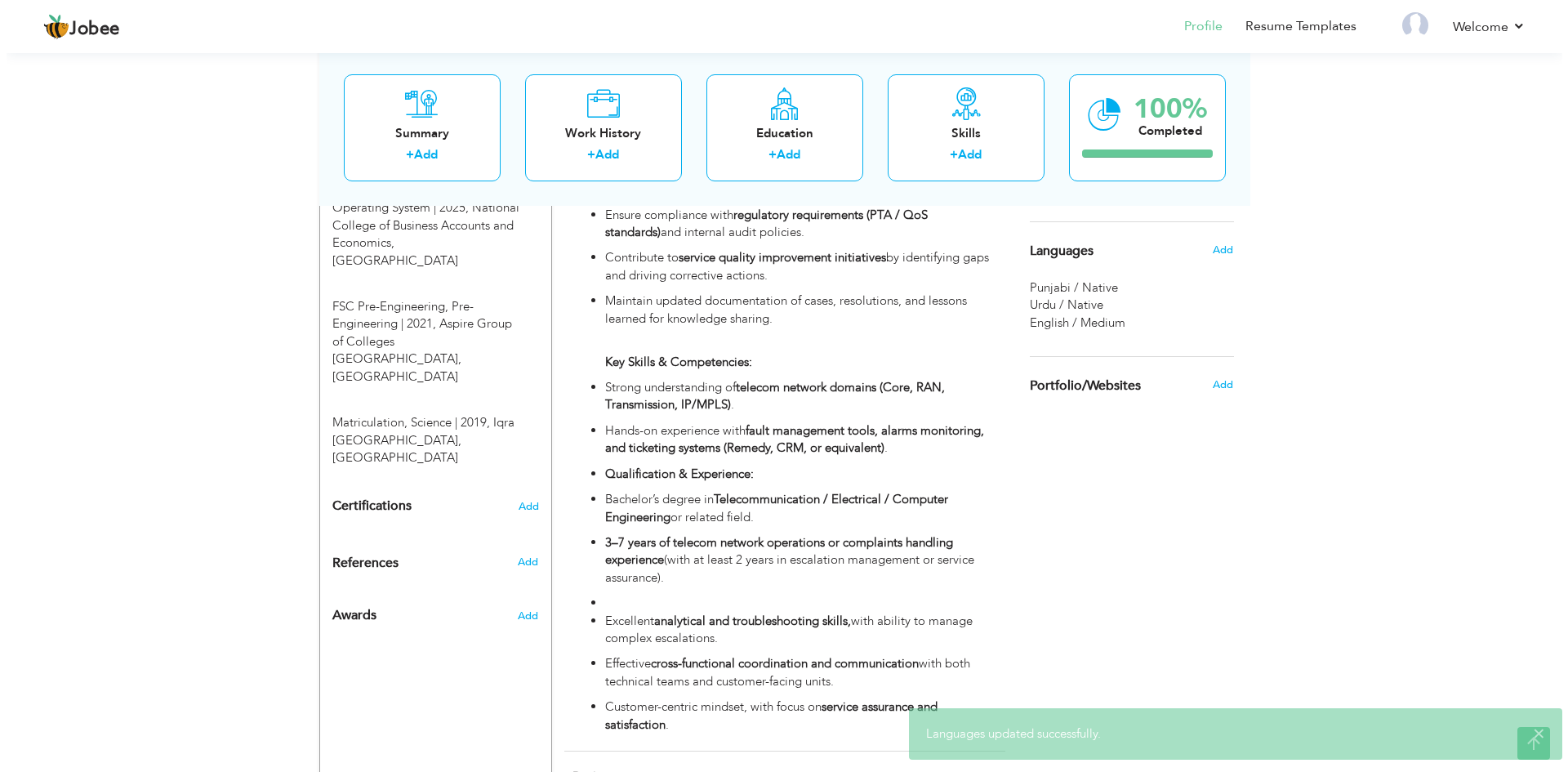
scroll to position [782, 0]
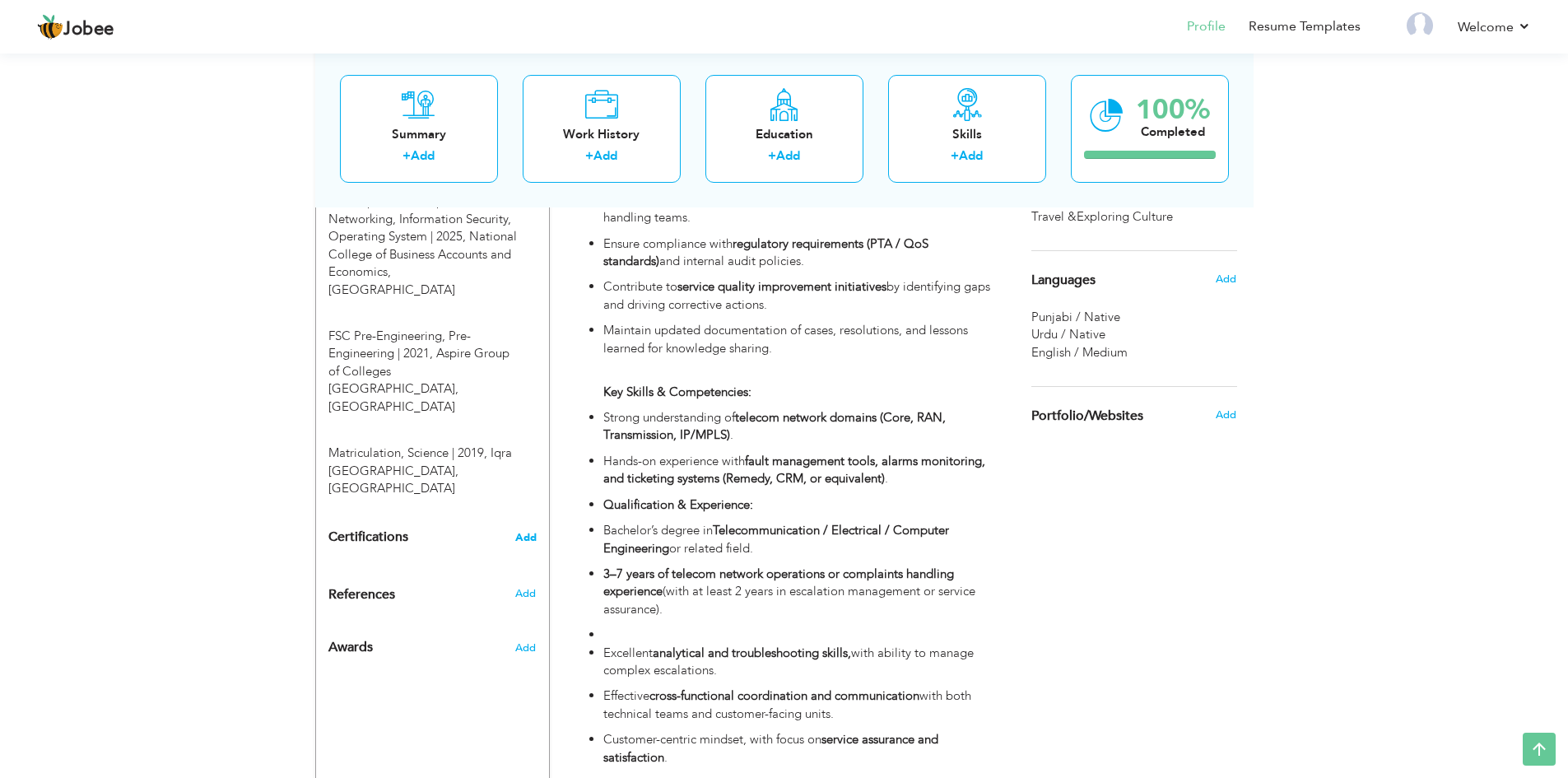
click at [528, 532] on span "Add" at bounding box center [525, 538] width 21 height 12
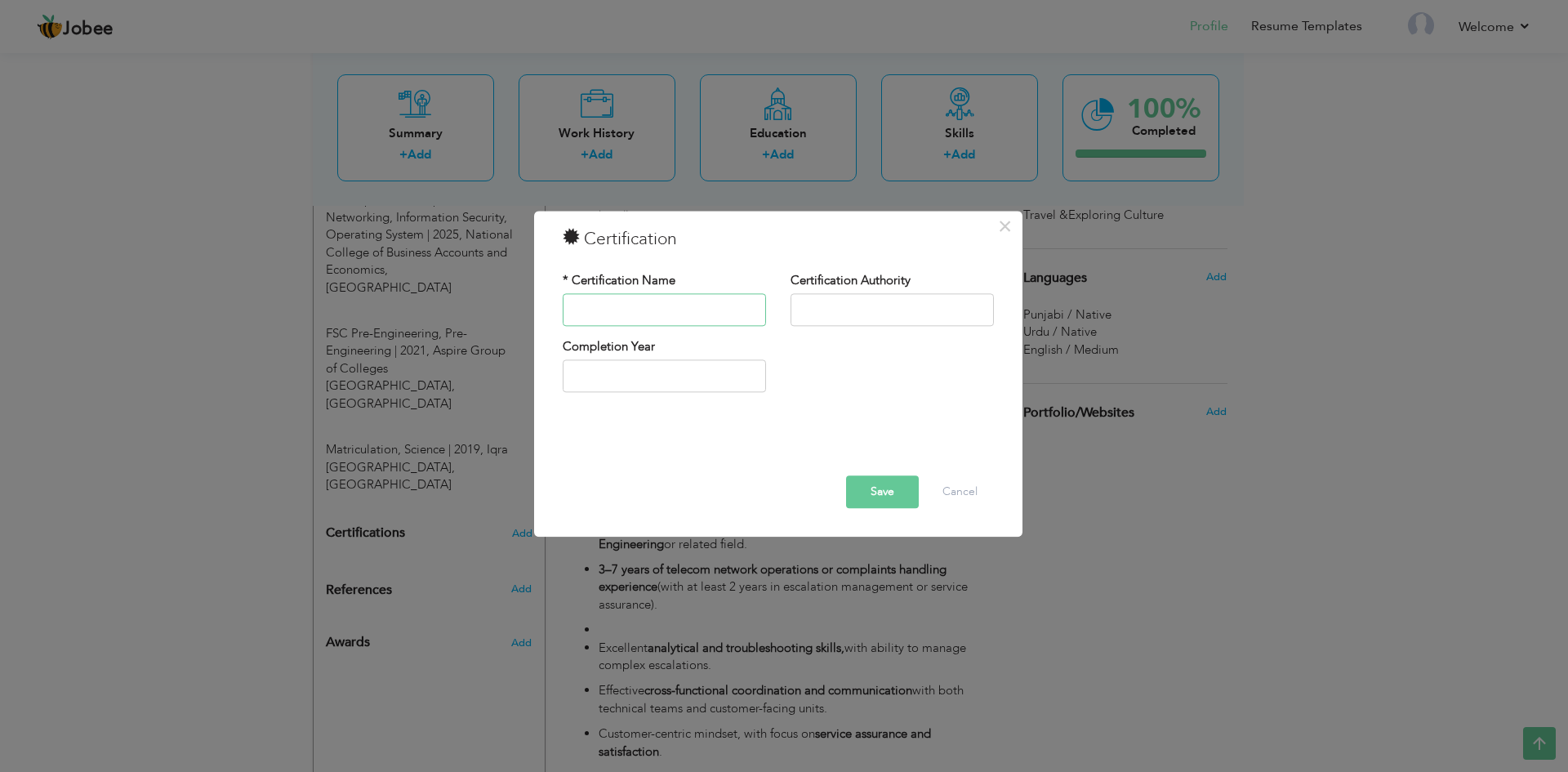
click at [628, 304] on input "text" at bounding box center [664, 309] width 203 height 33
paste input "Cisco Certified Network Associate (CCNA)"
type input "Cisco Certified Network Associate (CCNA)"
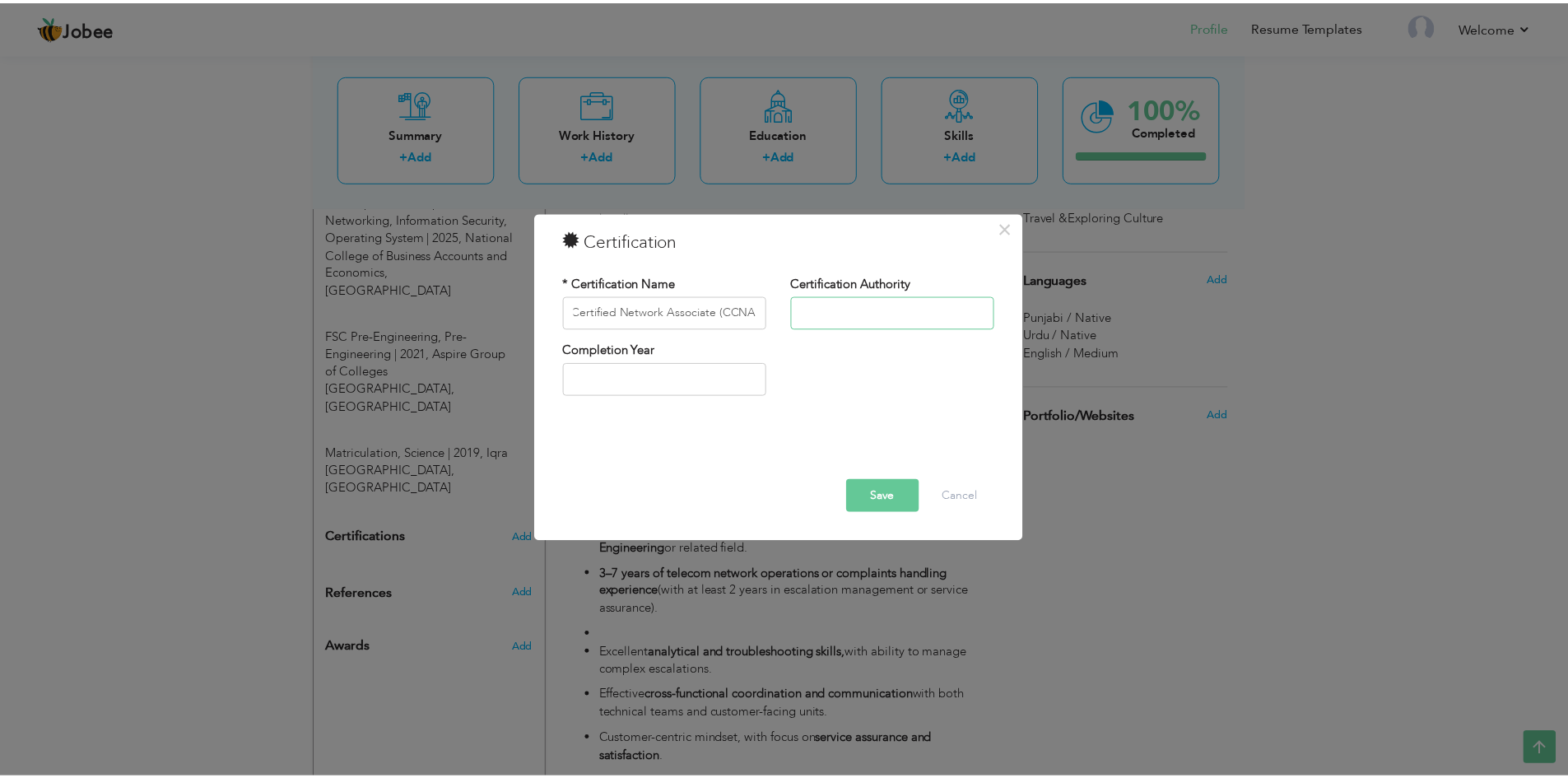
scroll to position [0, 0]
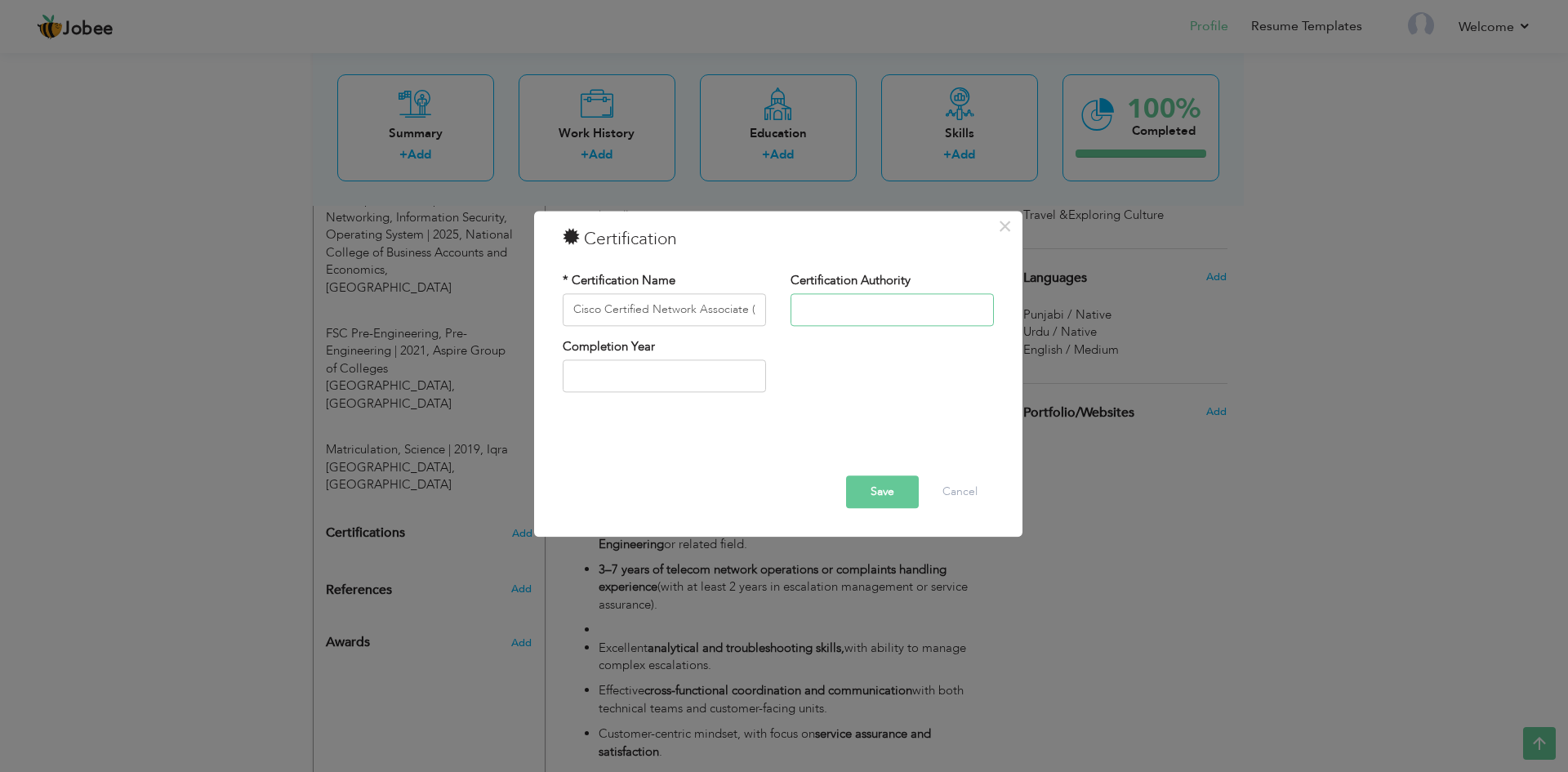
click at [834, 303] on input "text" at bounding box center [892, 309] width 203 height 33
paste input "Cisco Systems"
type input "Cisco Systems"
type input "2025"
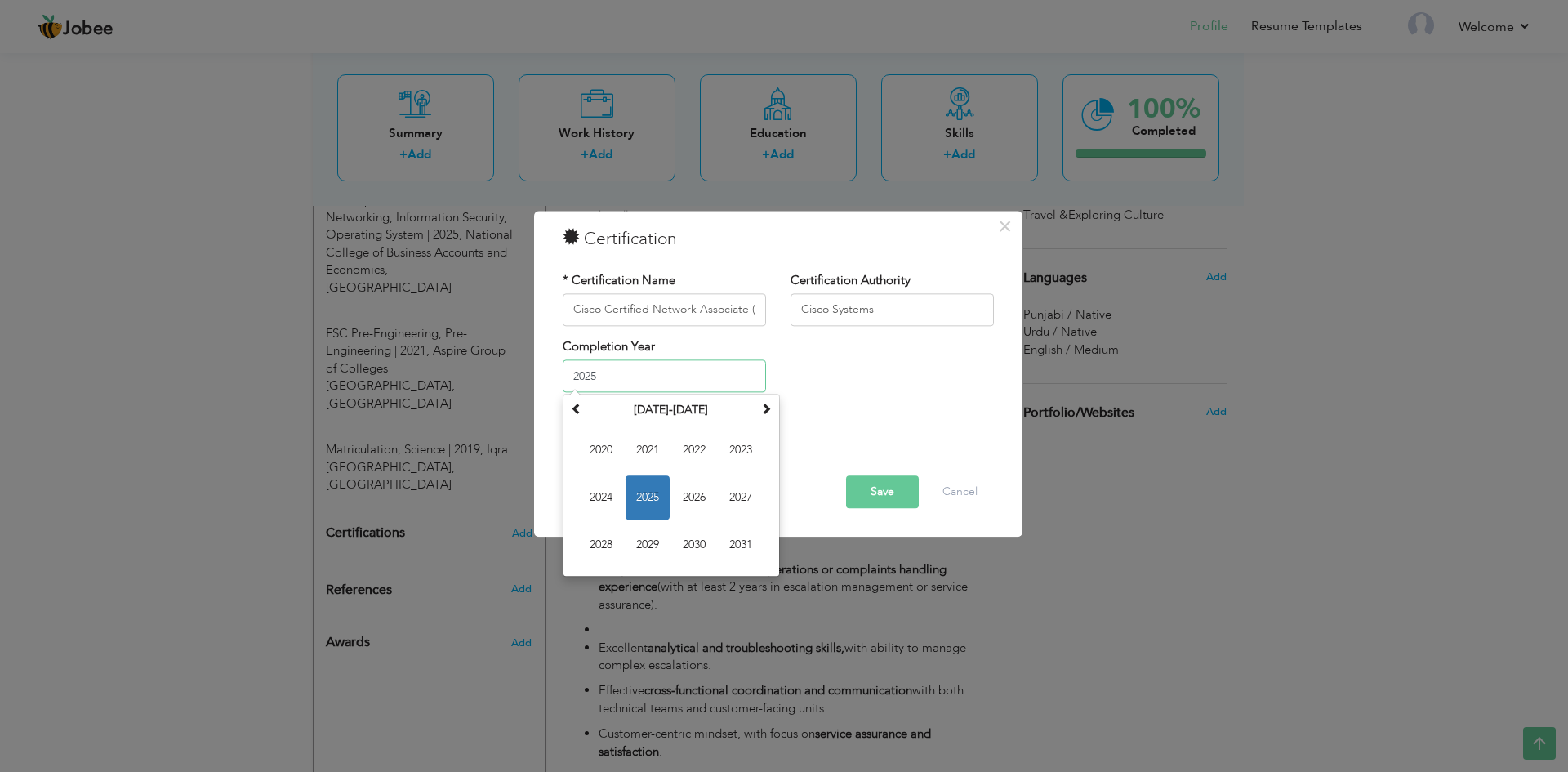
click at [589, 371] on input "2025" at bounding box center [664, 376] width 203 height 33
click at [639, 507] on span "2025" at bounding box center [648, 498] width 44 height 44
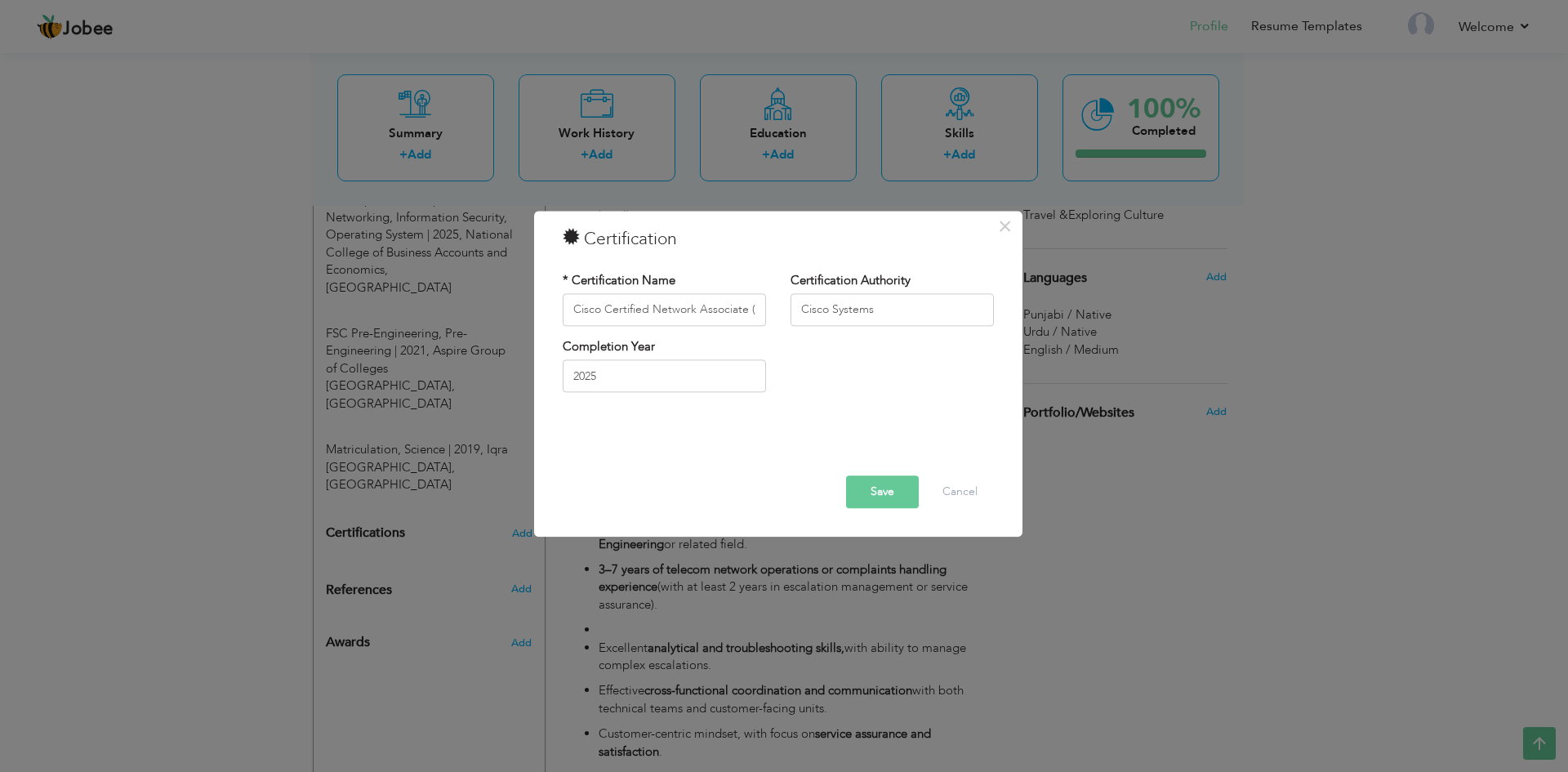
click at [874, 501] on button "Save" at bounding box center [882, 491] width 73 height 33
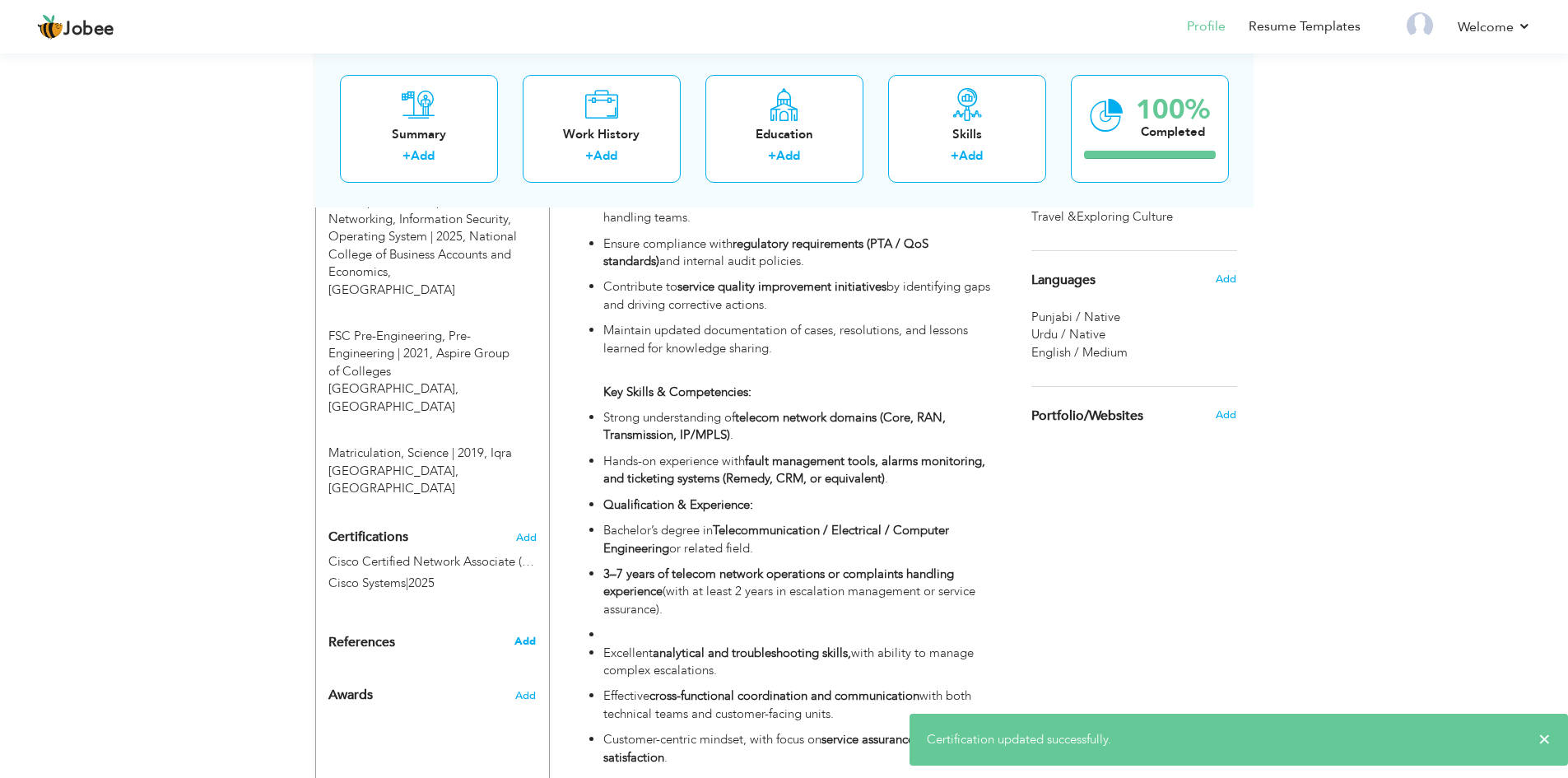
click at [523, 633] on span "Add" at bounding box center [524, 641] width 21 height 15
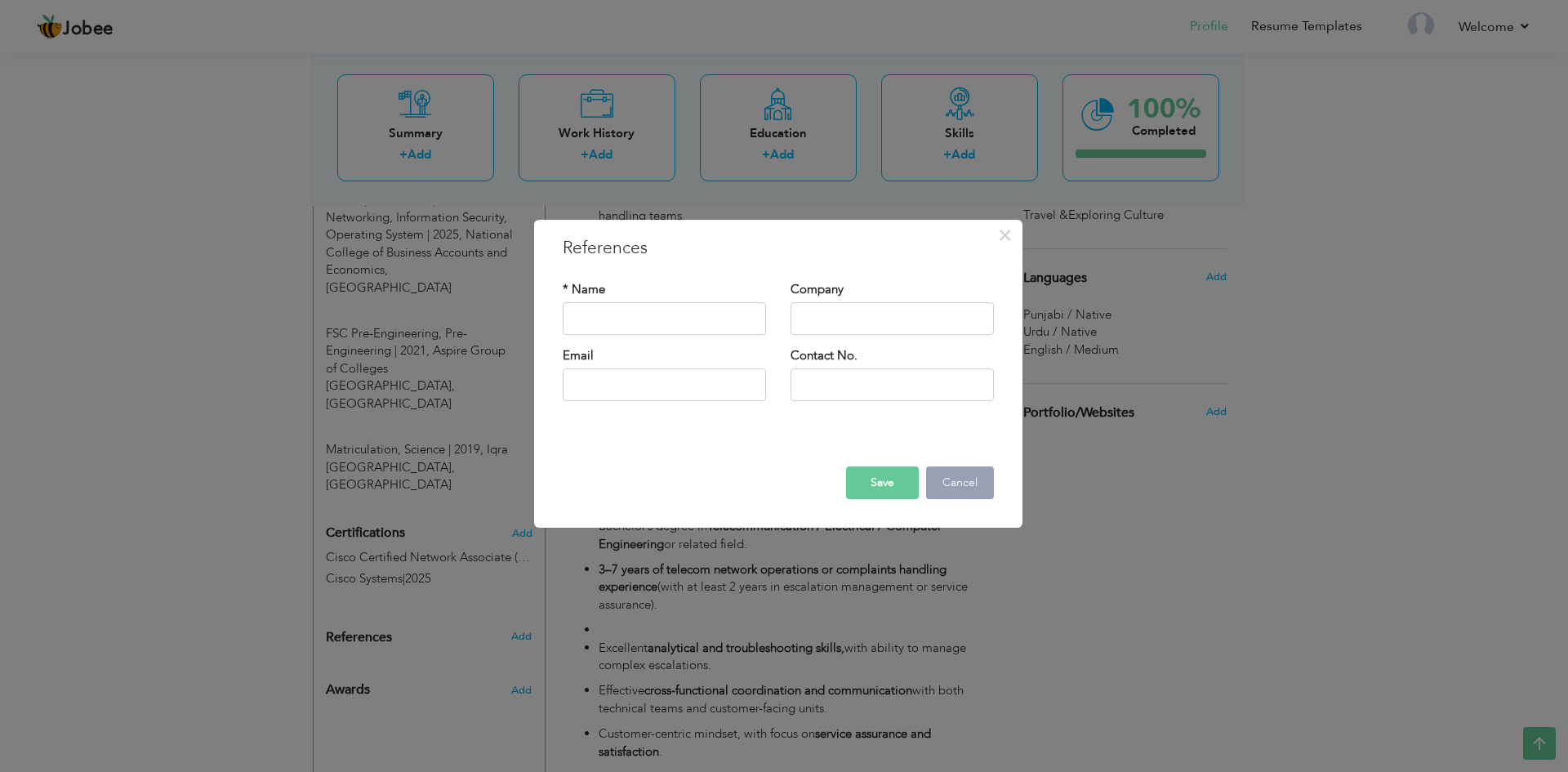
click at [959, 476] on button "Cancel" at bounding box center [959, 482] width 68 height 33
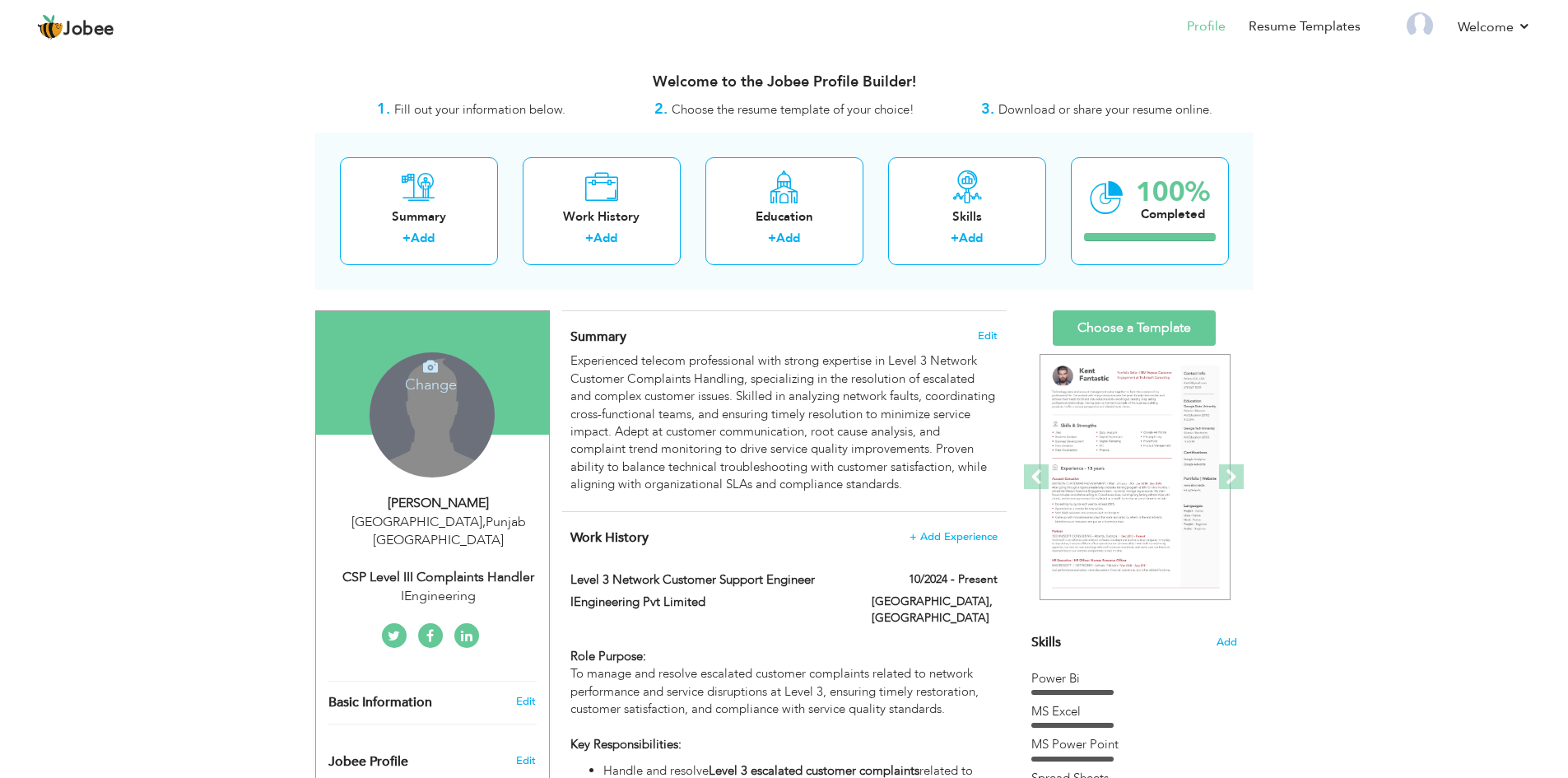
click at [427, 439] on div "Change Remove" at bounding box center [432, 414] width 125 height 125
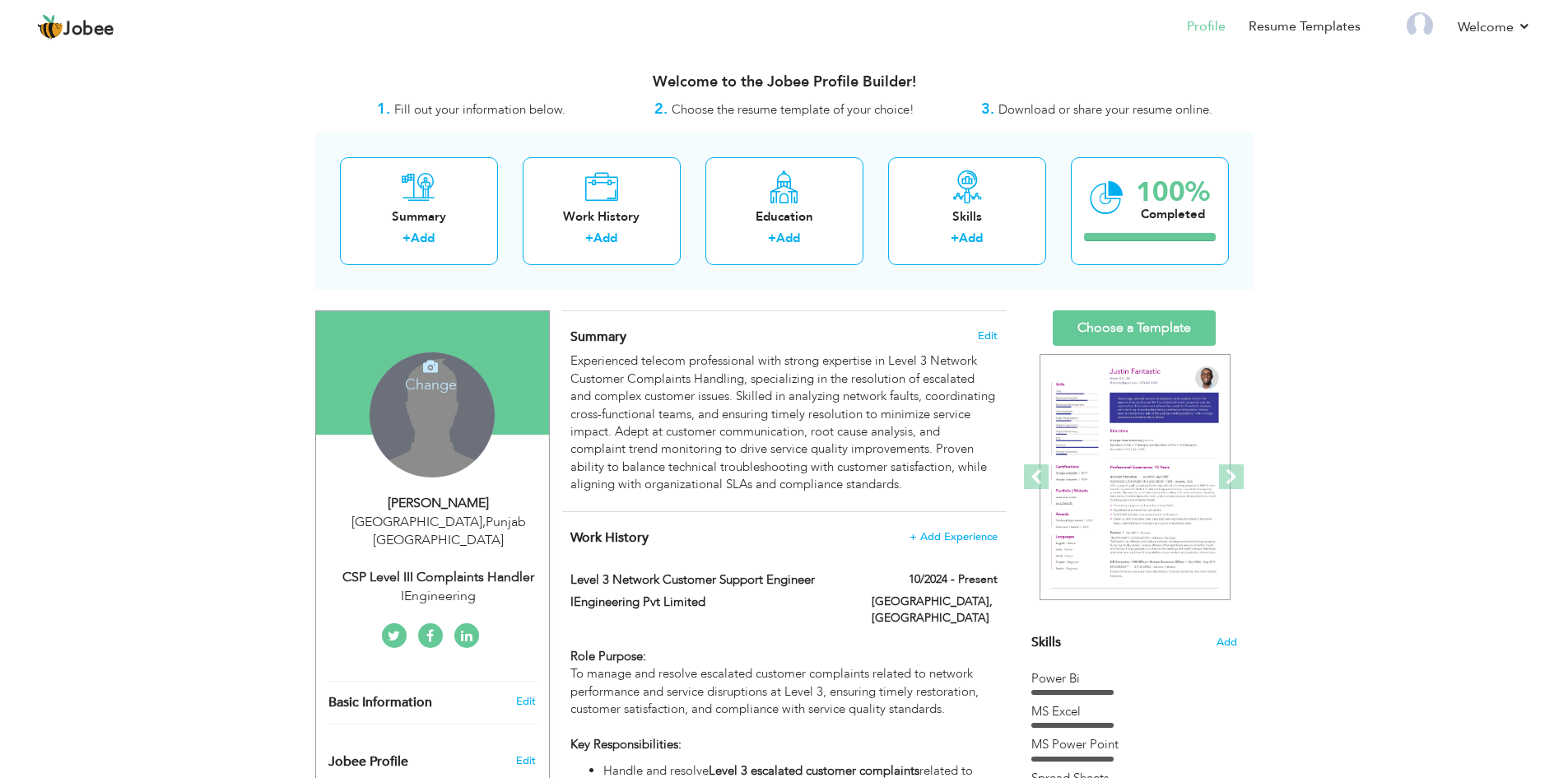
click at [427, 364] on icon at bounding box center [431, 366] width 15 height 15
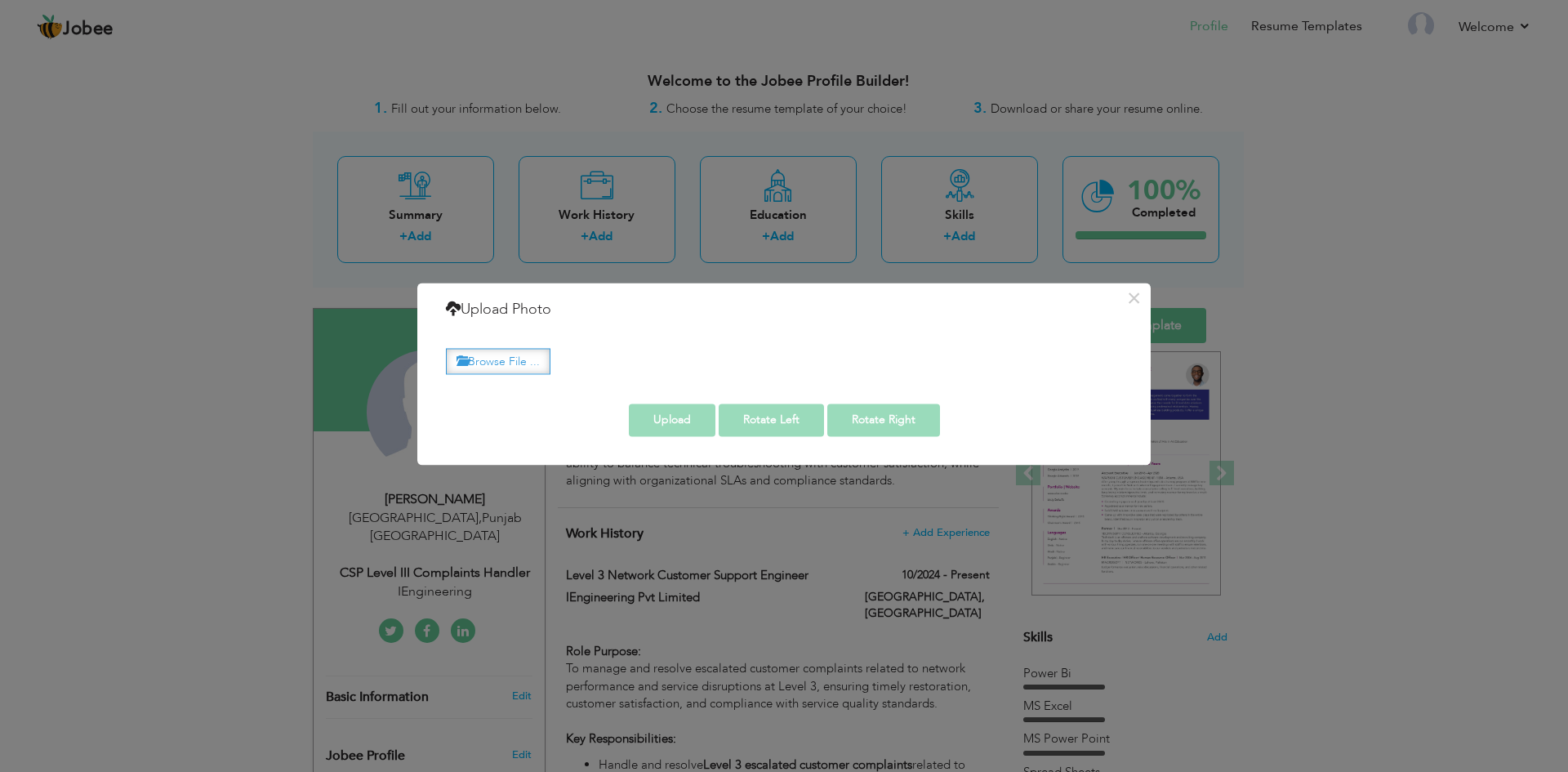
click at [514, 361] on label "Browse File ..." at bounding box center [498, 361] width 104 height 25
click at [0, 0] on input "Browse File ..." at bounding box center [0, 0] width 0 height 0
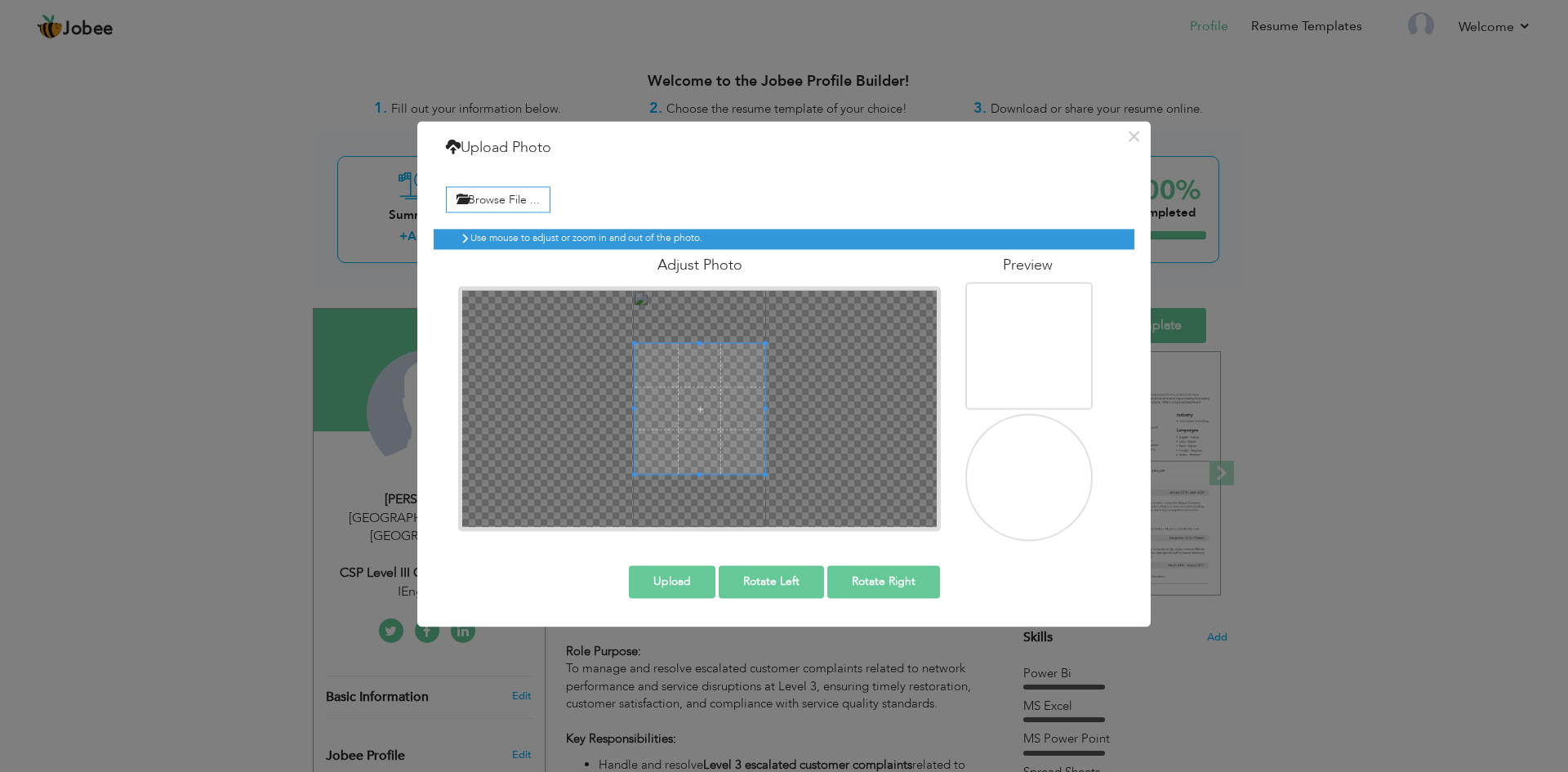
click at [671, 589] on button "Upload" at bounding box center [672, 581] width 87 height 33
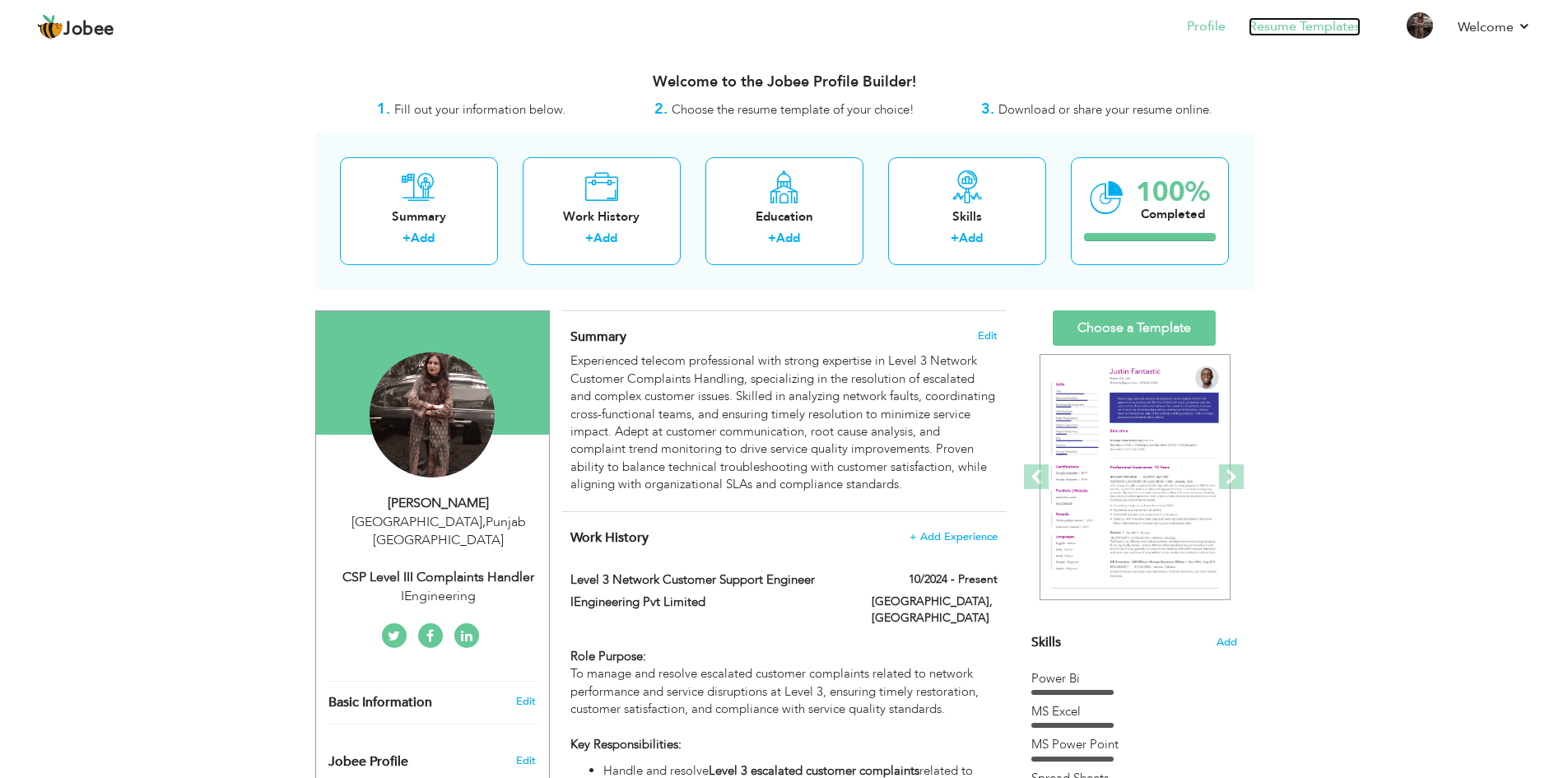
click at [1291, 34] on link "Resume Templates" at bounding box center [1303, 27] width 112 height 19
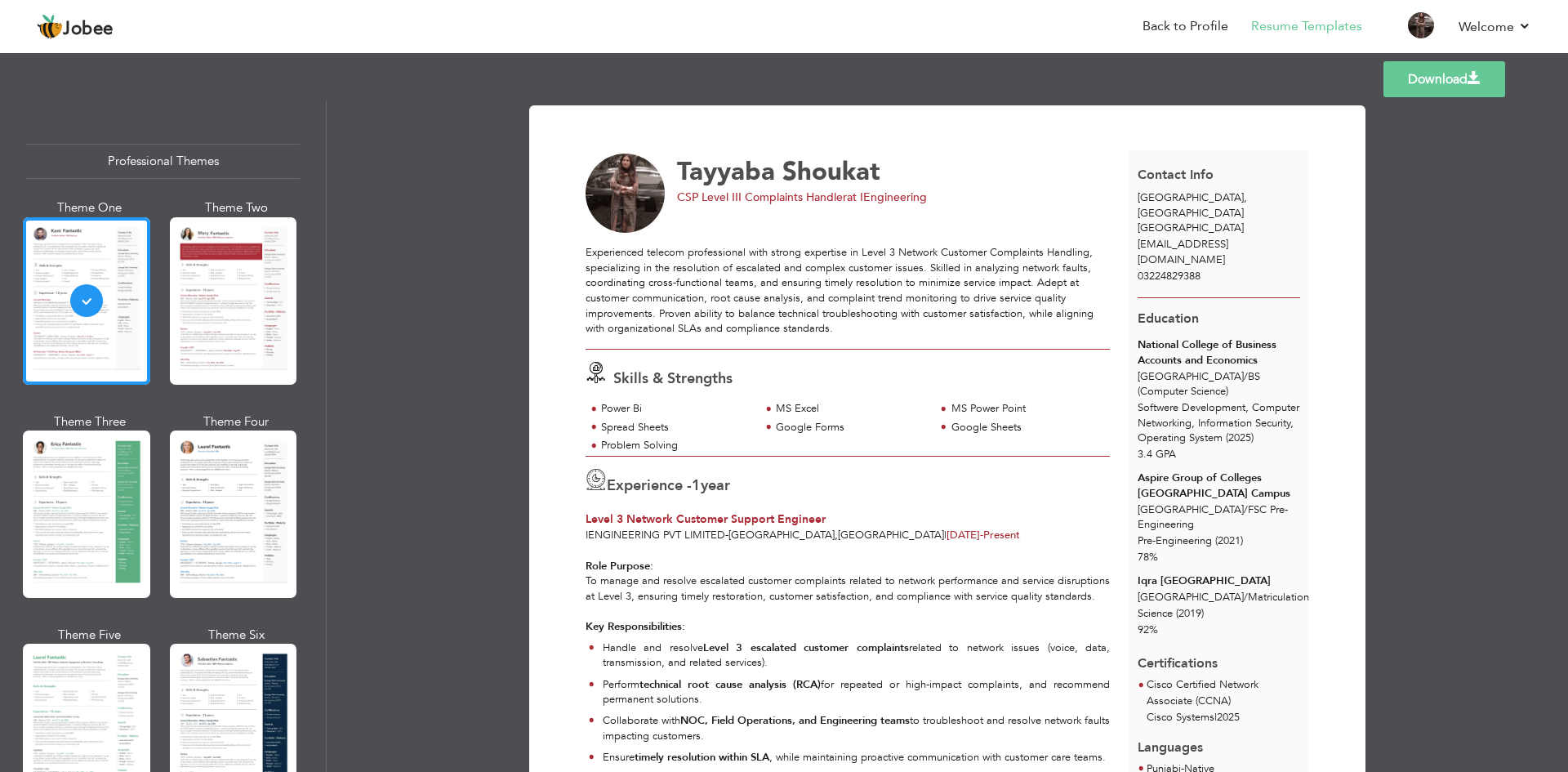
click at [1451, 72] on link "Download" at bounding box center [1445, 78] width 122 height 36
click at [224, 284] on div at bounding box center [233, 301] width 128 height 168
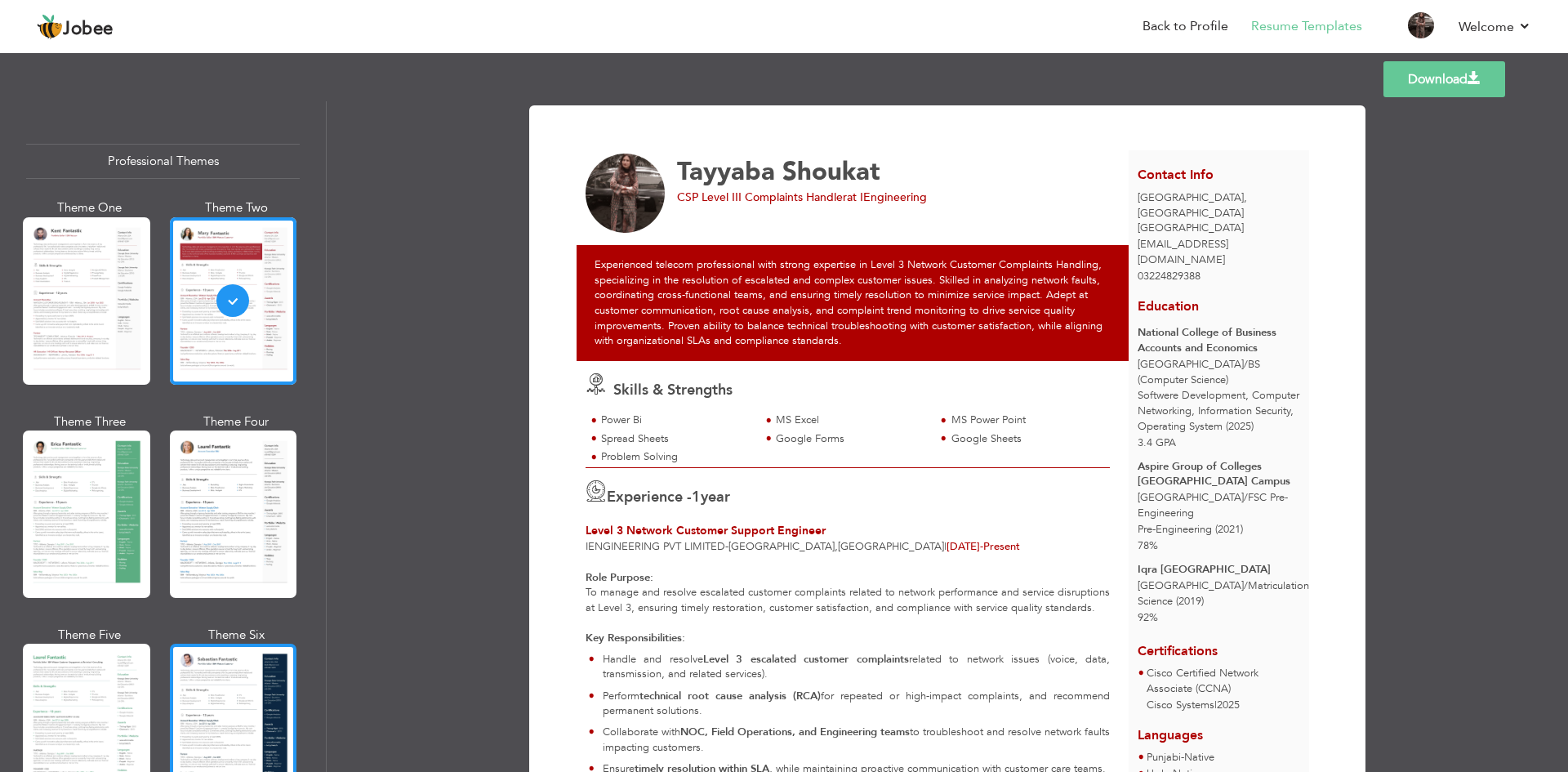
click at [208, 677] on div at bounding box center [233, 727] width 128 height 168
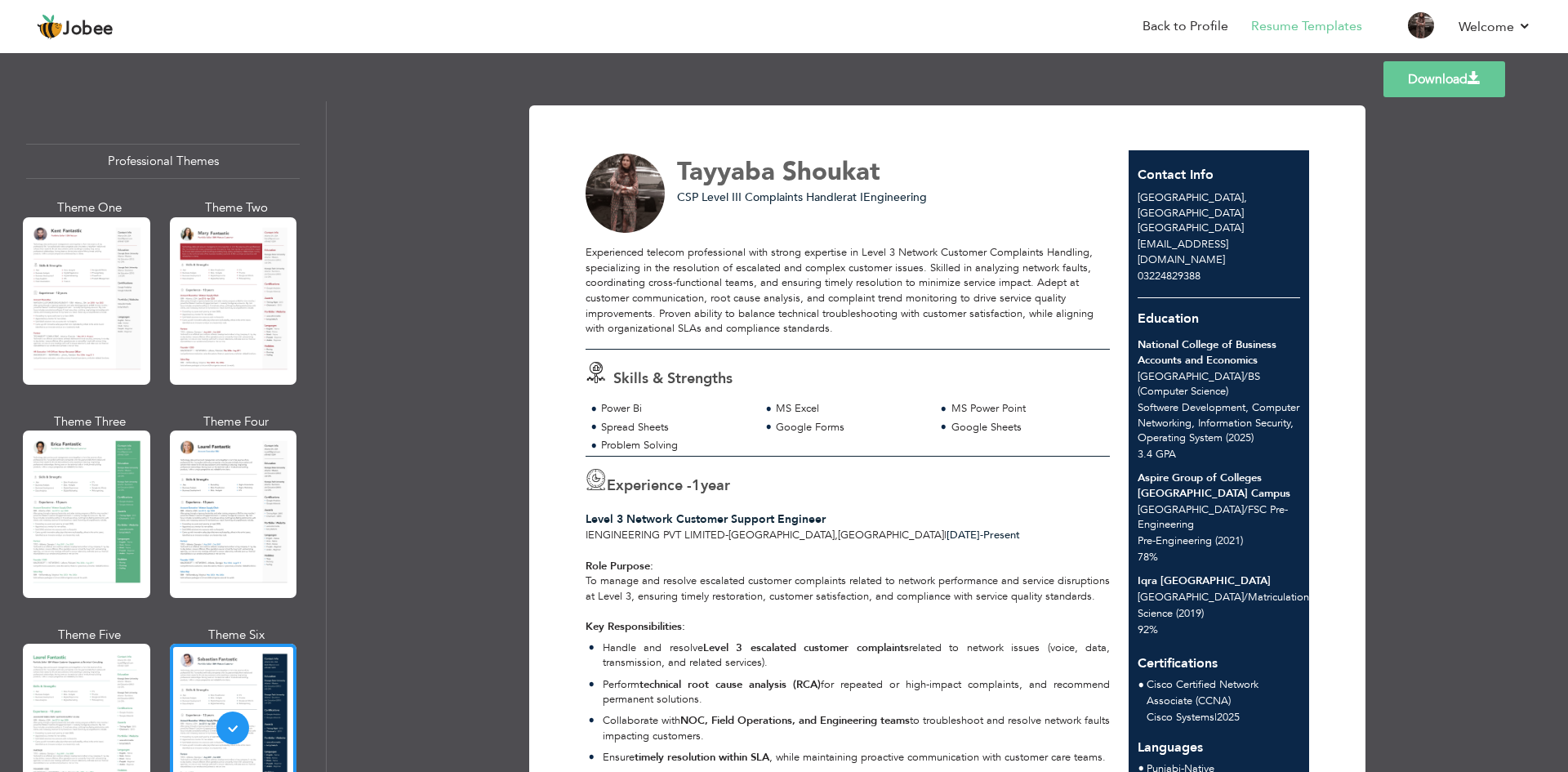
click at [1446, 73] on link "Download" at bounding box center [1445, 78] width 122 height 36
